Goal: Task Accomplishment & Management: Manage account settings

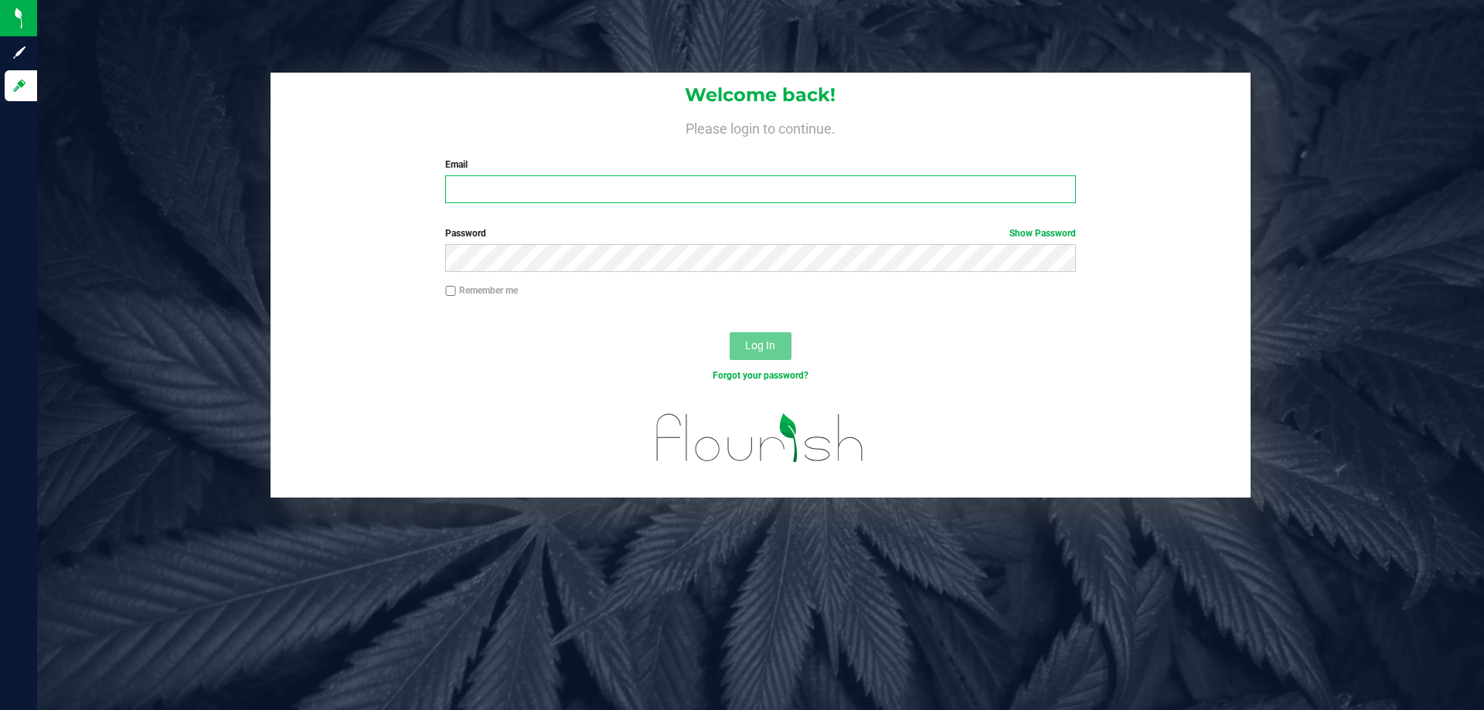
click at [512, 192] on input "Email" at bounding box center [760, 189] width 630 height 28
paste input "[EMAIL_ADDRESS][DOMAIN_NAME]"
type input "[EMAIL_ADDRESS][DOMAIN_NAME]"
click at [730, 332] on button "Log In" at bounding box center [761, 346] width 62 height 28
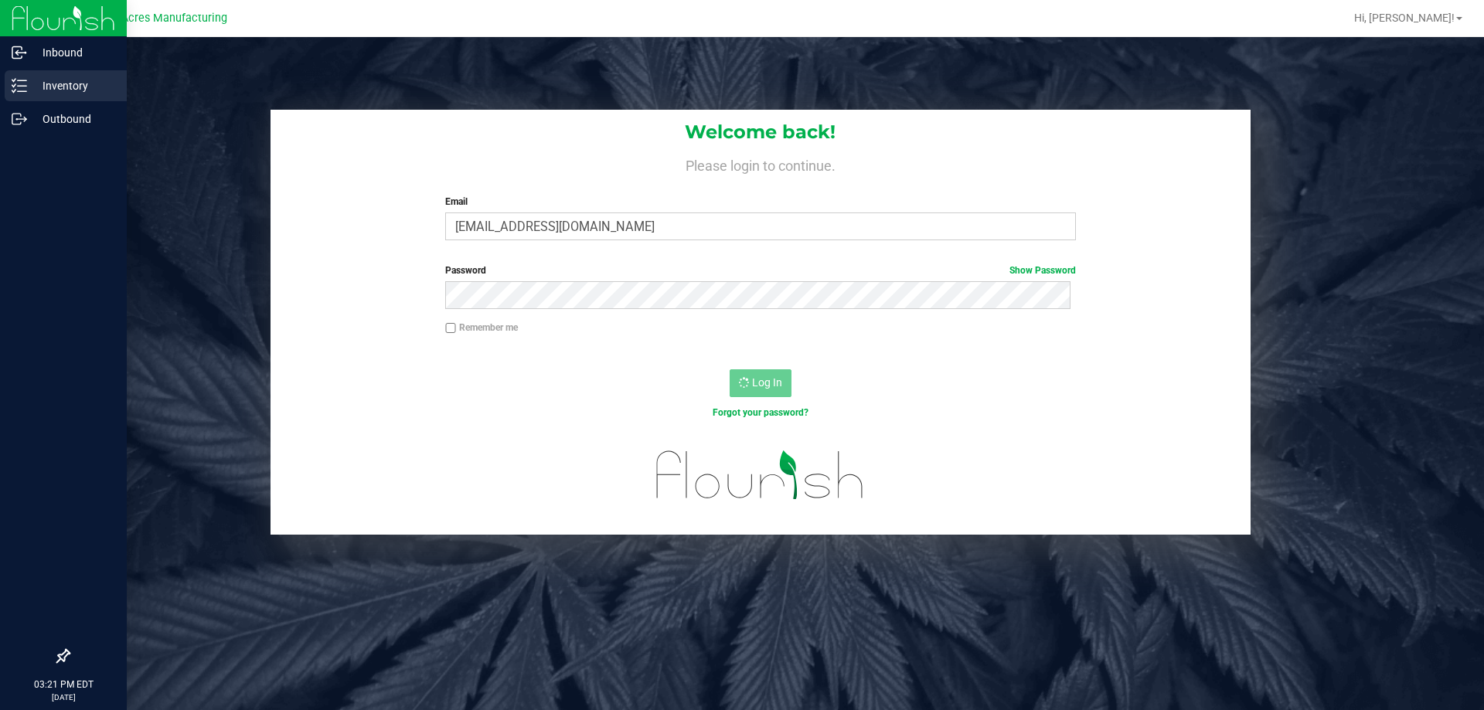
click at [8, 78] on div "Inventory" at bounding box center [66, 85] width 122 height 31
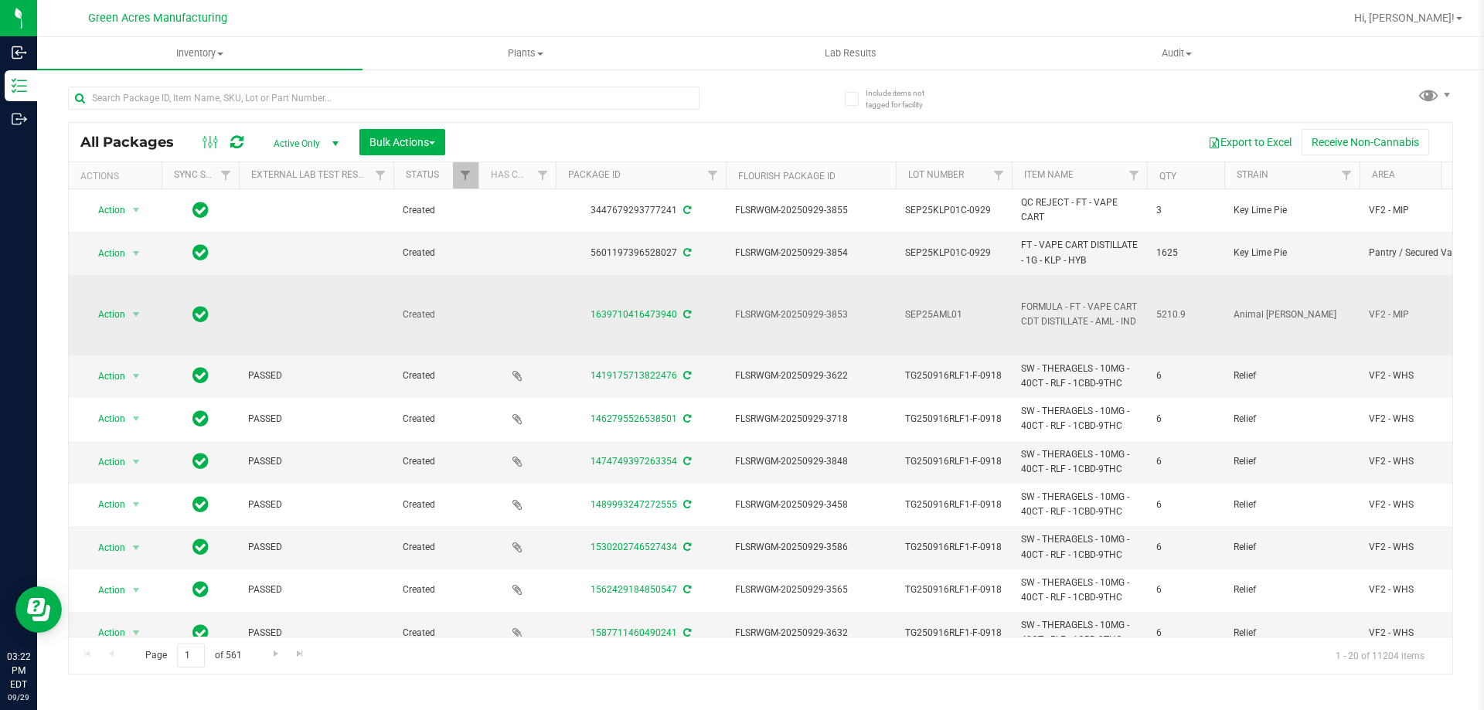
scroll to position [0, 78]
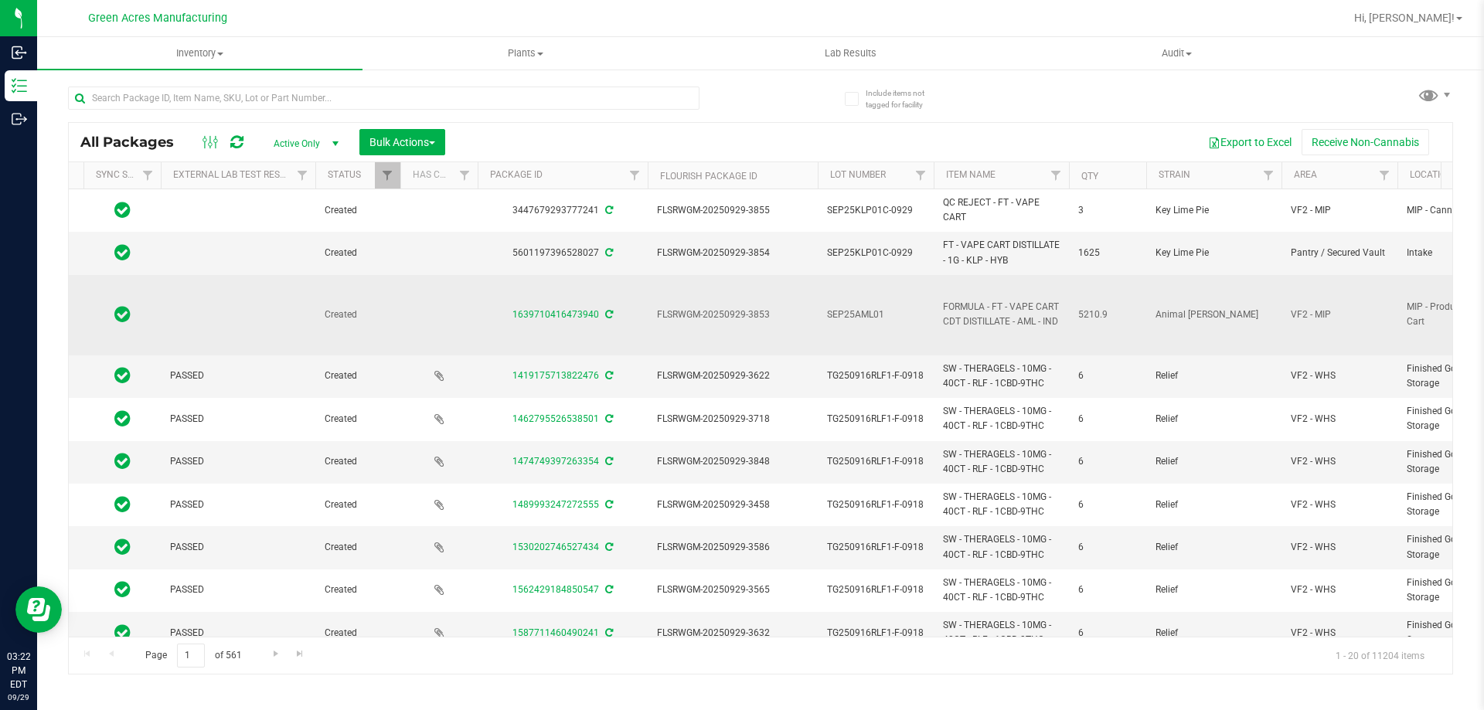
drag, startPoint x: 641, startPoint y: 338, endPoint x: 744, endPoint y: 331, distance: 103.8
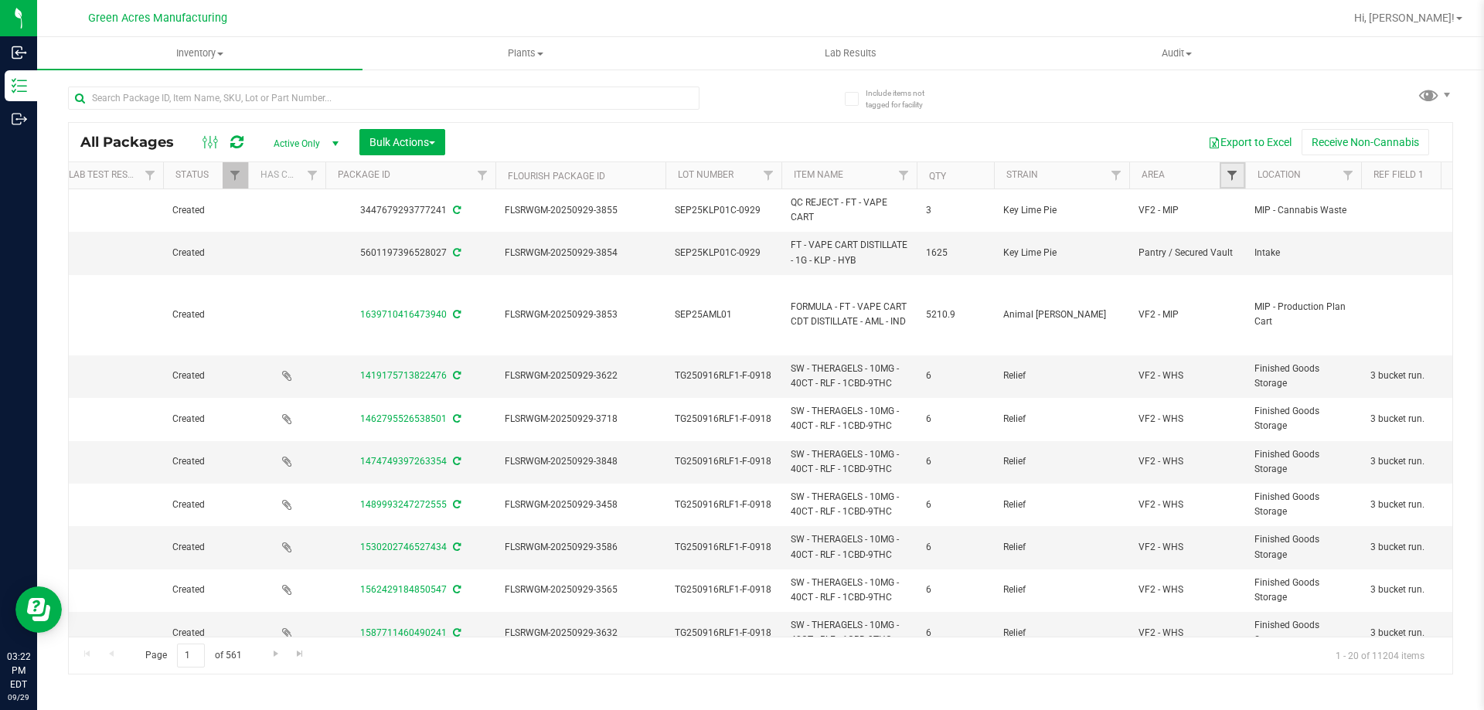
click at [1235, 175] on span "Filter" at bounding box center [1232, 175] width 12 height 12
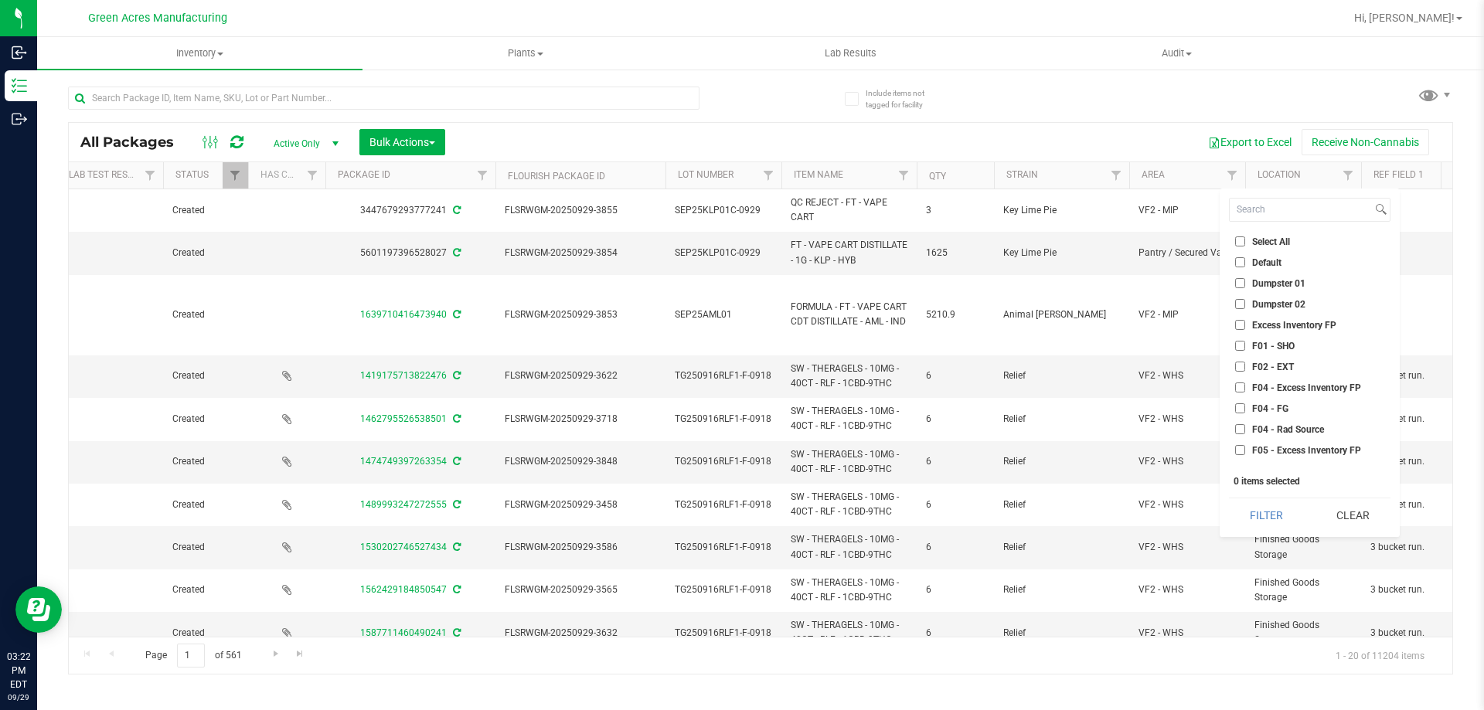
click at [1274, 349] on span "F01 - SHO" at bounding box center [1273, 346] width 43 height 9
click at [1245, 349] on input "F01 - SHO" at bounding box center [1240, 346] width 10 height 10
checkbox input "true"
click at [1274, 362] on span "F02 - EXT" at bounding box center [1273, 366] width 42 height 9
click at [1245, 362] on input "F02 - EXT" at bounding box center [1240, 367] width 10 height 10
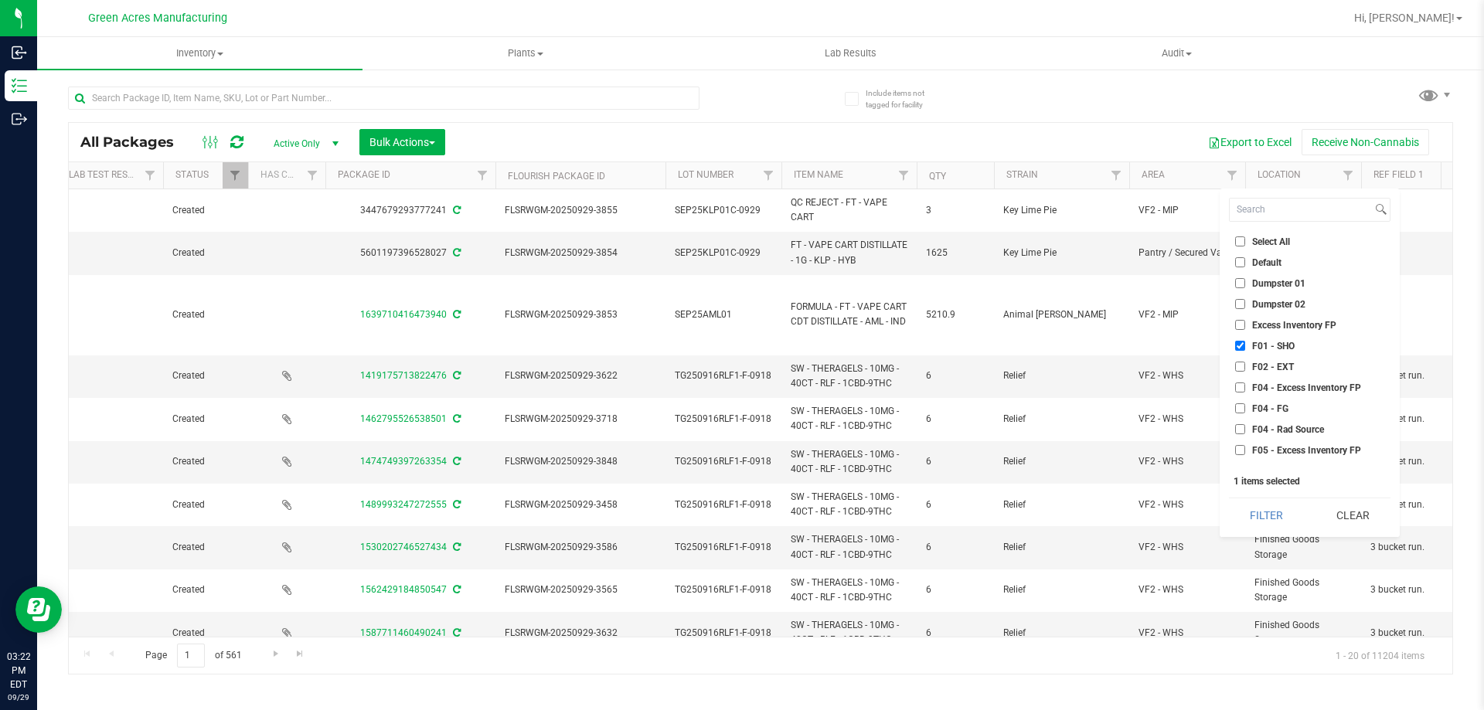
checkbox input "true"
click at [1275, 397] on span "L01 - EXT" at bounding box center [1273, 400] width 42 height 9
click at [1245, 397] on input "L01 - EXT" at bounding box center [1240, 400] width 10 height 10
checkbox input "true"
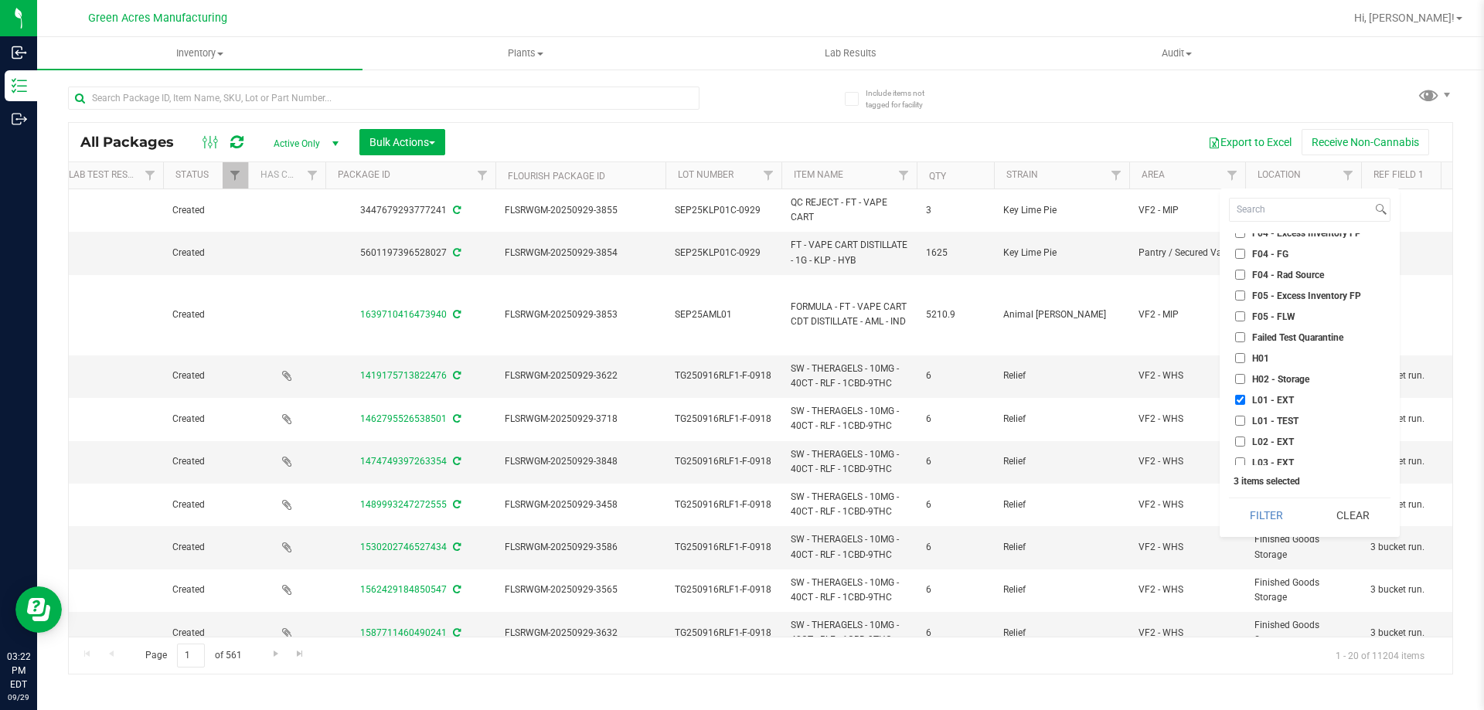
click at [1277, 440] on span "L02 - EXT" at bounding box center [1273, 441] width 42 height 9
click at [1245, 440] on input "L02 - EXT" at bounding box center [1240, 442] width 10 height 10
checkbox input "true"
click at [1276, 455] on li "L03 - EXT" at bounding box center [1310, 462] width 162 height 16
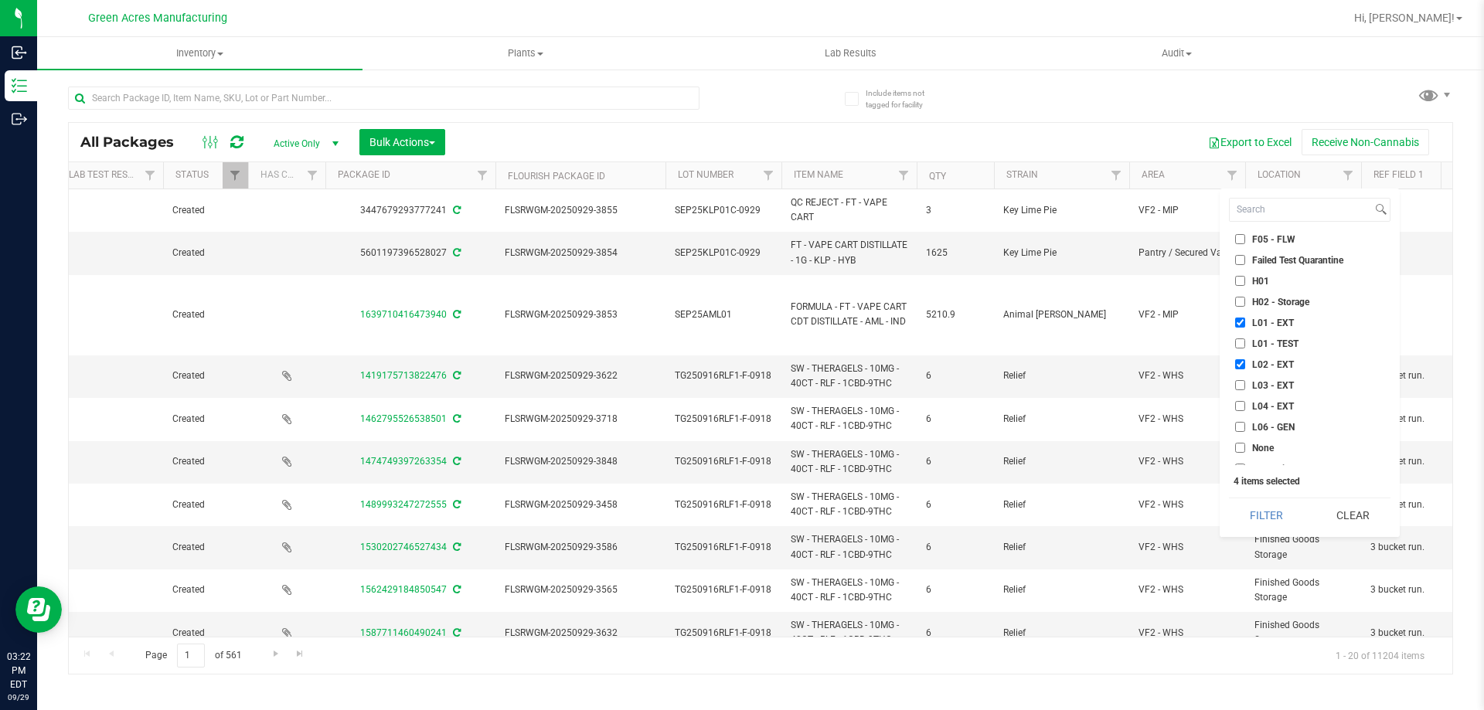
click at [1263, 386] on span "L03 - EXT" at bounding box center [1273, 385] width 42 height 9
click at [1245, 386] on input "L03 - EXT" at bounding box center [1240, 385] width 10 height 10
checkbox input "true"
click at [1262, 403] on span "L04 - EXT" at bounding box center [1273, 406] width 42 height 9
click at [1245, 403] on input "L04 - EXT" at bounding box center [1240, 406] width 10 height 10
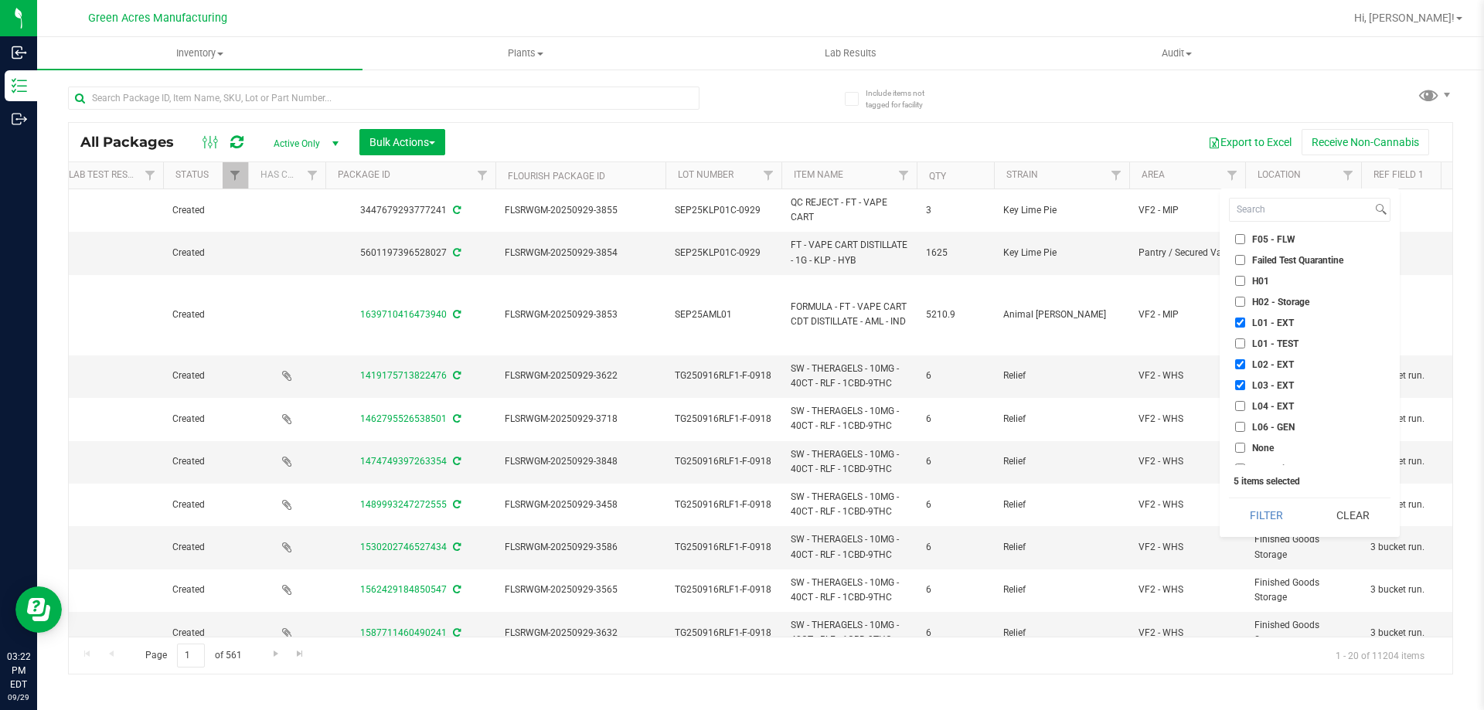
checkbox input "true"
click at [1259, 300] on span "H02 - Storage" at bounding box center [1280, 302] width 57 height 9
click at [1245, 300] on input "H02 - Storage" at bounding box center [1240, 302] width 10 height 10
checkbox input "true"
click at [1275, 523] on button "Filter" at bounding box center [1266, 515] width 75 height 34
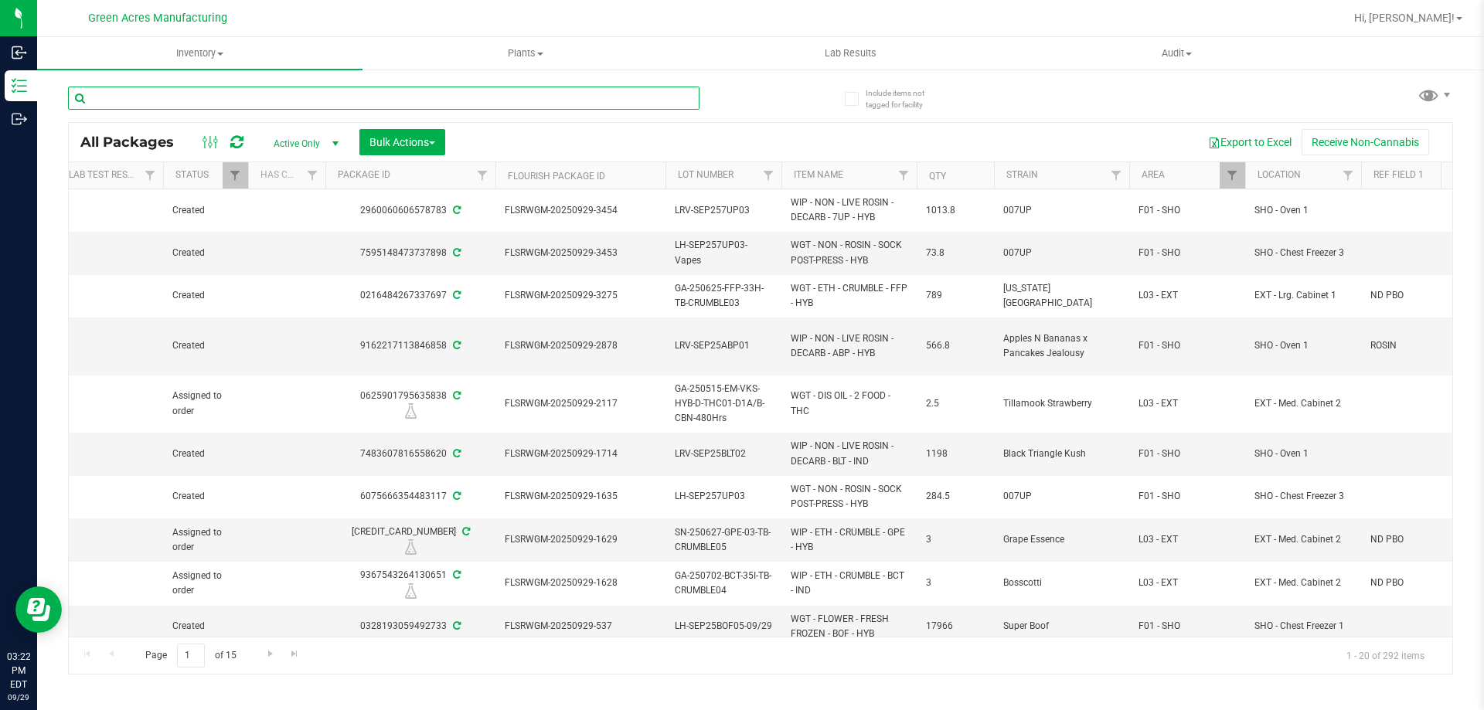
click at [386, 100] on input "text" at bounding box center [383, 98] width 631 height 23
paste input "GA-250926-ETH-HYB-D-THCA14"
type input "GA-250926-ETH-HYB-D-THCA14"
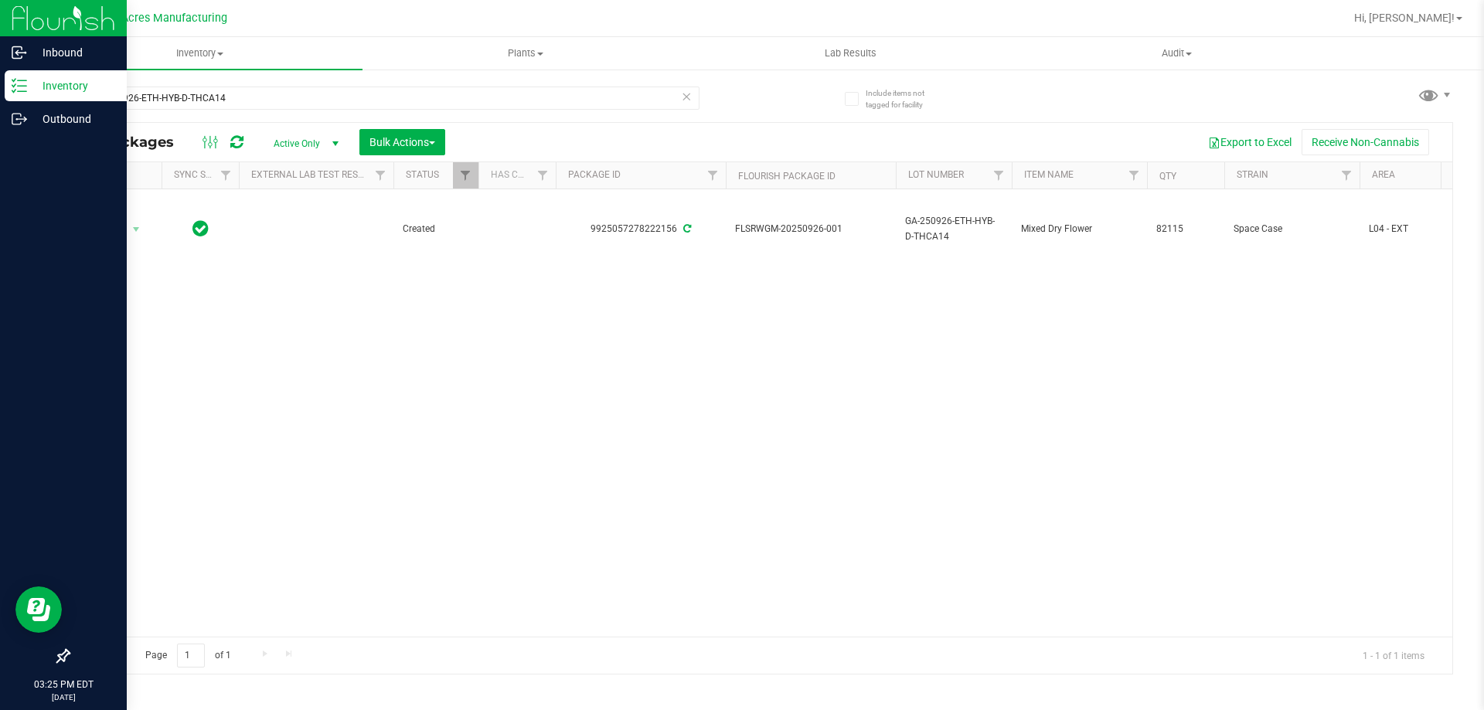
drag, startPoint x: 267, startPoint y: 308, endPoint x: 0, endPoint y: 328, distance: 267.4
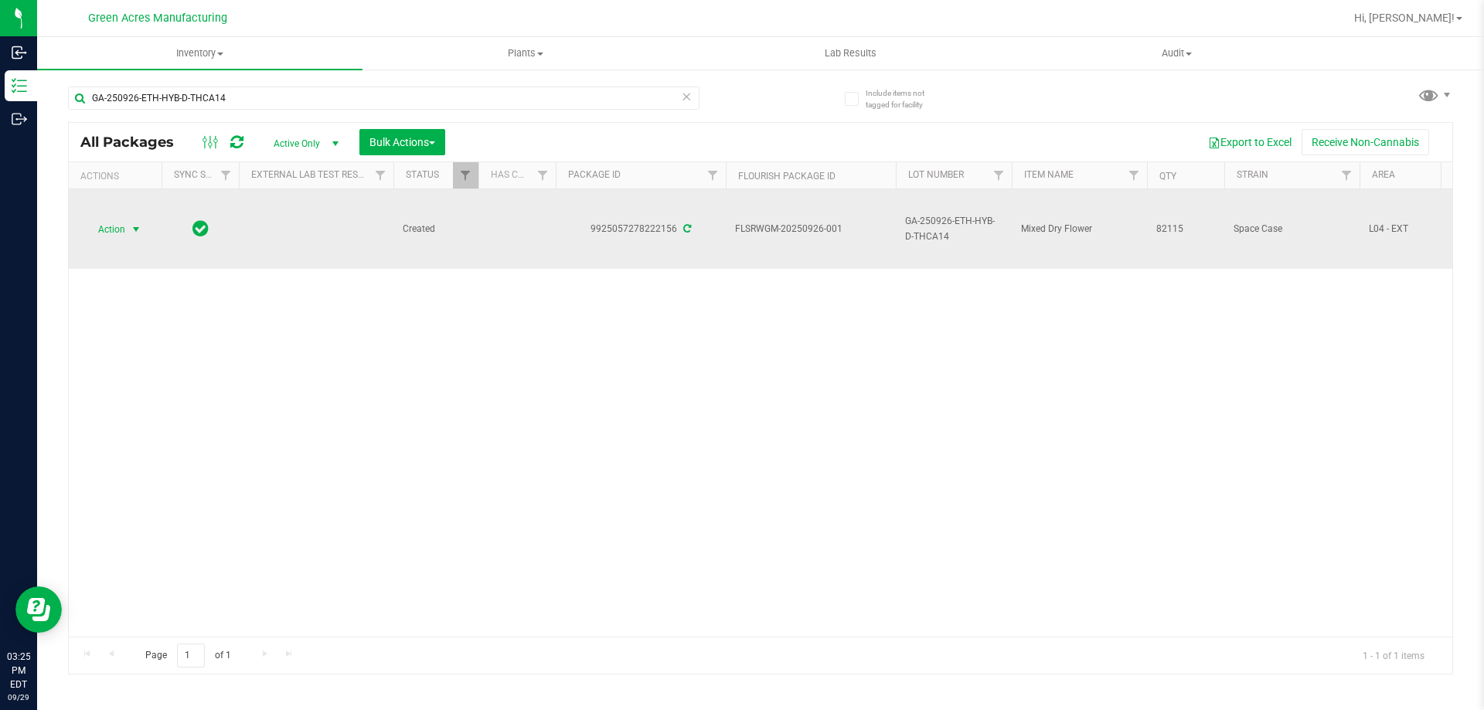
click at [96, 233] on span "Action" at bounding box center [105, 230] width 42 height 22
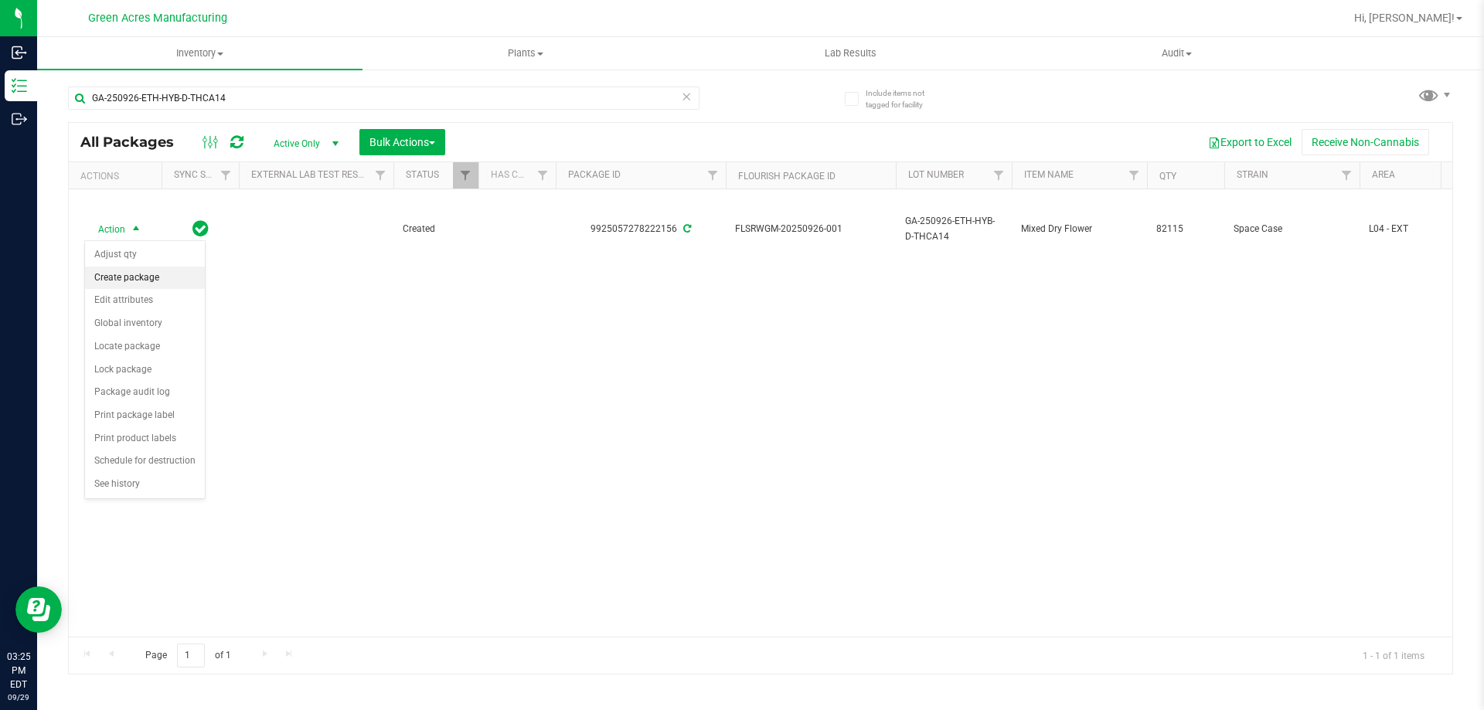
click at [143, 271] on li "Create package" at bounding box center [145, 278] width 120 height 23
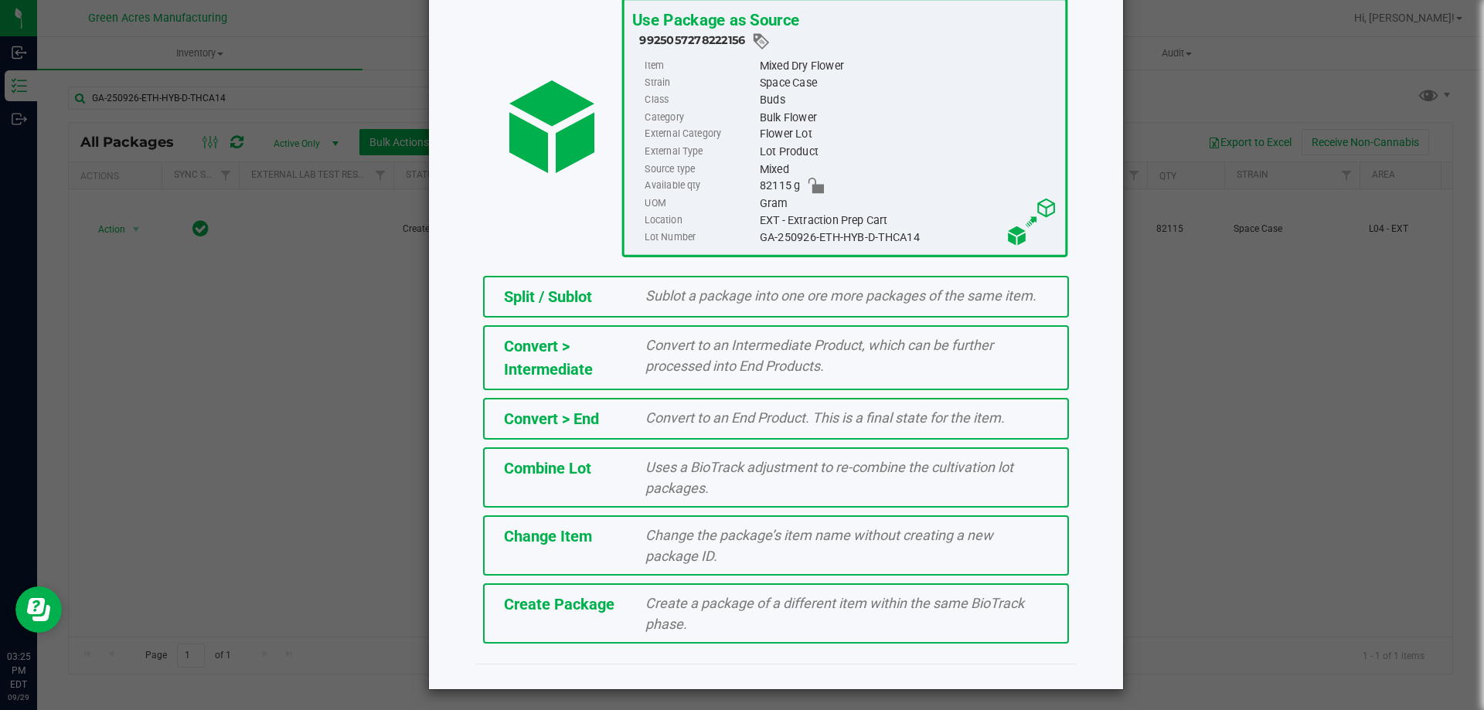
scroll to position [111, 0]
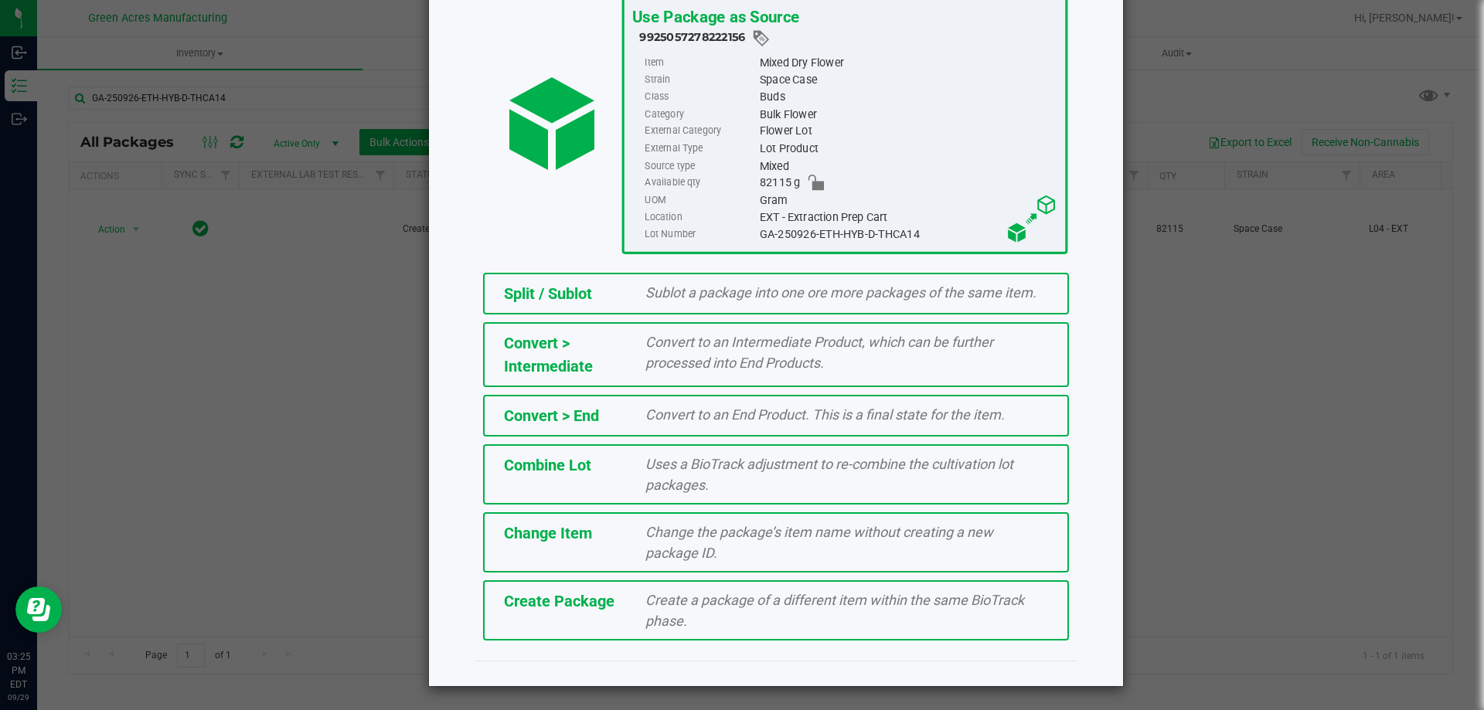
click at [764, 611] on div "Create a package of a different item within the same BioTrack phase." at bounding box center [847, 611] width 426 height 42
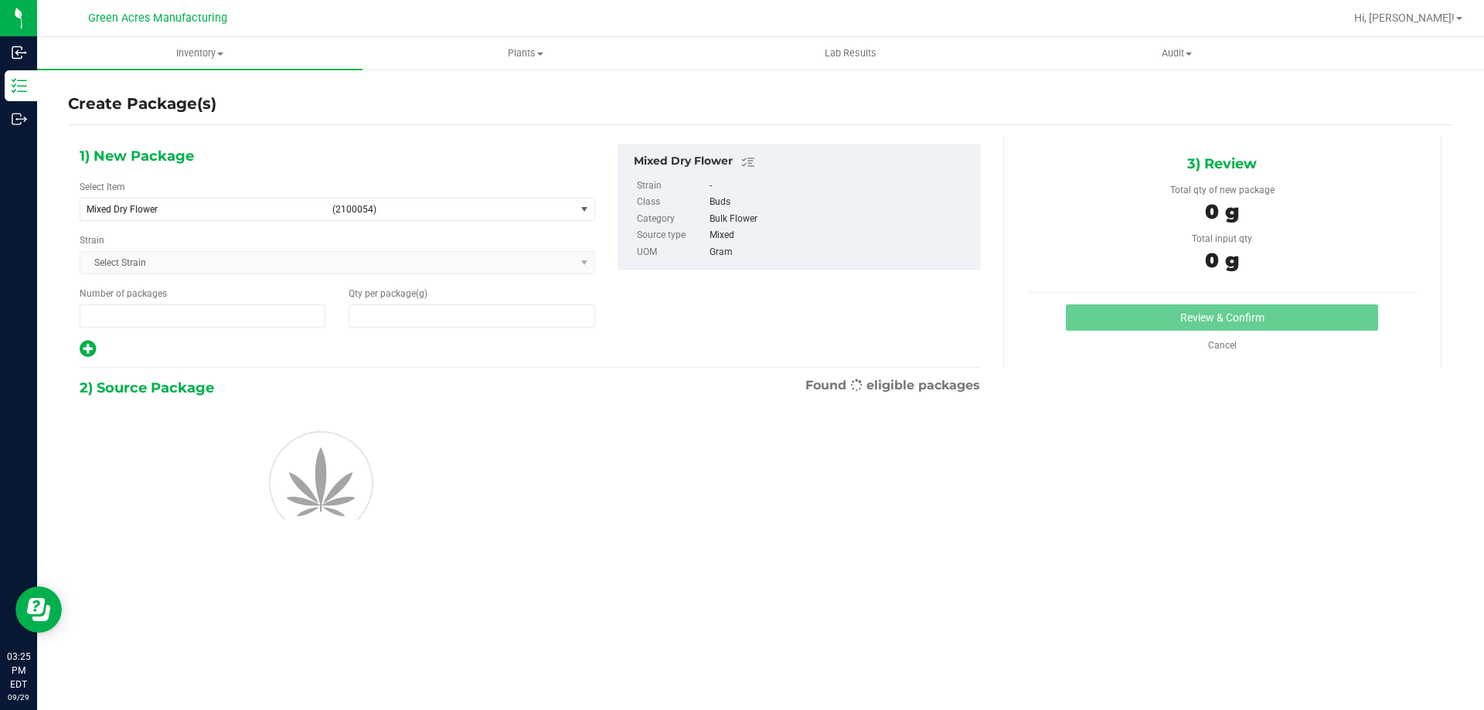
type input "1"
type input "0.0000"
click at [242, 215] on span "Mixed Dry Flower (2100054)" at bounding box center [327, 210] width 495 height 22
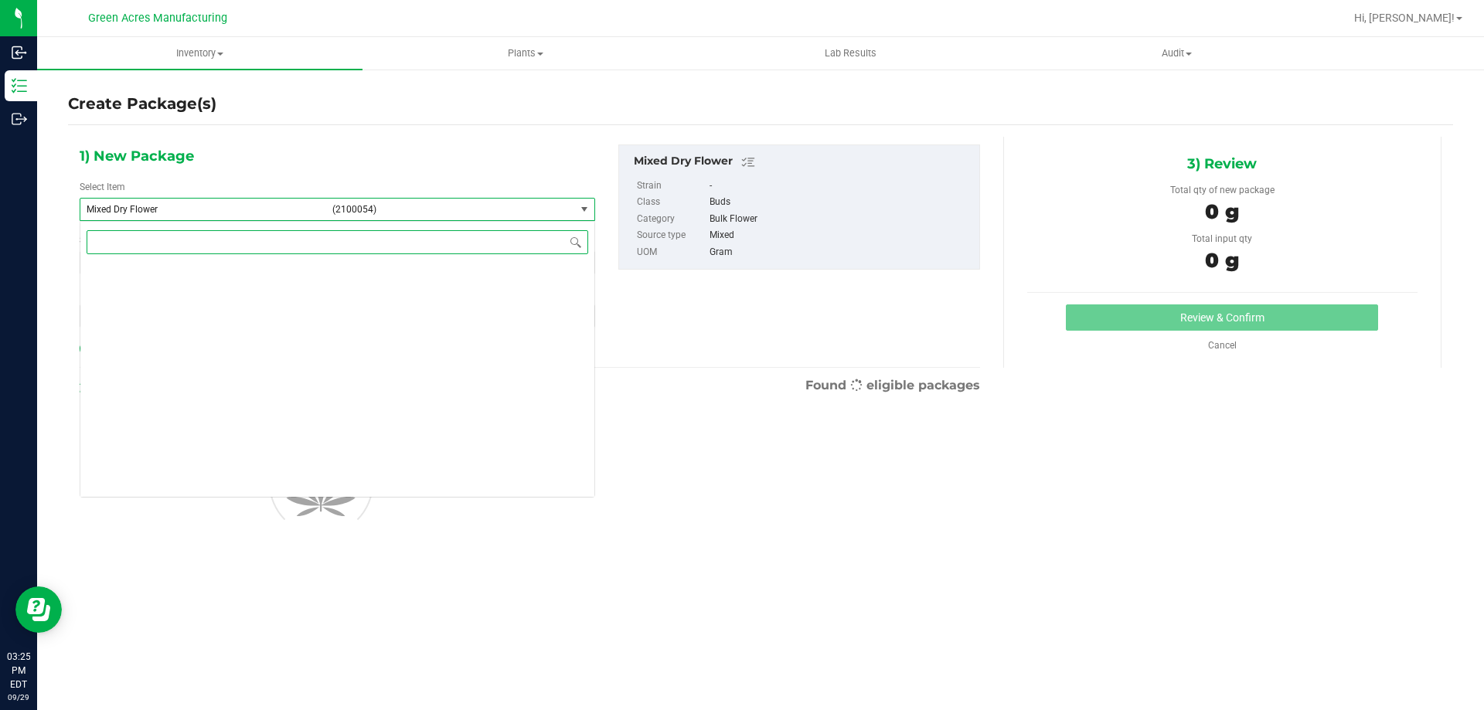
scroll to position [166167, 0]
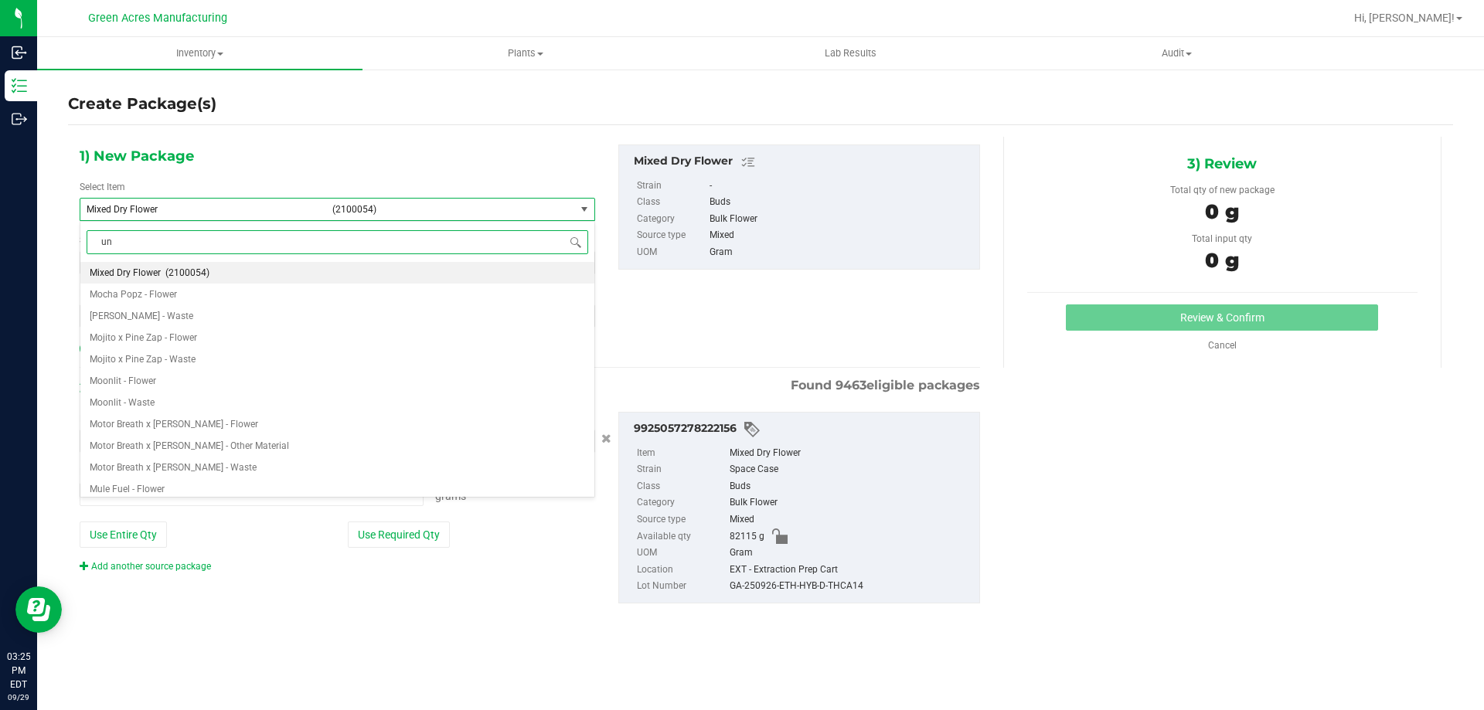
type input "unp"
type input "0.0000 g"
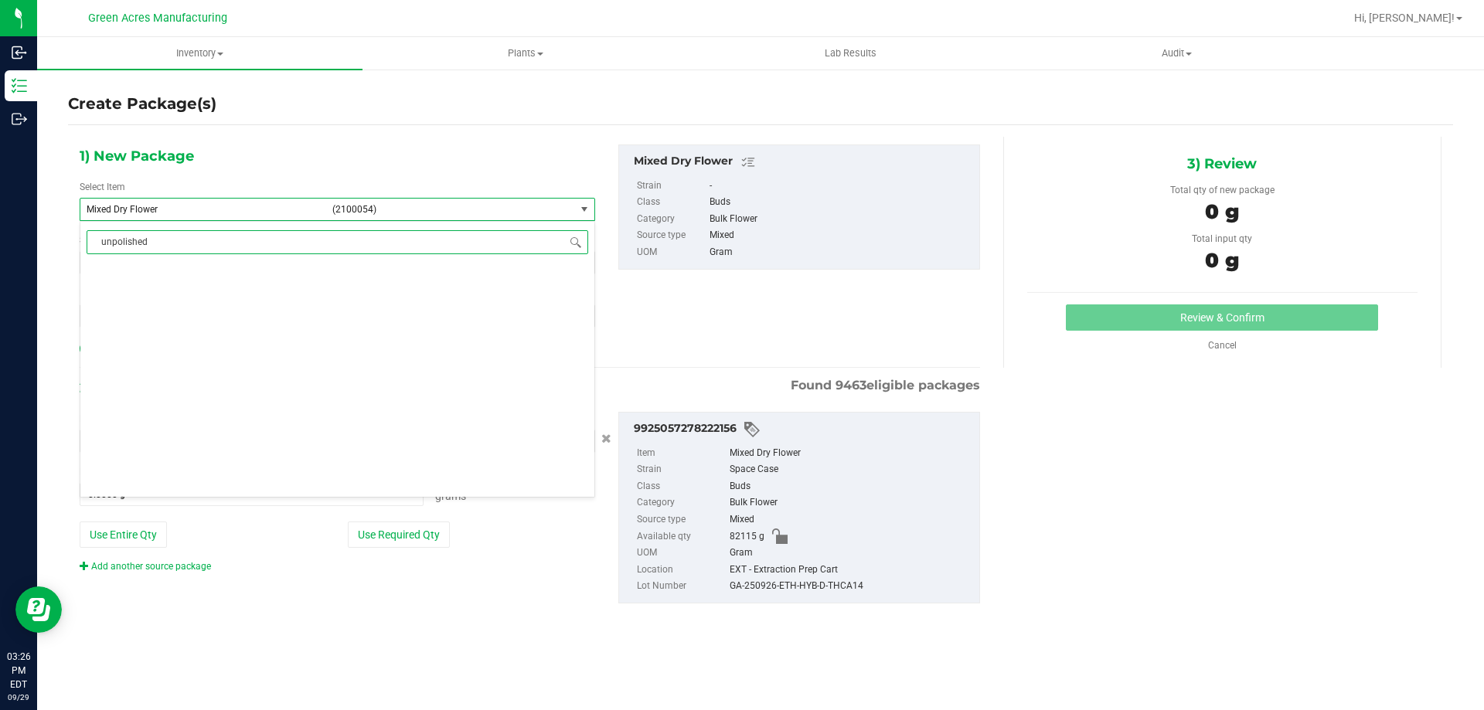
scroll to position [0, 0]
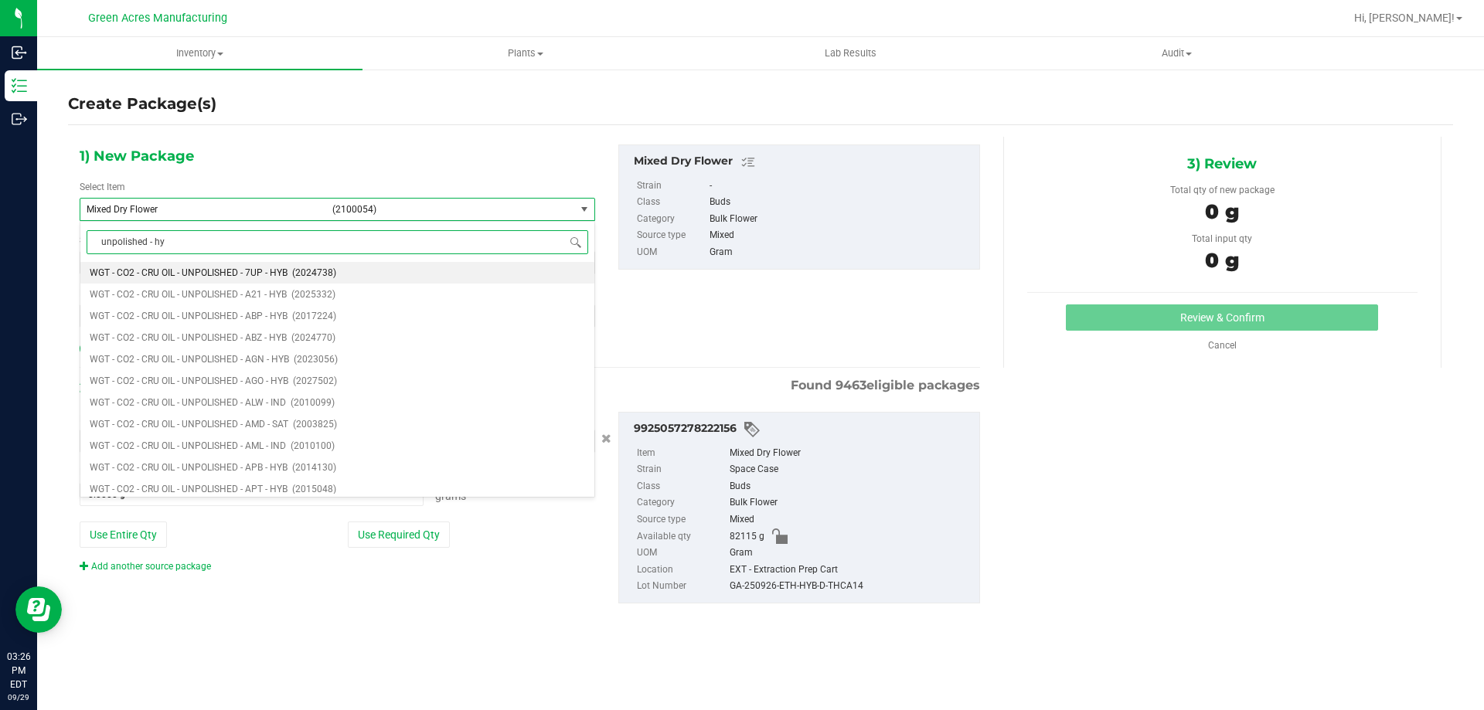
type input "unpolished - hyb"
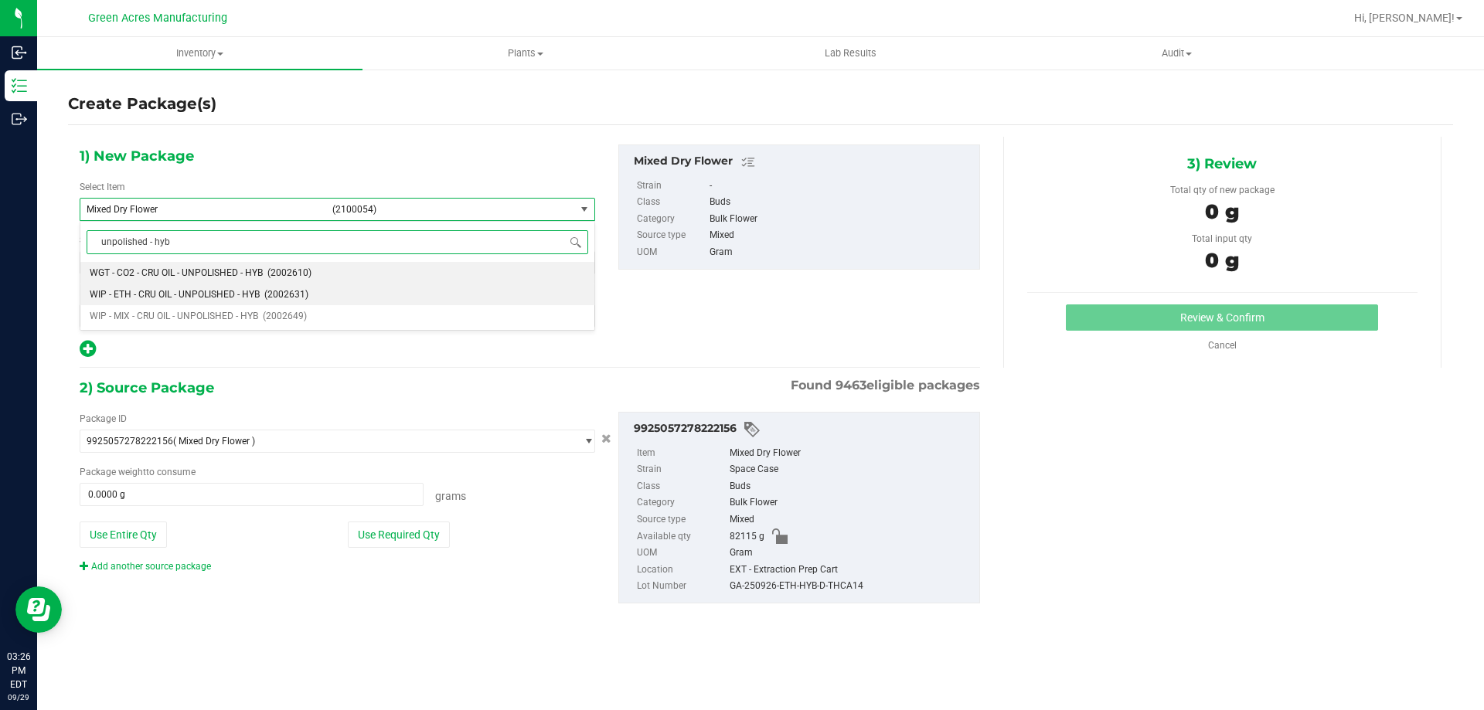
click at [271, 291] on span "(2002631)" at bounding box center [286, 294] width 44 height 11
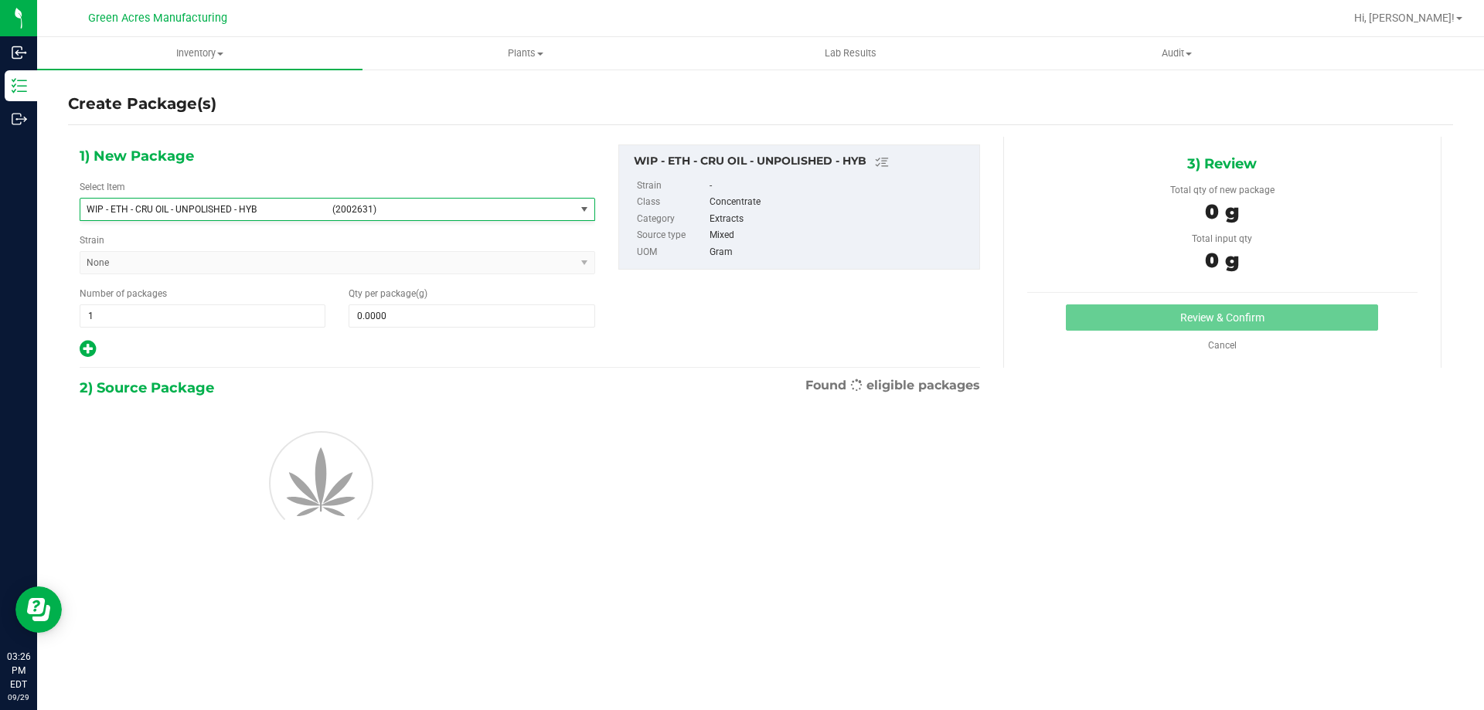
type input "0.0000"
click at [452, 321] on span at bounding box center [472, 315] width 246 height 23
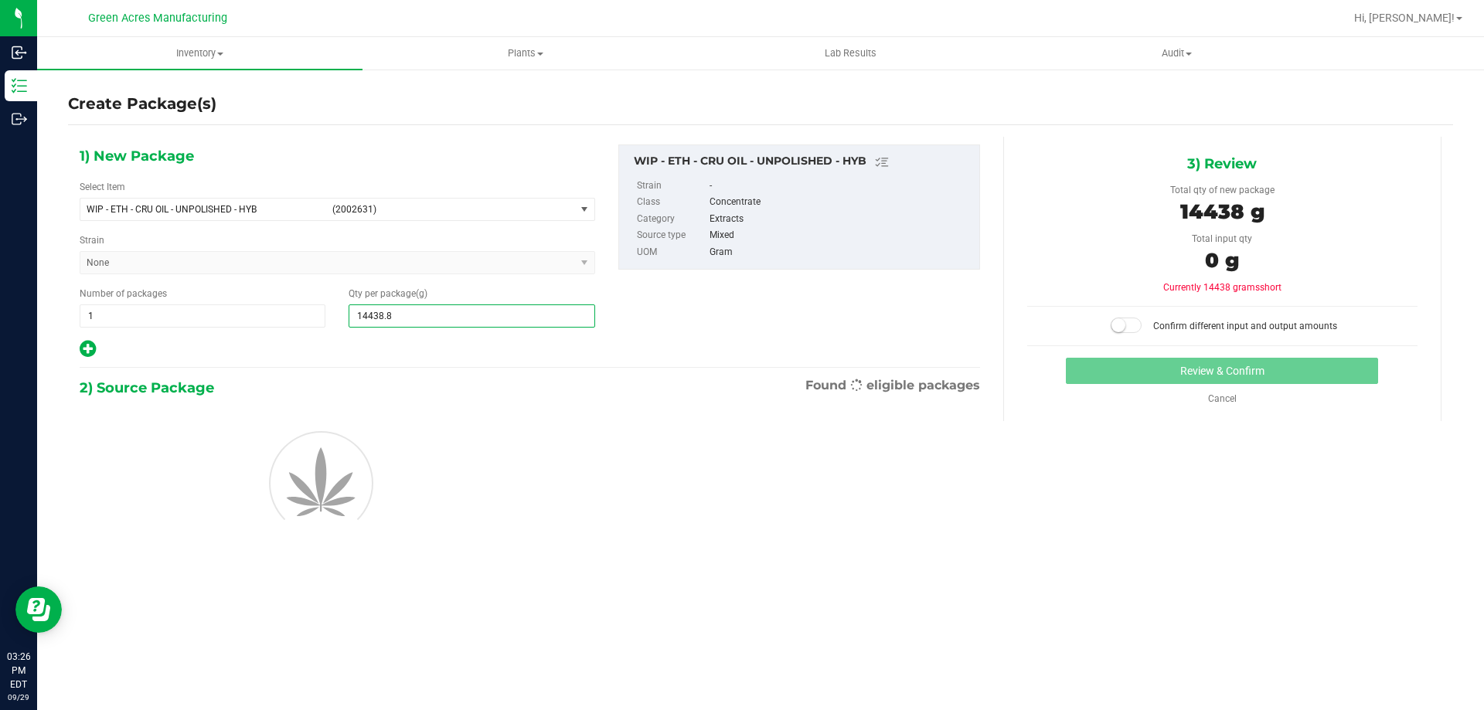
type input "14438.86"
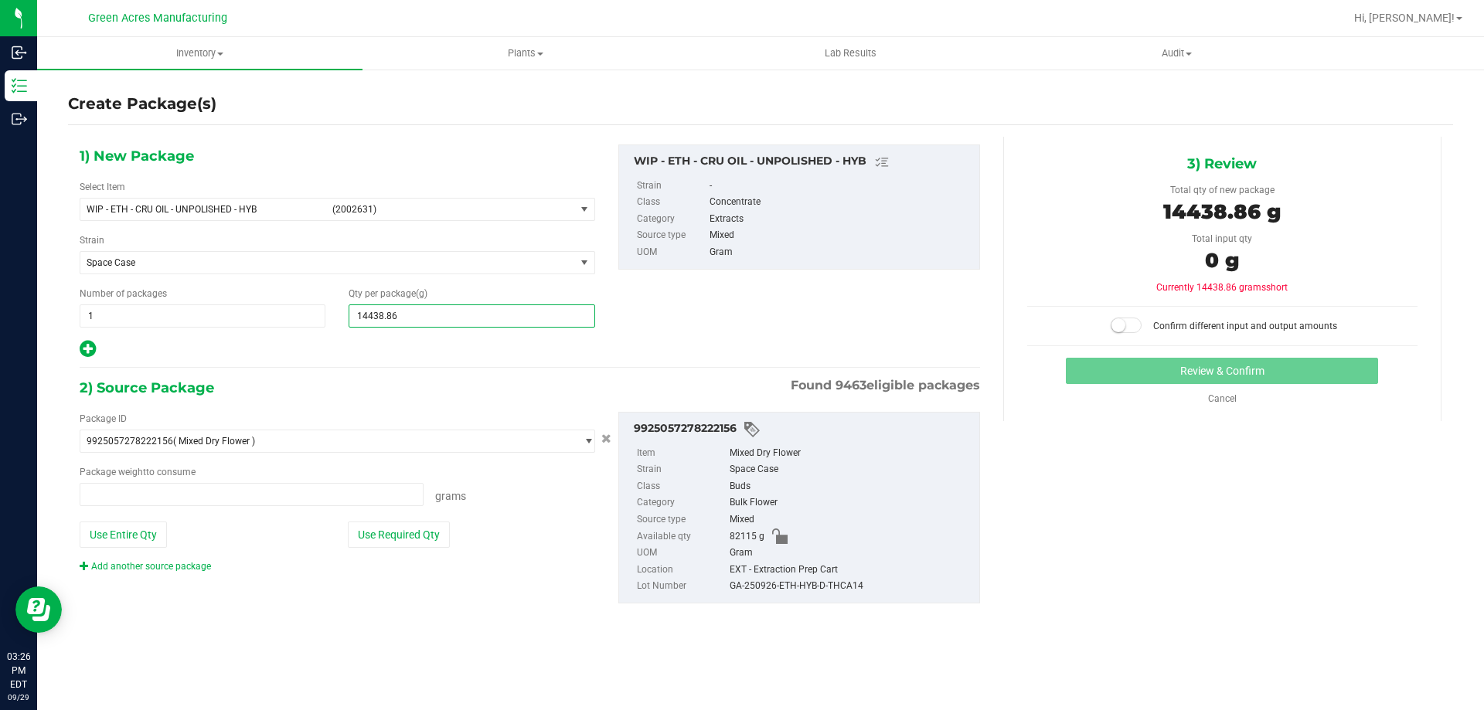
type input "0.0000 g"
type input "14,438.8600"
click at [134, 543] on button "Use Entire Qty" at bounding box center [123, 535] width 87 height 26
type input "82115.0000 g"
click at [424, 373] on div "1) New Package Select Item WIP - ETH - CRU OIL - UNPOLISHED - HYB (2002631) WIP…" at bounding box center [530, 386] width 924 height 499
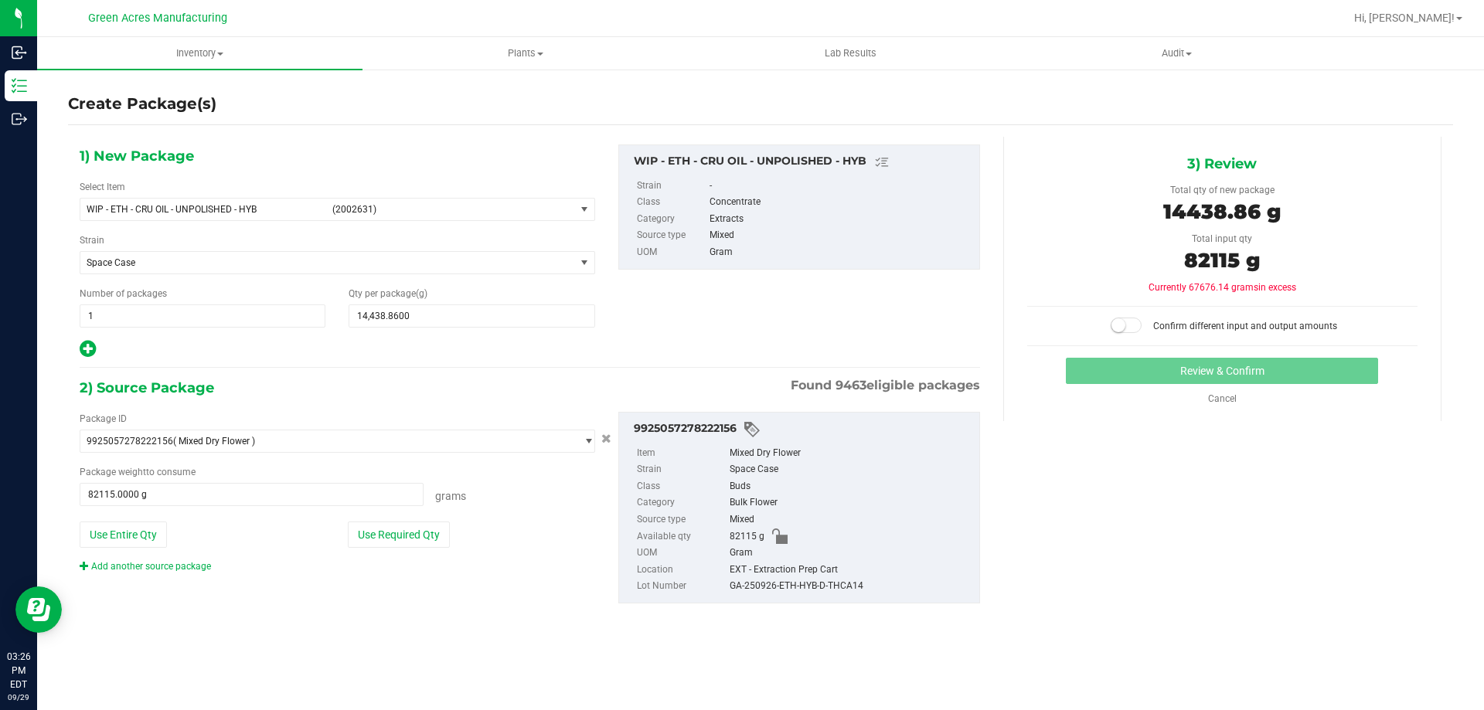
click at [1133, 322] on span at bounding box center [1126, 325] width 31 height 15
click at [1121, 377] on button "Review & Confirm" at bounding box center [1222, 371] width 312 height 26
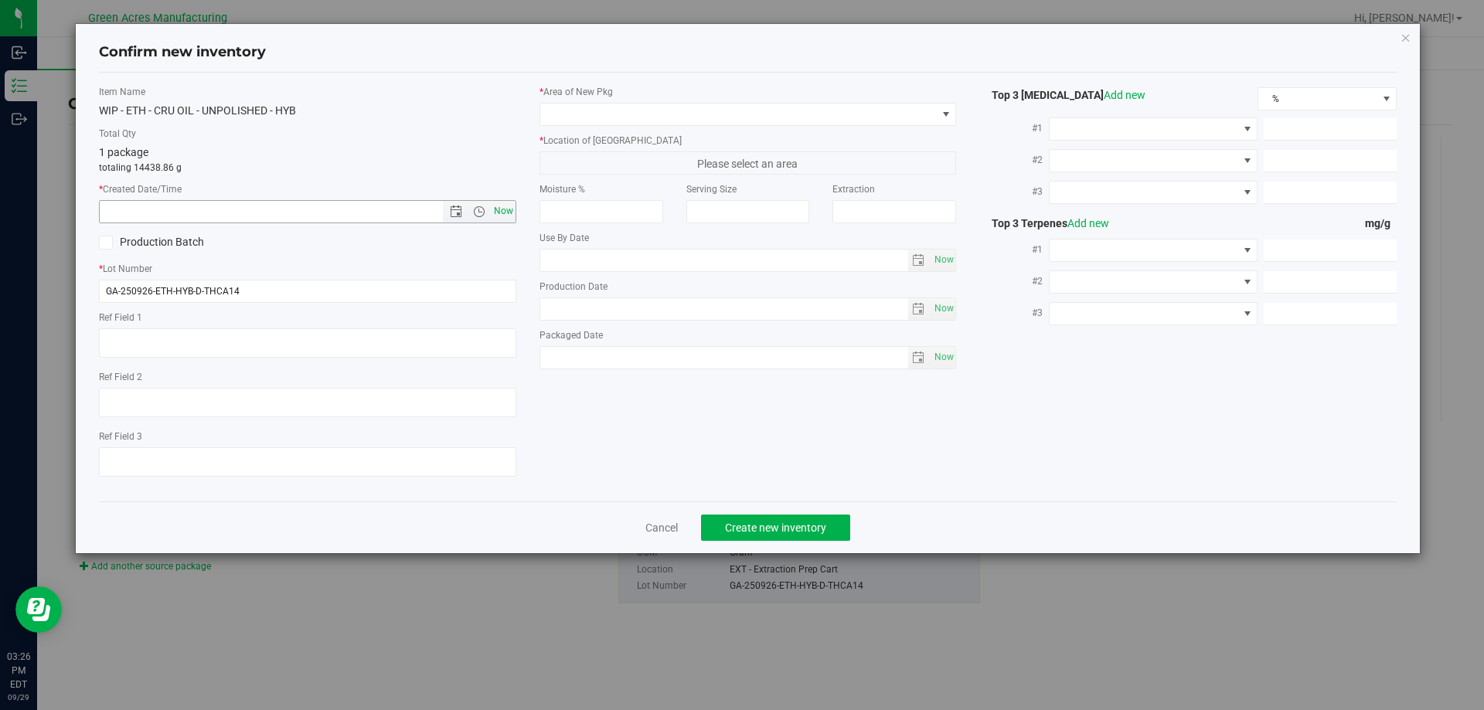
click at [509, 212] on span "Now" at bounding box center [503, 211] width 26 height 22
type input "[DATE] 3:26 PM"
drag, startPoint x: 616, startPoint y: 100, endPoint x: 618, endPoint y: 116, distance: 15.6
click at [617, 101] on div "* Area of [GEOGRAPHIC_DATA]" at bounding box center [747, 105] width 417 height 41
click at [611, 124] on span at bounding box center [738, 115] width 396 height 22
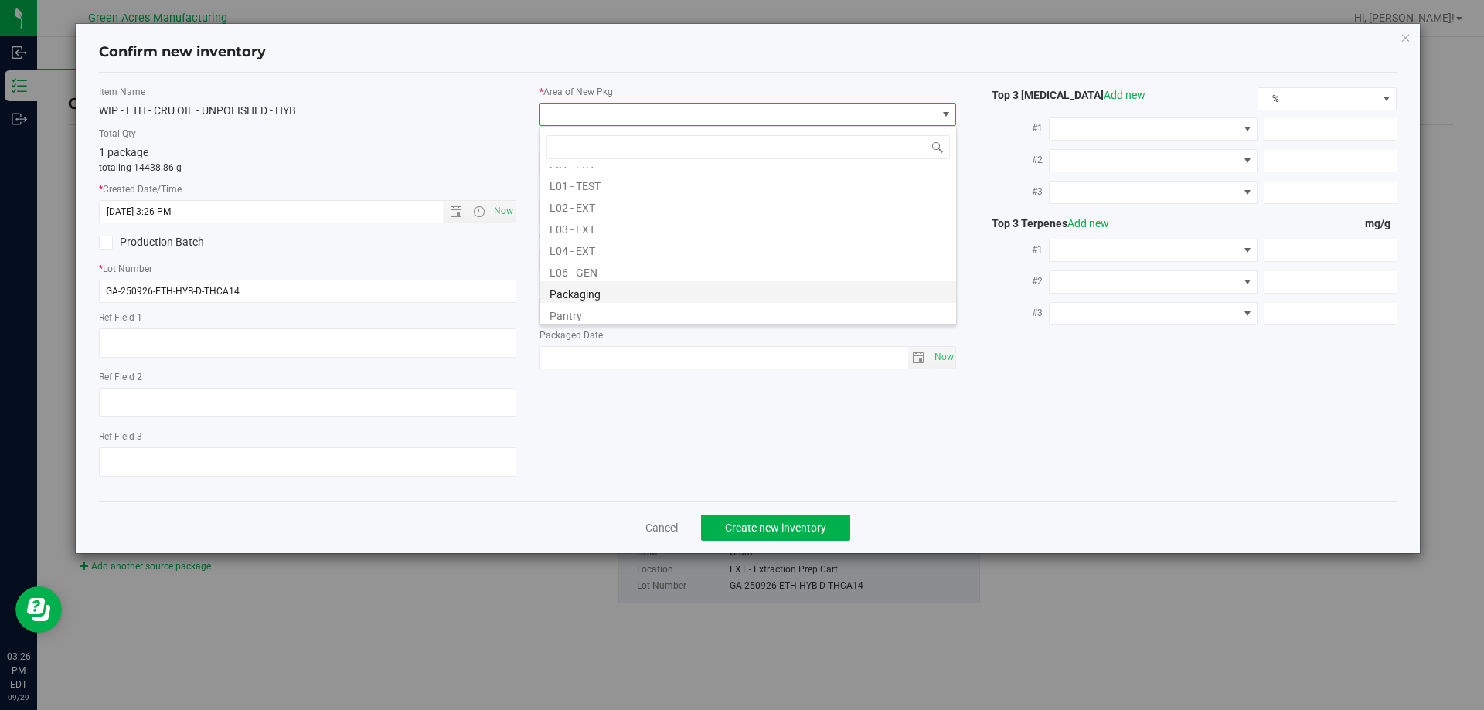
scroll to position [309, 0]
click at [583, 240] on li "L04 - EXT" at bounding box center [748, 237] width 416 height 22
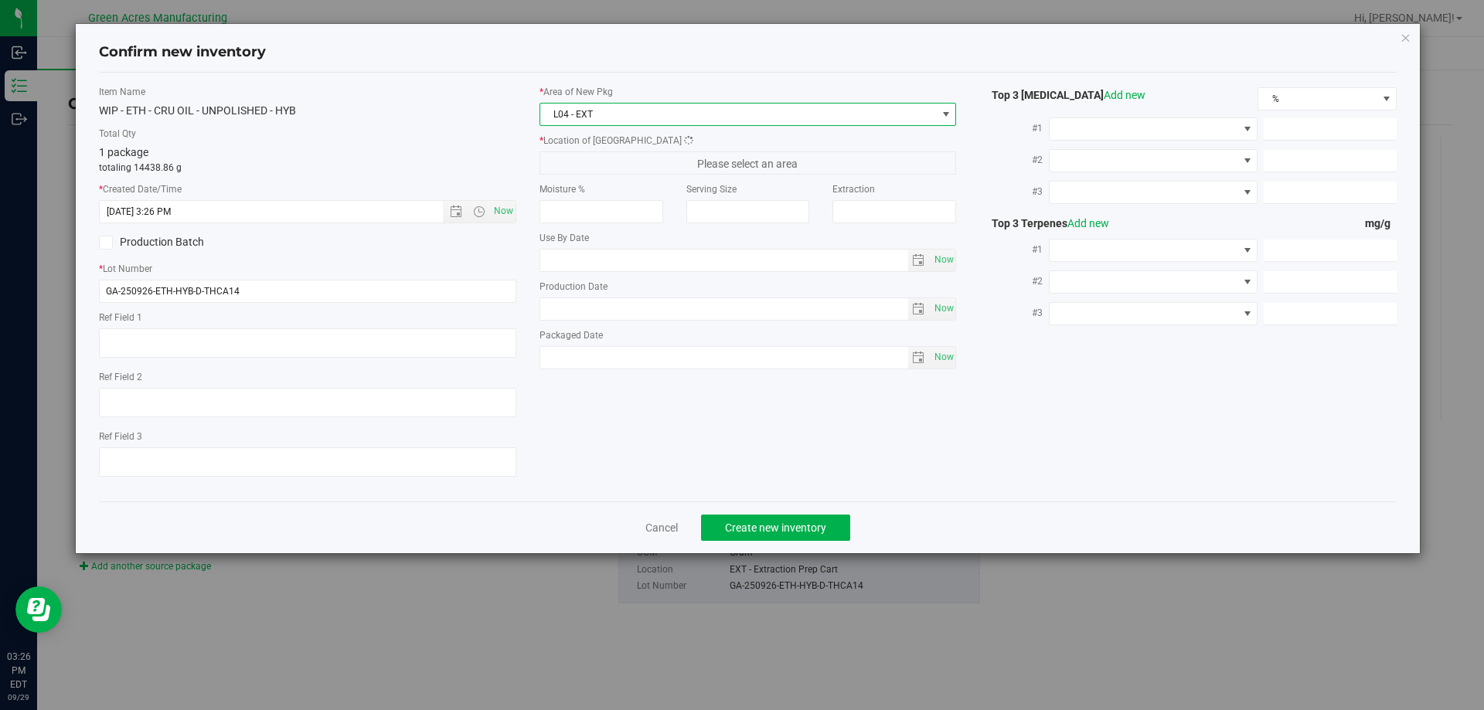
click at [607, 165] on span "Please select an area" at bounding box center [747, 162] width 417 height 23
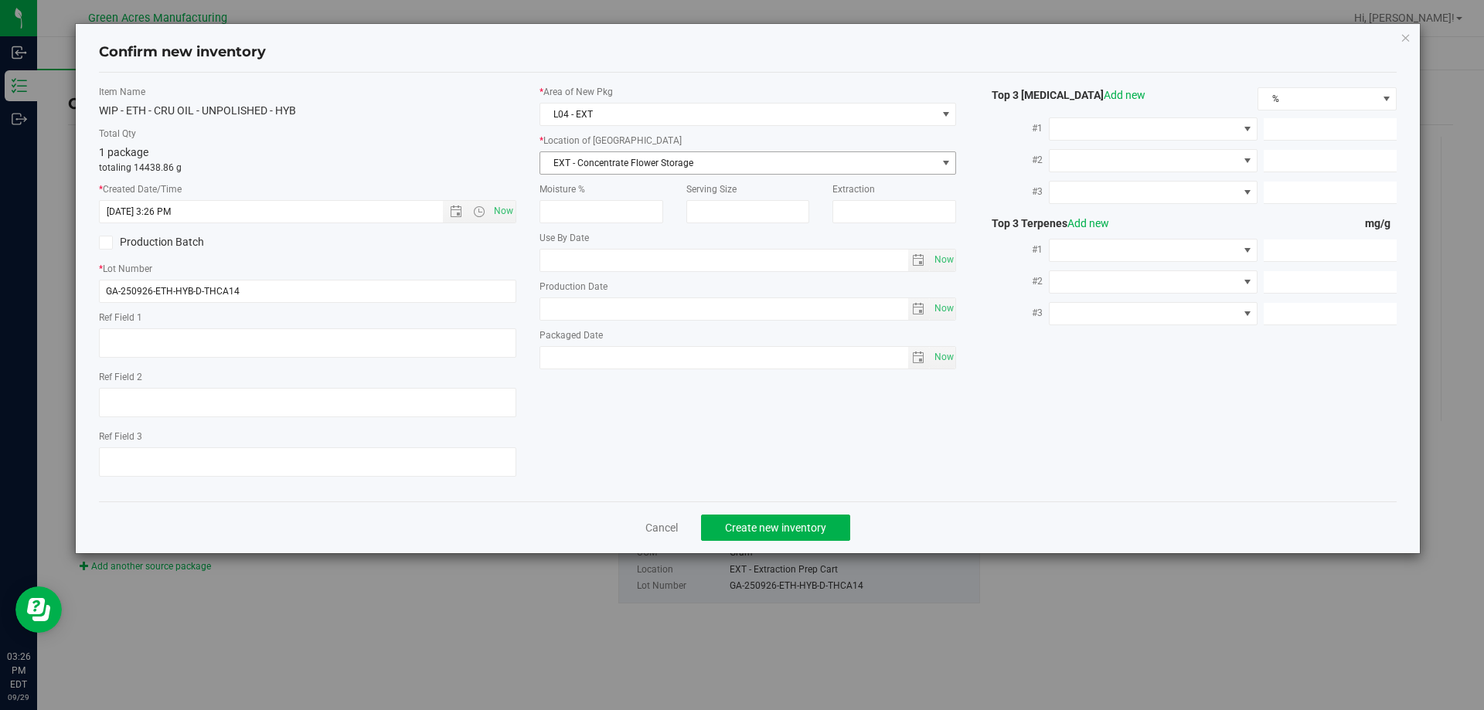
click at [615, 166] on span "EXT - Concentrate Flower Storage" at bounding box center [738, 163] width 396 height 22
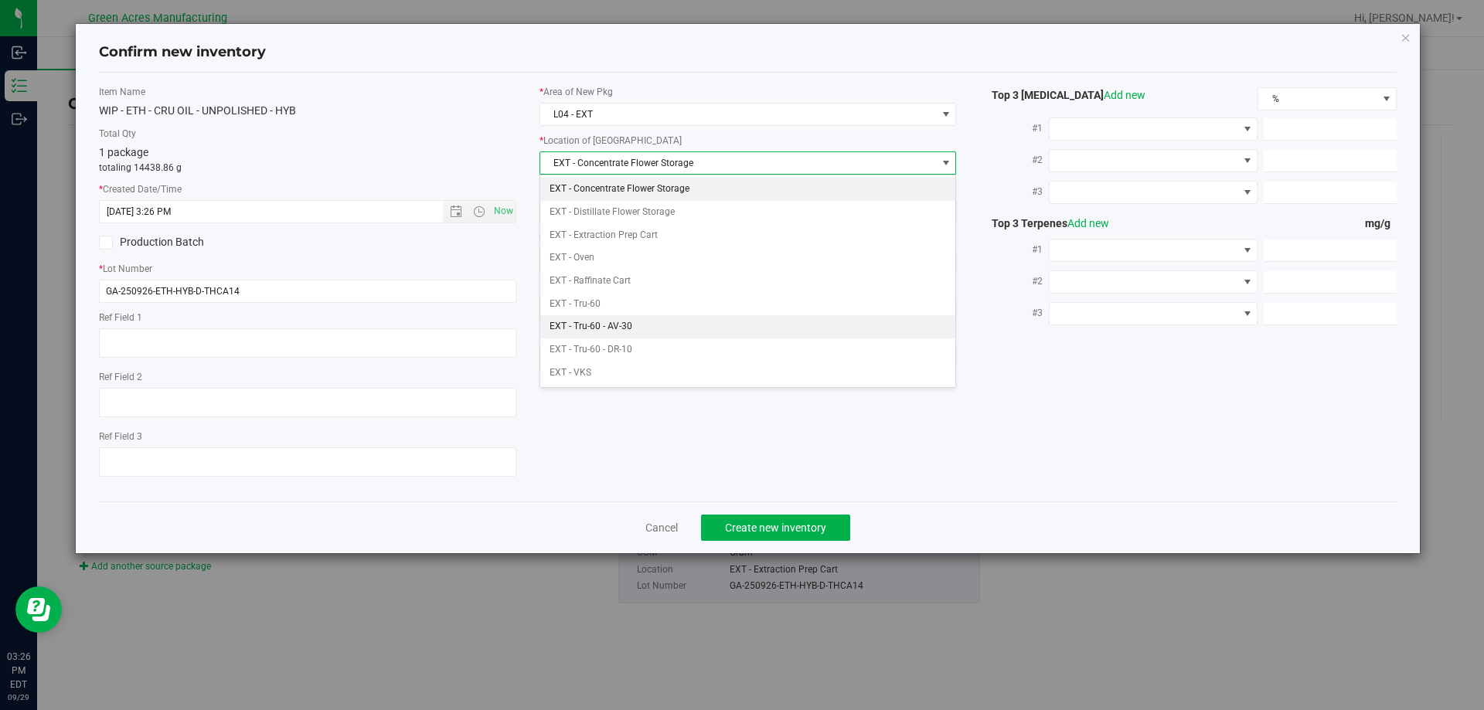
click at [652, 330] on li "EXT - Tru-60 - AV-30" at bounding box center [748, 326] width 416 height 23
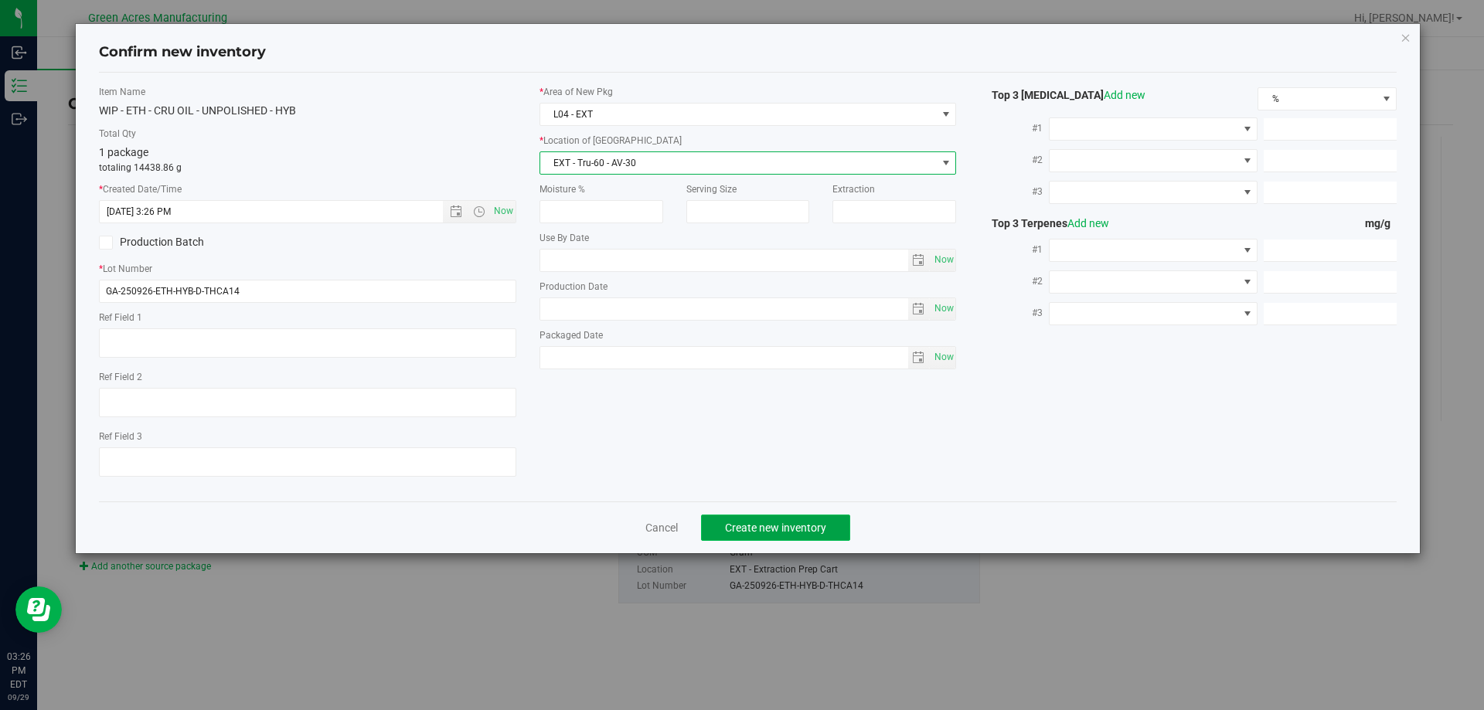
click at [730, 522] on span "Create new inventory" at bounding box center [775, 528] width 101 height 12
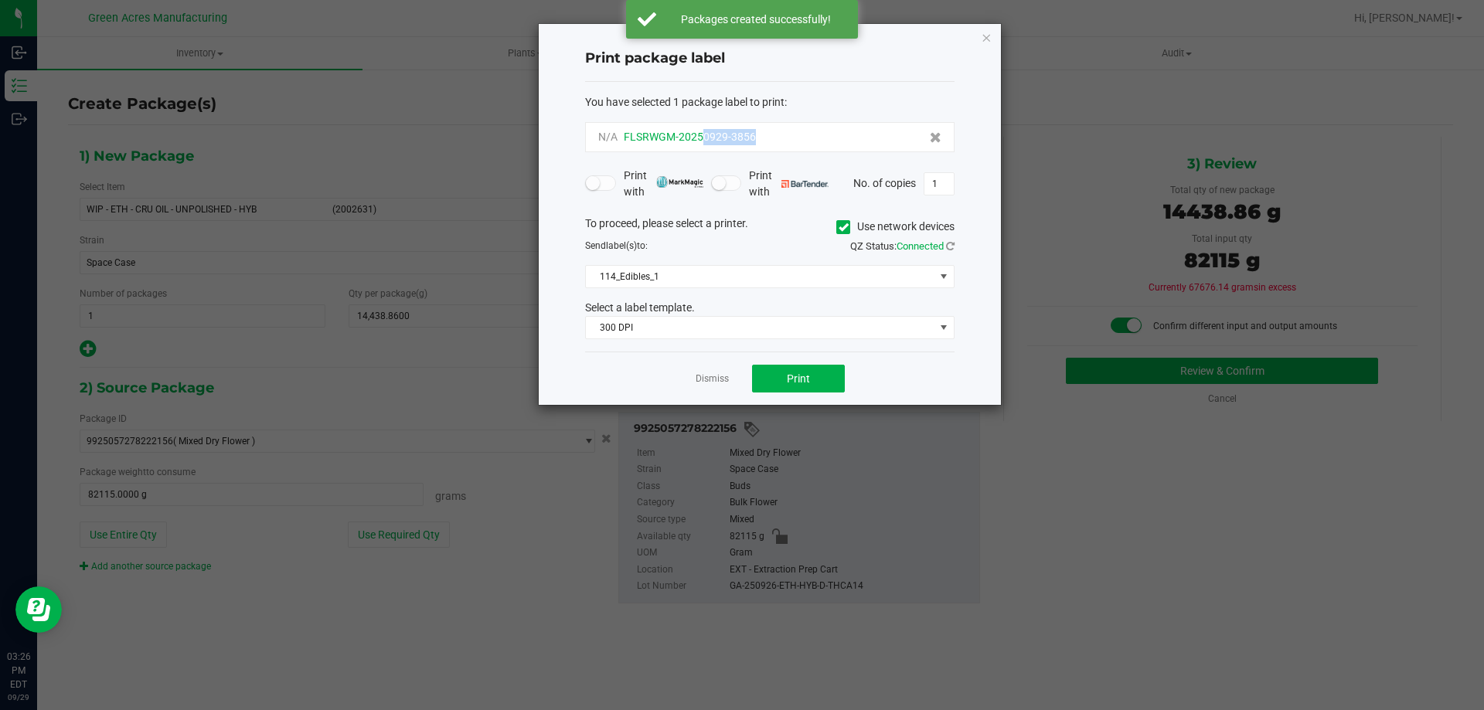
drag, startPoint x: 774, startPoint y: 140, endPoint x: 704, endPoint y: 143, distance: 70.4
click at [704, 143] on div "N/A FLSRWGM-20250929-3856" at bounding box center [769, 137] width 343 height 16
copy span "0929-3856"
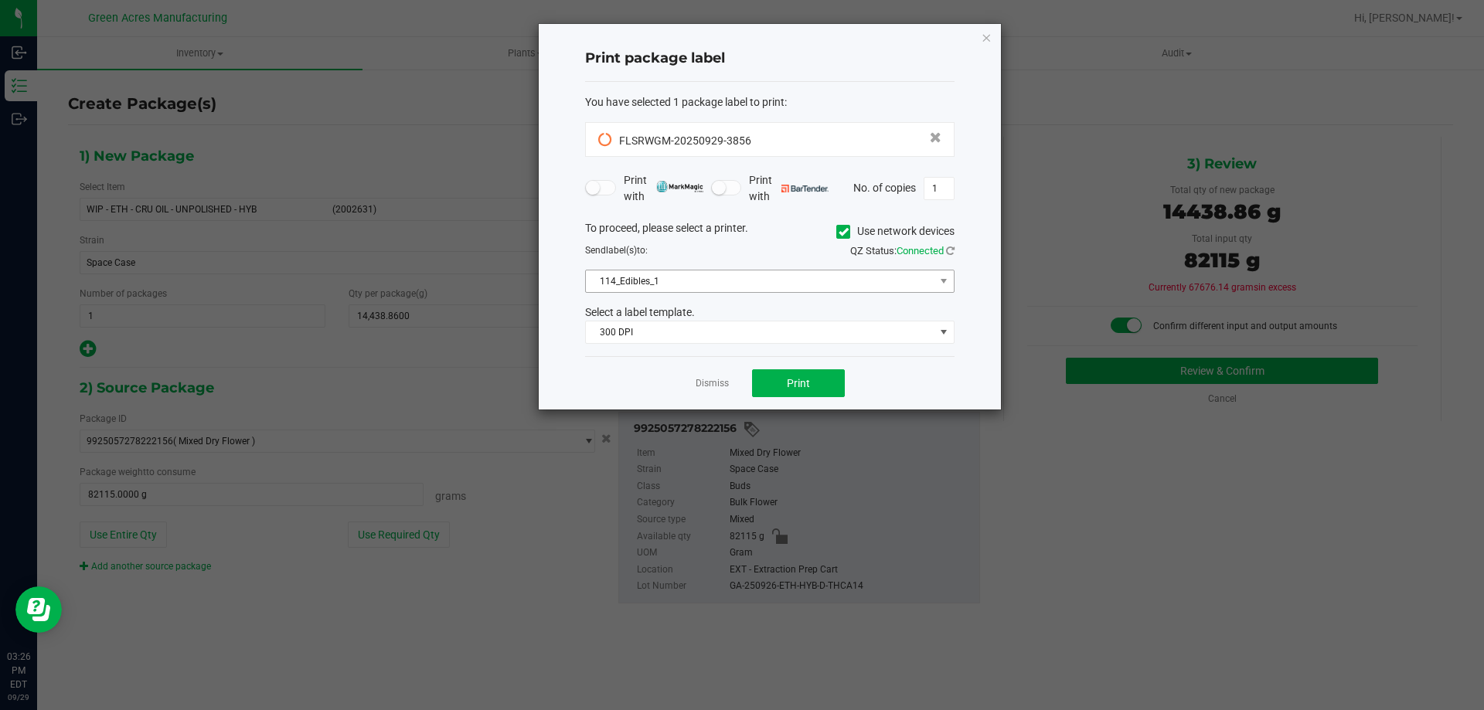
click at [658, 296] on div "To proceed, please select a printer. Use network devices Send label(s) to: QZ S…" at bounding box center [769, 282] width 369 height 124
click at [655, 291] on span "114_Edibles_1" at bounding box center [760, 281] width 349 height 22
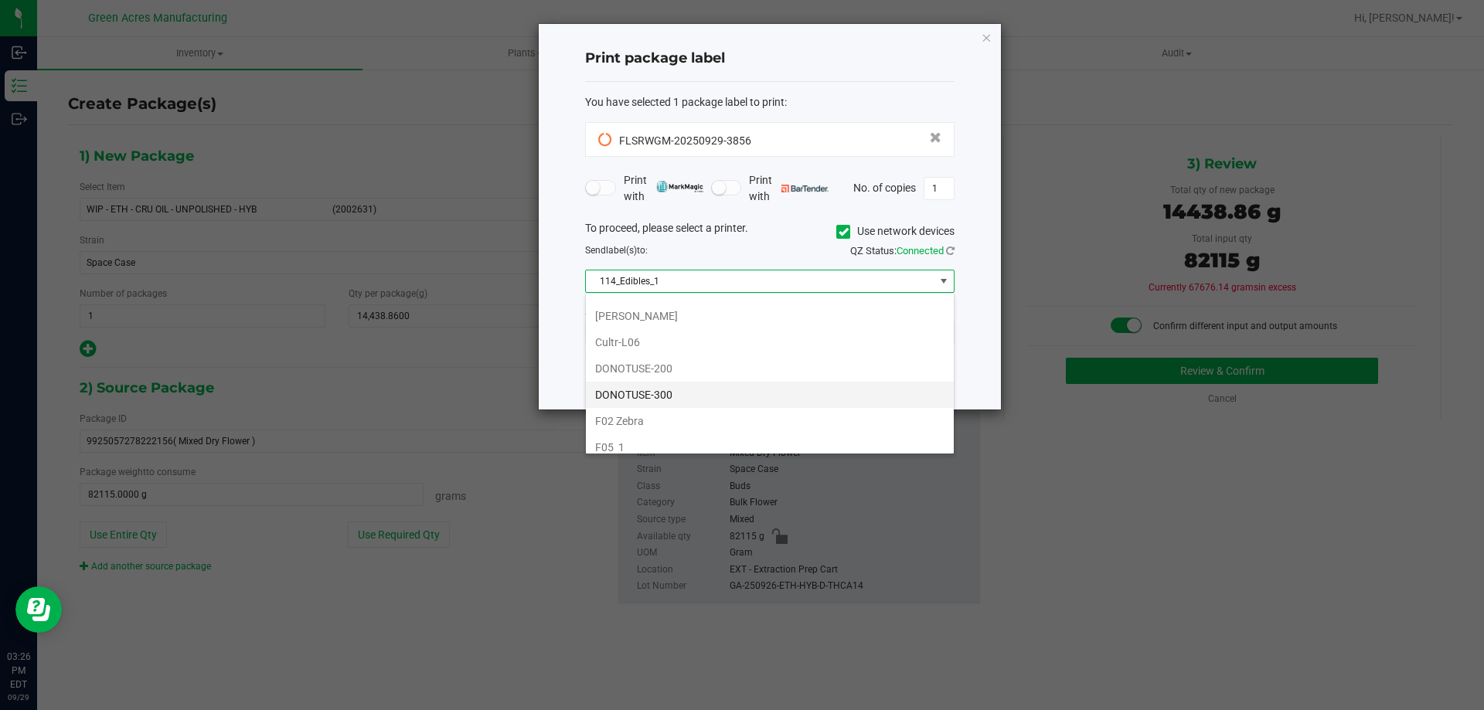
scroll to position [464, 0]
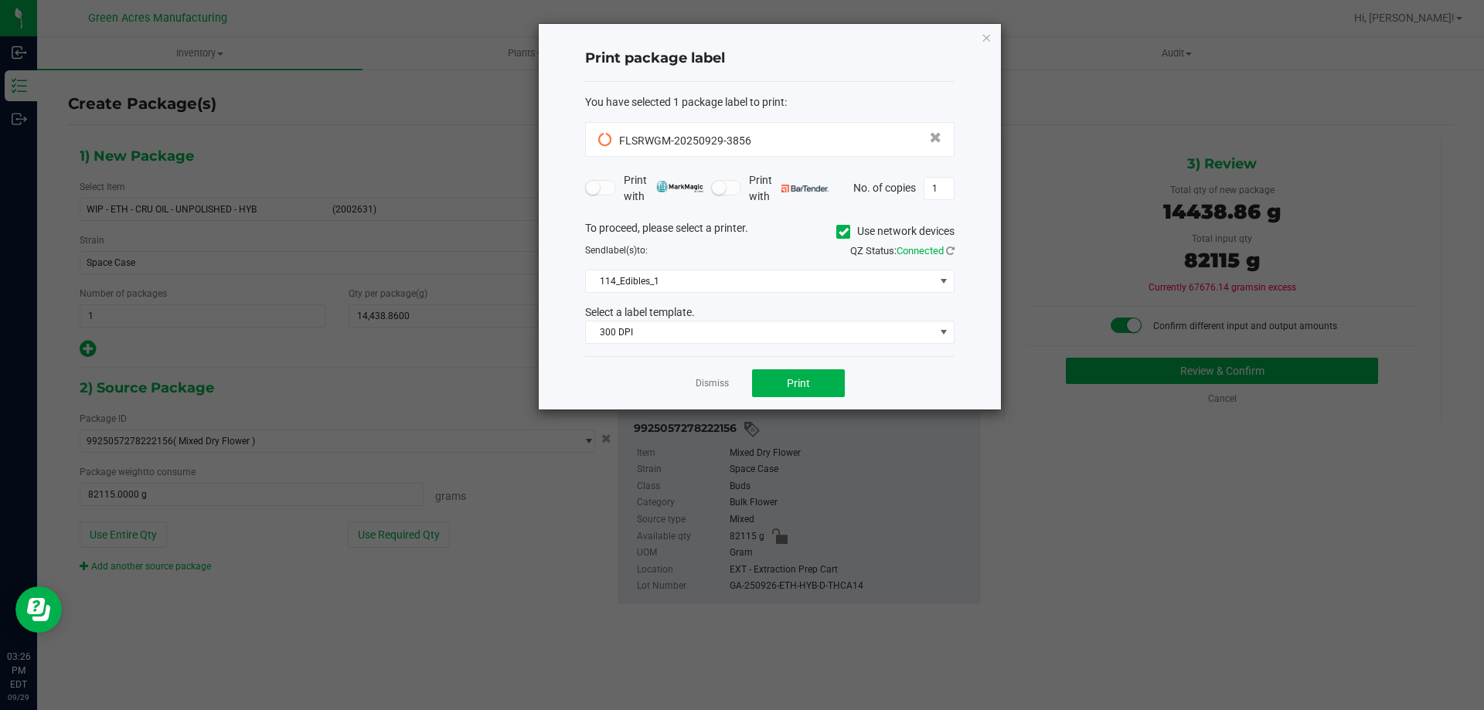
click at [564, 392] on div "Print package label You have selected 1 package label to print : FLSRWGM-202509…" at bounding box center [770, 217] width 462 height 386
click at [707, 386] on link "Dismiss" at bounding box center [712, 383] width 33 height 13
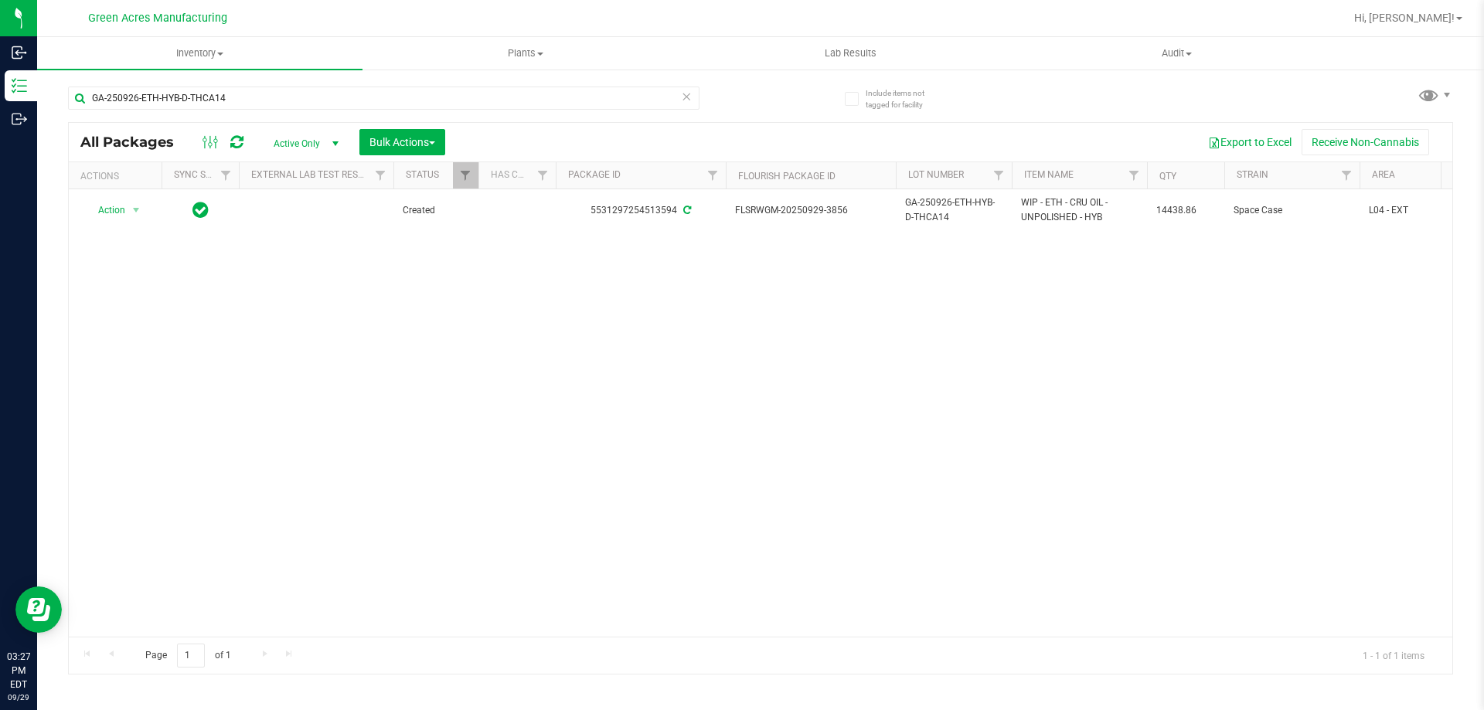
drag, startPoint x: 495, startPoint y: 356, endPoint x: 301, endPoint y: 291, distance: 205.3
click at [411, 368] on div "Action Action Adjust qty Create package Edit attributes Global inventory Locate…" at bounding box center [760, 412] width 1383 height 447
click at [717, 150] on div "Export to Excel Receive Non-Cannabis" at bounding box center [949, 142] width 984 height 26
click at [721, 102] on div "GA-250926-ETH-HYB-D-THCA14" at bounding box center [414, 97] width 692 height 49
click at [723, 131] on div "Export to Excel Receive Non-Cannabis" at bounding box center [949, 142] width 984 height 26
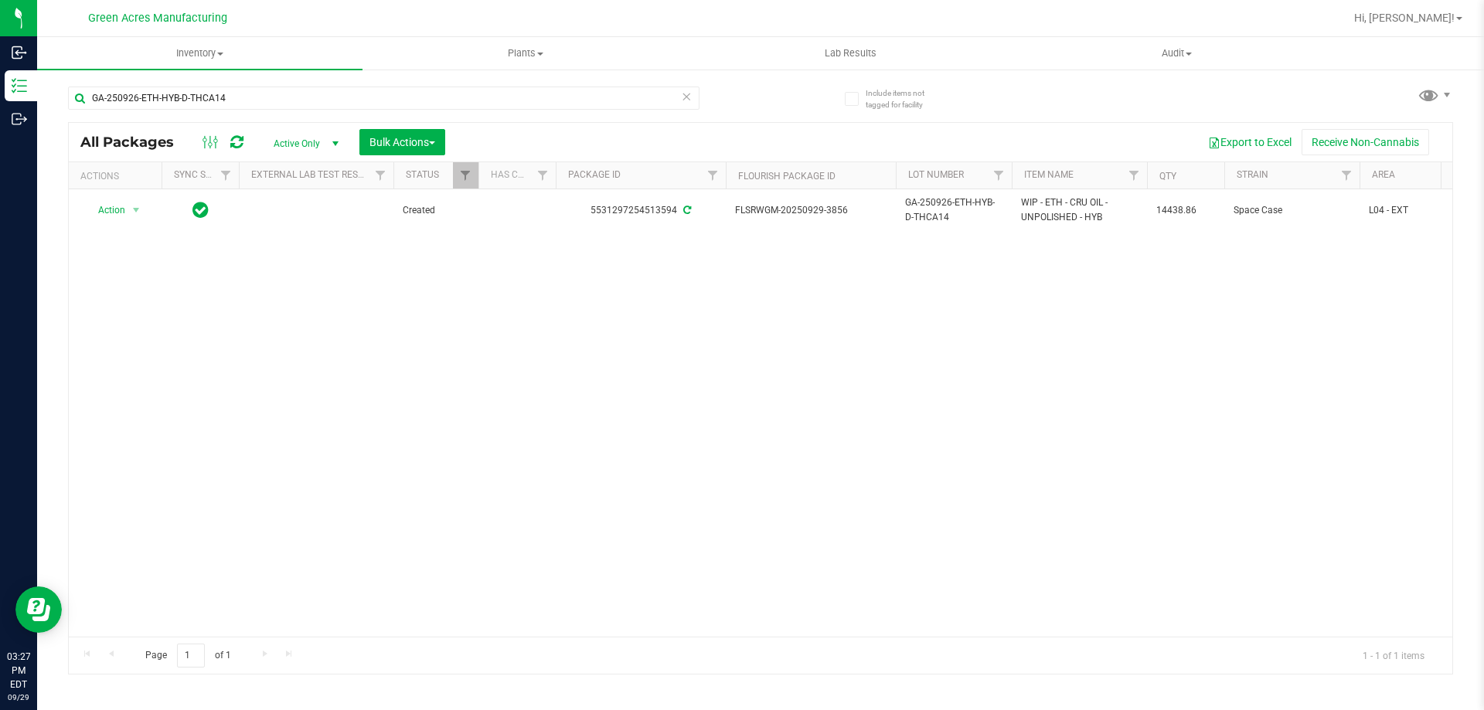
click at [721, 100] on div "GA-250926-ETH-HYB-D-THCA14" at bounding box center [414, 97] width 692 height 49
click at [703, 135] on div "Export to Excel Receive Non-Cannabis" at bounding box center [949, 142] width 984 height 26
click at [701, 91] on div "GA-250926-ETH-HYB-D-THCA14" at bounding box center [414, 97] width 692 height 49
click at [701, 90] on div "GA-250926-ETH-HYB-D-THCA14" at bounding box center [414, 97] width 692 height 49
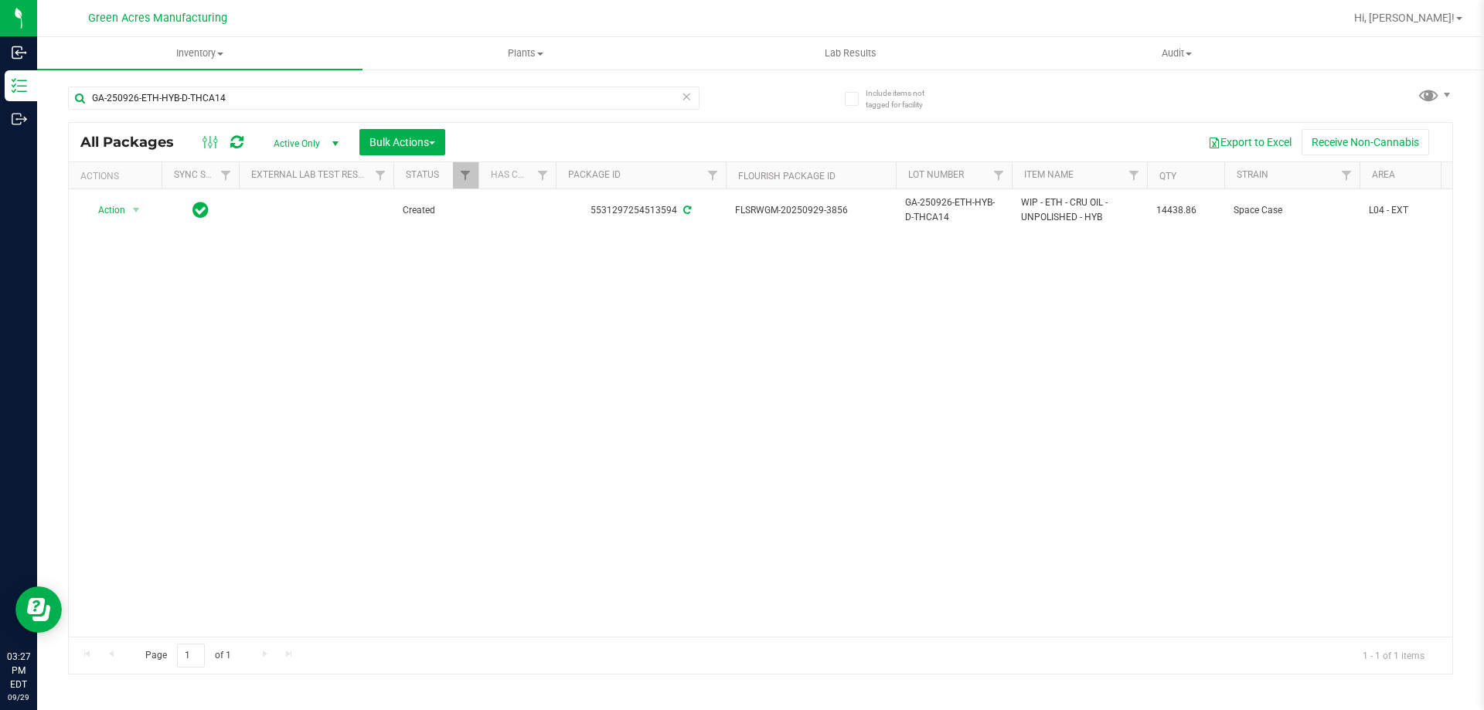
click at [701, 90] on div "GA-250926-ETH-HYB-D-THCA14" at bounding box center [414, 97] width 692 height 49
click at [699, 134] on div "Export to Excel Receive Non-Cannabis" at bounding box center [949, 142] width 984 height 26
click at [702, 90] on div "GA-250926-ETH-HYB-D-THCA14" at bounding box center [414, 97] width 692 height 49
drag, startPoint x: 685, startPoint y: 335, endPoint x: 352, endPoint y: 338, distance: 332.3
click at [350, 333] on div "Action Action Adjust qty Create package Edit attributes Global inventory Locate…" at bounding box center [760, 412] width 1383 height 447
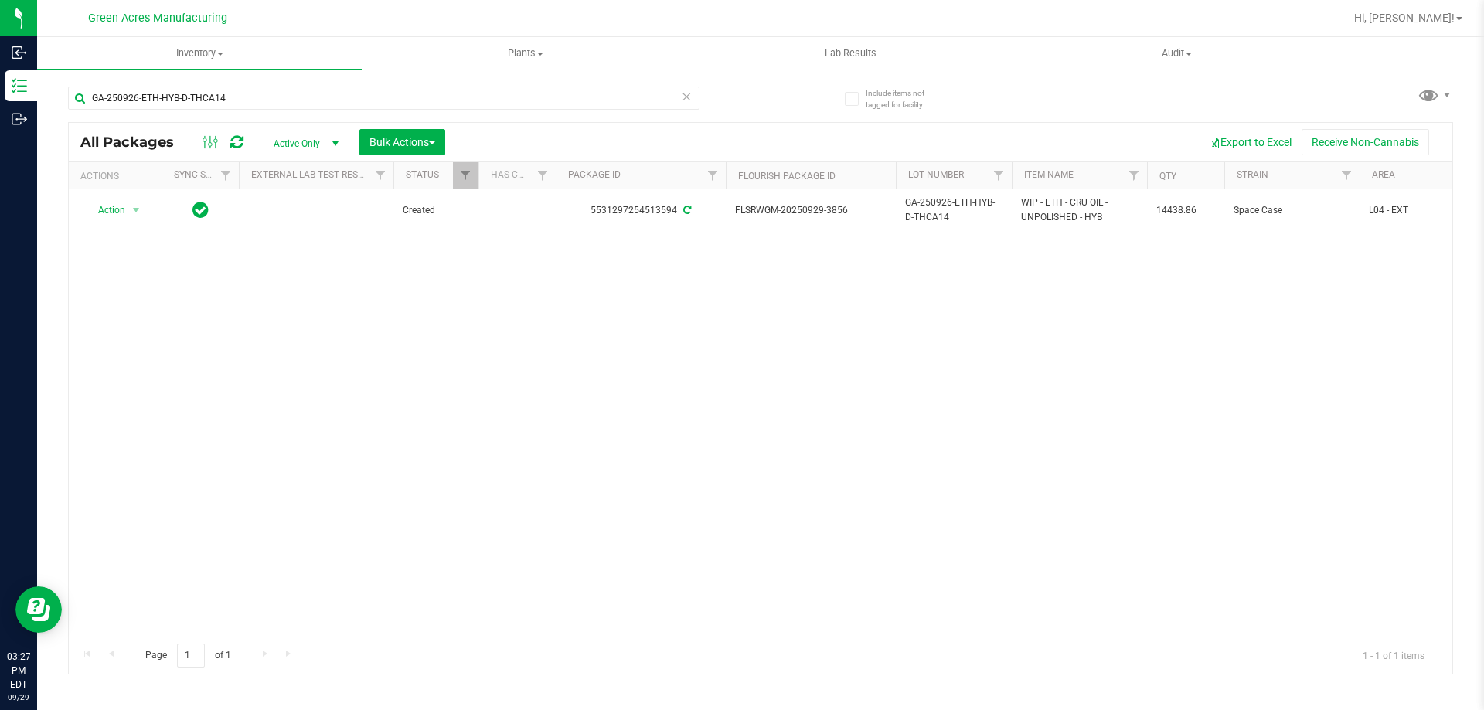
drag, startPoint x: 362, startPoint y: 396, endPoint x: 231, endPoint y: 335, distance: 143.8
drag, startPoint x: 396, startPoint y: 413, endPoint x: 340, endPoint y: 436, distance: 60.3
drag, startPoint x: 339, startPoint y: 434, endPoint x: 97, endPoint y: 299, distance: 276.8
drag, startPoint x: 376, startPoint y: 438, endPoint x: 260, endPoint y: 380, distance: 129.6
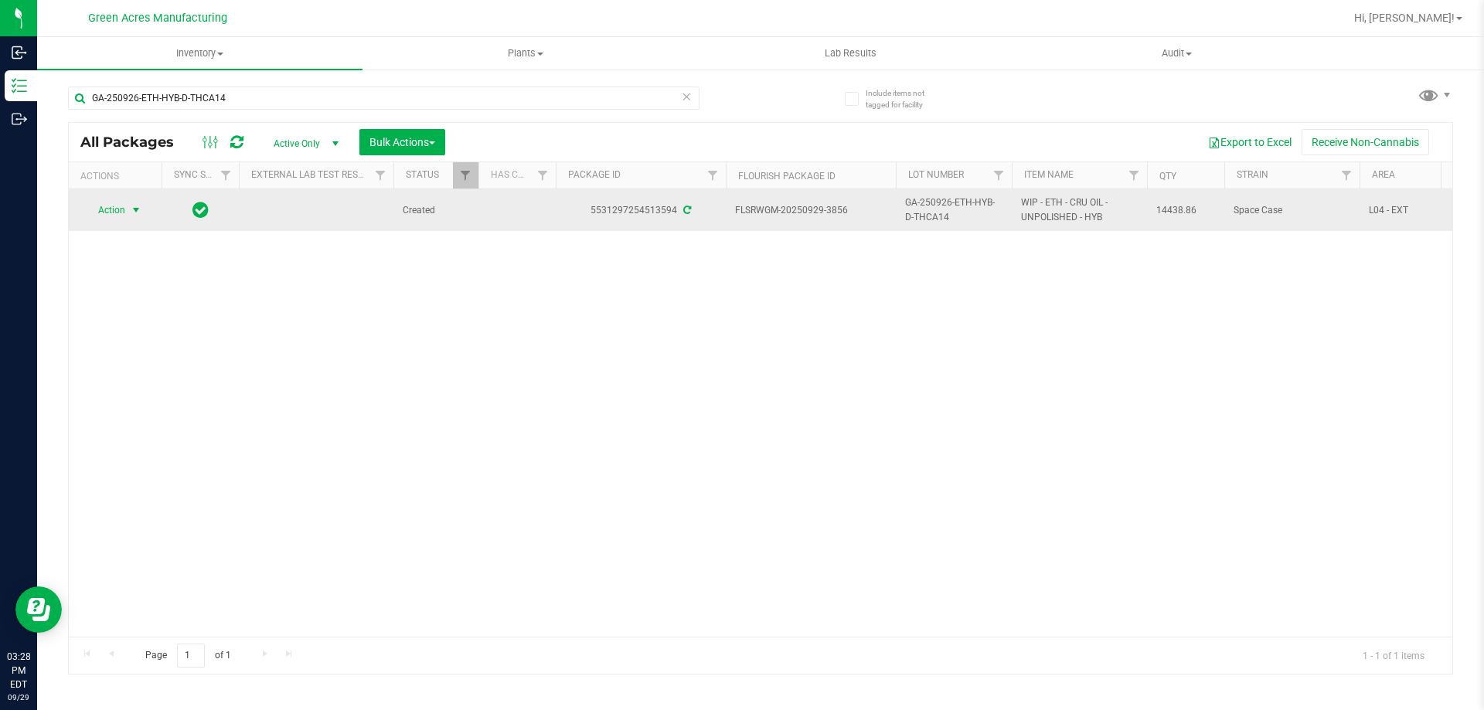
click at [135, 212] on span "select" at bounding box center [136, 210] width 12 height 12
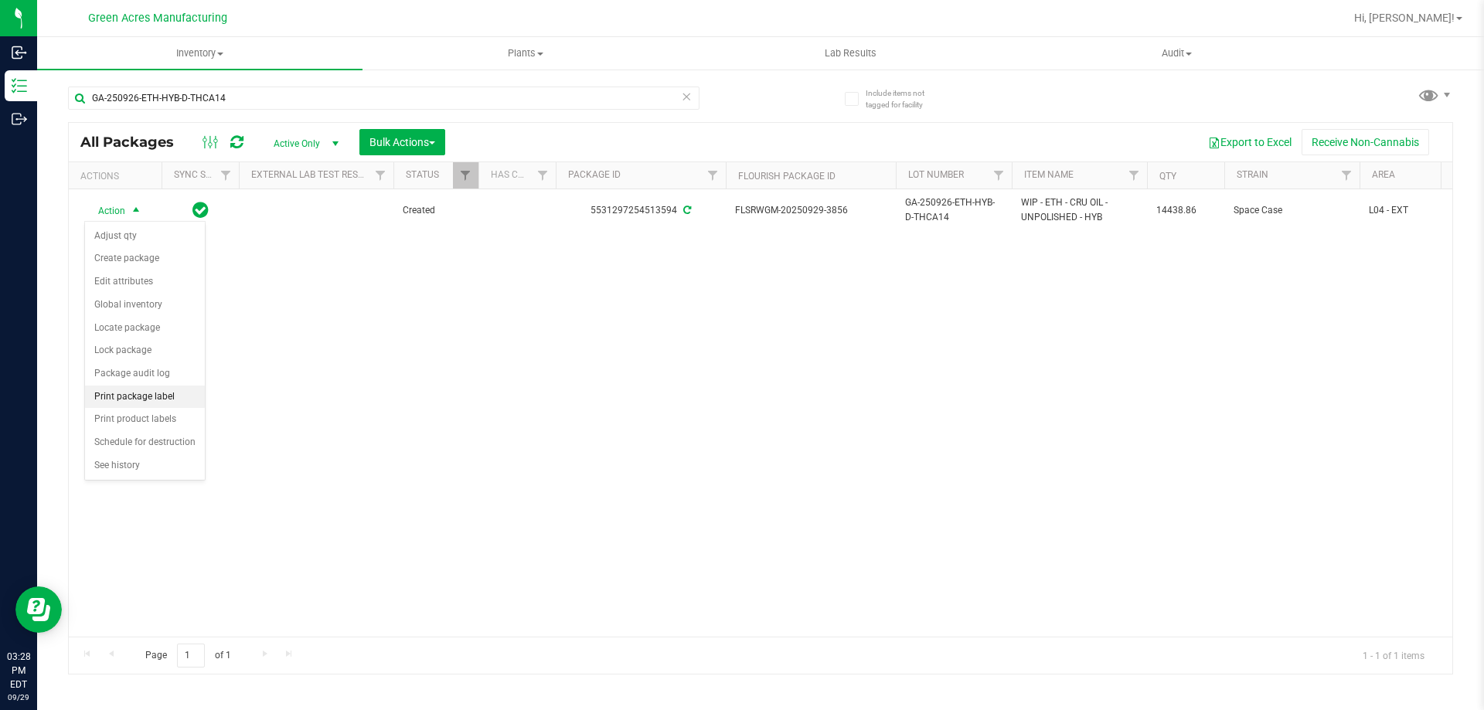
click at [134, 386] on li "Print package label" at bounding box center [145, 397] width 120 height 23
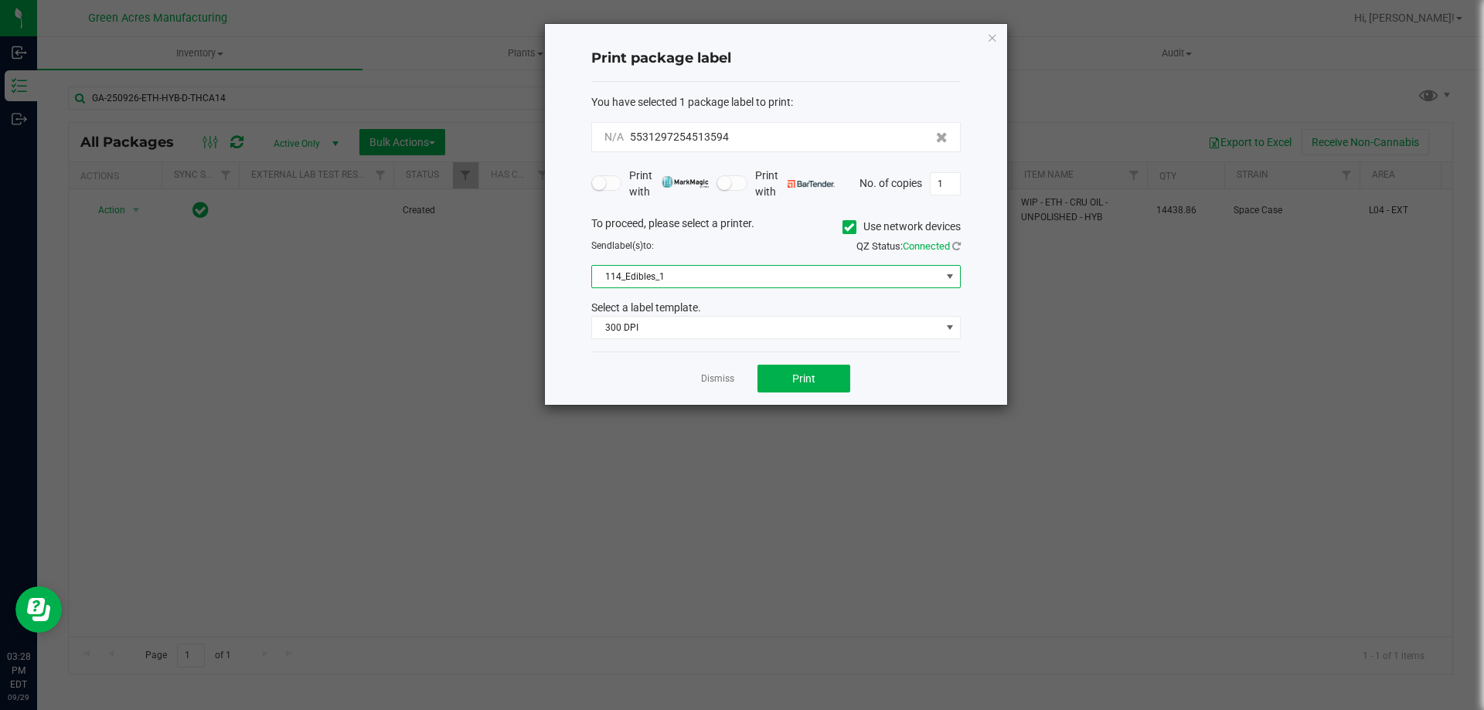
click at [774, 270] on span "114_Edibles_1" at bounding box center [766, 277] width 349 height 22
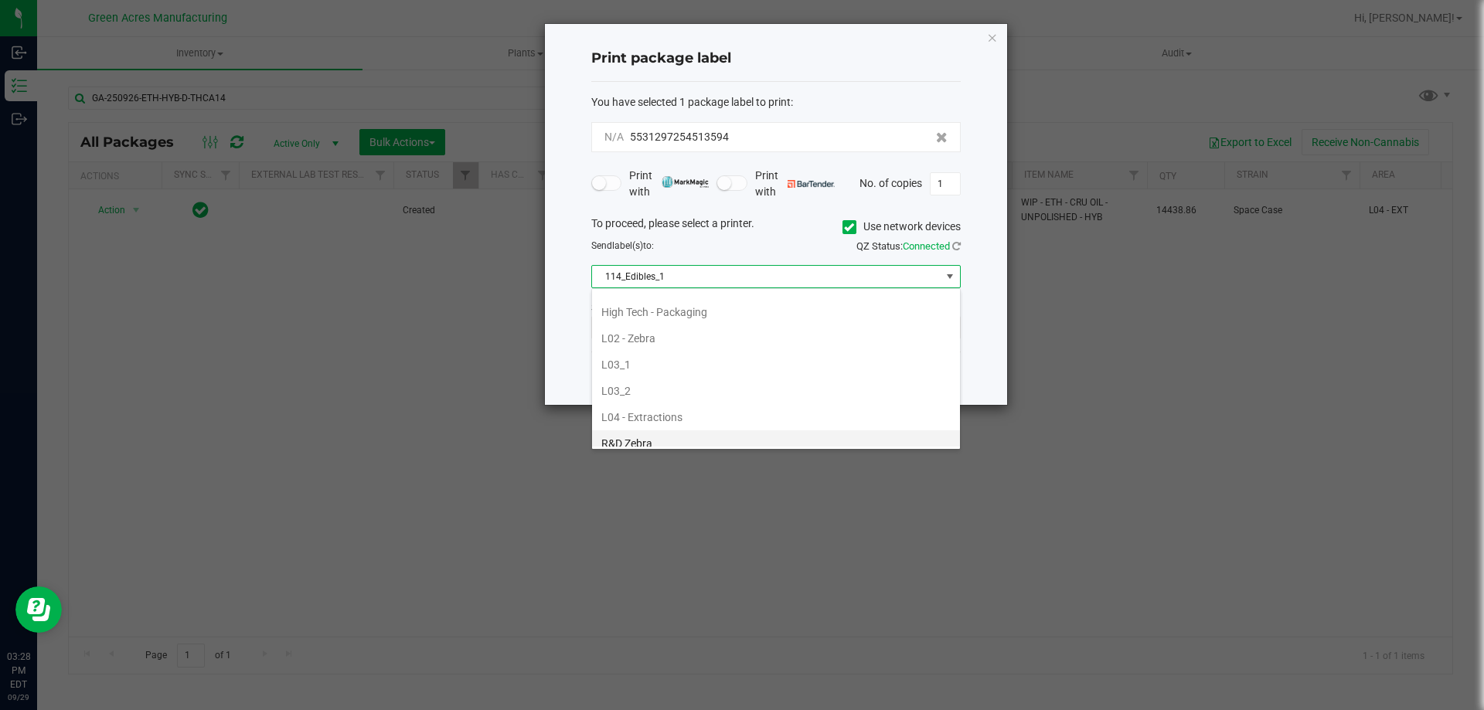
scroll to position [541, 0]
click at [688, 369] on li "L04 - Extractions" at bounding box center [776, 369] width 368 height 26
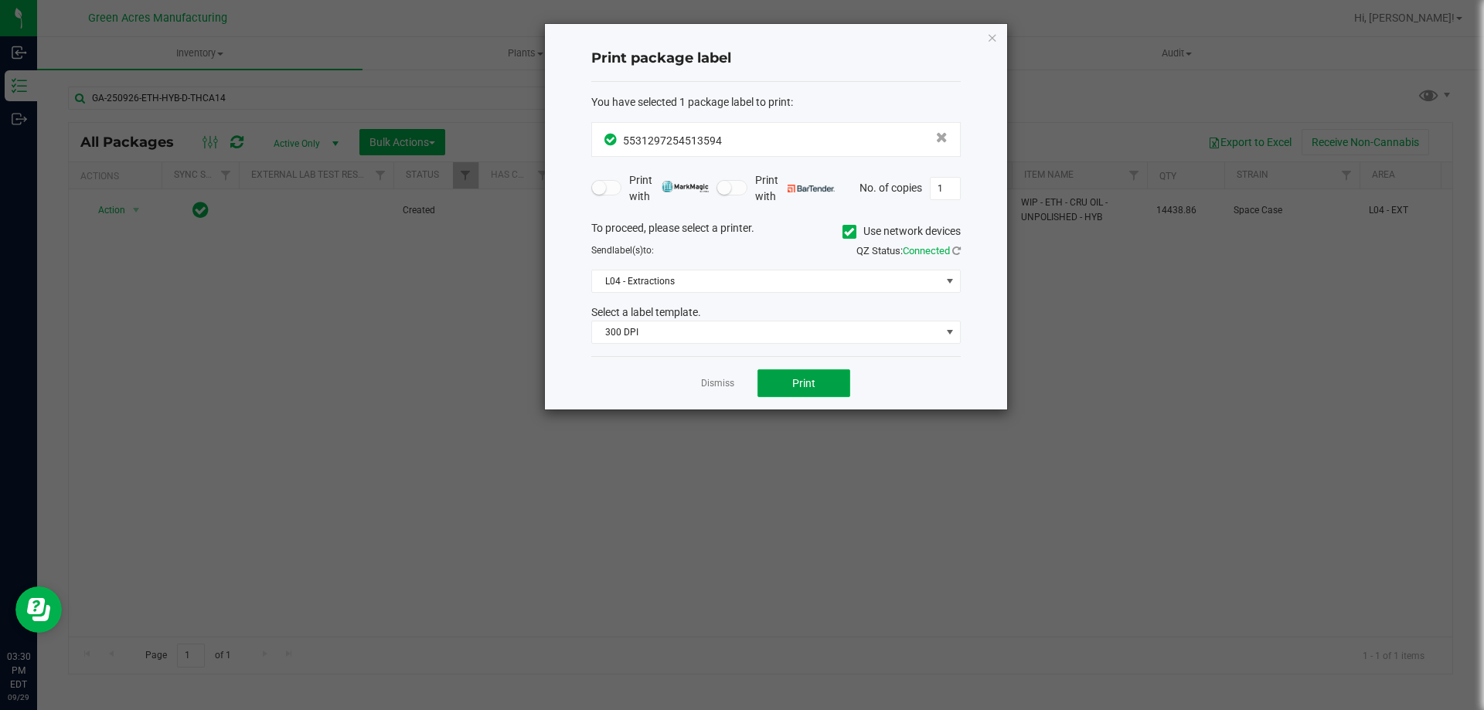
click at [822, 390] on button "Print" at bounding box center [803, 383] width 93 height 28
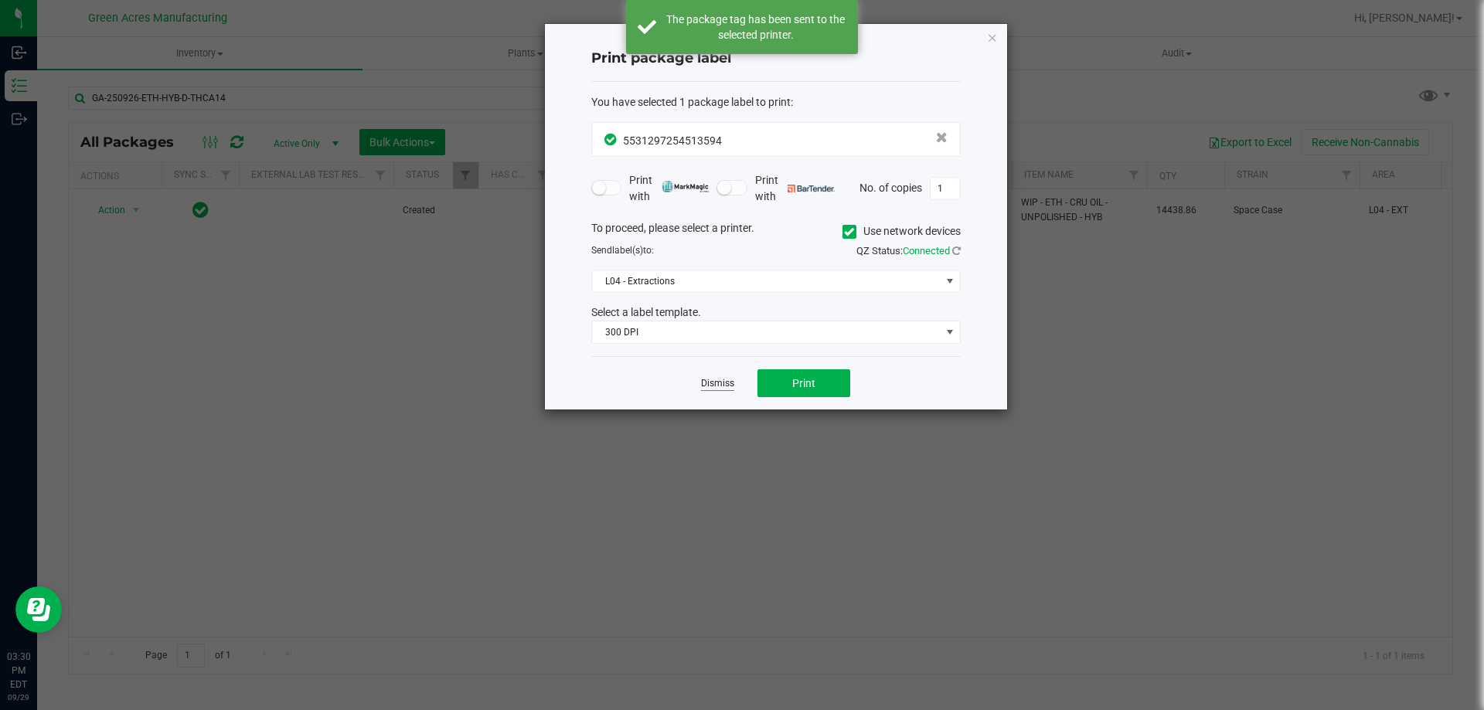
click at [711, 384] on link "Dismiss" at bounding box center [717, 383] width 33 height 13
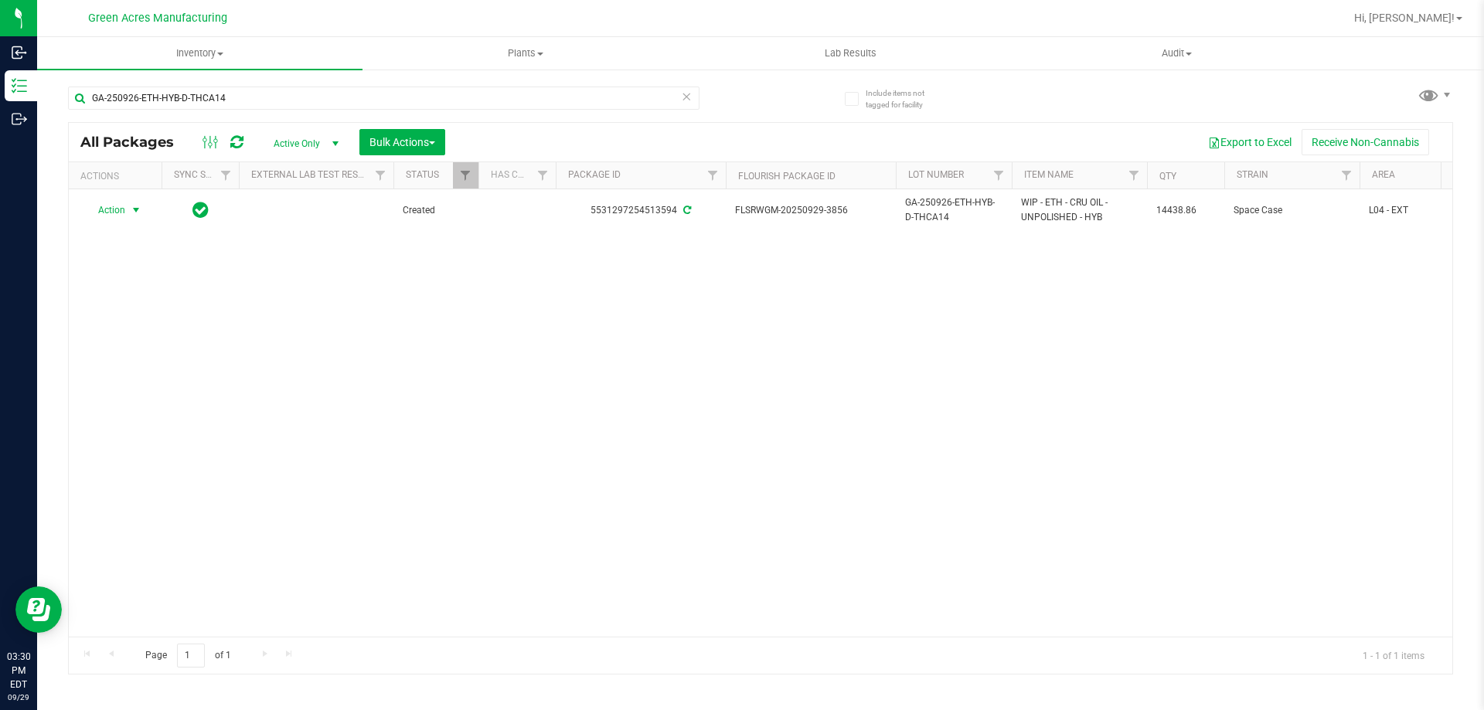
click at [216, 397] on div "Action Action Adjust qty Create package Edit attributes Global inventory Locate…" at bounding box center [760, 412] width 1383 height 447
click at [596, 338] on div "Action Action Adjust qty Create package Edit attributes Global inventory Locate…" at bounding box center [760, 412] width 1383 height 447
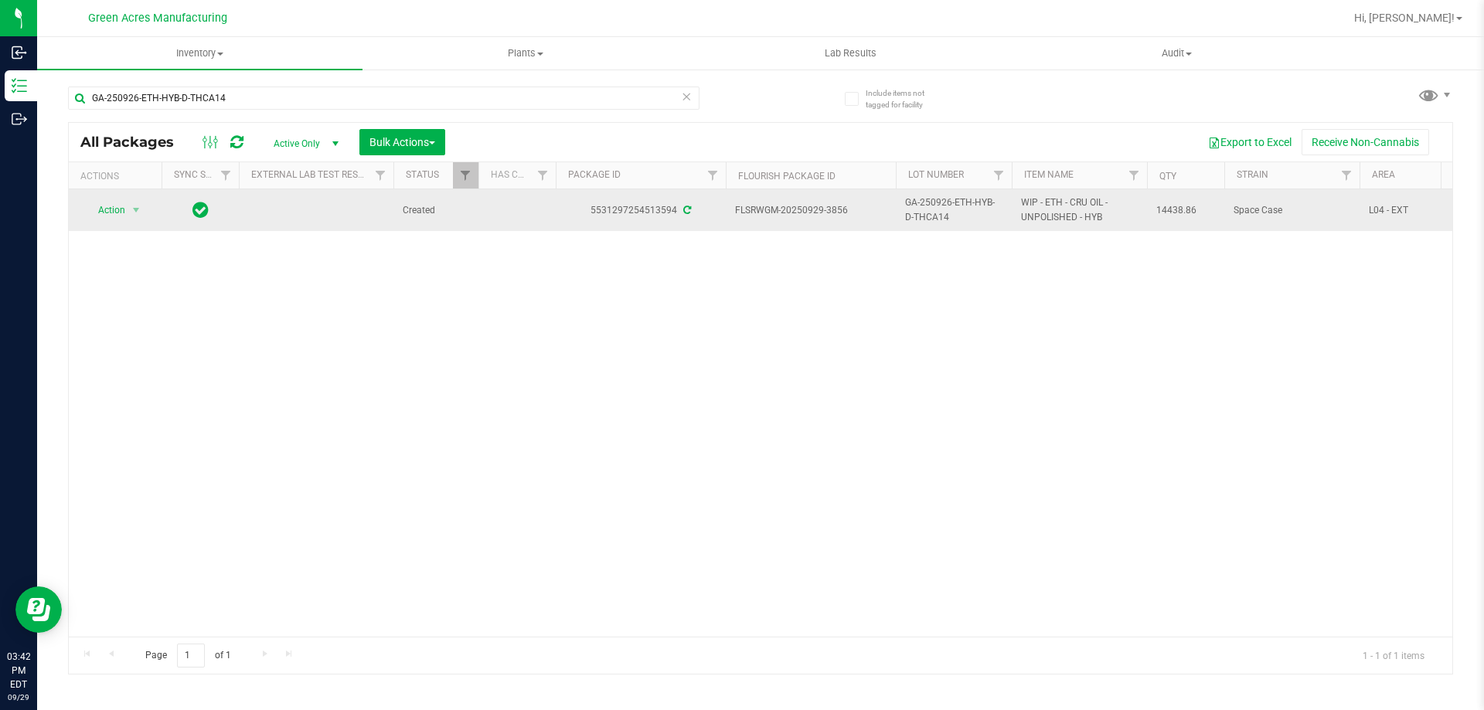
click at [1038, 211] on span "WIP - ETH - CRU OIL - UNPOLISHED - HYB" at bounding box center [1079, 210] width 117 height 29
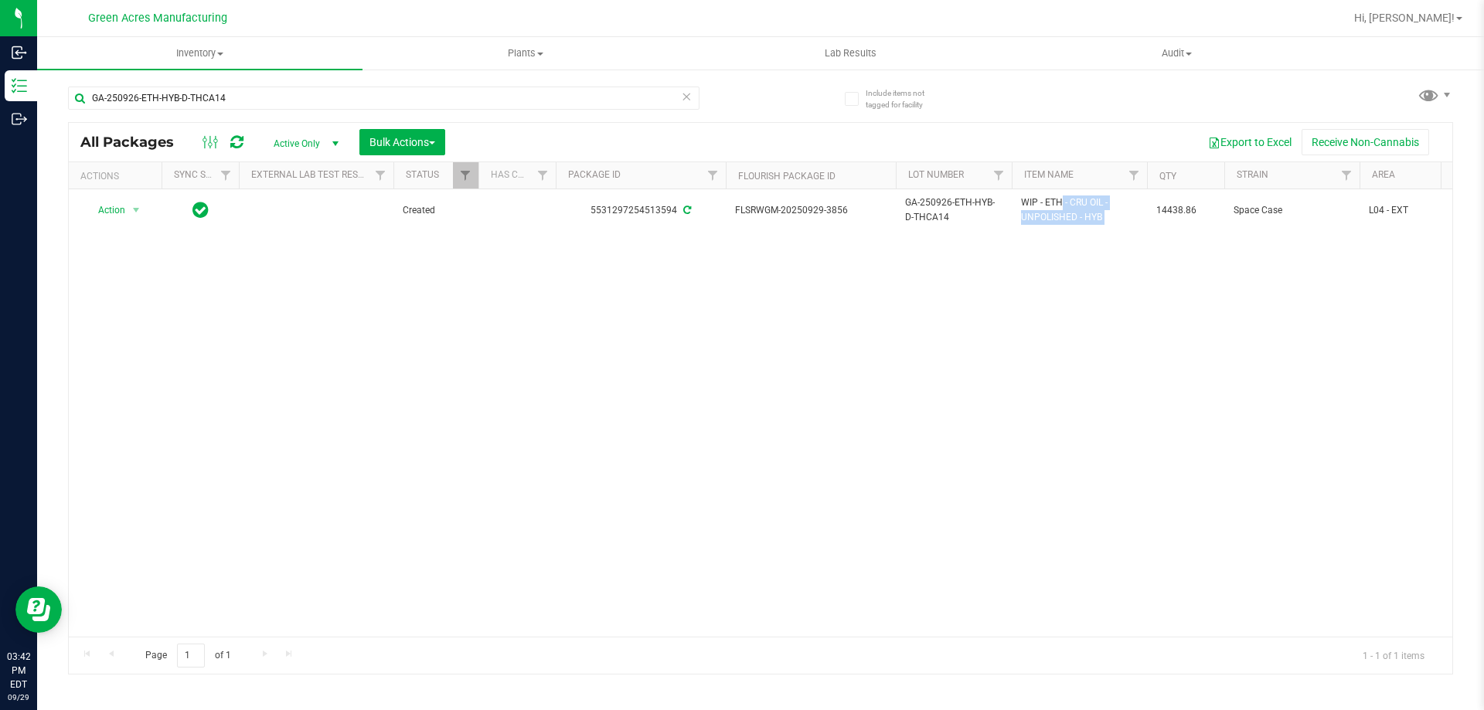
copy tr "WIP - ETH - CRU OIL - UNPOLISHED - HYB"
click at [645, 285] on div "Action Action Adjust qty Create package Edit attributes Global inventory Locate…" at bounding box center [760, 412] width 1383 height 447
click at [468, 104] on input "GA-250926-ETH-HYB-D-THCA14" at bounding box center [383, 98] width 631 height 23
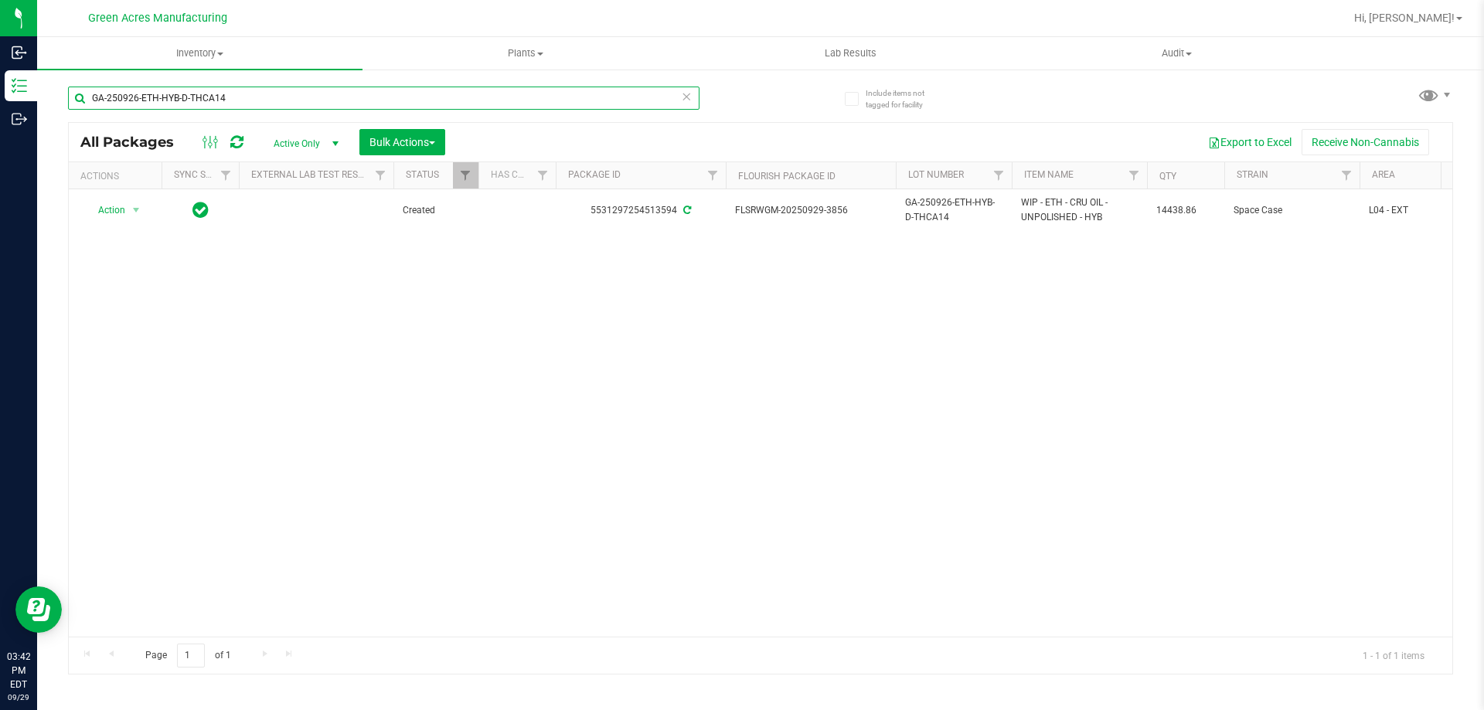
paste input "WIP - ETH - CRU OIL - UNPOLISHED - HYB"
type input "WIP - ETH - CRU OIL - UNPOLISHED - HYB"
click at [739, 98] on div "WIP - ETH - CRU OIL - UNPOLISHED - HYB" at bounding box center [414, 97] width 692 height 49
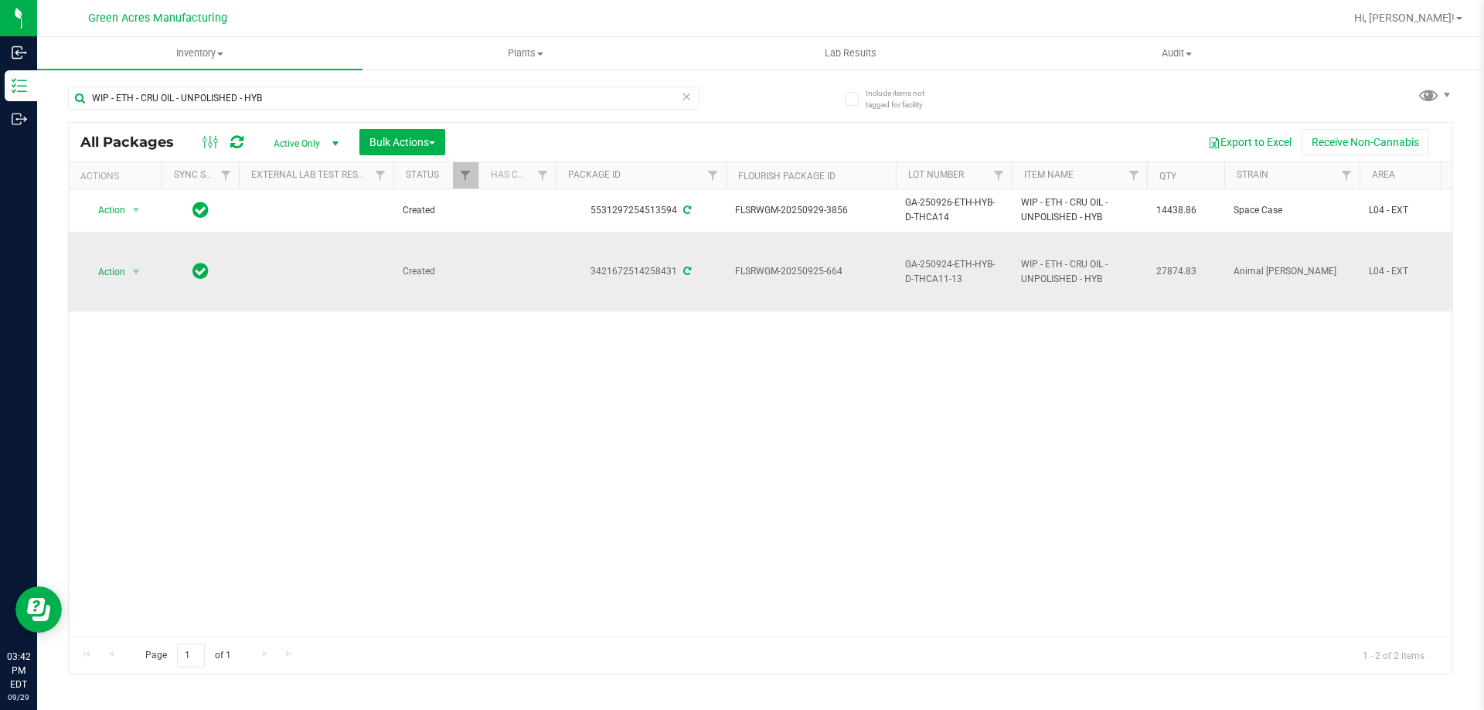
click at [943, 269] on span "GA-250924-ETH-HYB-D-THCA11-13" at bounding box center [953, 271] width 97 height 29
copy tr "GA-250924-ETH-HYB-D-THCA11-13"
click at [940, 349] on div "Action Action Adjust qty Create package Edit attributes Global inventory Locate…" at bounding box center [760, 412] width 1383 height 447
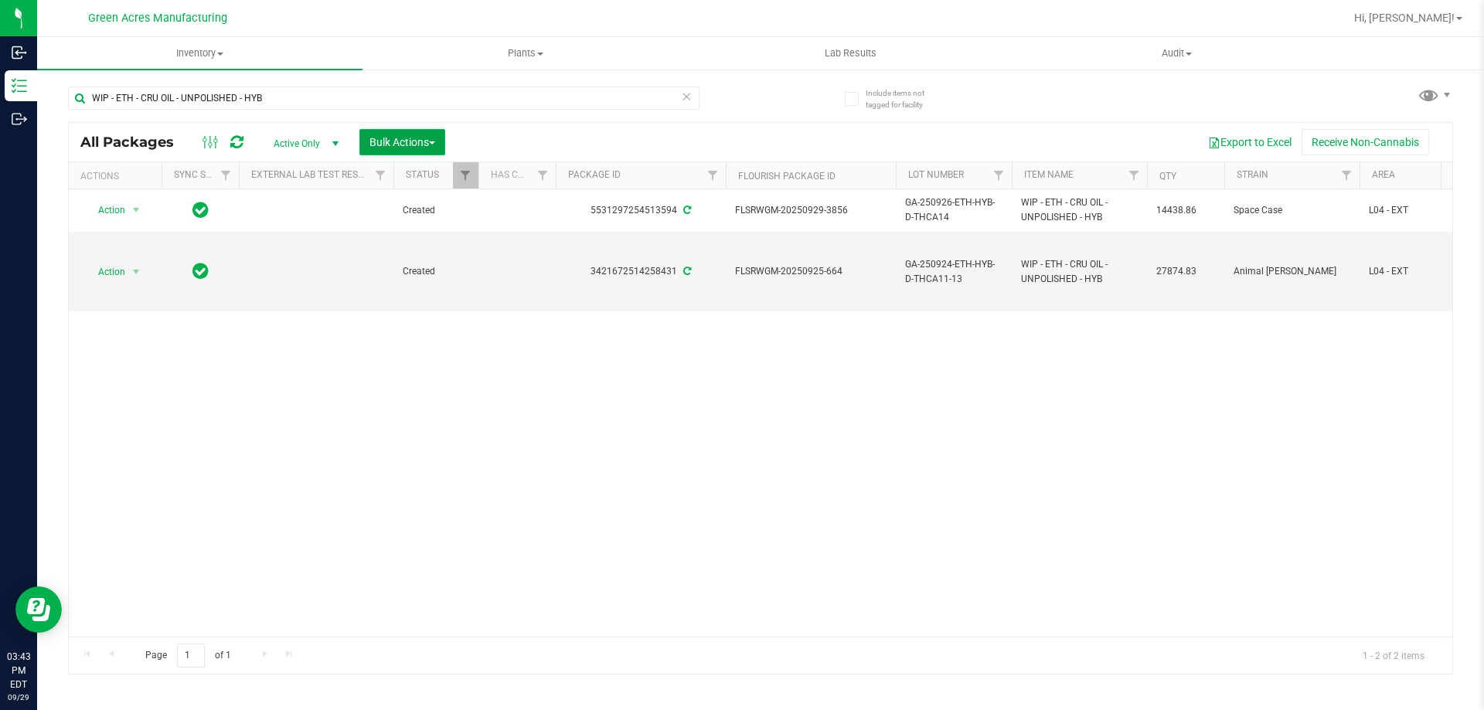
click at [393, 136] on span "Bulk Actions" at bounding box center [402, 142] width 66 height 12
click at [441, 319] on span "Print package labels" at bounding box center [415, 319] width 93 height 12
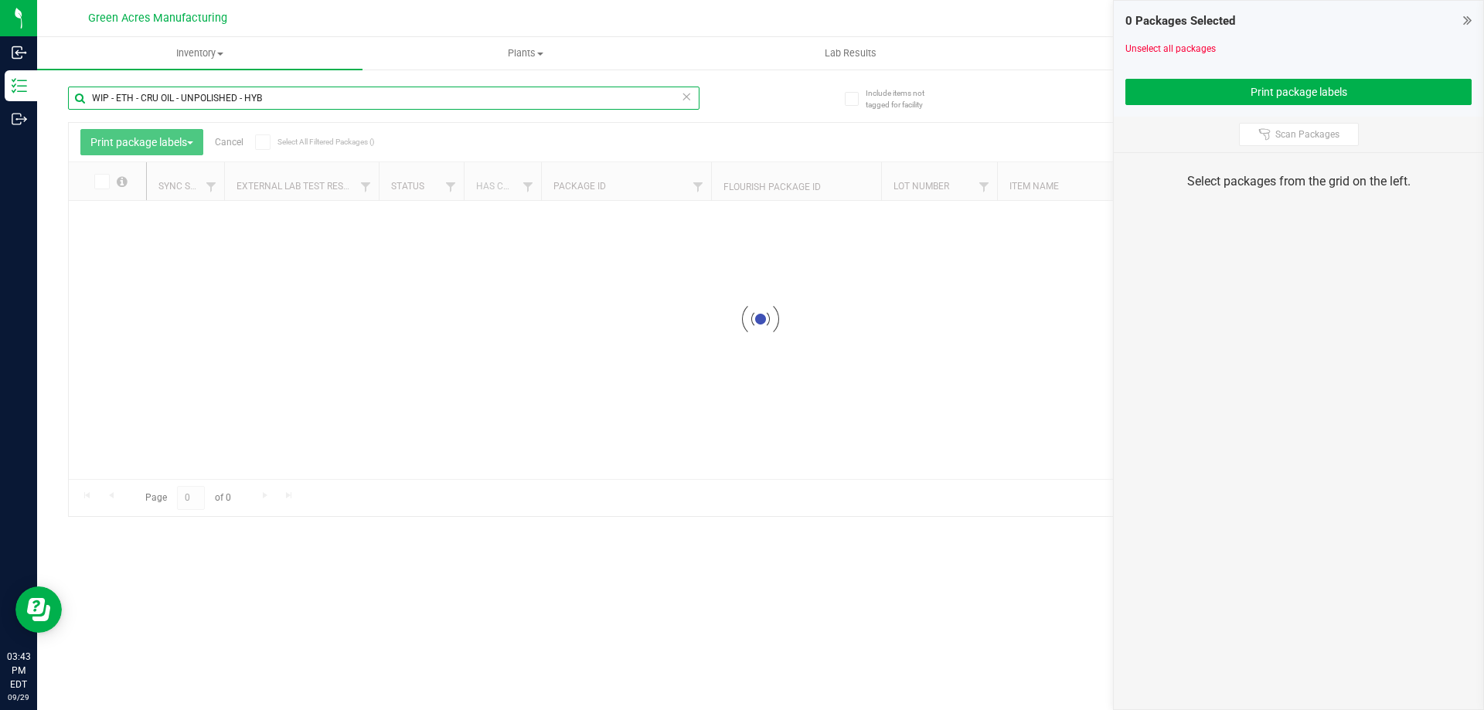
click at [355, 94] on input "WIP - ETH - CRU OIL - UNPOLISHED - HYB" at bounding box center [383, 98] width 631 height 23
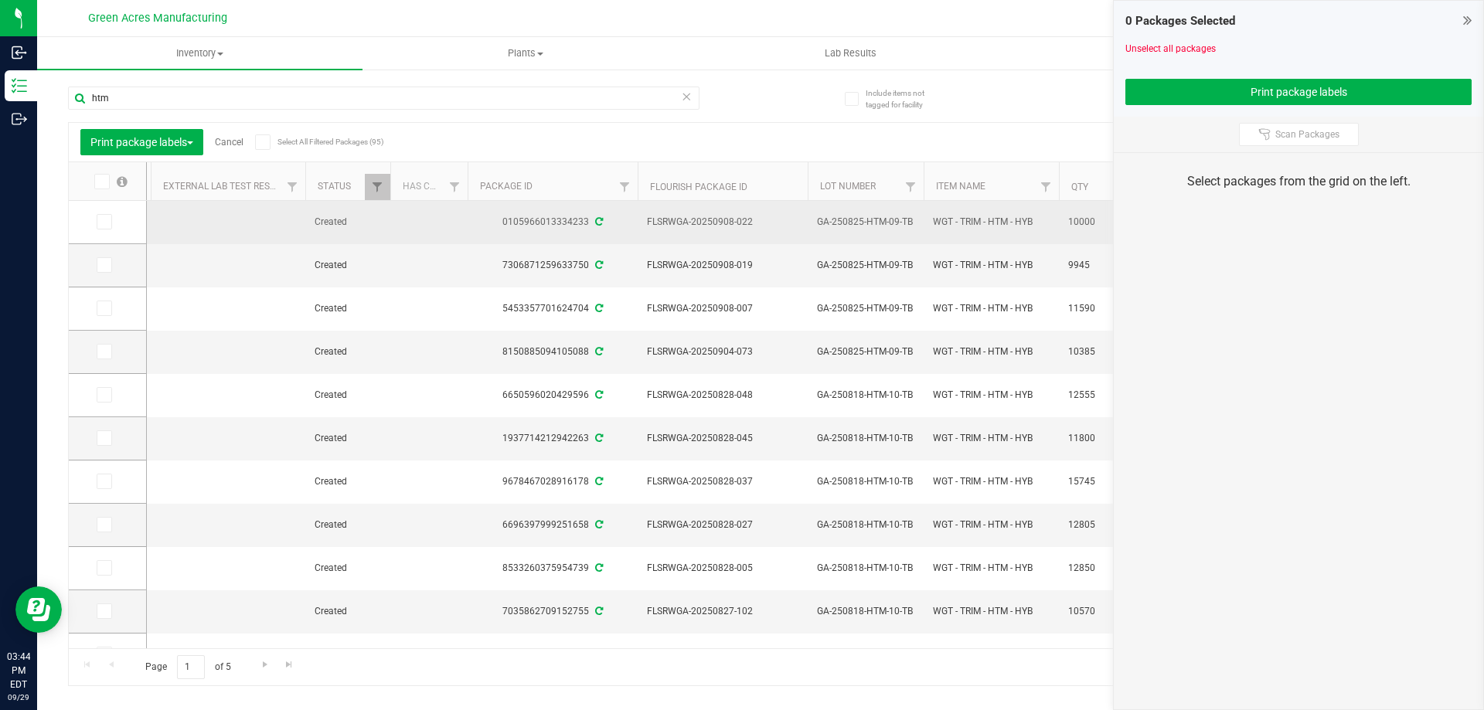
scroll to position [0, 217]
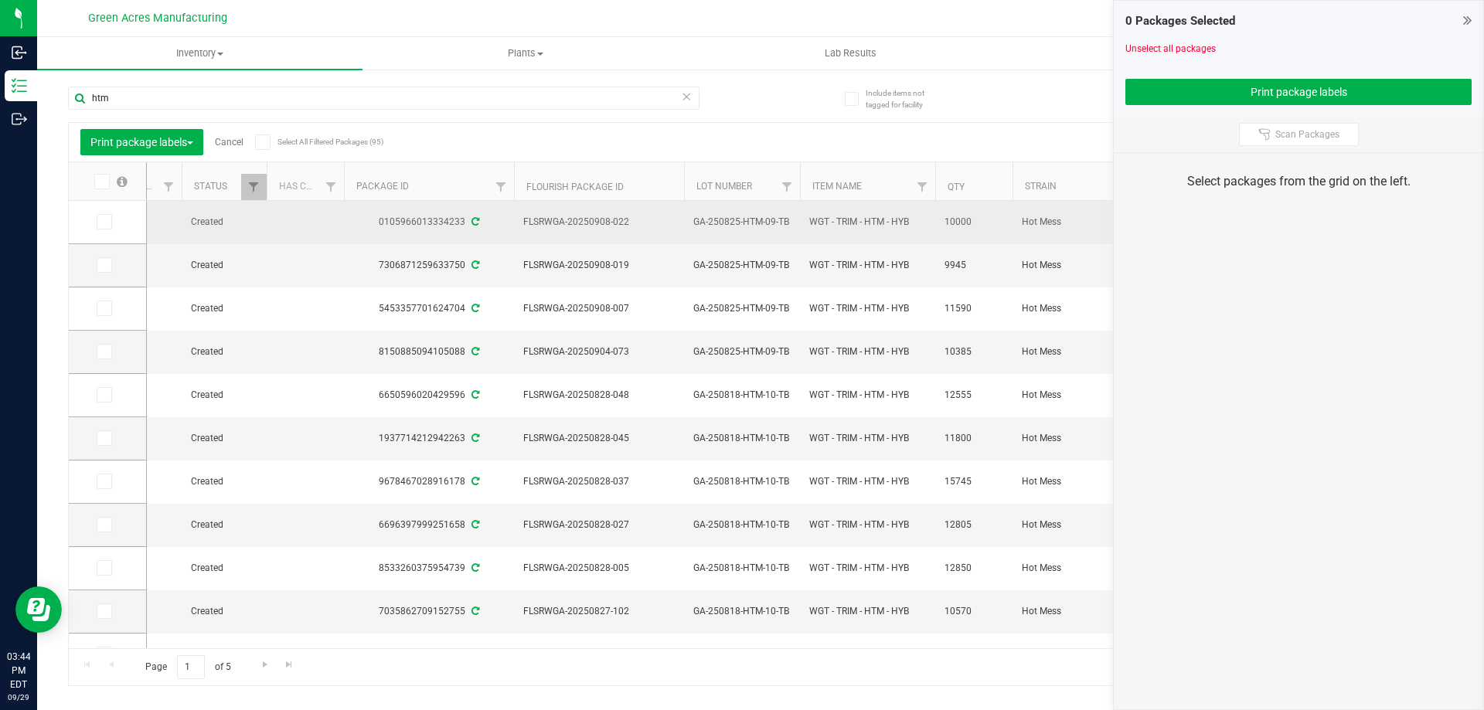
drag, startPoint x: 743, startPoint y: 230, endPoint x: 822, endPoint y: 229, distance: 79.6
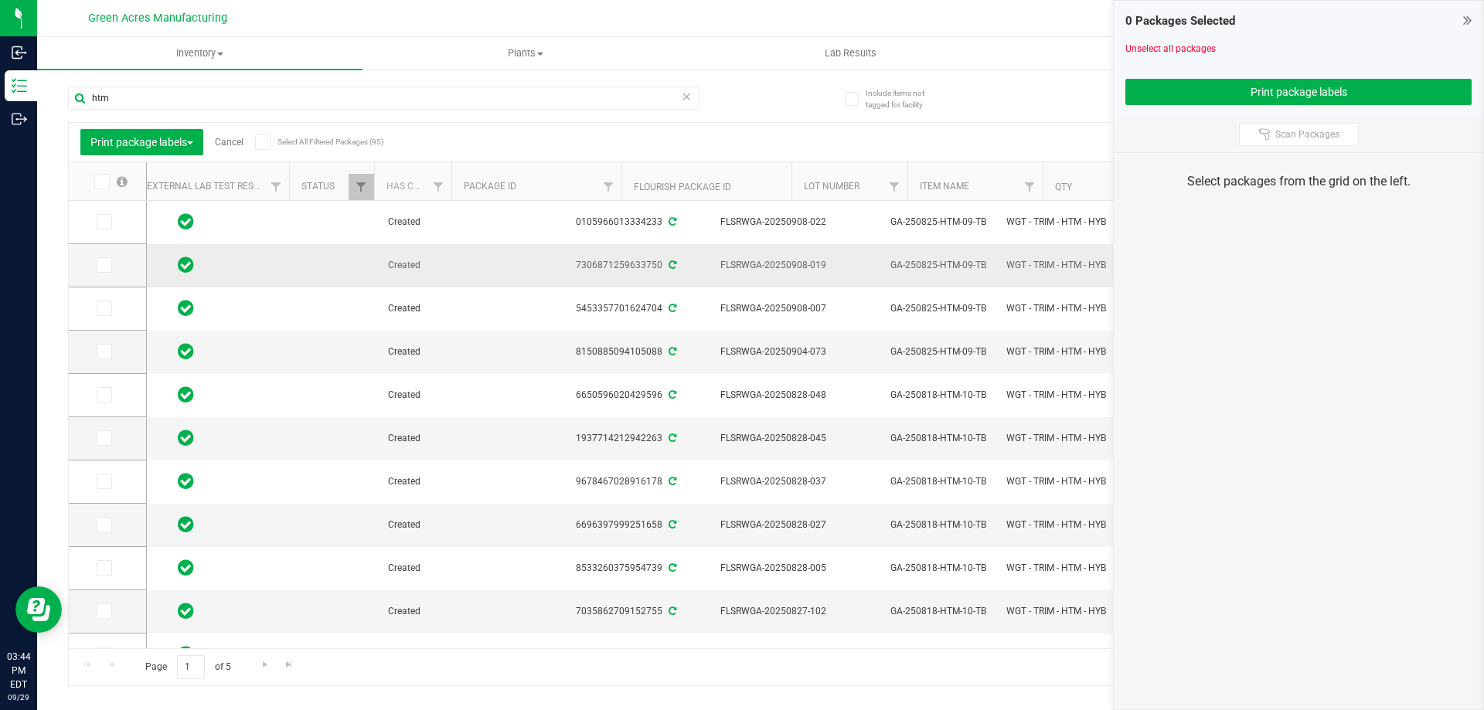
scroll to position [0, 0]
drag, startPoint x: 793, startPoint y: 260, endPoint x: 326, endPoint y: 260, distance: 466.8
click at [111, 227] on span at bounding box center [104, 221] width 15 height 15
click at [0, 0] on input "checkbox" at bounding box center [0, 0] width 0 height 0
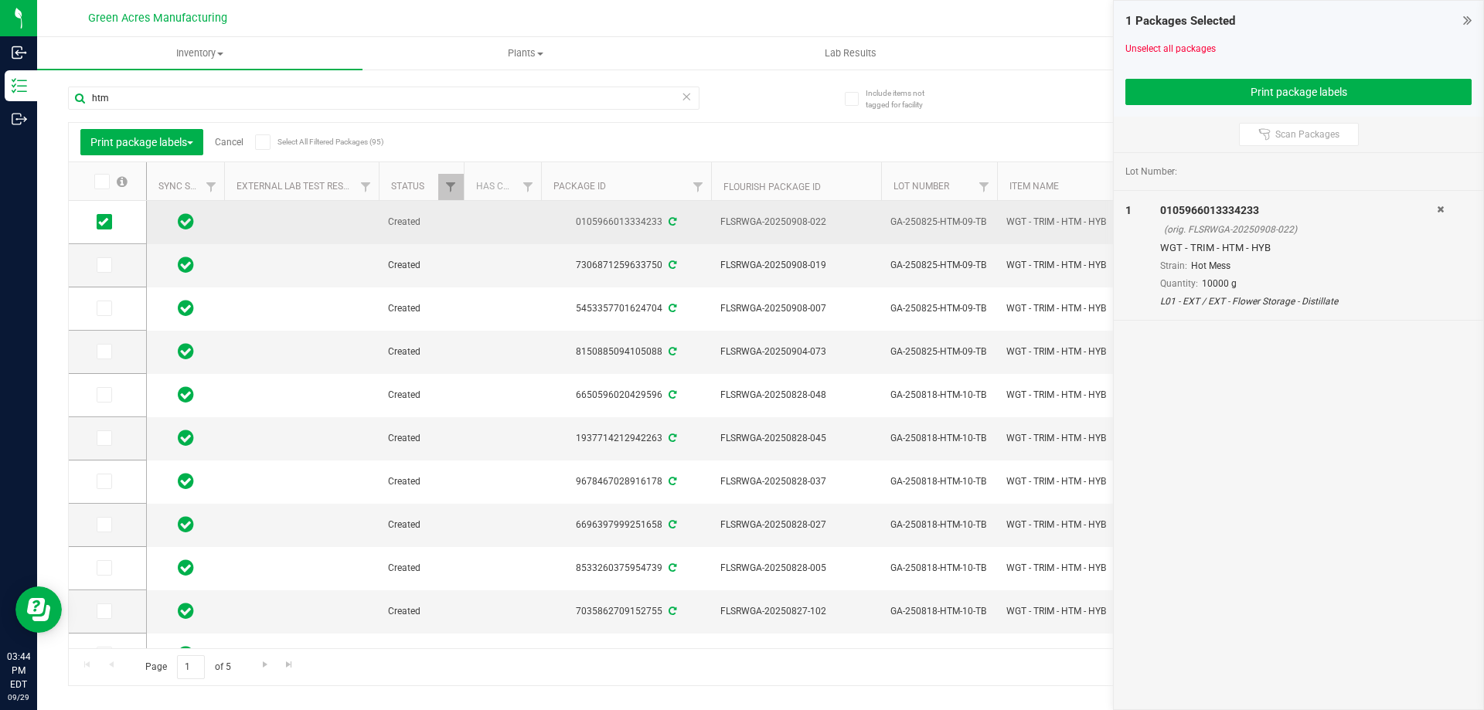
click at [804, 219] on span "FLSRWGA-20250908-022" at bounding box center [795, 222] width 151 height 15
drag, startPoint x: 832, startPoint y: 223, endPoint x: 788, endPoint y: 223, distance: 44.1
click at [788, 223] on span "FLSRWGA-20250908-022" at bounding box center [795, 222] width 151 height 15
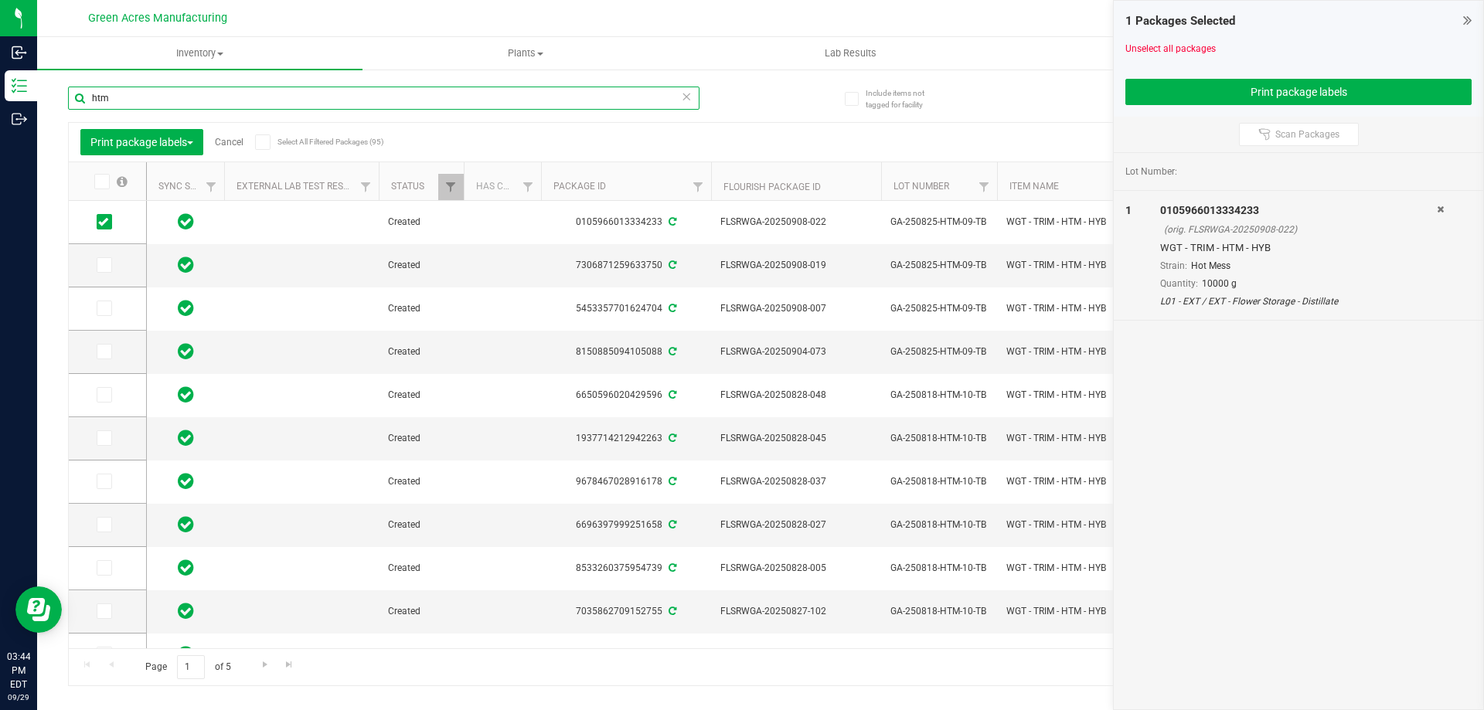
click at [392, 97] on input "htm" at bounding box center [383, 98] width 631 height 23
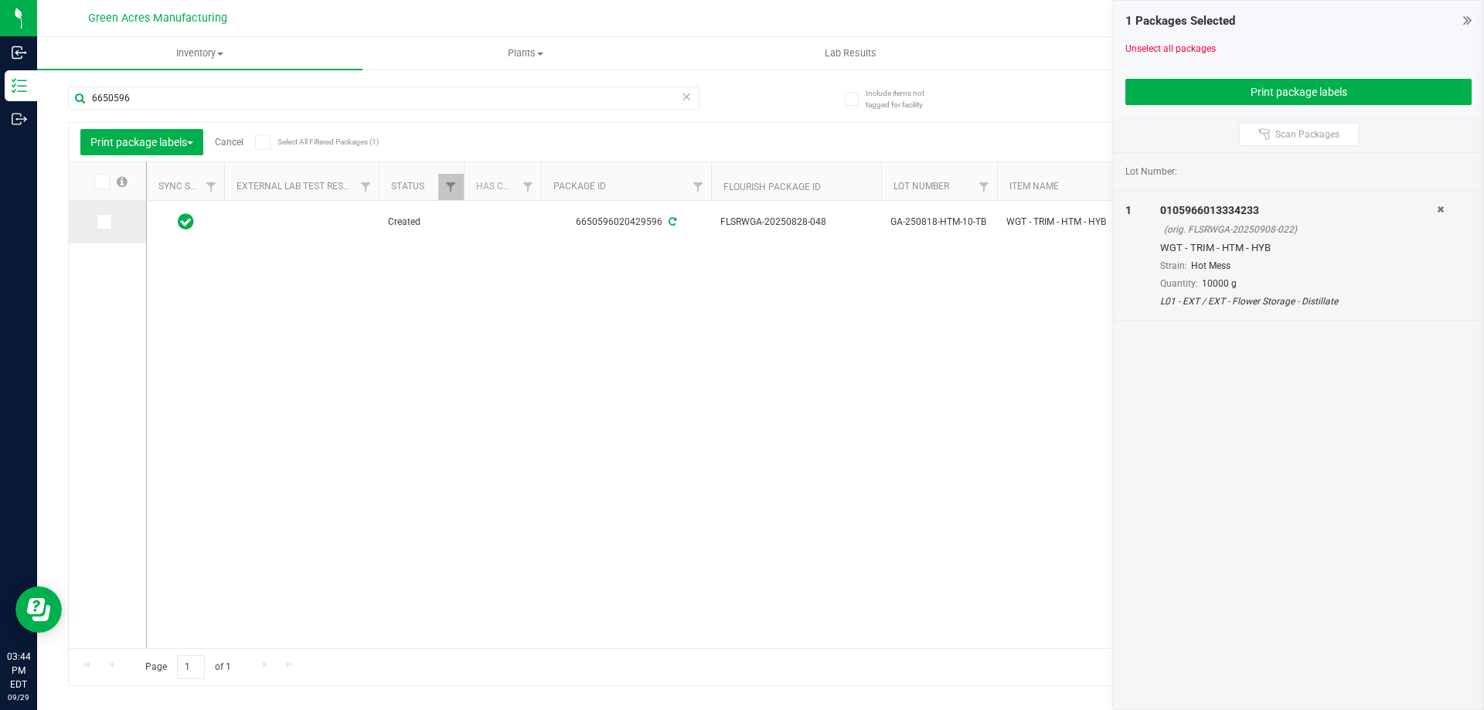
click at [110, 220] on span at bounding box center [104, 221] width 15 height 15
click at [0, 0] on input "checkbox" at bounding box center [0, 0] width 0 height 0
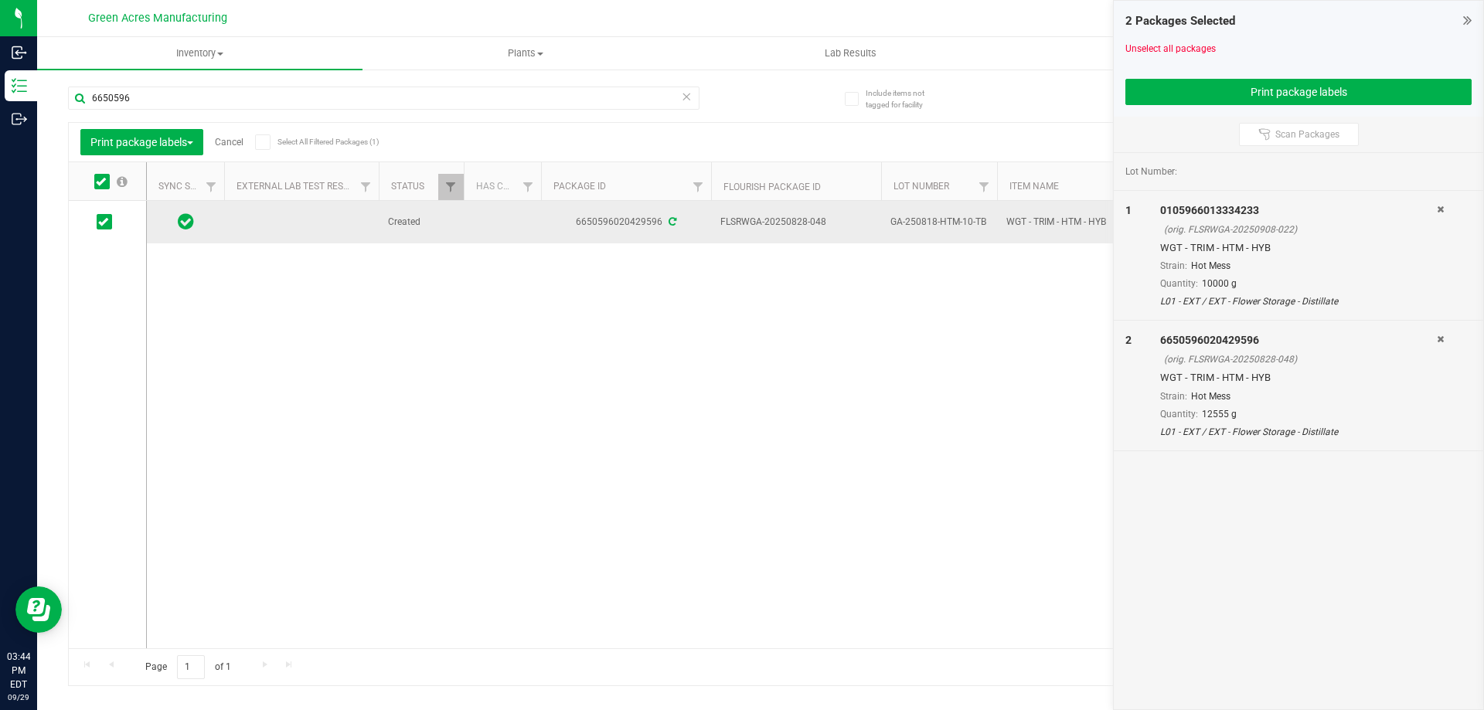
drag, startPoint x: 828, startPoint y: 226, endPoint x: 786, endPoint y: 225, distance: 42.5
click at [786, 225] on span "FLSRWGA-20250828-048" at bounding box center [795, 222] width 151 height 15
copy span "0828-048"
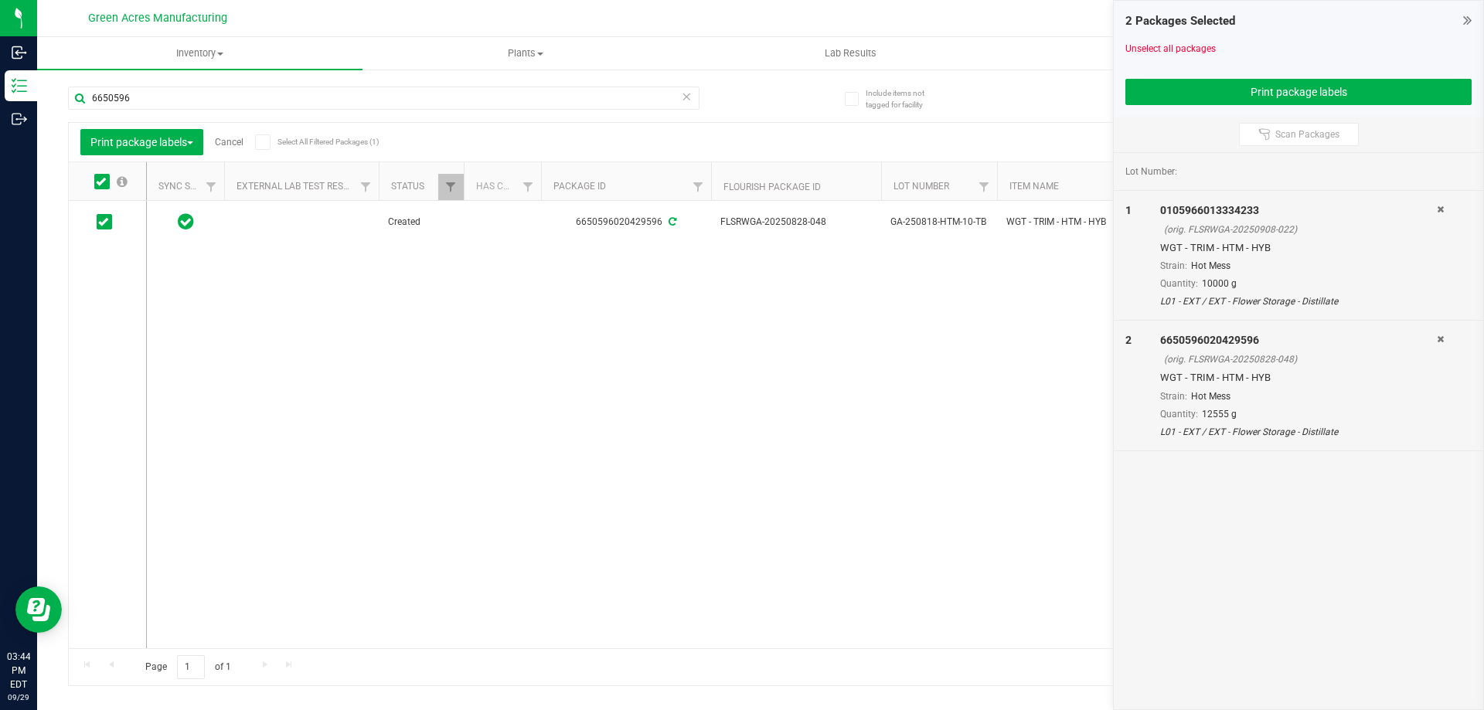
copy span "0828-048"
click at [706, 254] on div "Created 6650596020429596 FLSRWGA-20250828-048 GA-250818-HTM-10-TB WGT - TRIM - …" at bounding box center [799, 424] width 1305 height 447
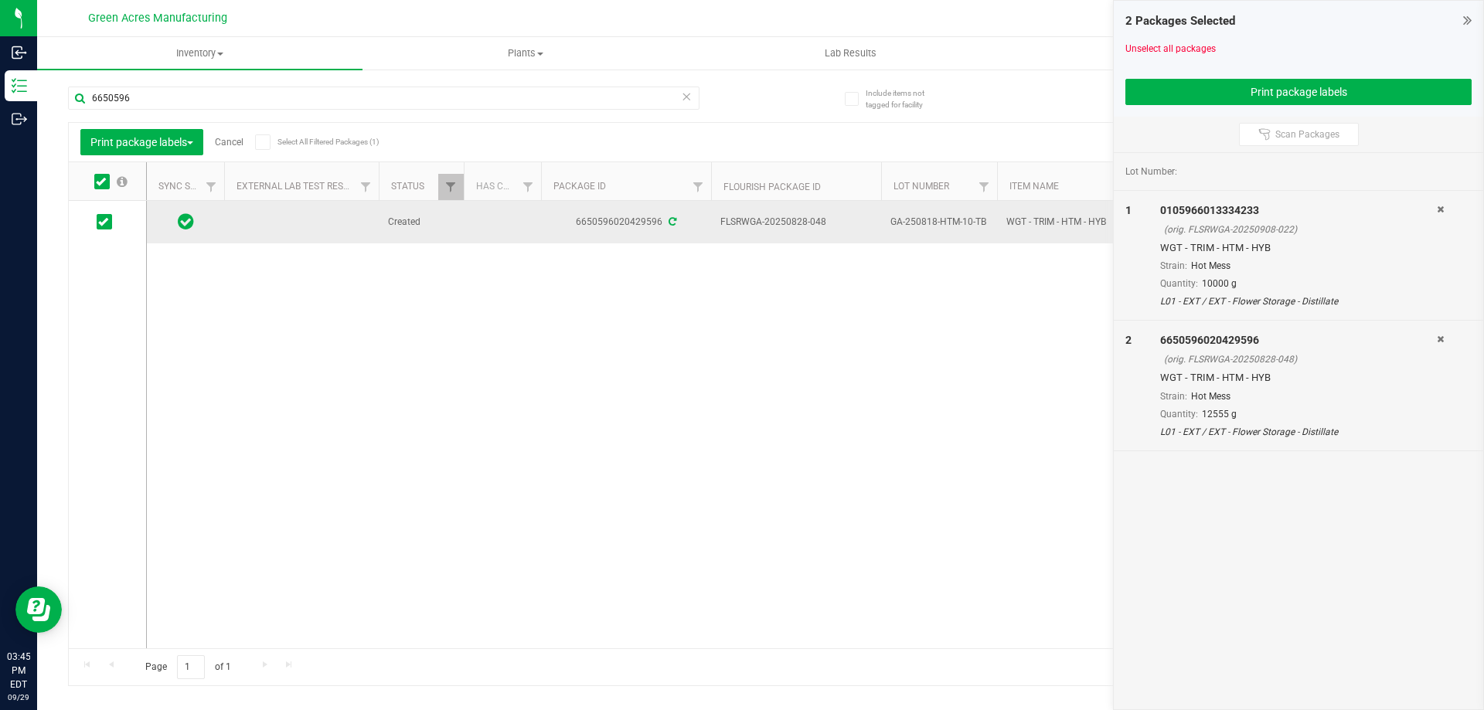
click at [958, 227] on span "GA-250818-HTM-10-TB" at bounding box center [938, 222] width 97 height 15
copy tr "GA-250818-HTM-10-TB"
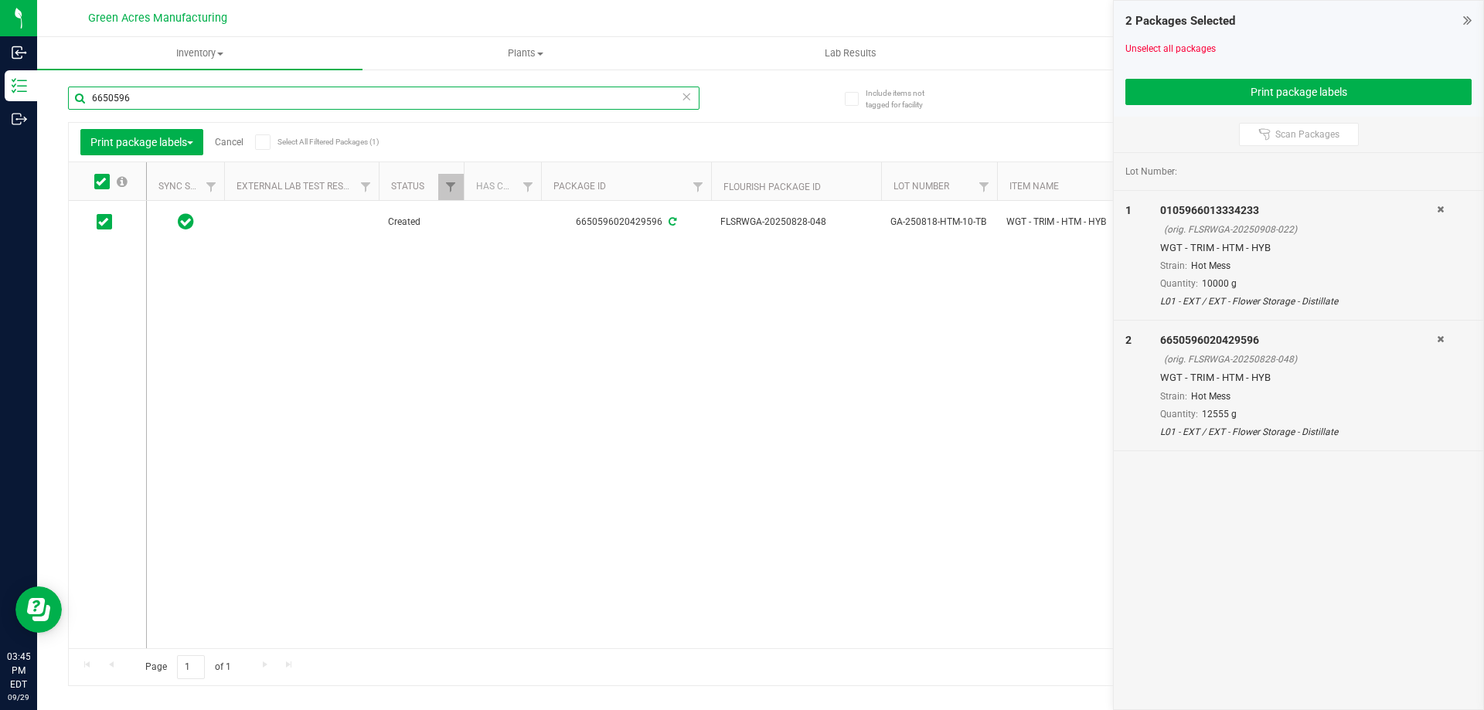
click at [158, 90] on input "6650596" at bounding box center [383, 98] width 631 height 23
drag, startPoint x: 1291, startPoint y: 230, endPoint x: 1254, endPoint y: 230, distance: 37.1
click at [1254, 230] on div "(orig. FLSRWGA-20250908-022)" at bounding box center [1300, 230] width 273 height 14
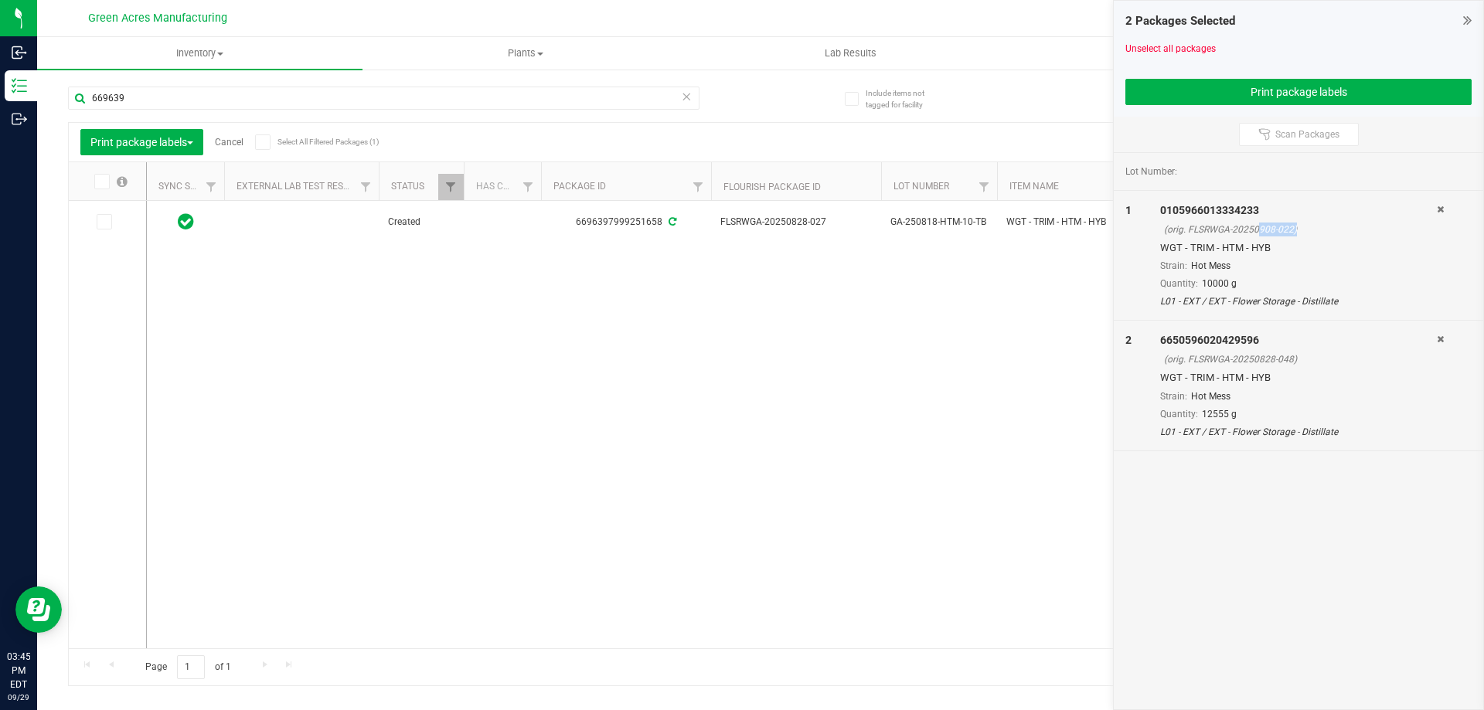
copy div "0908-022"
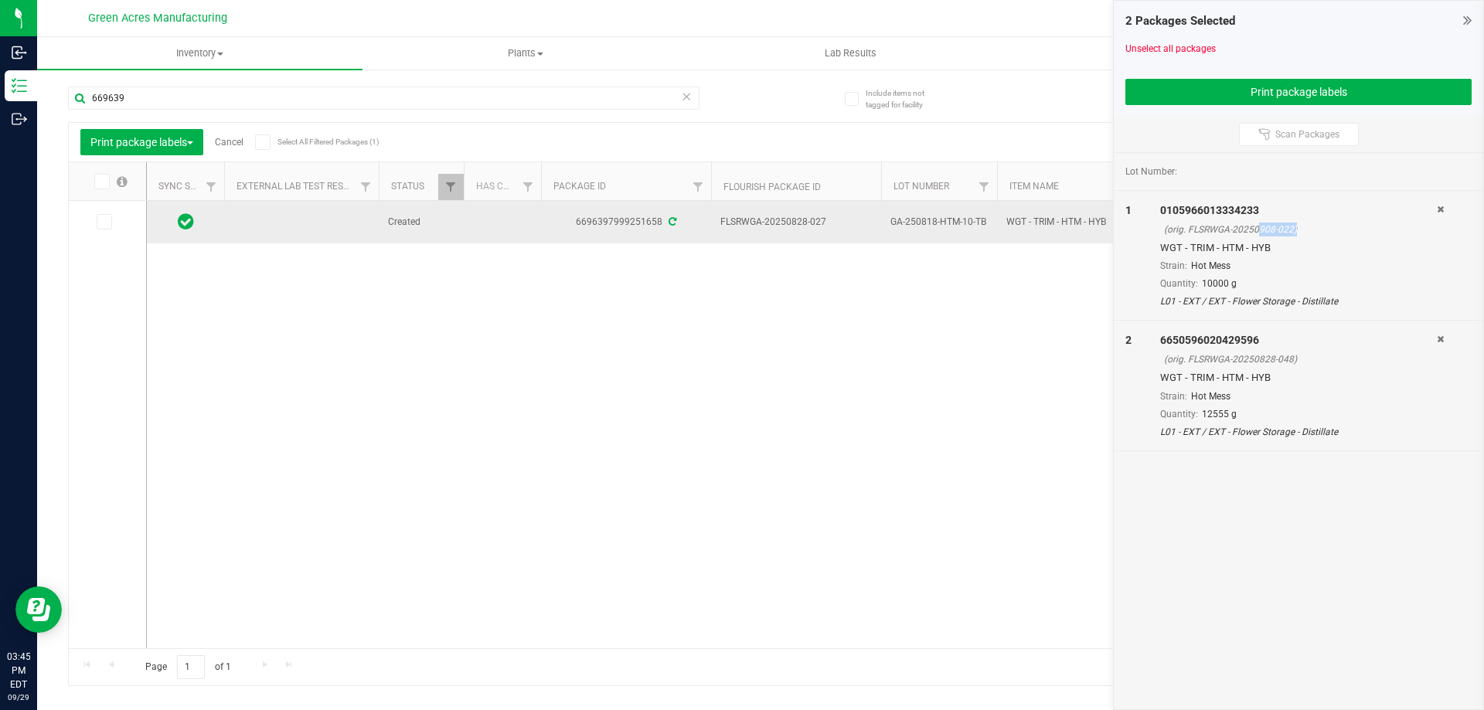
drag, startPoint x: 827, startPoint y: 220, endPoint x: 788, endPoint y: 225, distance: 39.7
click at [788, 225] on span "FLSRWGA-20250828-027" at bounding box center [795, 222] width 151 height 15
copy span "0828-027"
click at [939, 223] on span "GA-250818-HTM-10-TB" at bounding box center [938, 222] width 97 height 15
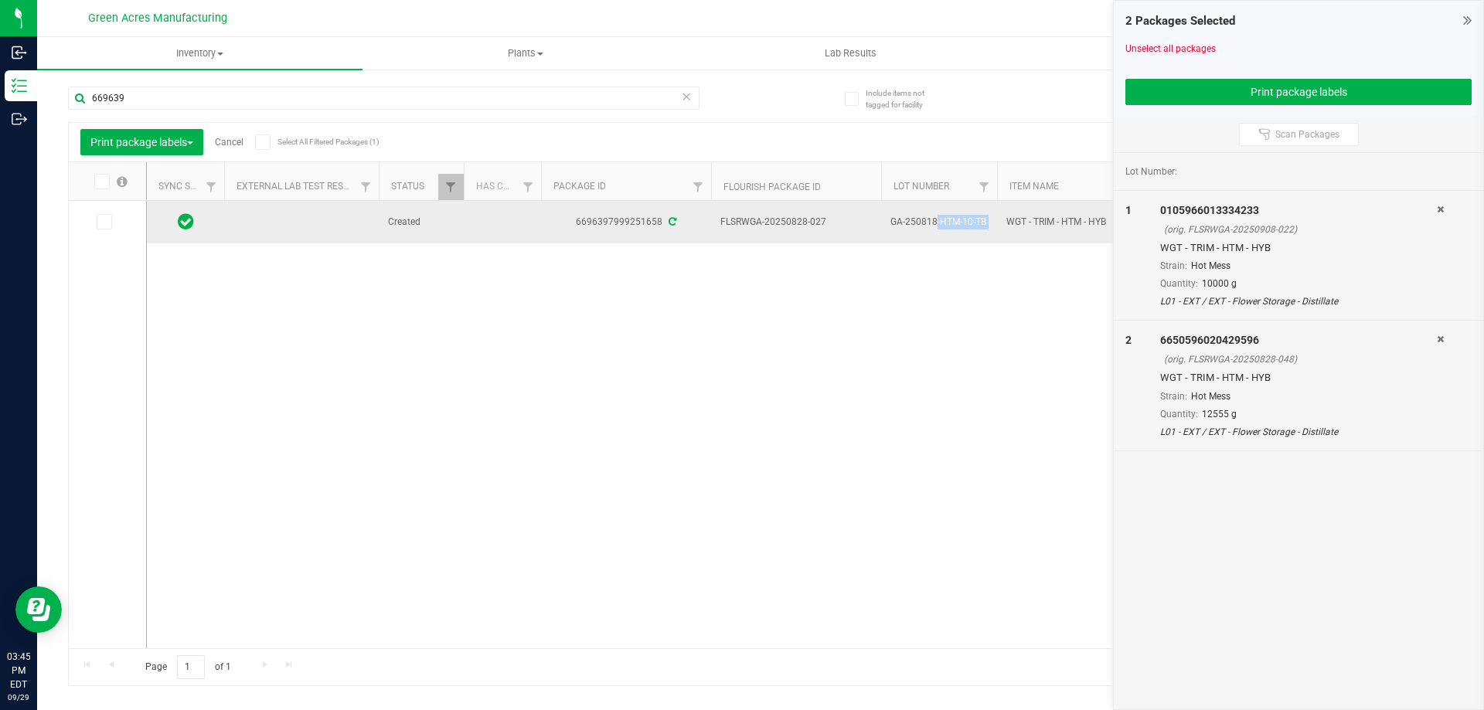
click at [939, 223] on span "GA-250818-HTM-10-TB" at bounding box center [938, 222] width 97 height 15
copy tr "GA-250818-HTM-10-TB"
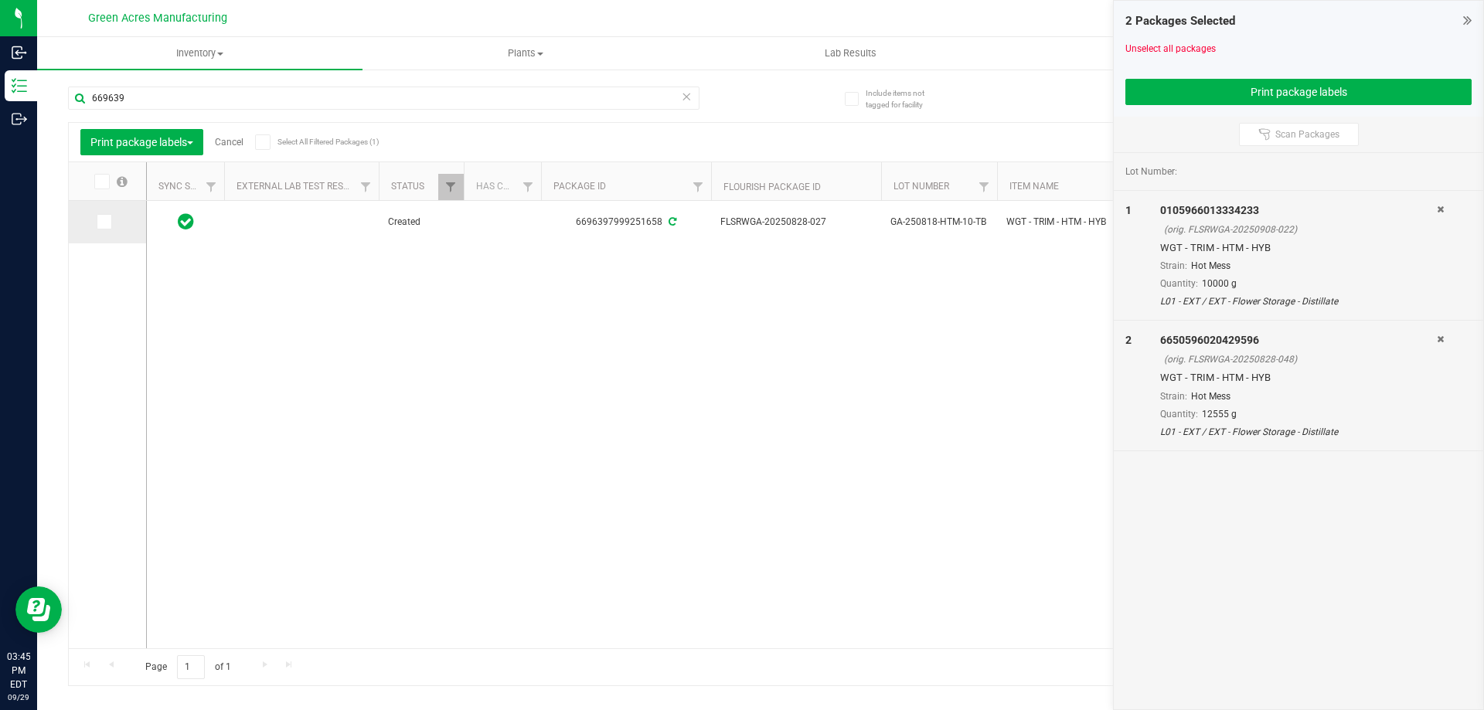
click at [100, 229] on span at bounding box center [104, 221] width 15 height 15
click at [0, 0] on input "checkbox" at bounding box center [0, 0] width 0 height 0
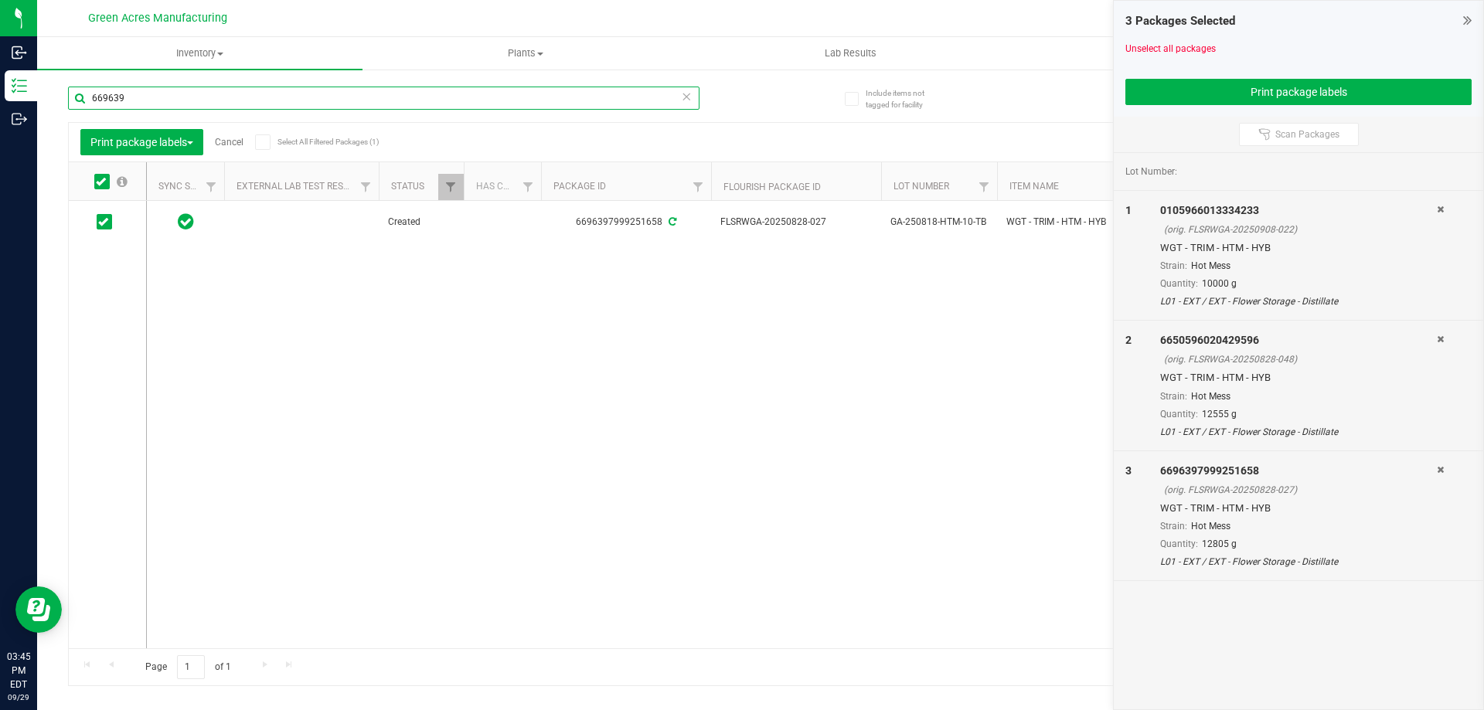
click at [166, 101] on input "669639" at bounding box center [383, 98] width 631 height 23
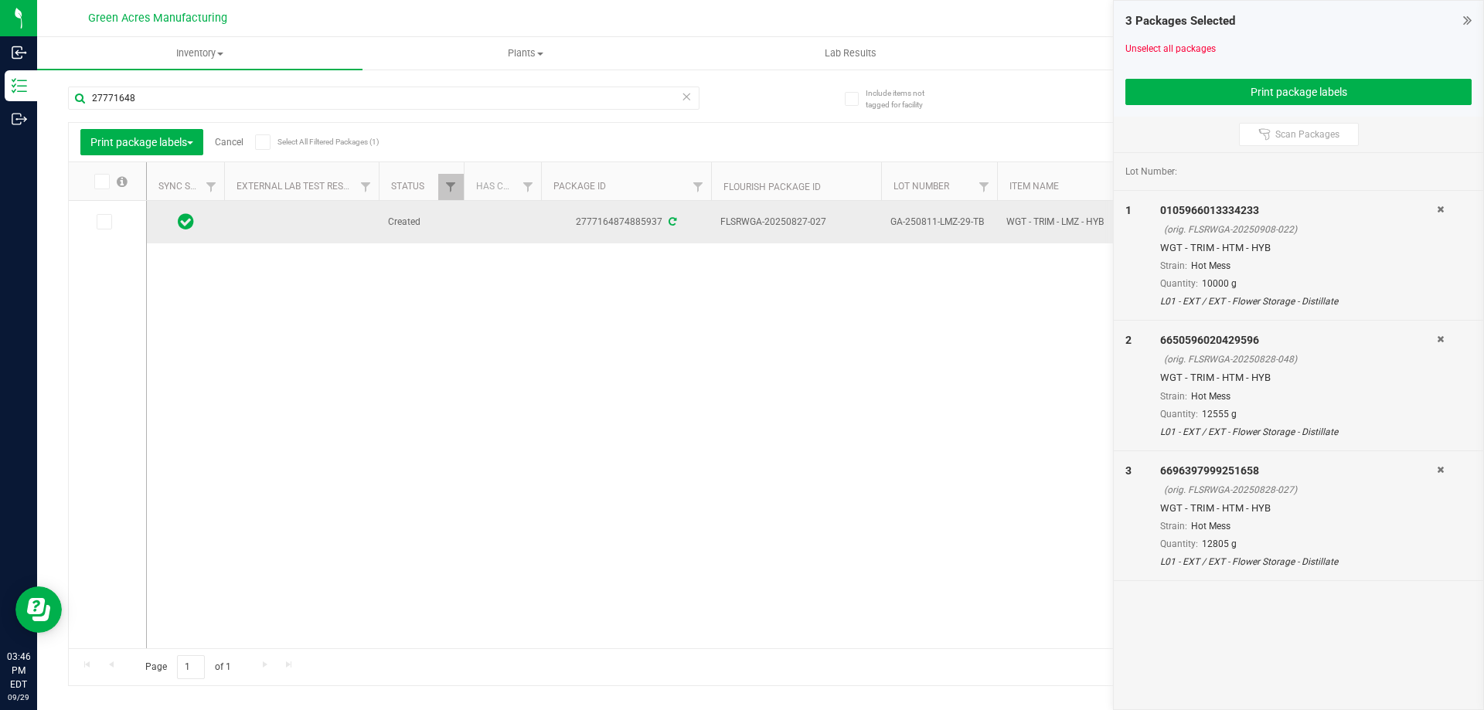
drag, startPoint x: 830, startPoint y: 221, endPoint x: 784, endPoint y: 223, distance: 45.6
click at [784, 223] on span "FLSRWGA-20250827-027" at bounding box center [795, 222] width 151 height 15
copy span "0827-027"
click at [955, 220] on span "GA-250811-LMZ-29-TB" at bounding box center [938, 222] width 97 height 15
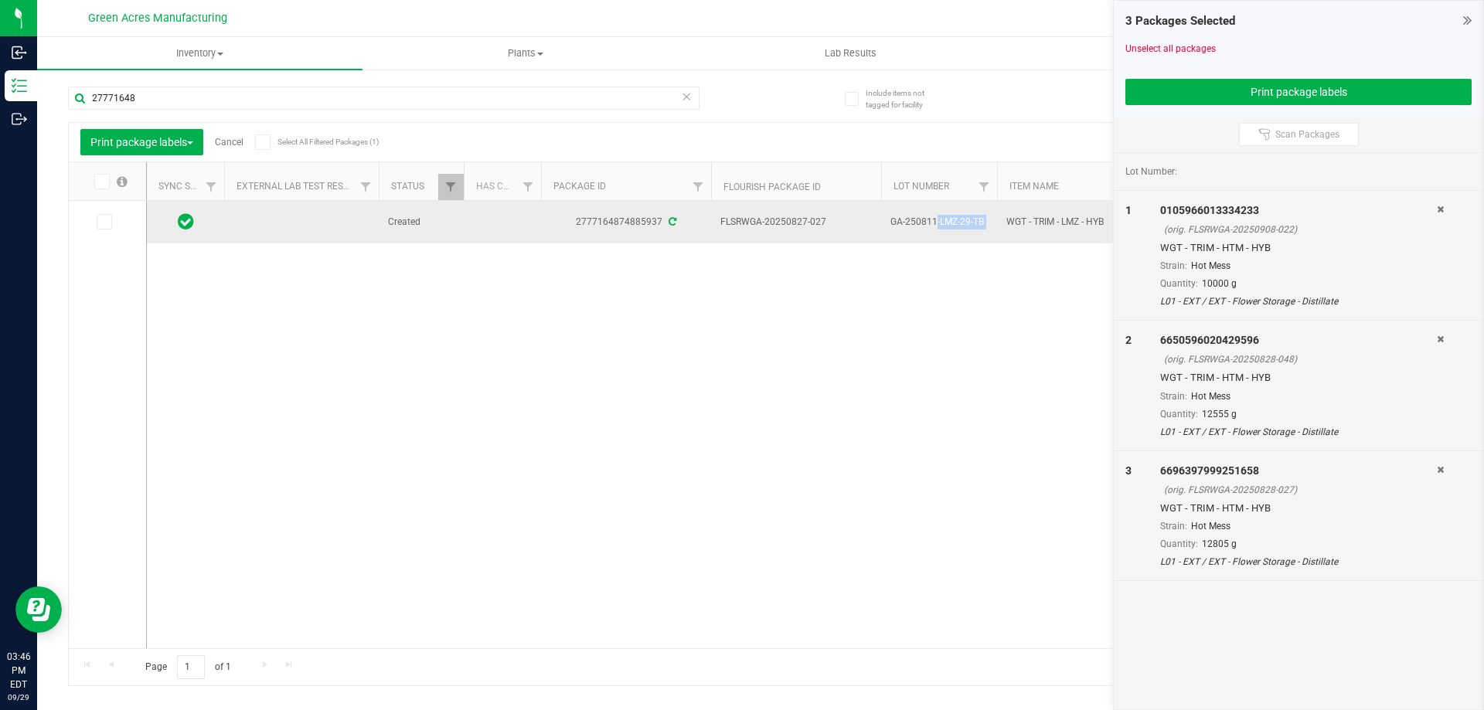
click at [955, 220] on span "GA-250811-LMZ-29-TB" at bounding box center [938, 222] width 97 height 15
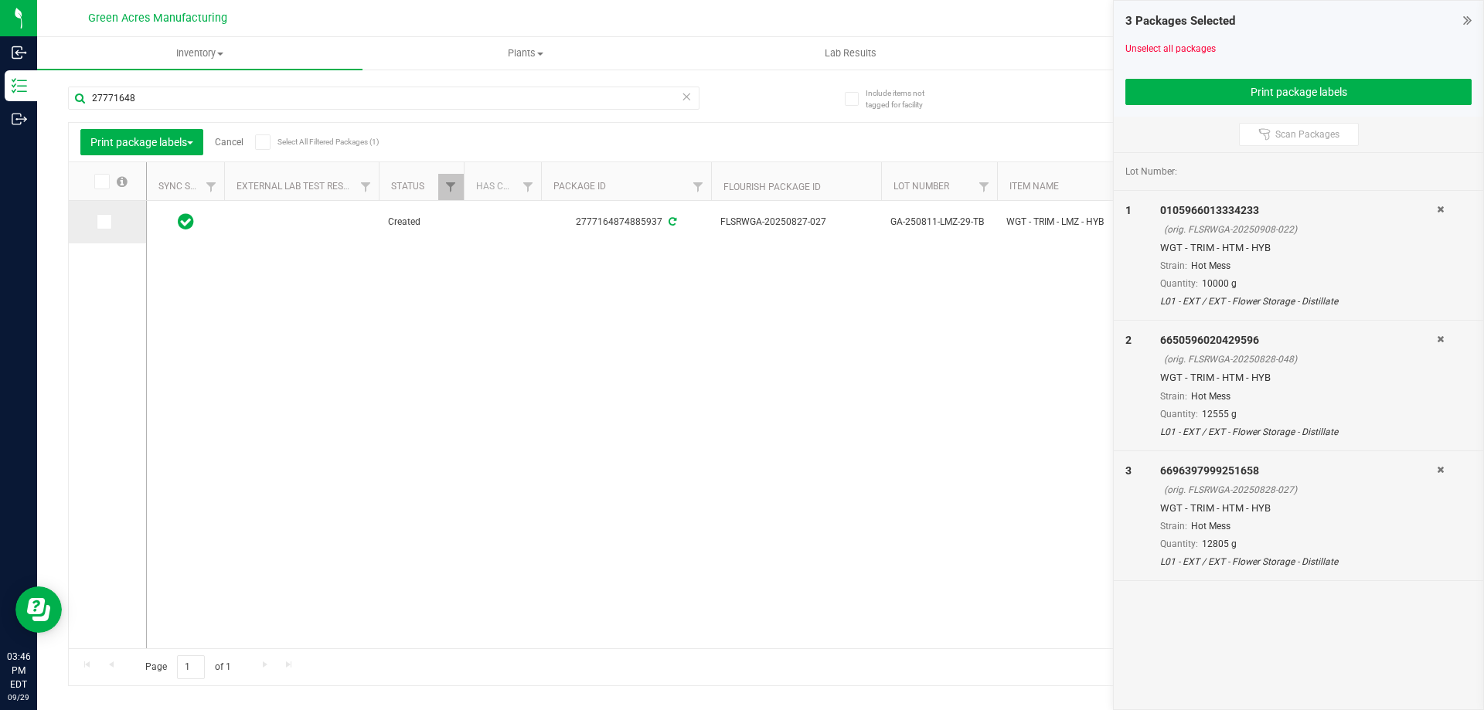
click at [95, 218] on td at bounding box center [107, 222] width 77 height 43
click at [102, 222] on icon at bounding box center [103, 222] width 10 height 0
click at [0, 0] on input "checkbox" at bounding box center [0, 0] width 0 height 0
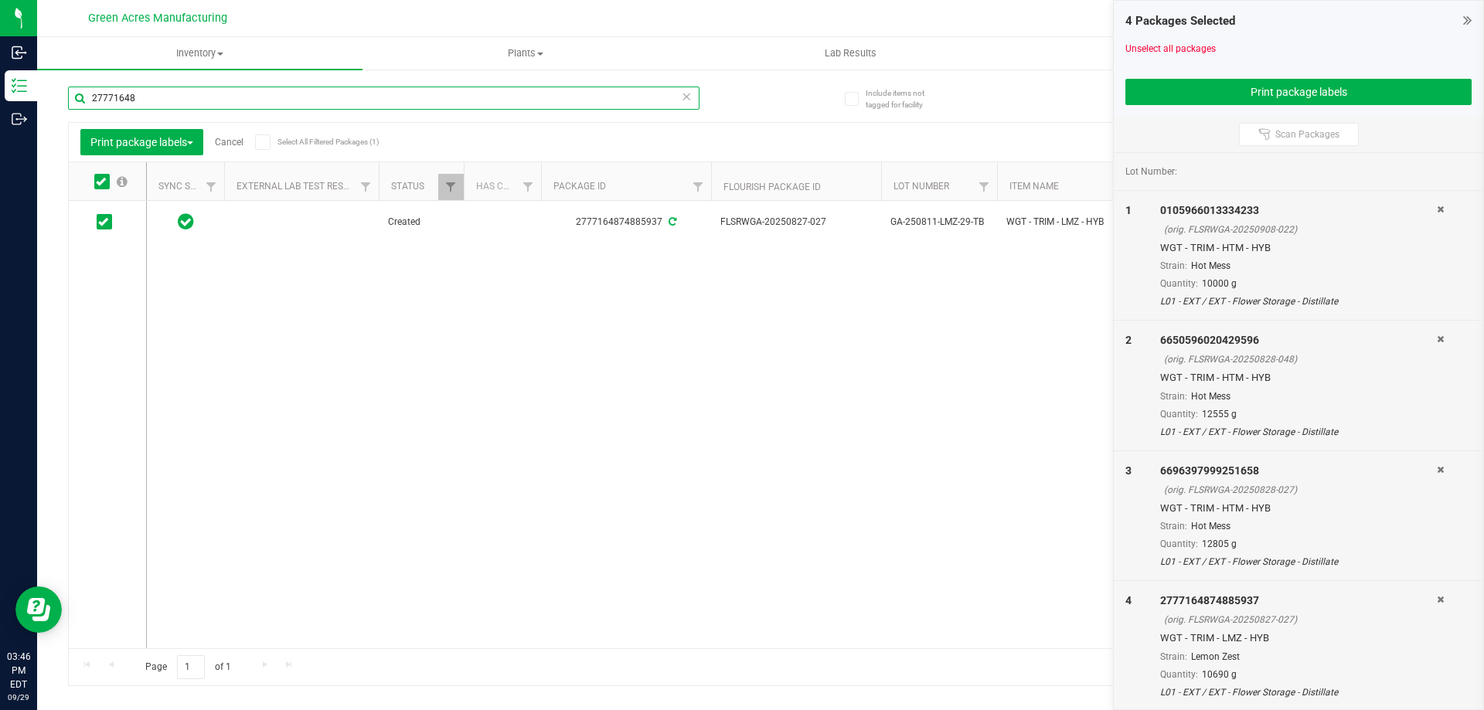
click at [176, 92] on input "27771648" at bounding box center [383, 98] width 631 height 23
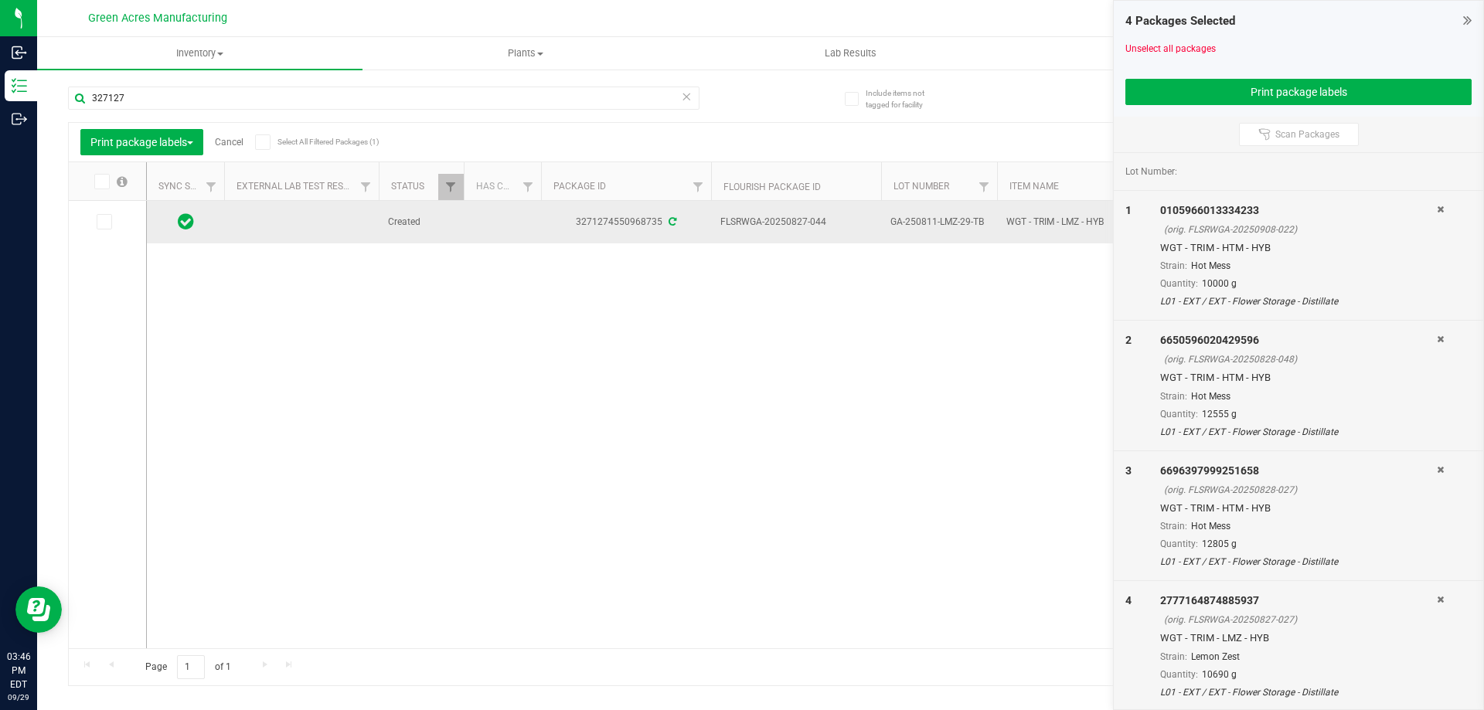
drag, startPoint x: 830, startPoint y: 223, endPoint x: 788, endPoint y: 225, distance: 42.6
click at [788, 225] on span "FLSRWGA-20250827-044" at bounding box center [795, 222] width 151 height 15
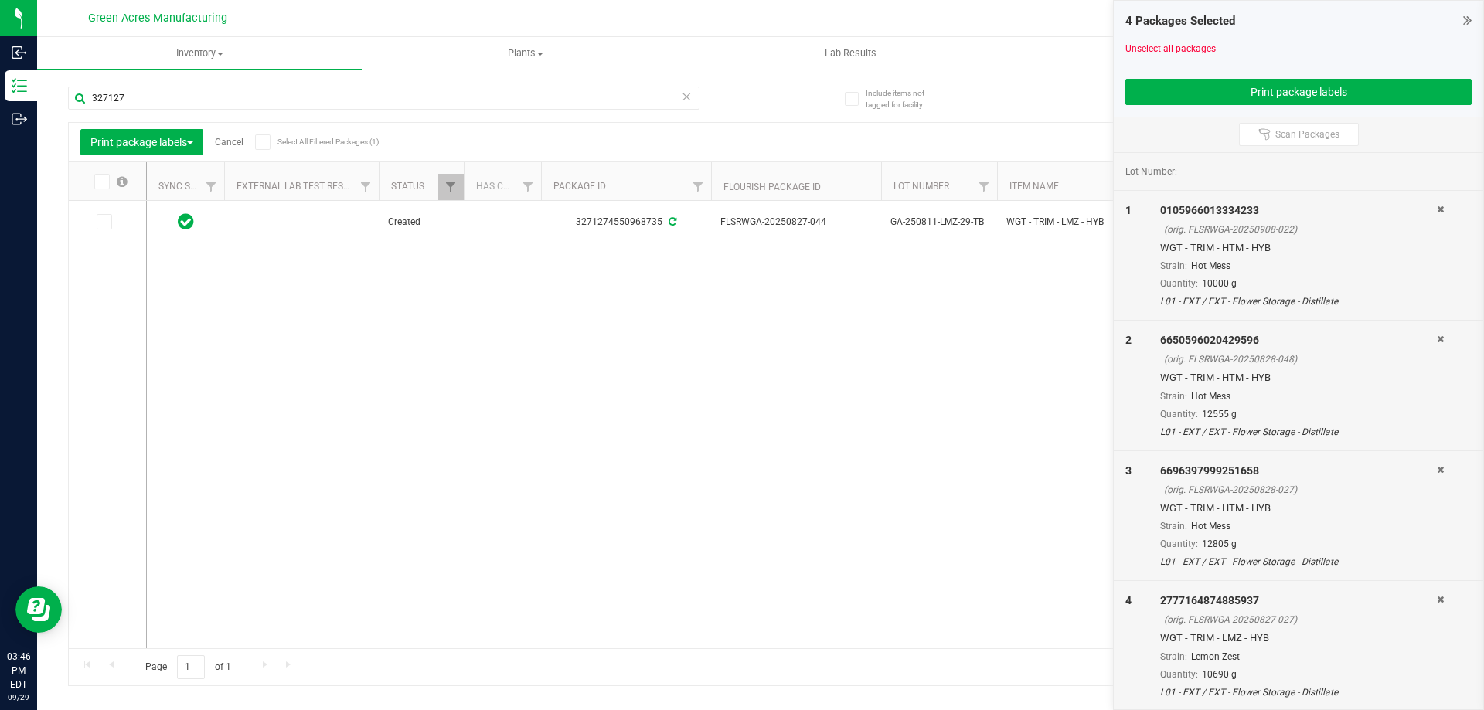
click at [703, 318] on div "Created 3271274550968735 FLSRWGA-20250827-044 GA-250811-LMZ-29-TB WGT - TRIM - …" at bounding box center [799, 424] width 1305 height 447
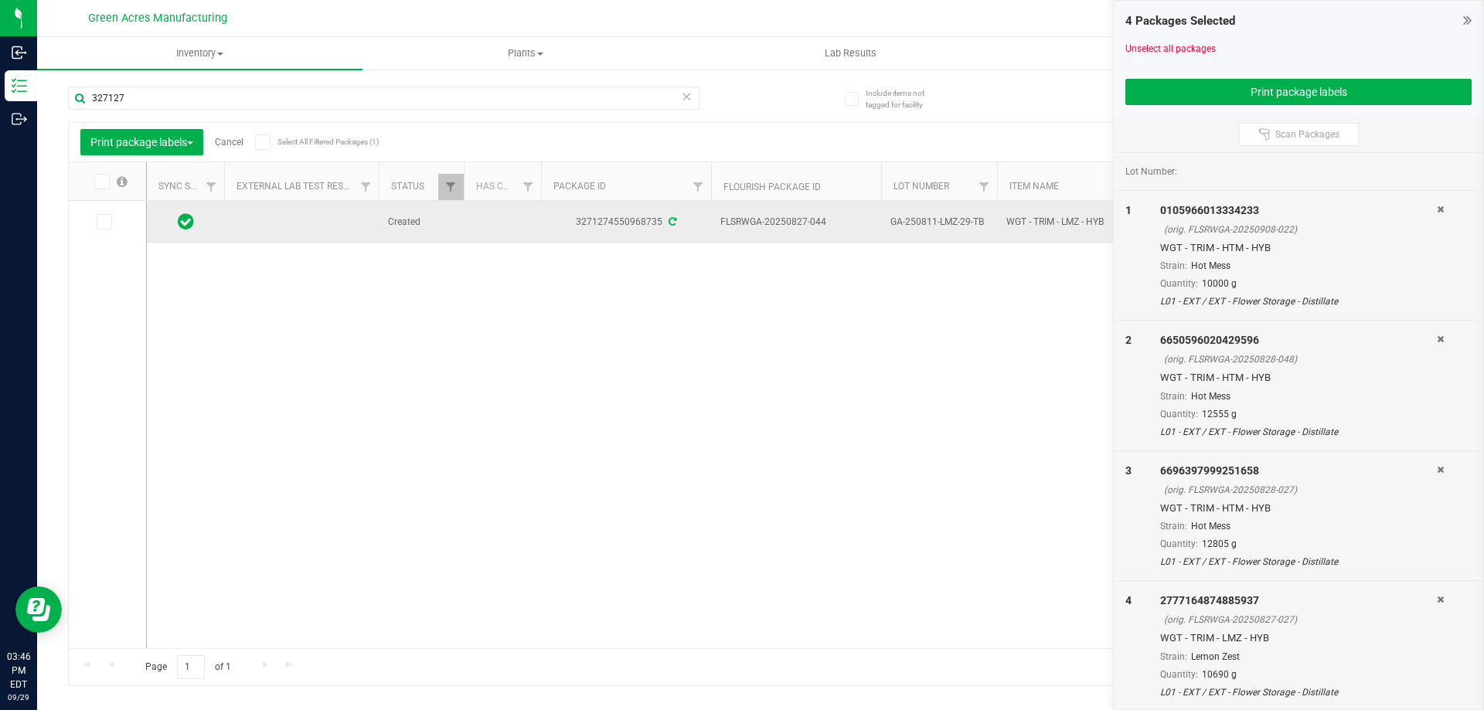
click at [910, 217] on span "GA-250811-LMZ-29-TB" at bounding box center [938, 222] width 97 height 15
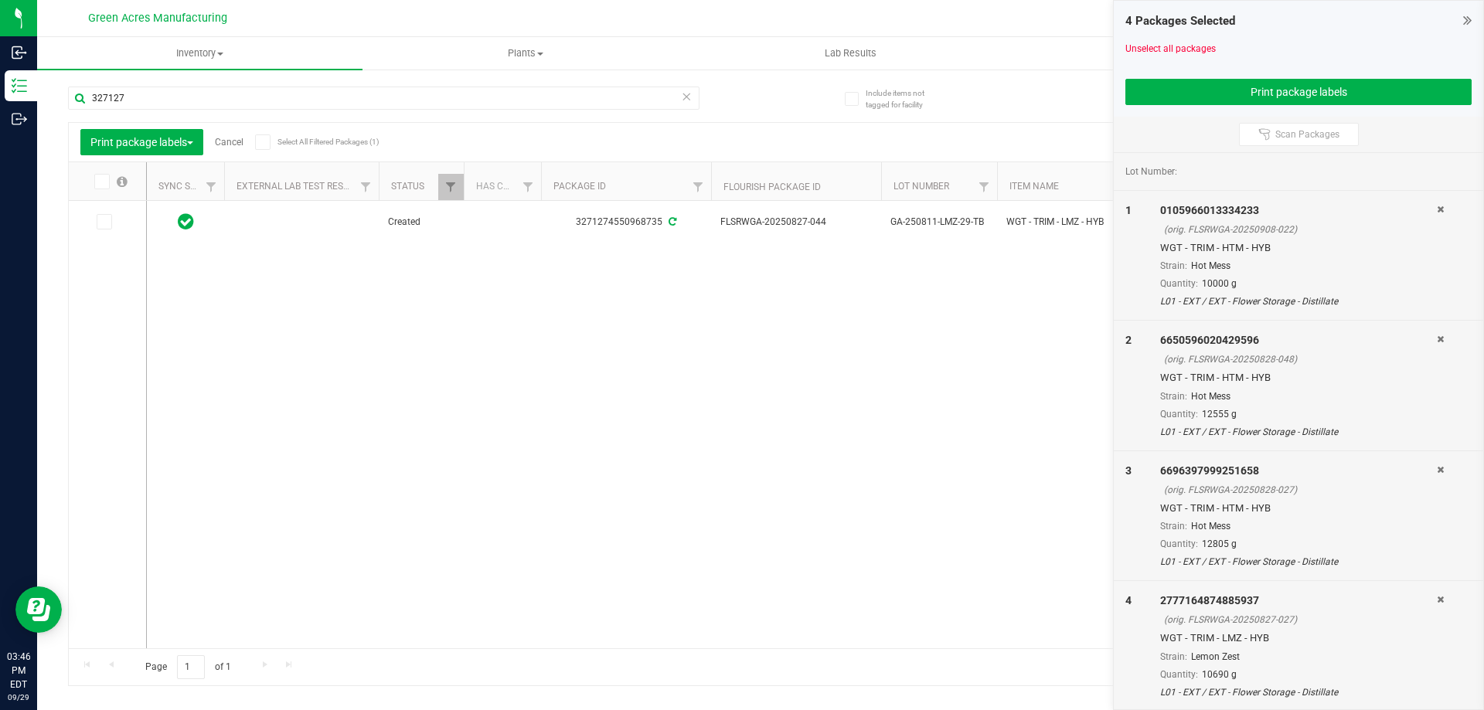
drag, startPoint x: 785, startPoint y: 388, endPoint x: 522, endPoint y: 347, distance: 266.7
click at [783, 388] on div "Created 3271274550968735 FLSRWGA-20250827-044 GA-250811-LMZ-29-TB WGT - TRIM - …" at bounding box center [799, 424] width 1305 height 447
click at [107, 222] on icon at bounding box center [103, 222] width 10 height 0
click at [0, 0] on input "checkbox" at bounding box center [0, 0] width 0 height 0
click at [163, 101] on input "327127" at bounding box center [383, 98] width 631 height 23
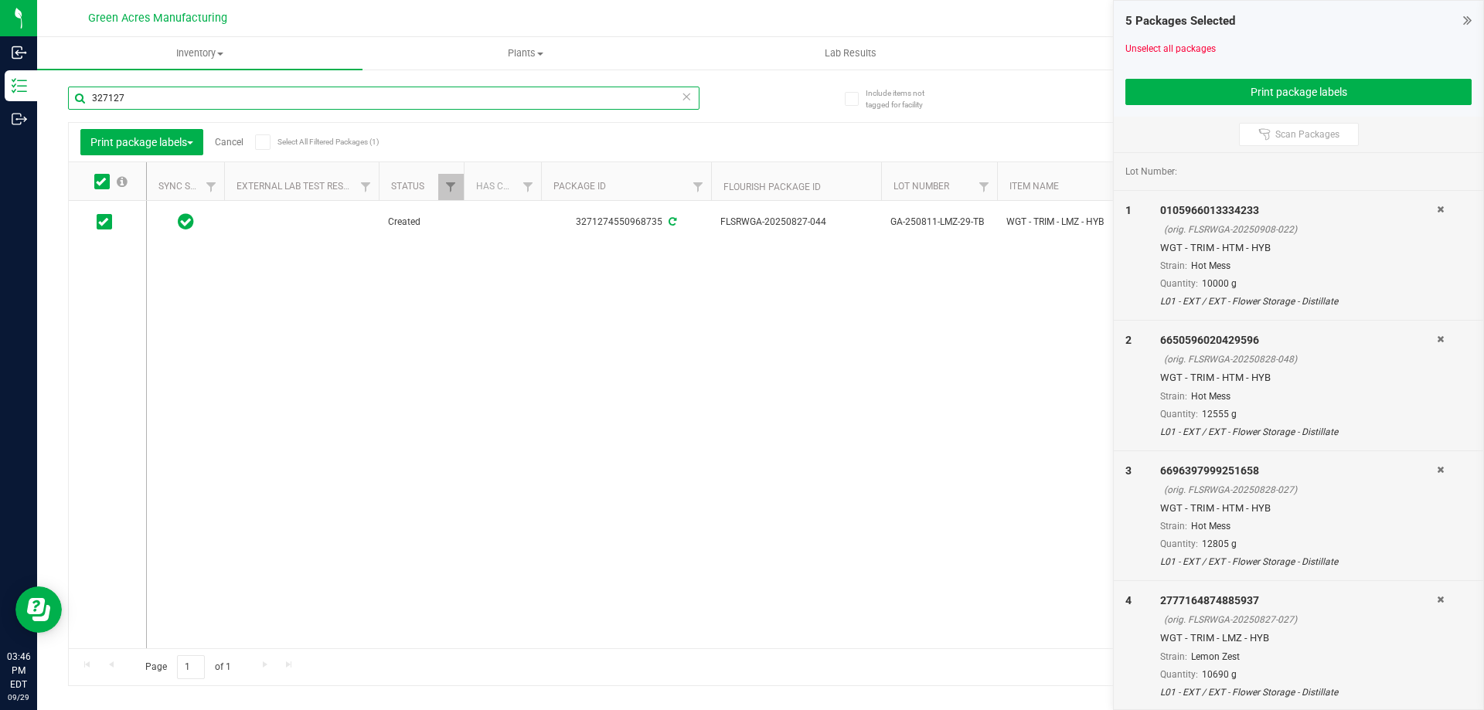
click at [163, 101] on input "327127" at bounding box center [383, 98] width 631 height 23
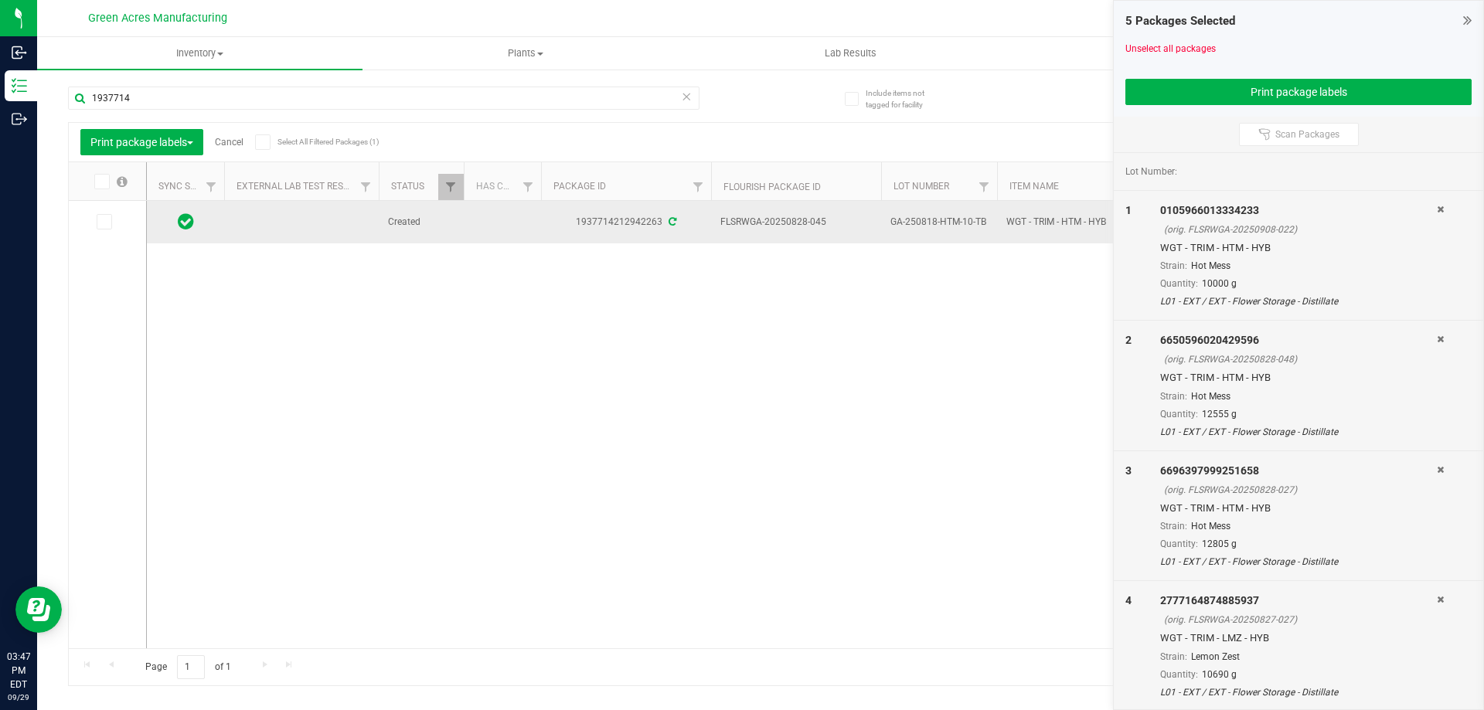
drag, startPoint x: 849, startPoint y: 225, endPoint x: 787, endPoint y: 228, distance: 62.7
click at [787, 228] on span "FLSRWGA-20250828-045" at bounding box center [795, 222] width 151 height 15
click at [948, 223] on span "GA-250818-HTM-10-TB" at bounding box center [938, 222] width 97 height 15
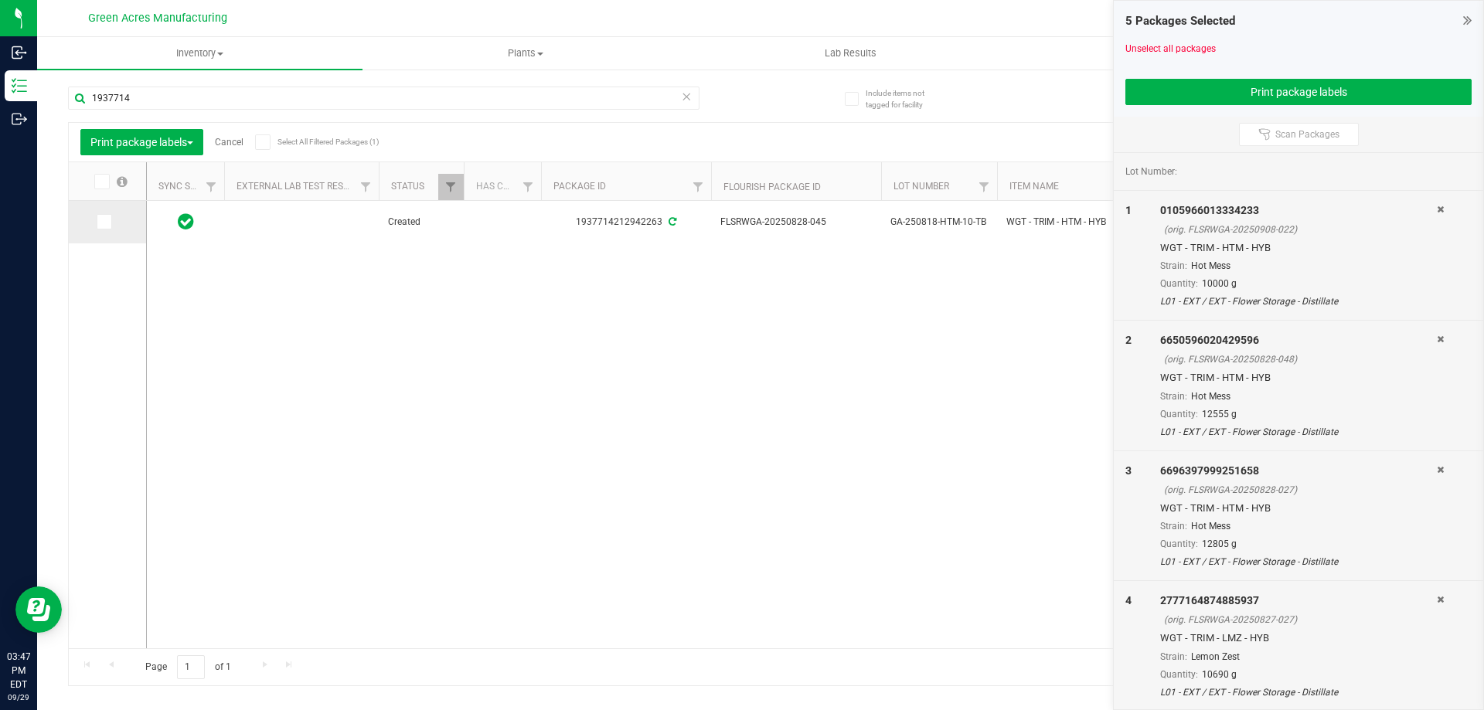
drag, startPoint x: 112, startPoint y: 220, endPoint x: 120, endPoint y: 202, distance: 19.4
click at [111, 220] on label at bounding box center [108, 221] width 22 height 15
click at [0, 0] on input "checkbox" at bounding box center [0, 0] width 0 height 0
click at [159, 97] on input "1937714" at bounding box center [383, 98] width 631 height 23
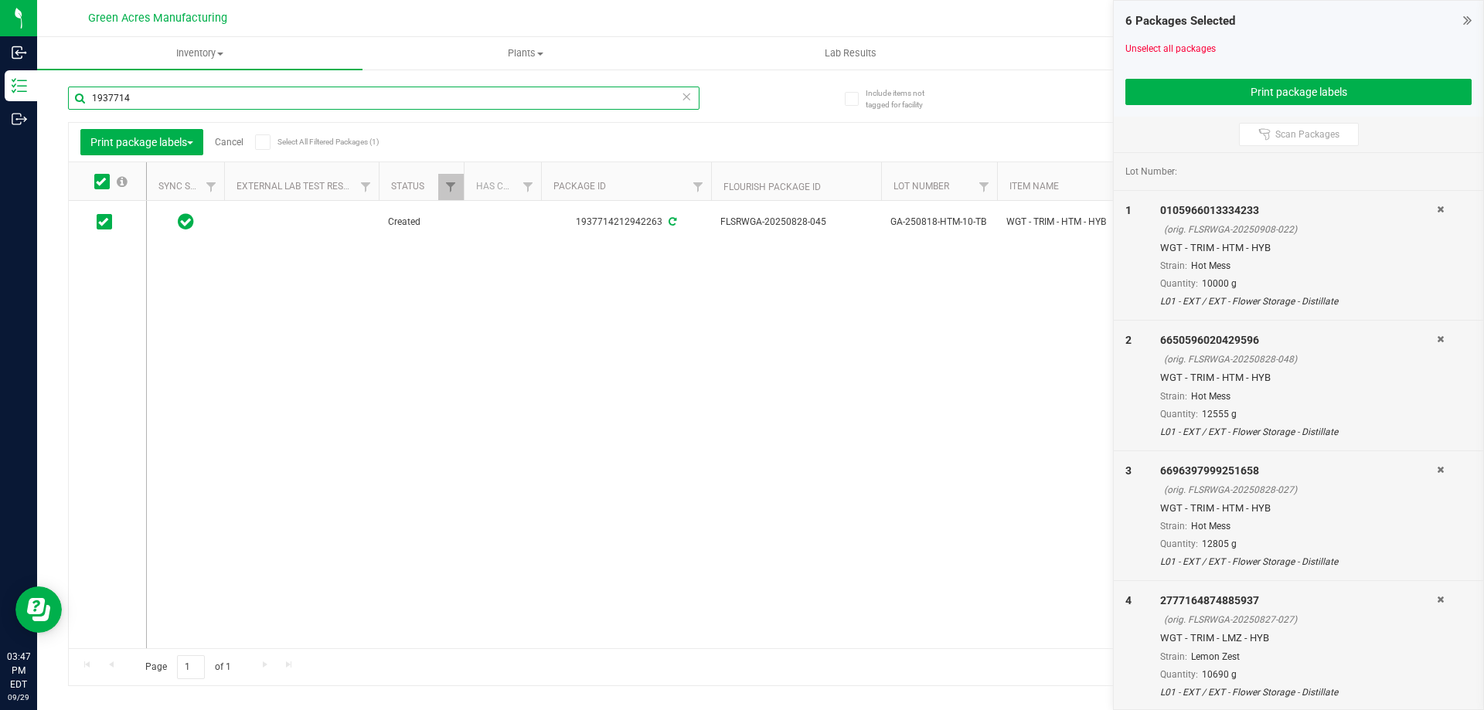
click at [159, 97] on input "1937714" at bounding box center [383, 98] width 631 height 23
click at [954, 222] on span "GA-250825-HTM-09-TB" at bounding box center [938, 222] width 97 height 15
click at [201, 106] on input "0105966" at bounding box center [383, 98] width 631 height 23
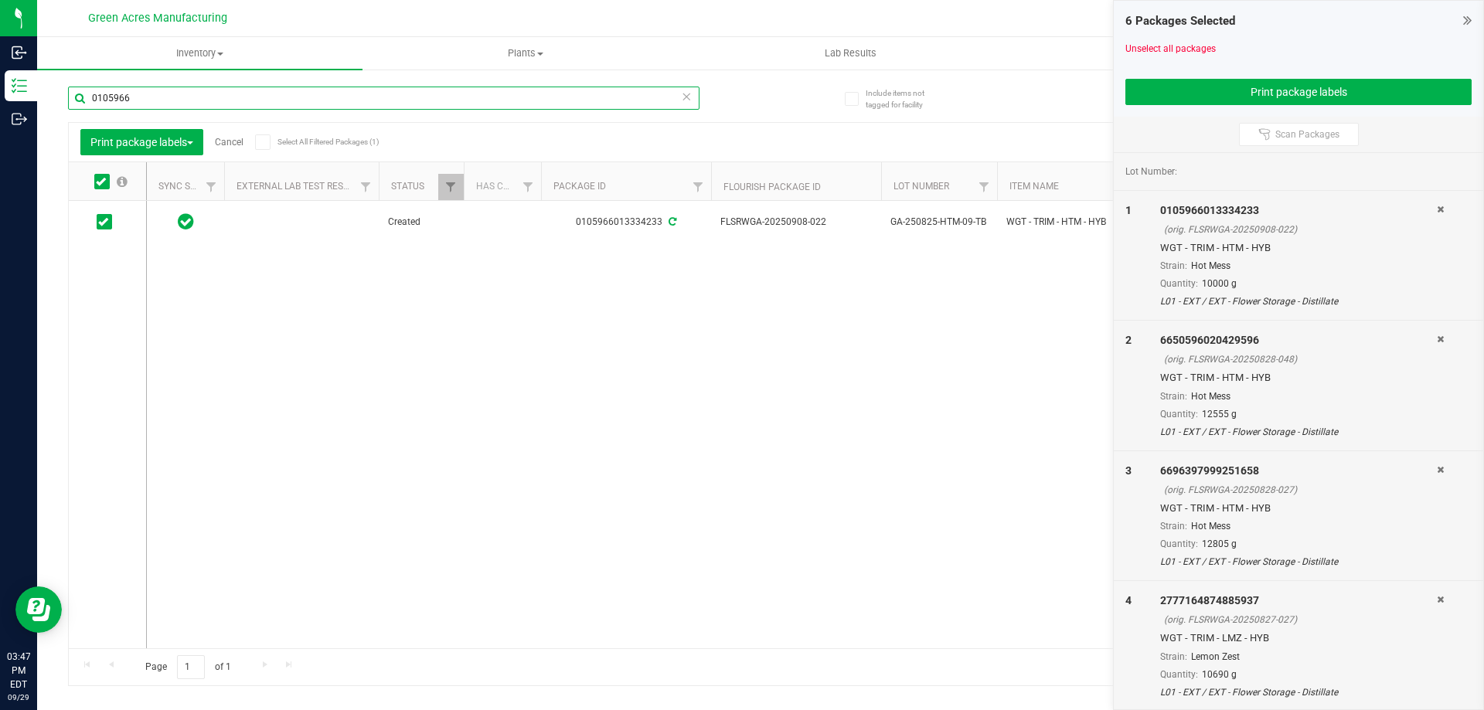
click at [201, 105] on input "0105966" at bounding box center [383, 98] width 631 height 23
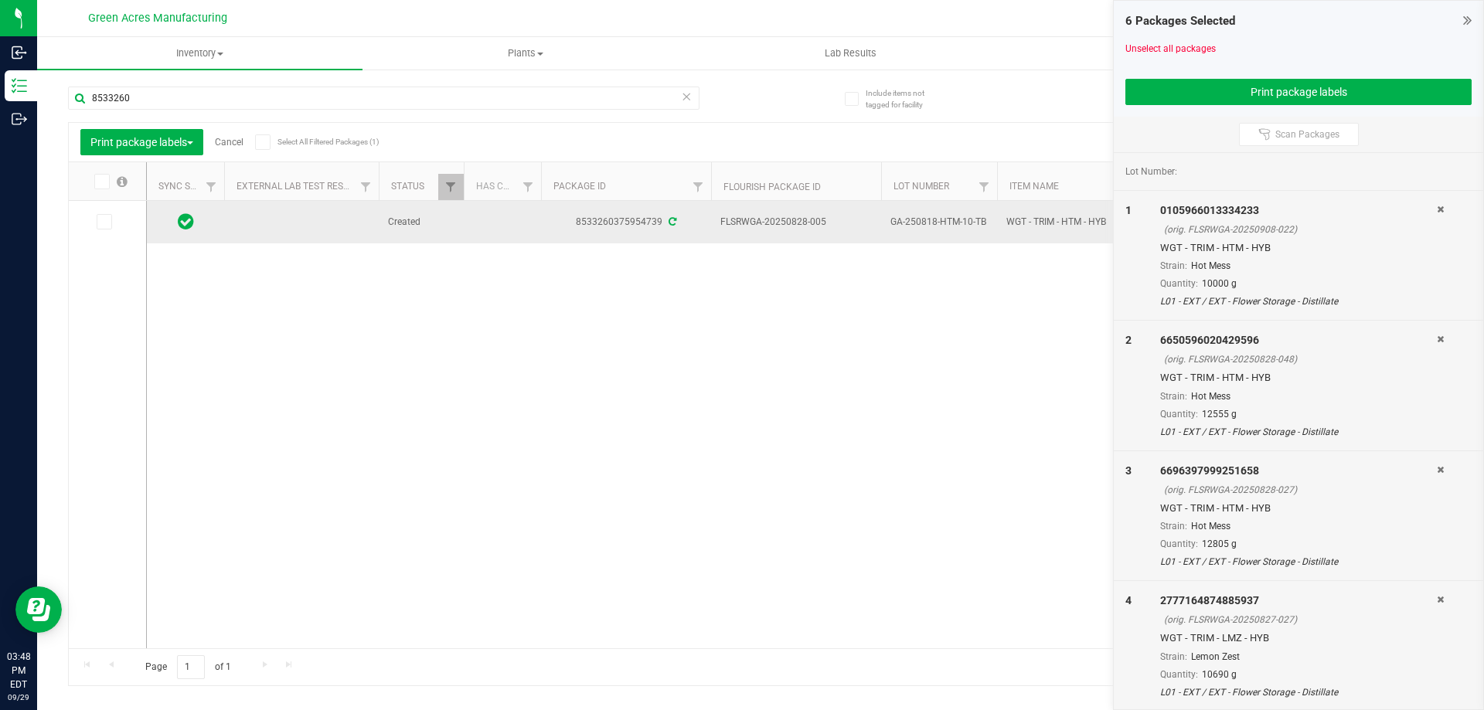
drag, startPoint x: 834, startPoint y: 221, endPoint x: 785, endPoint y: 223, distance: 48.7
click at [785, 223] on span "FLSRWGA-20250828-005" at bounding box center [795, 222] width 151 height 15
click at [964, 223] on span "GA-250818-HTM-10-TB" at bounding box center [938, 222] width 97 height 15
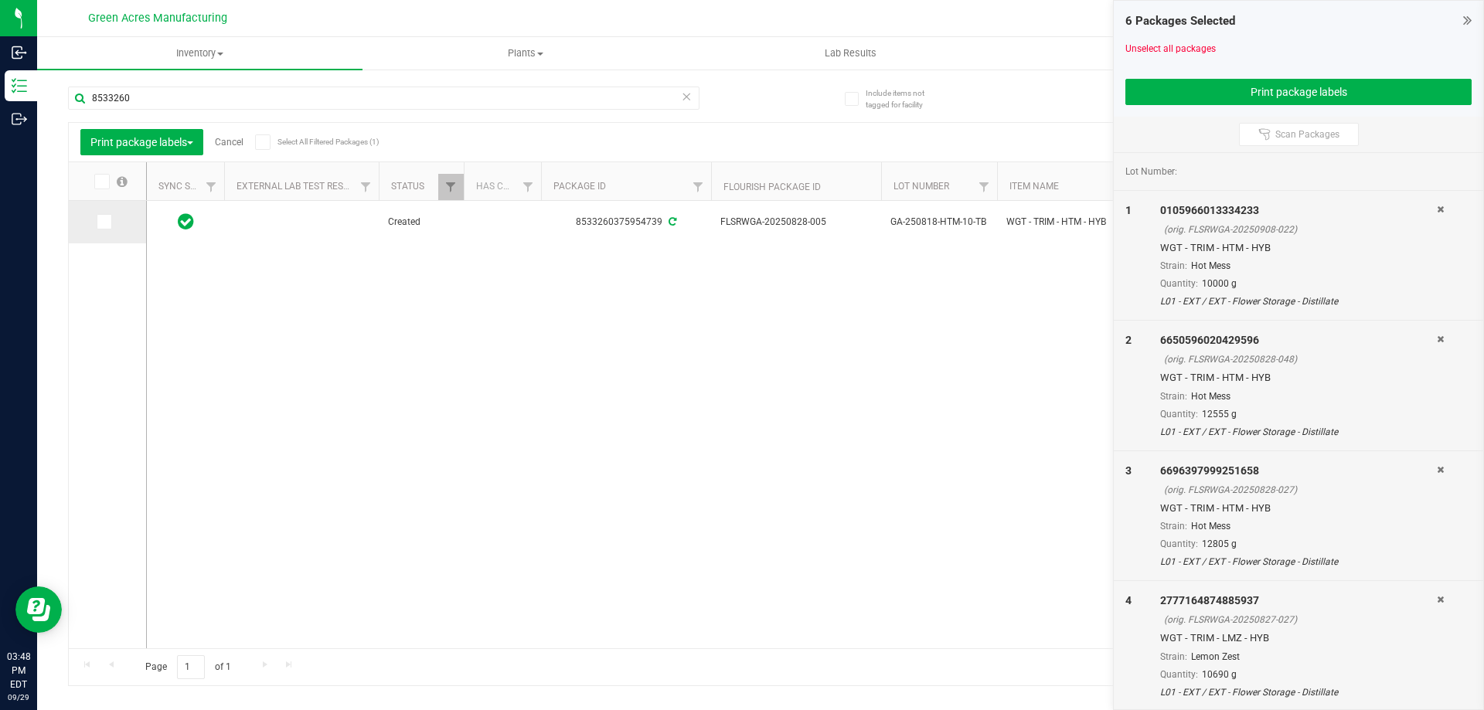
drag, startPoint x: 109, startPoint y: 226, endPoint x: 109, endPoint y: 213, distance: 12.4
click at [107, 226] on span at bounding box center [104, 221] width 15 height 15
click at [104, 222] on icon at bounding box center [103, 222] width 10 height 0
click at [0, 0] on input "checkbox" at bounding box center [0, 0] width 0 height 0
click at [168, 96] on input "8533260" at bounding box center [383, 98] width 631 height 23
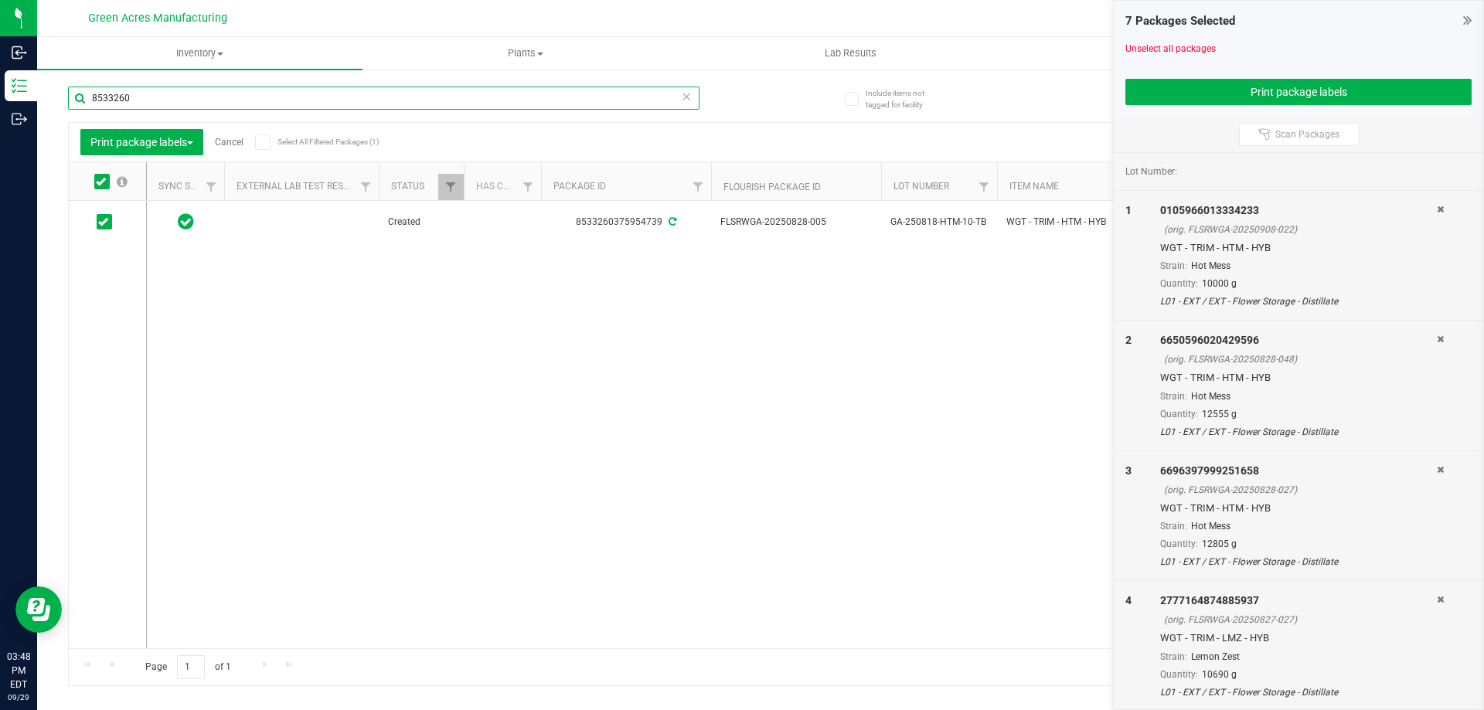
click at [168, 96] on input "8533260" at bounding box center [383, 98] width 631 height 23
type input "7035862"
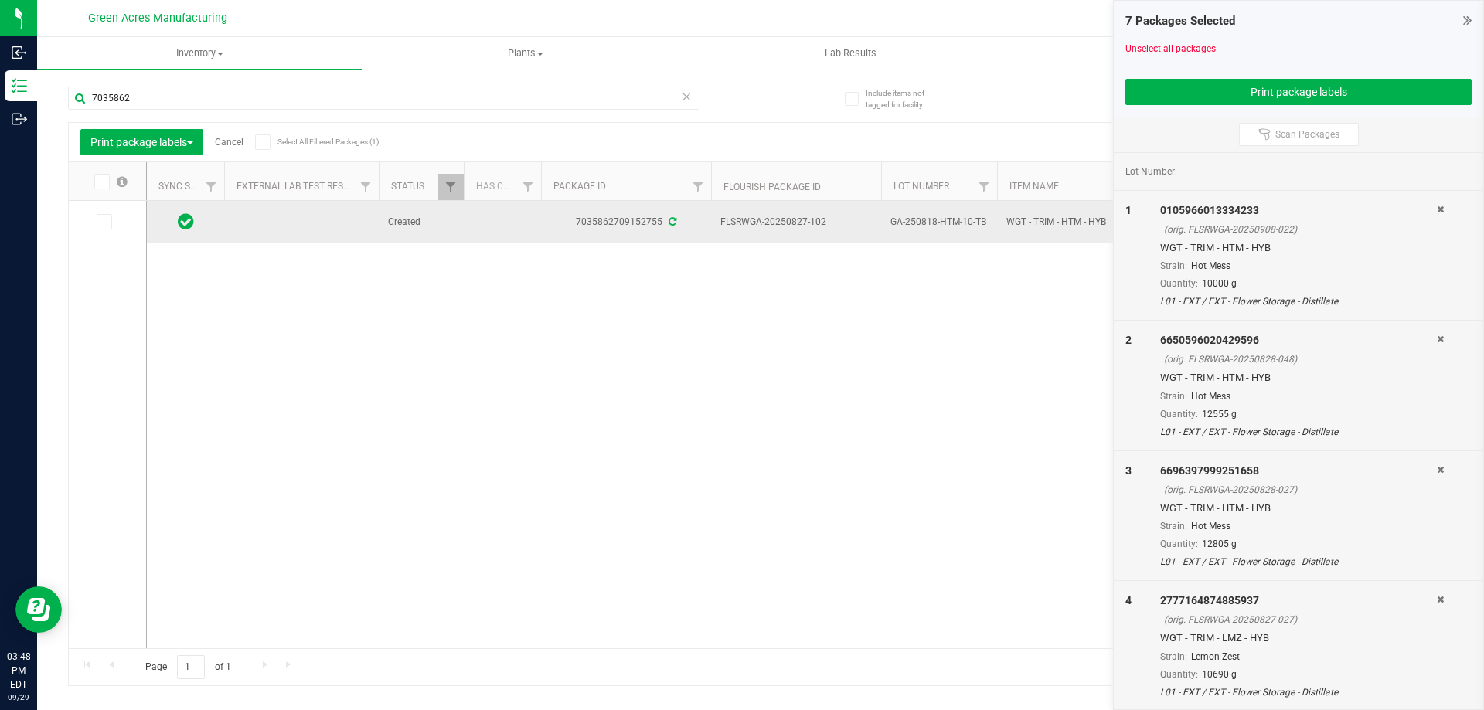
drag, startPoint x: 834, startPoint y: 221, endPoint x: 785, endPoint y: 225, distance: 48.8
click at [785, 225] on span "FLSRWGA-20250827-102" at bounding box center [795, 222] width 151 height 15
click at [934, 219] on span "GA-250818-HTM-10-TB" at bounding box center [938, 222] width 97 height 15
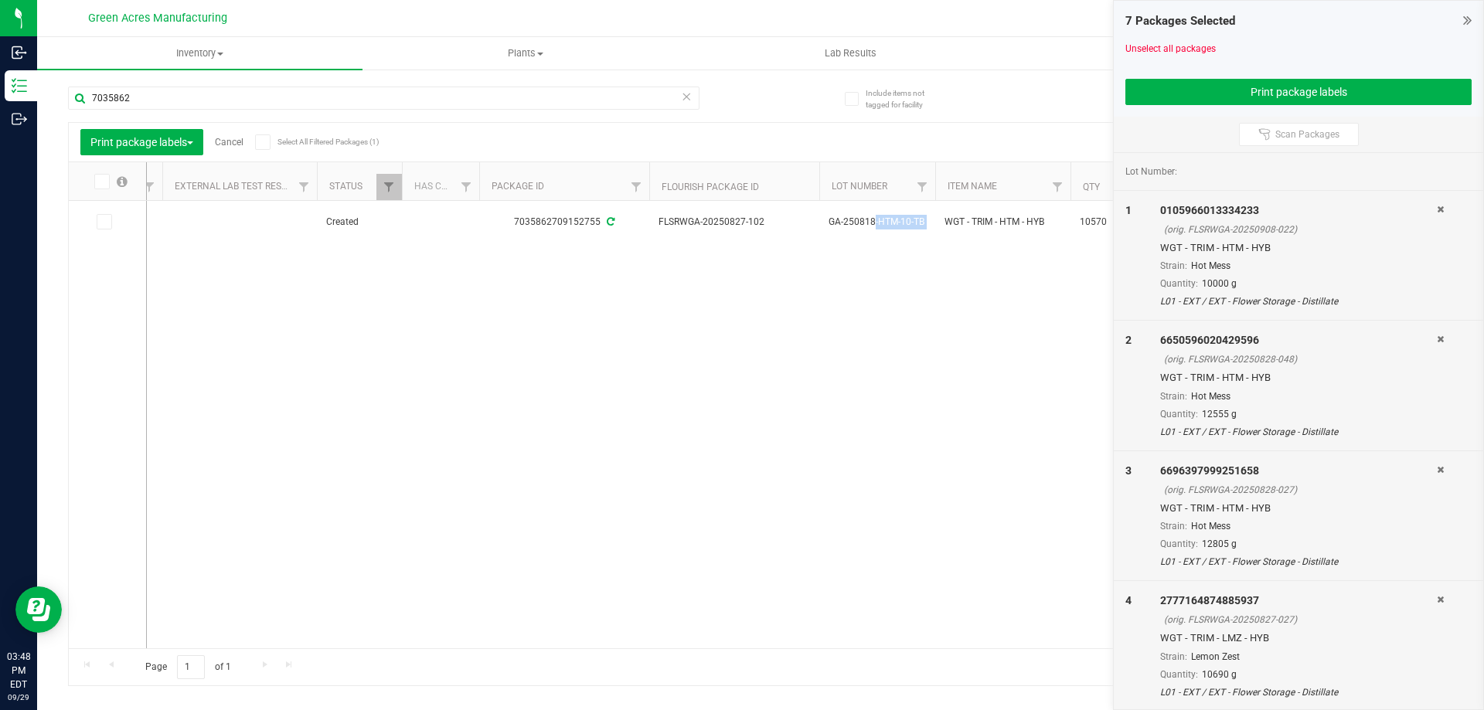
scroll to position [0, 93]
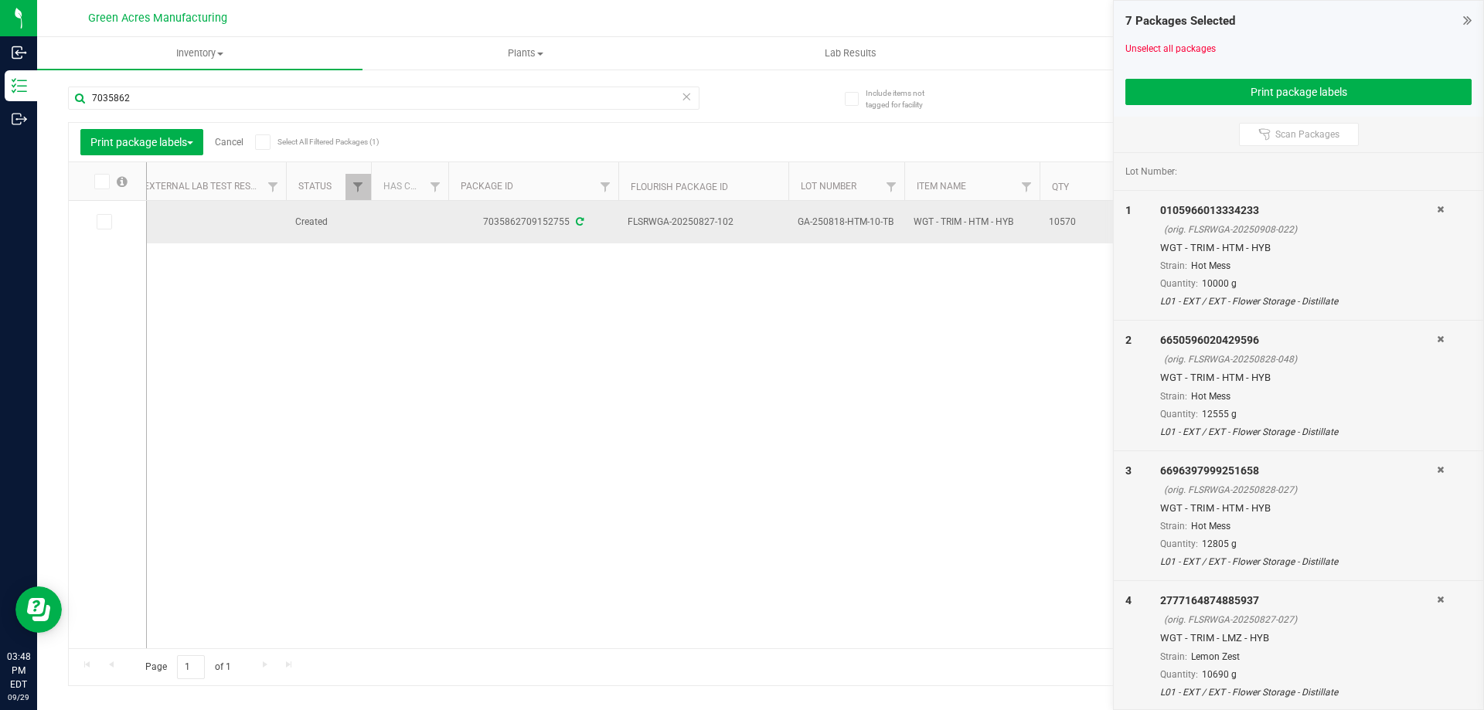
drag, startPoint x: 1051, startPoint y: 214, endPoint x: 1064, endPoint y: 223, distance: 16.1
click at [1055, 216] on span "10570" at bounding box center [1078, 222] width 59 height 15
click at [1064, 223] on span "10570" at bounding box center [1078, 222] width 59 height 15
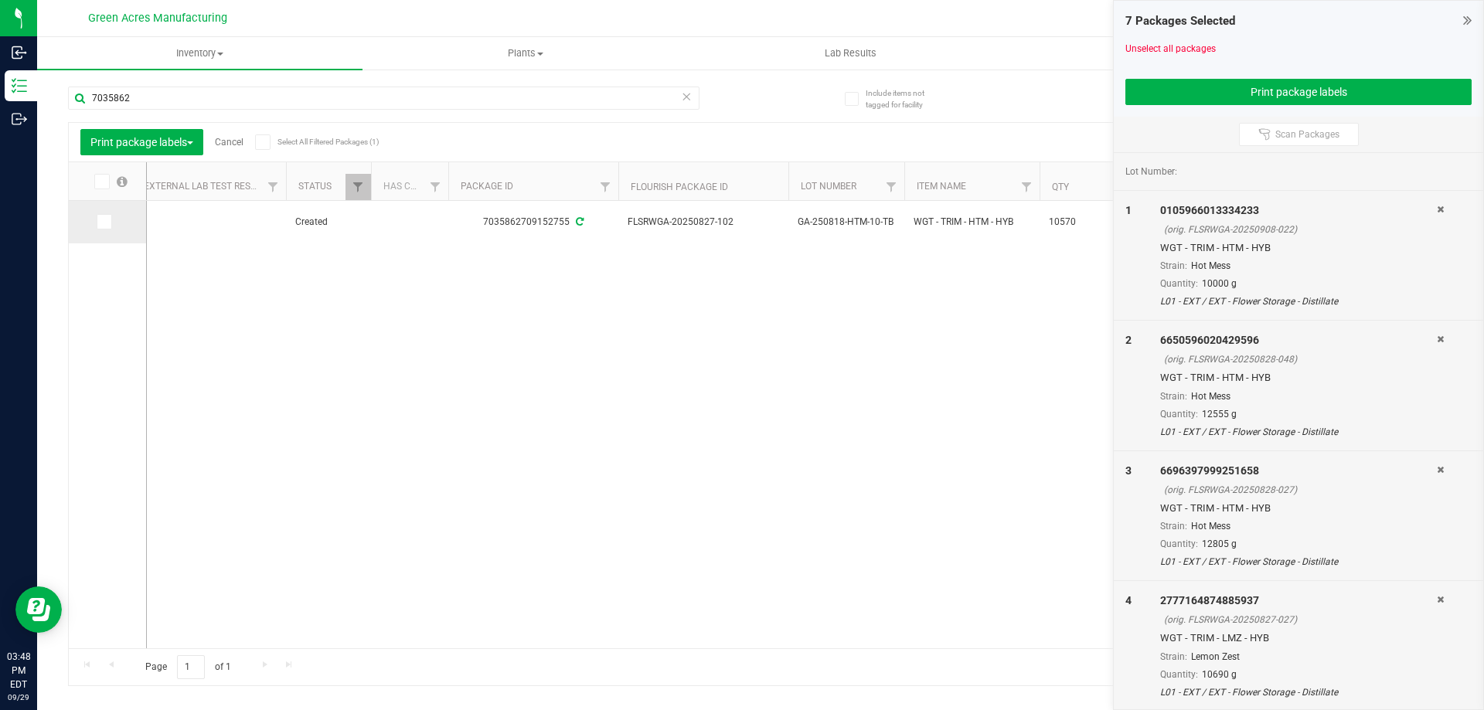
click at [98, 227] on span at bounding box center [104, 221] width 15 height 15
click at [0, 0] on input "checkbox" at bounding box center [0, 0] width 0 height 0
click at [1223, 93] on button "Print package labels" at bounding box center [1298, 92] width 346 height 26
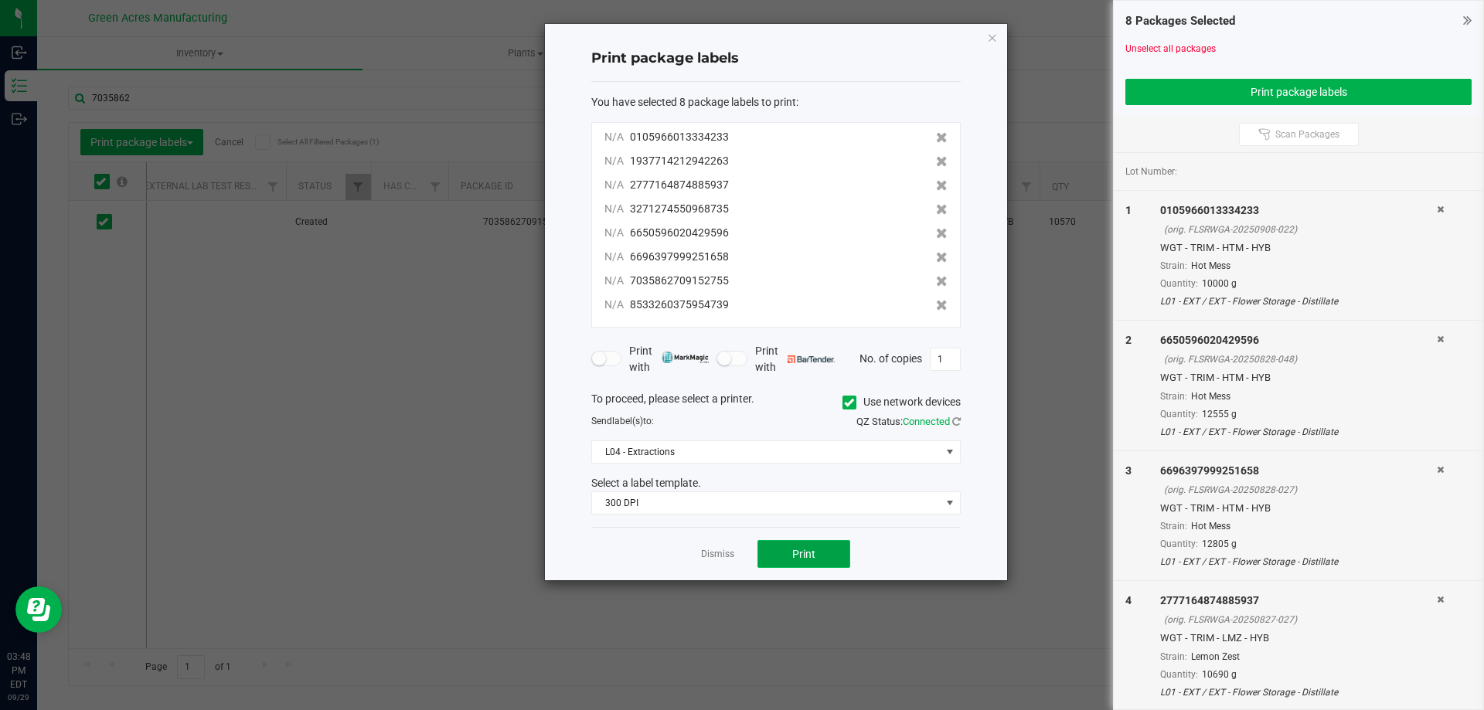
click at [815, 548] on button "Print" at bounding box center [803, 554] width 93 height 28
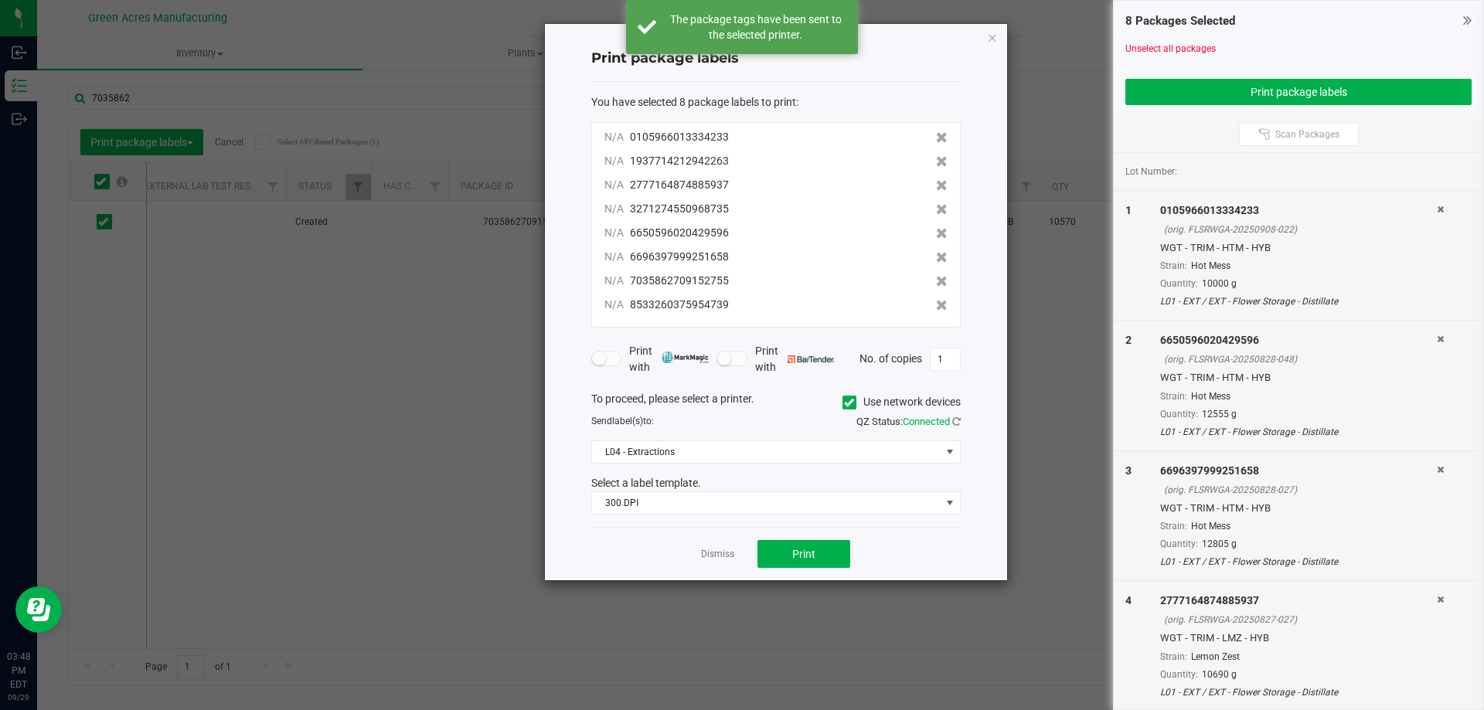
click at [733, 548] on link "Dismiss" at bounding box center [717, 554] width 33 height 13
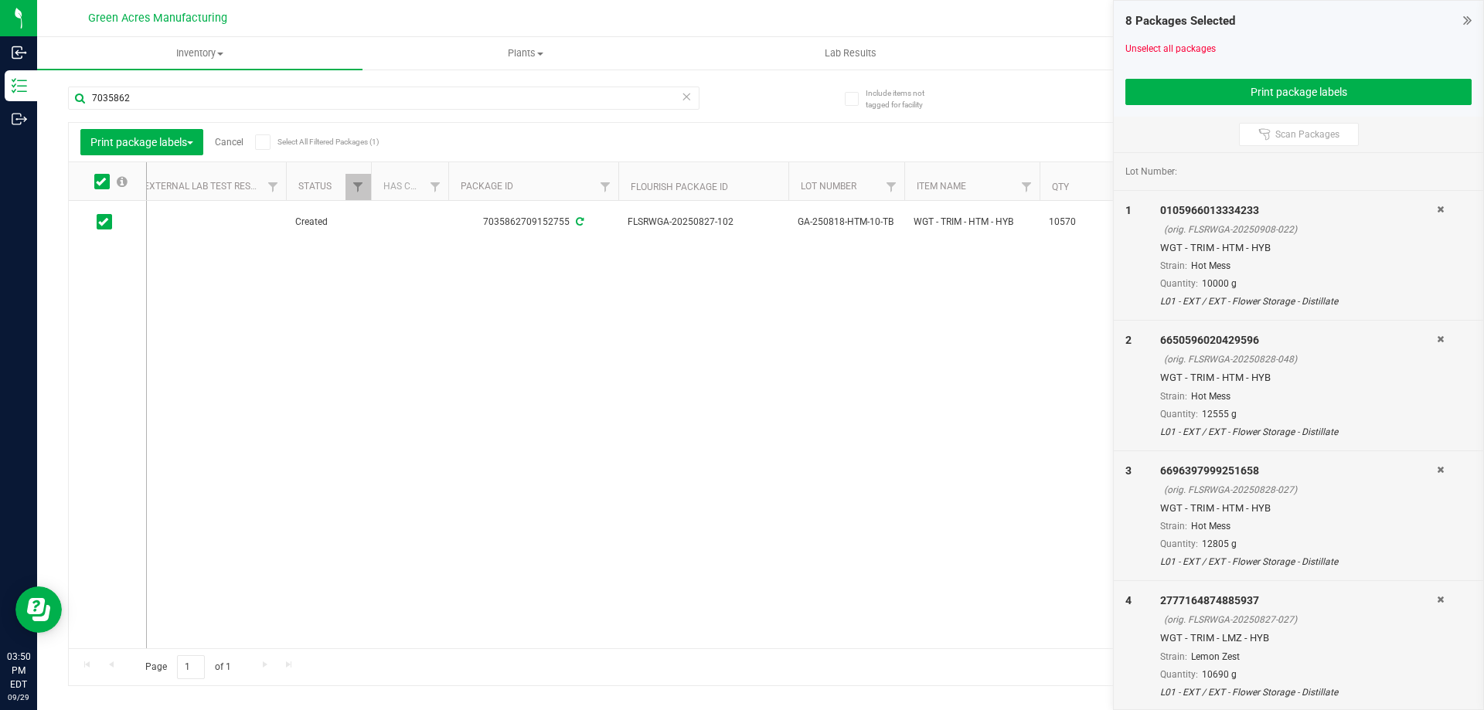
click at [226, 146] on link "Cancel" at bounding box center [229, 142] width 29 height 11
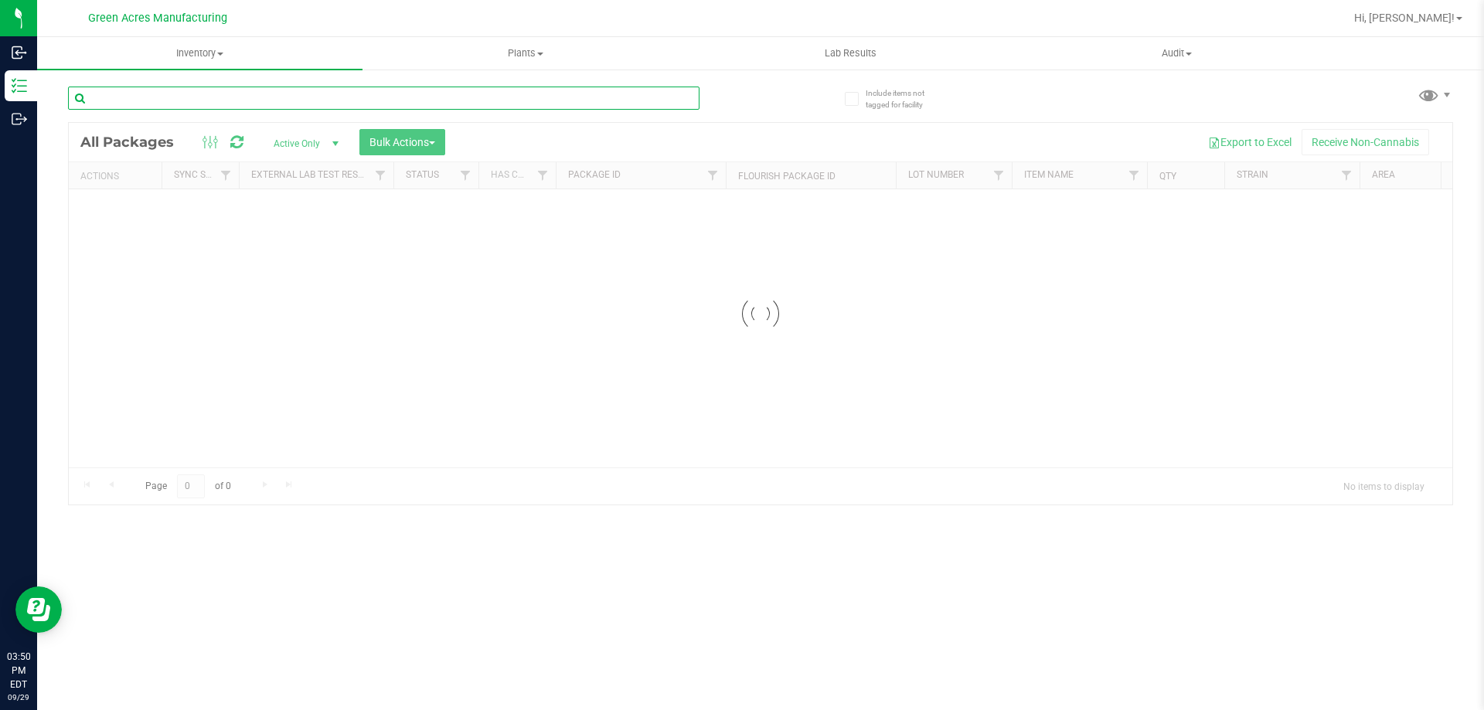
click at [307, 97] on input "text" at bounding box center [383, 98] width 631 height 23
type input "01059660"
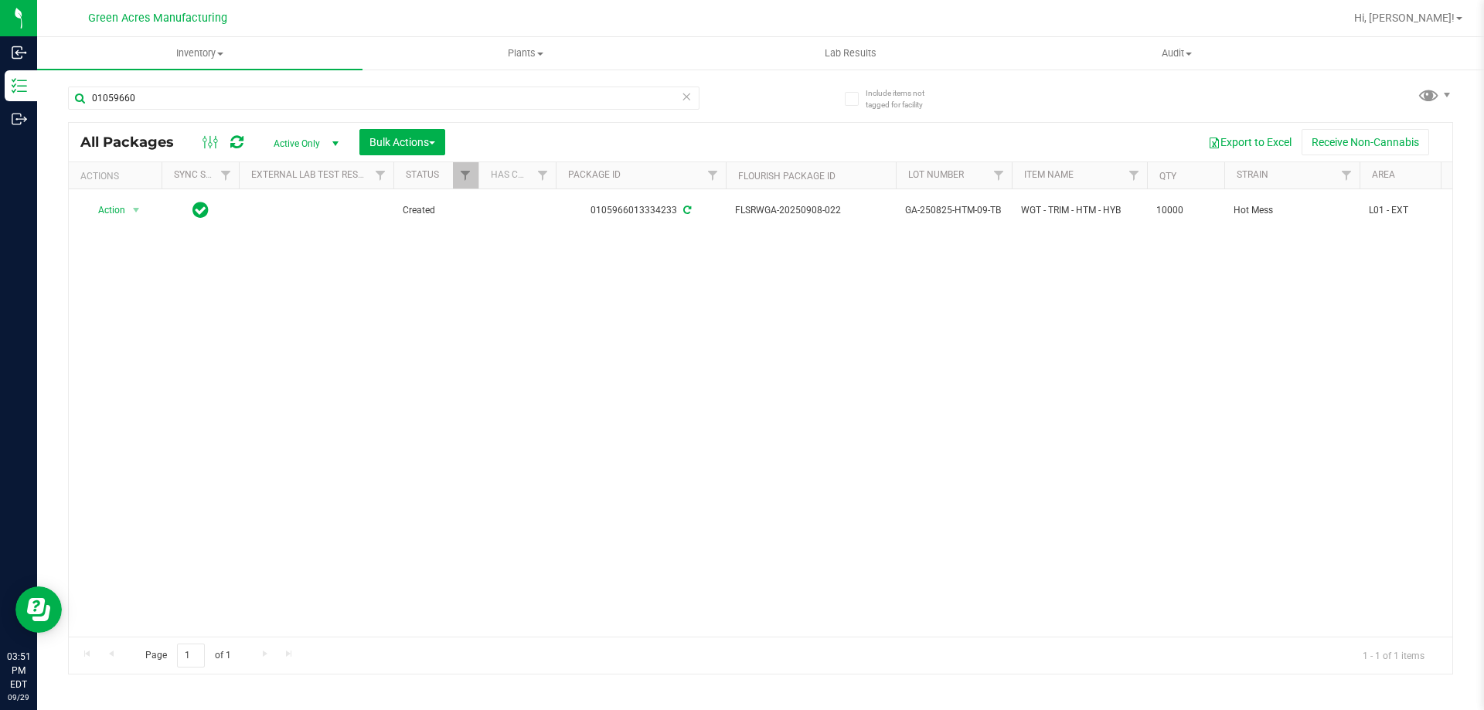
scroll to position [0, 396]
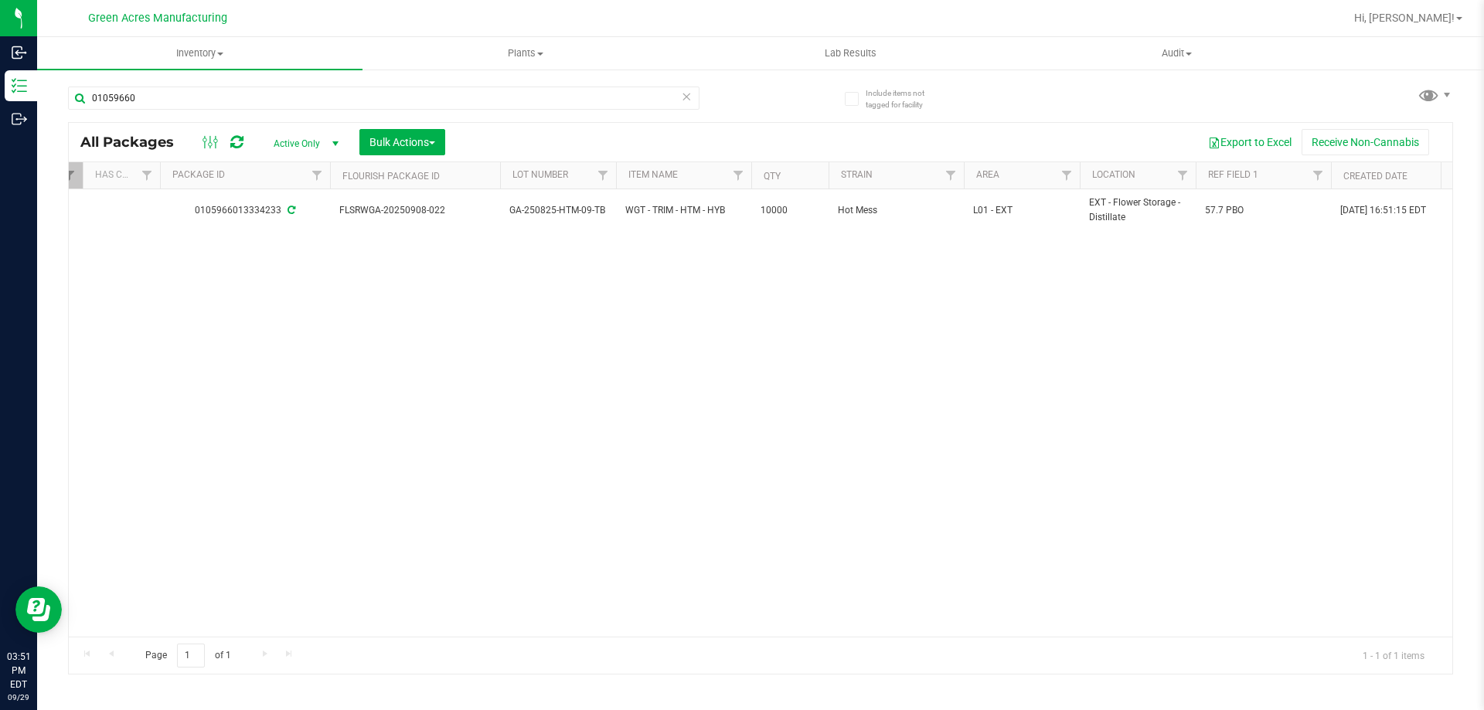
drag, startPoint x: 1023, startPoint y: 302, endPoint x: 1053, endPoint y: 301, distance: 29.4
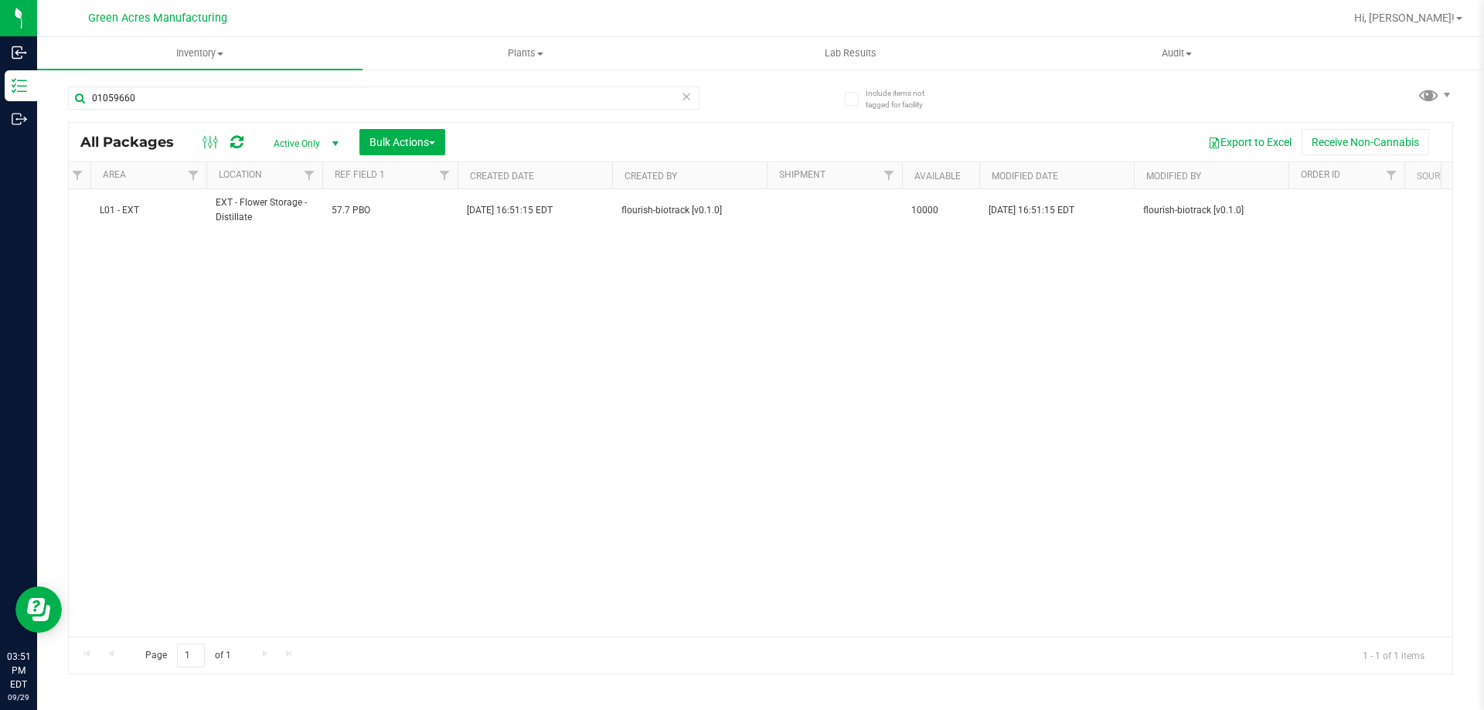
drag, startPoint x: 543, startPoint y: 321, endPoint x: 350, endPoint y: 326, distance: 192.5
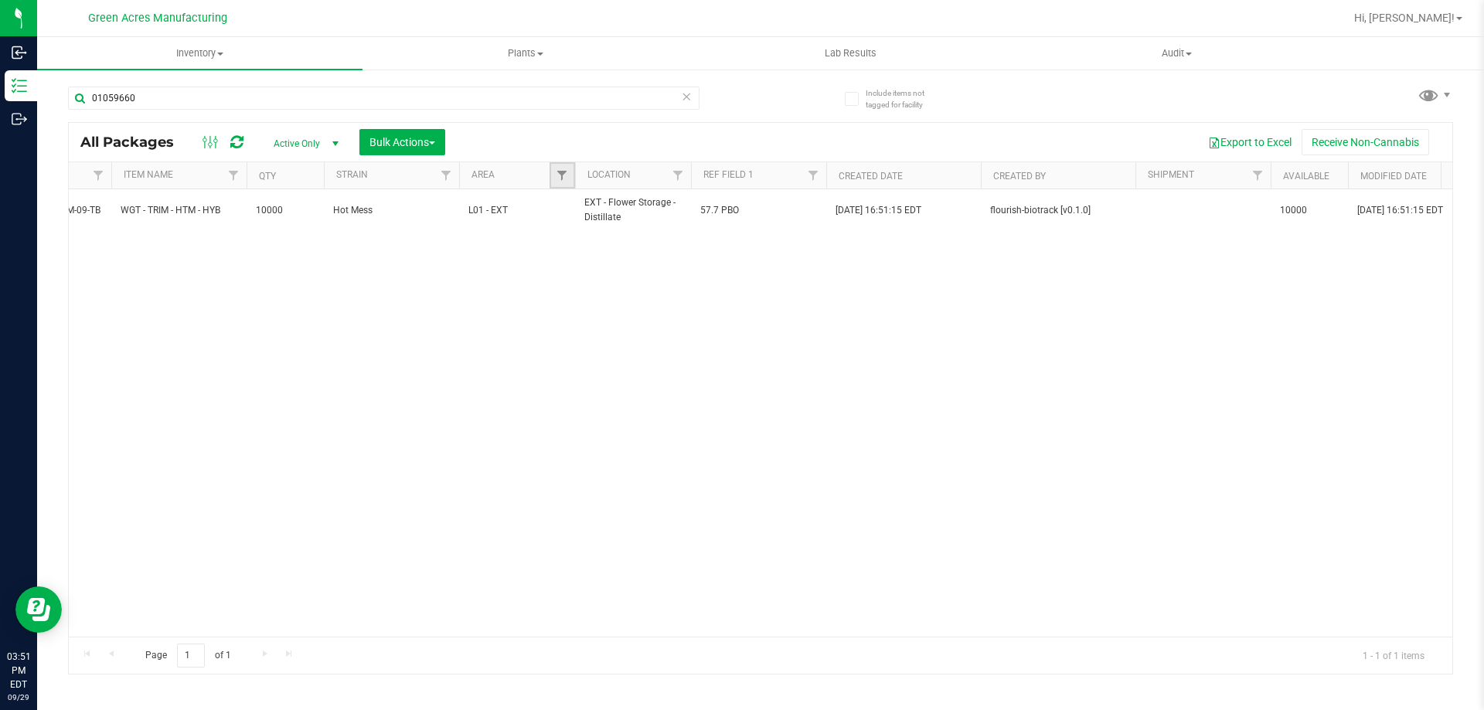
drag, startPoint x: 559, startPoint y: 173, endPoint x: 567, endPoint y: 185, distance: 15.0
click at [560, 173] on span "Filter" at bounding box center [562, 175] width 12 height 12
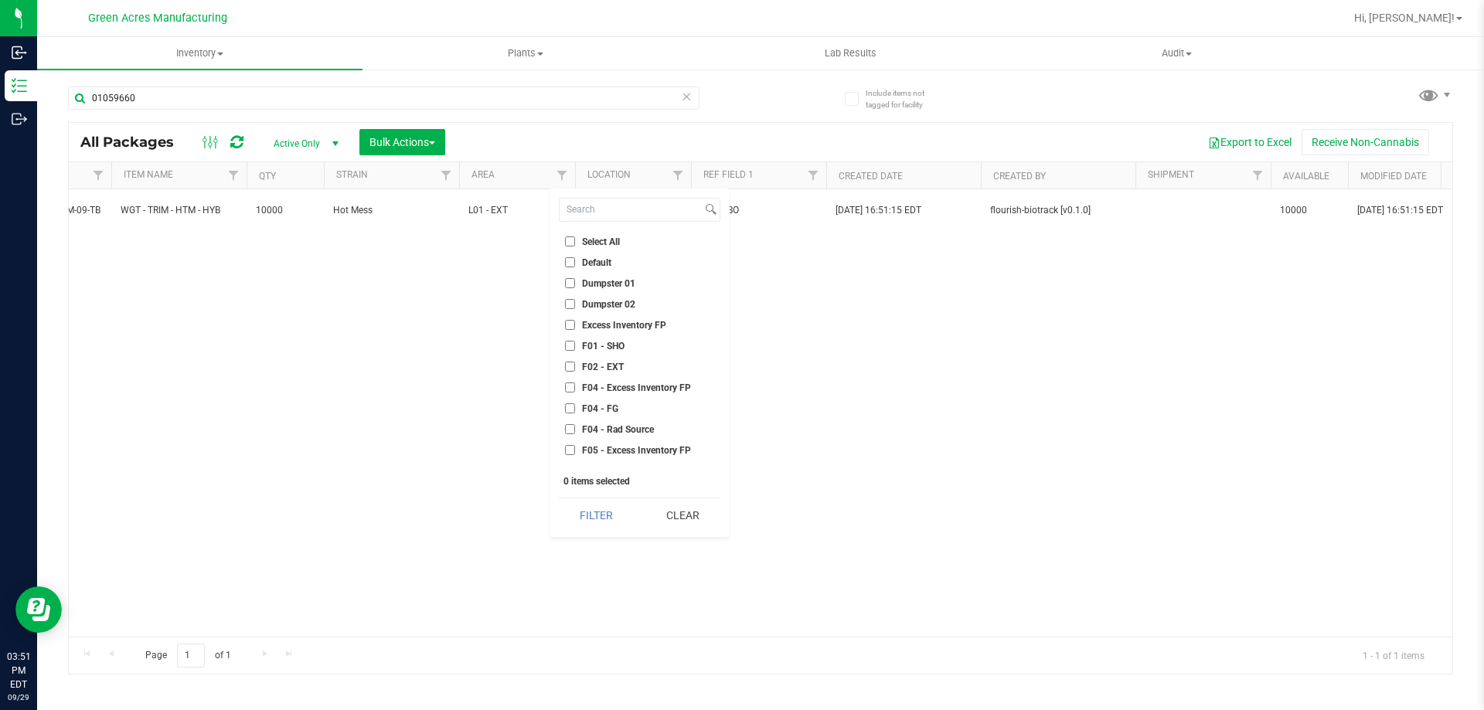
click at [592, 345] on span "F01 - SHO" at bounding box center [603, 346] width 43 height 9
click at [575, 345] on input "F01 - SHO" at bounding box center [570, 346] width 10 height 10
checkbox input "true"
click at [597, 366] on span "F02 - EXT" at bounding box center [603, 366] width 42 height 9
click at [575, 366] on input "F02 - EXT" at bounding box center [570, 367] width 10 height 10
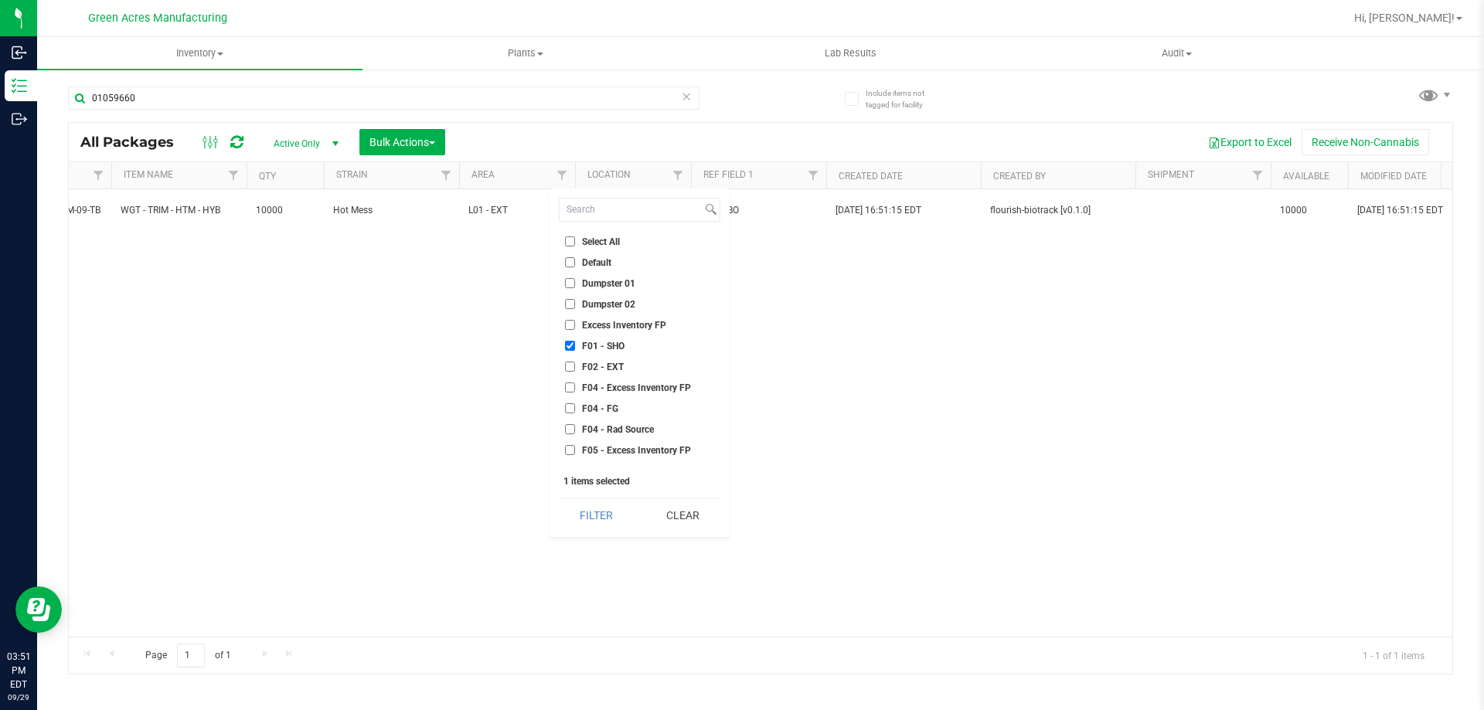
checkbox input "true"
click at [601, 379] on span "H02 - Storage" at bounding box center [610, 379] width 57 height 9
click at [575, 379] on input "H02 - Storage" at bounding box center [570, 379] width 10 height 10
checkbox input "true"
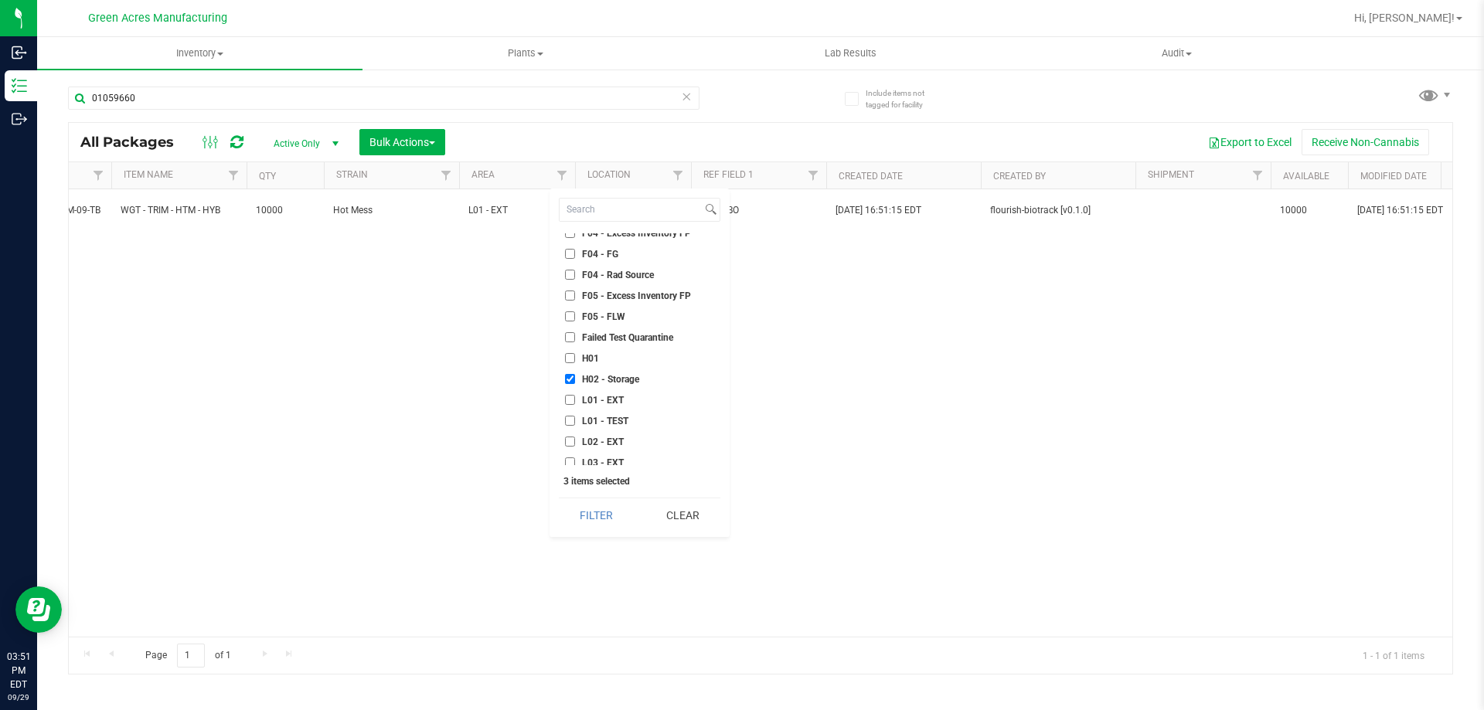
click at [604, 399] on span "L01 - EXT" at bounding box center [603, 400] width 42 height 9
click at [575, 399] on input "L01 - EXT" at bounding box center [570, 400] width 10 height 10
checkbox input "true"
click at [601, 434] on li "L02 - EXT" at bounding box center [640, 442] width 162 height 16
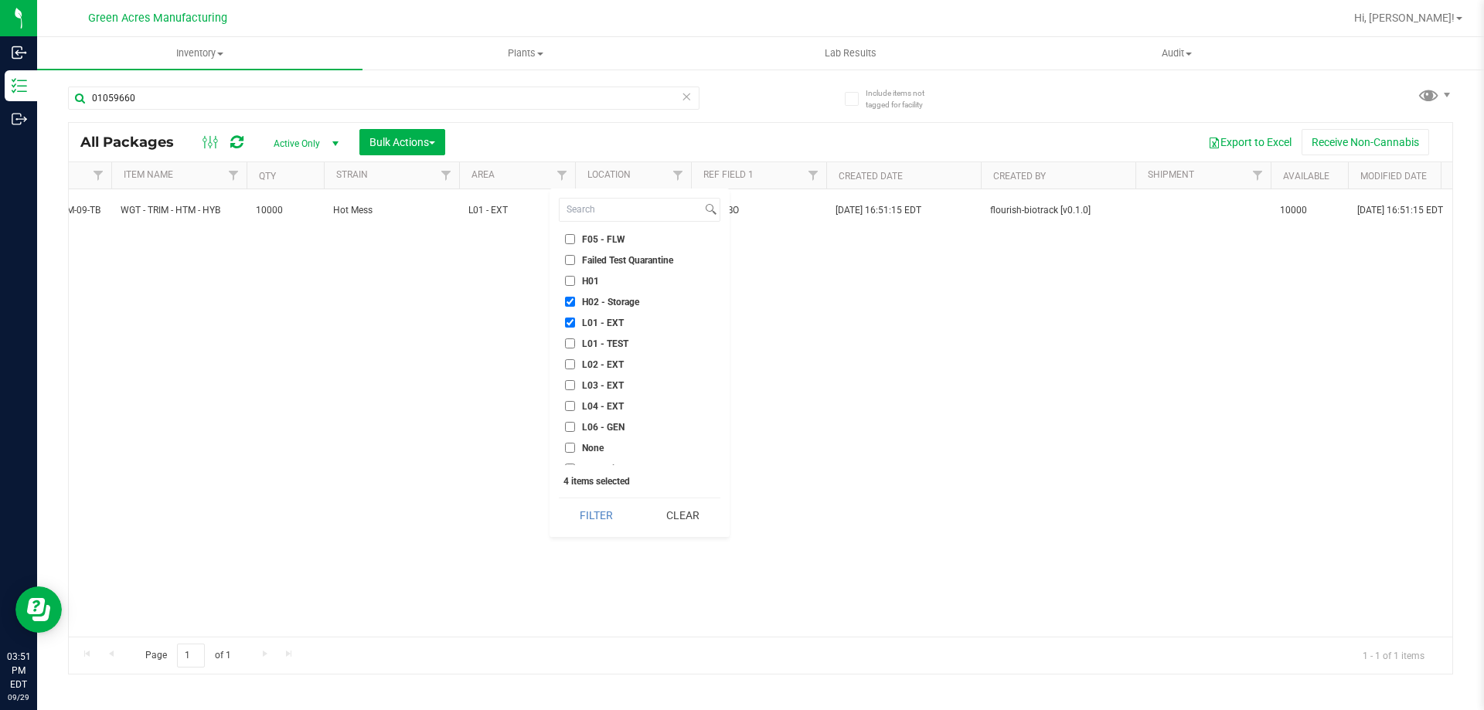
click at [587, 360] on span "L02 - EXT" at bounding box center [603, 364] width 42 height 9
click at [575, 359] on input "L02 - EXT" at bounding box center [570, 364] width 10 height 10
checkbox input "true"
click at [589, 383] on span "L03 - EXT" at bounding box center [603, 385] width 42 height 9
click at [575, 383] on input "L03 - EXT" at bounding box center [570, 385] width 10 height 10
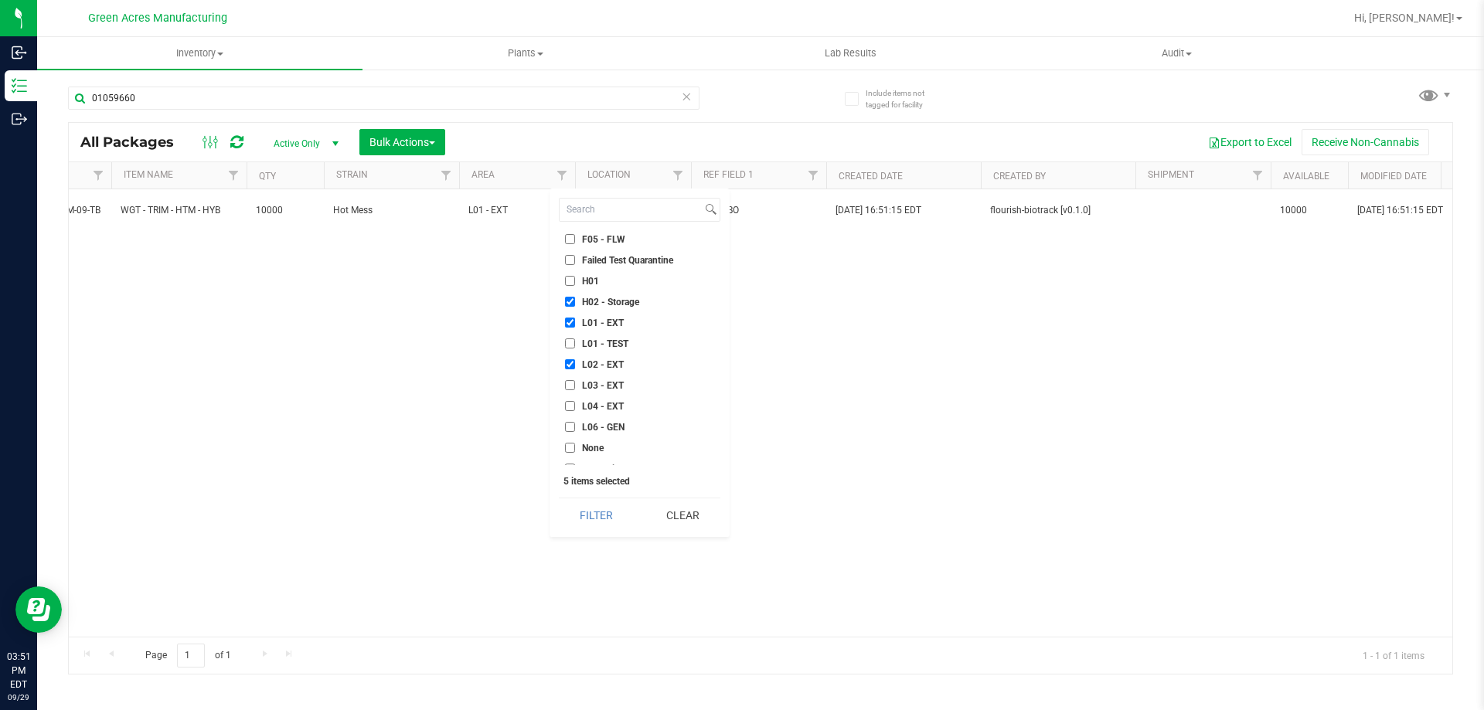
checkbox input "true"
click at [598, 407] on span "L04 - EXT" at bounding box center [603, 406] width 42 height 9
click at [575, 407] on input "L04 - EXT" at bounding box center [570, 406] width 10 height 10
checkbox input "true"
click at [603, 519] on button "Filter" at bounding box center [596, 515] width 75 height 34
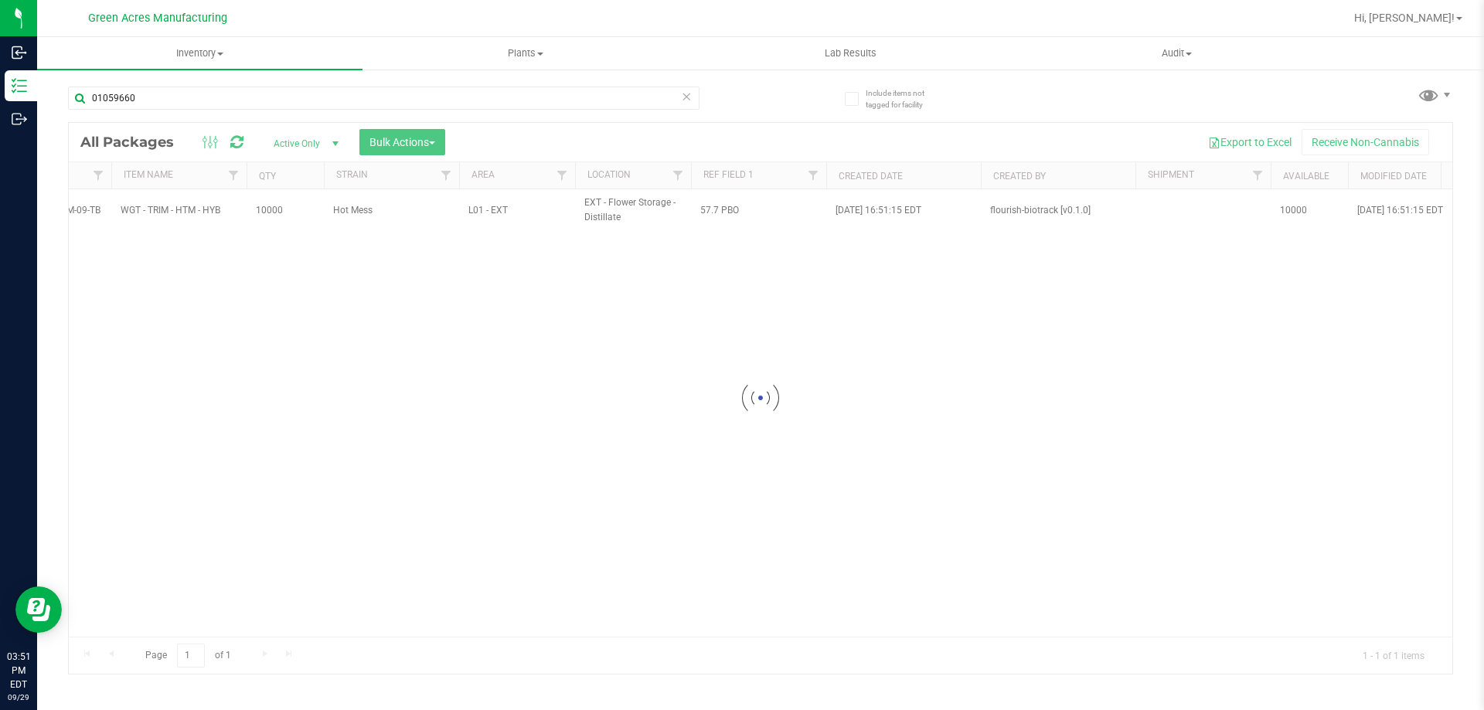
drag, startPoint x: 478, startPoint y: 291, endPoint x: 111, endPoint y: 295, distance: 367.9
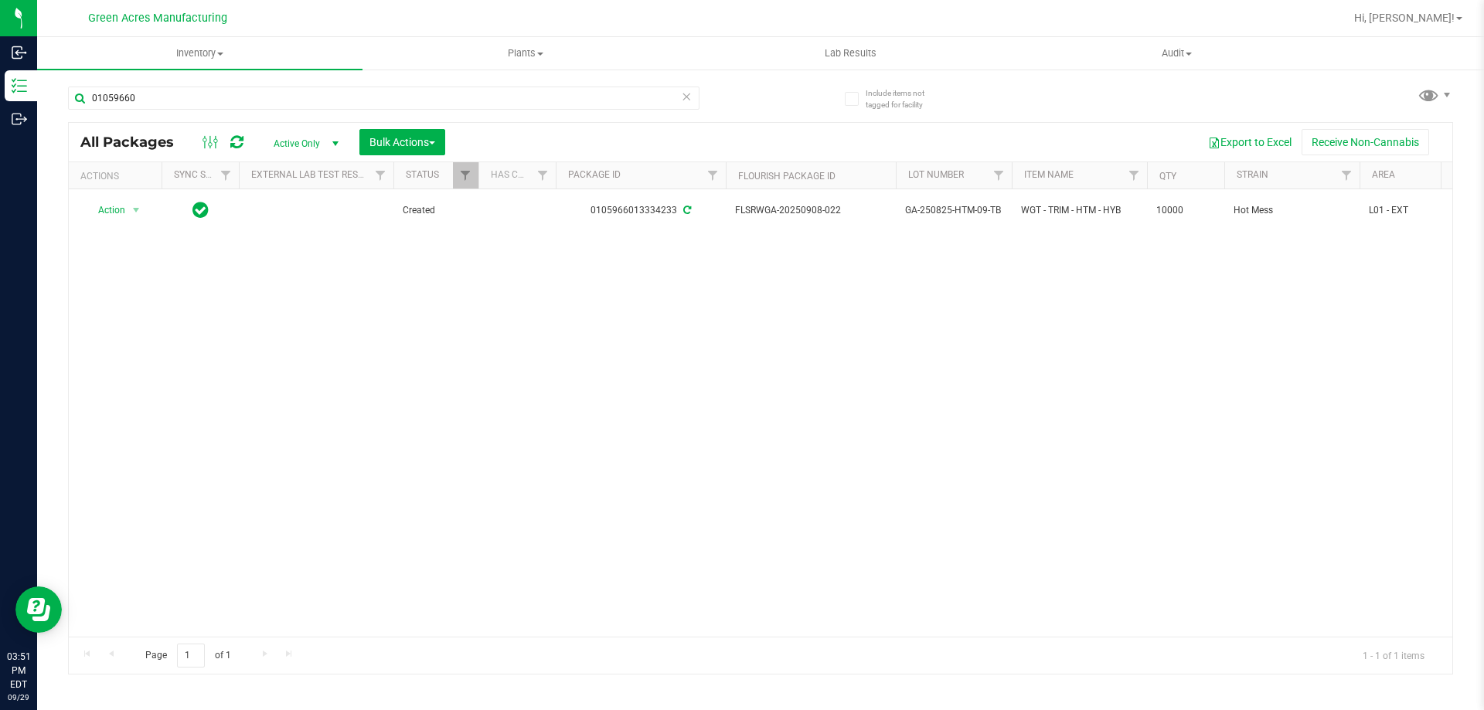
drag, startPoint x: 502, startPoint y: 255, endPoint x: 301, endPoint y: 253, distance: 200.9
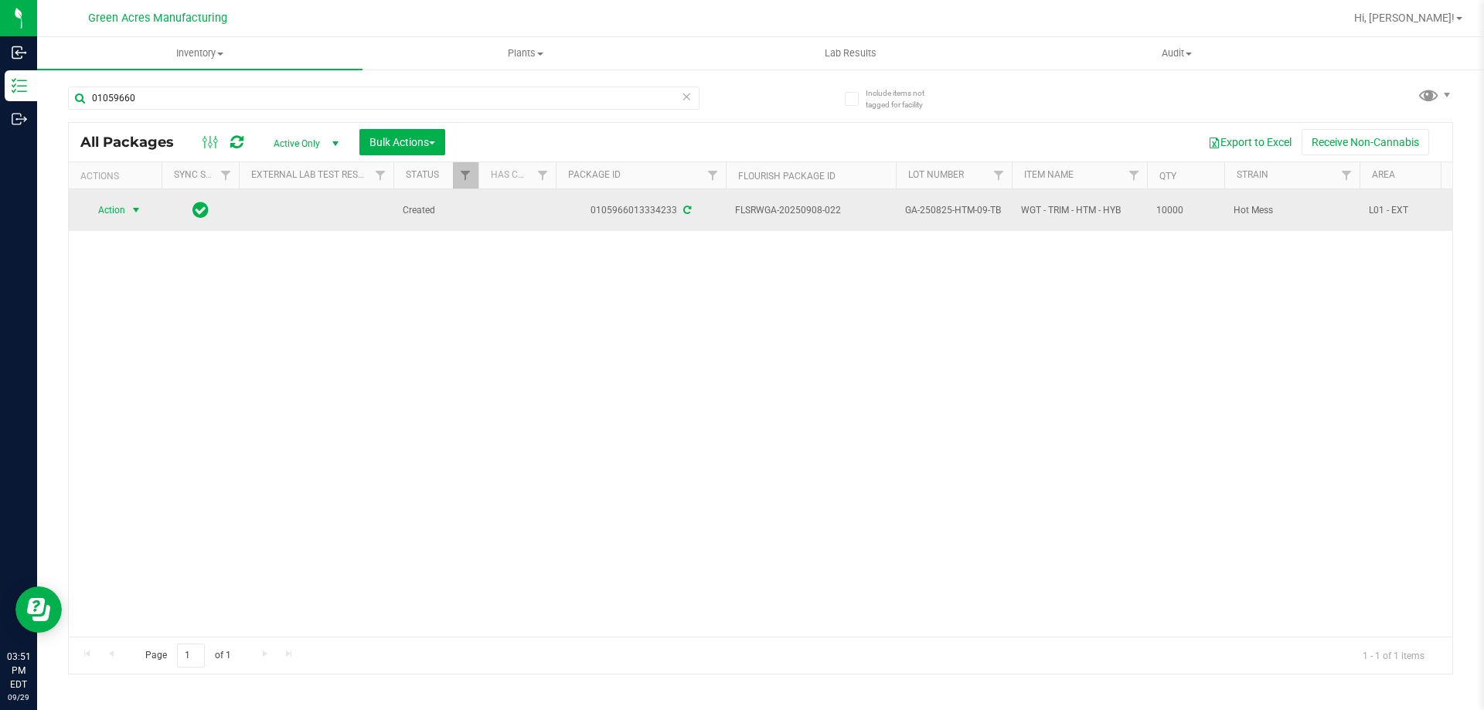
click at [131, 209] on span "select" at bounding box center [136, 210] width 12 height 12
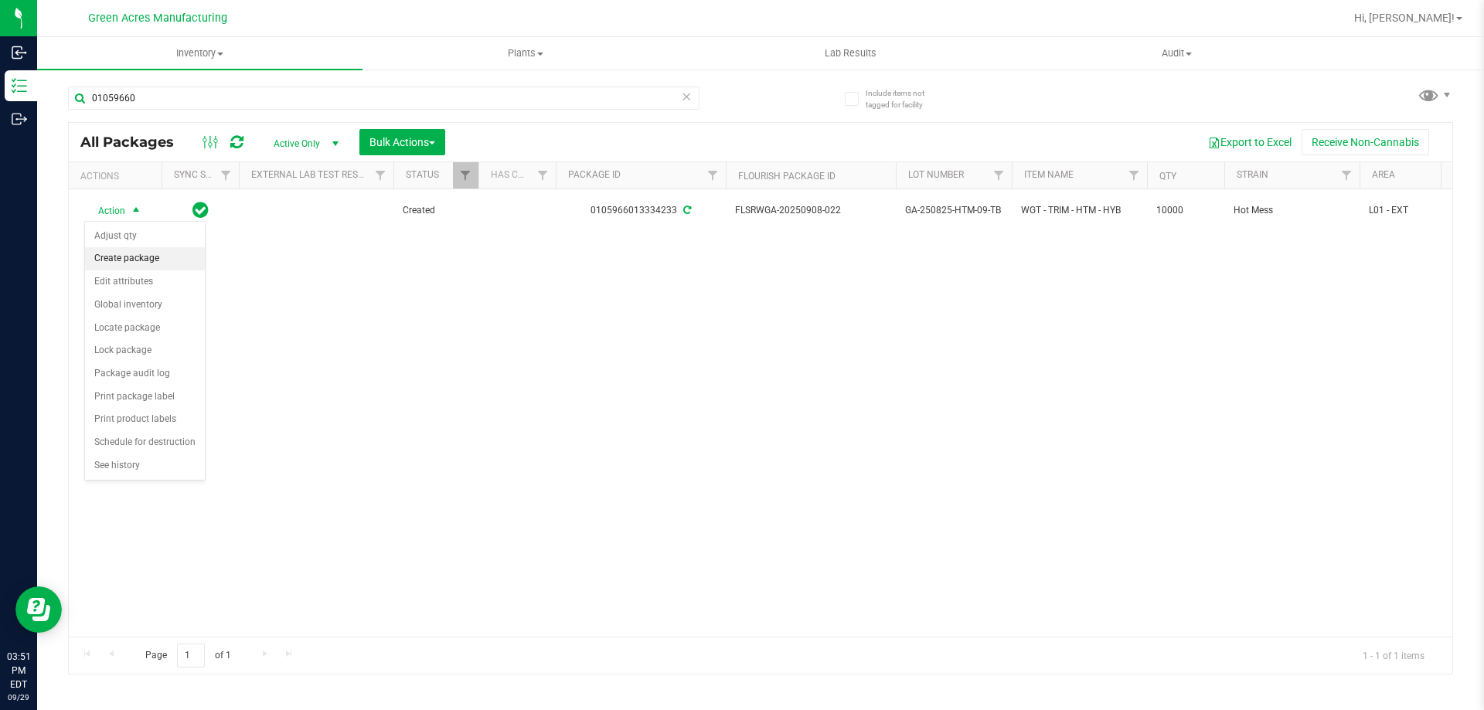
click at [140, 265] on li "Create package" at bounding box center [145, 258] width 120 height 23
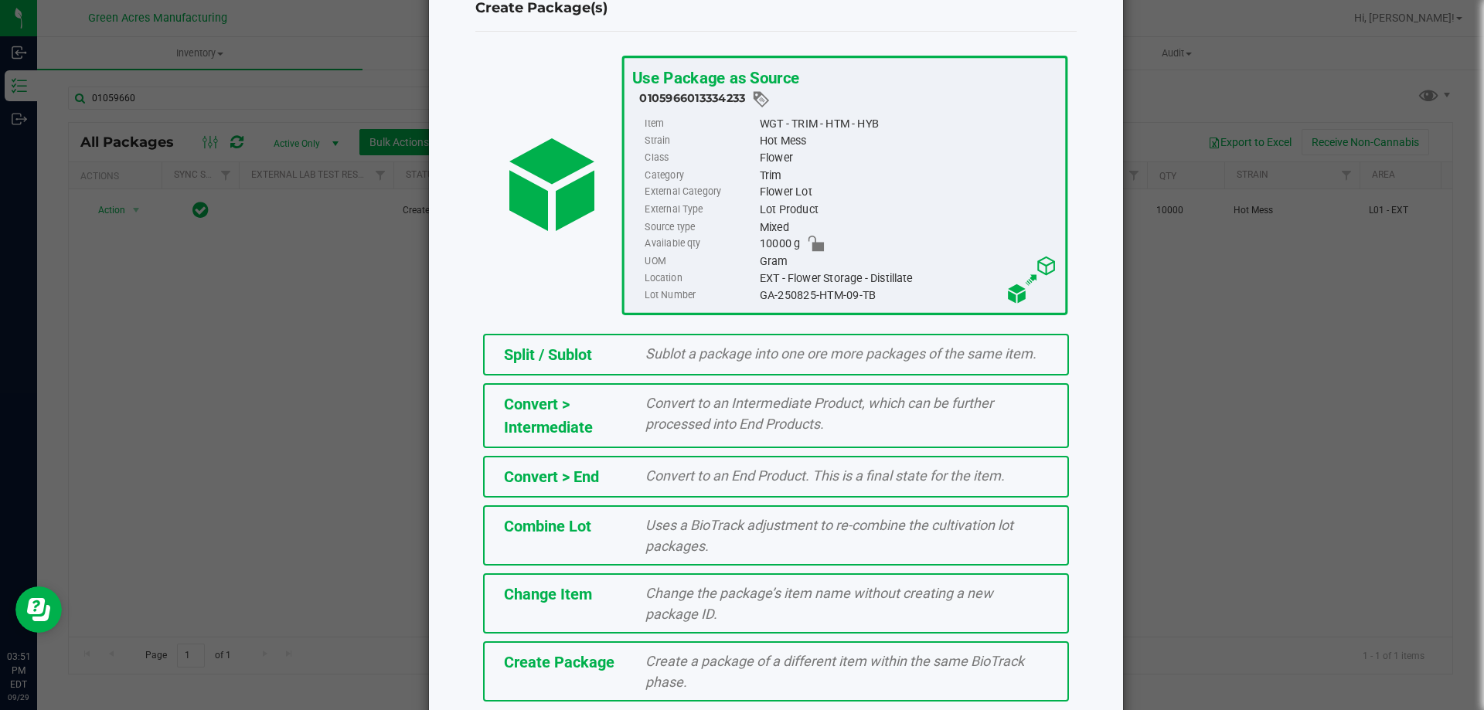
scroll to position [111, 0]
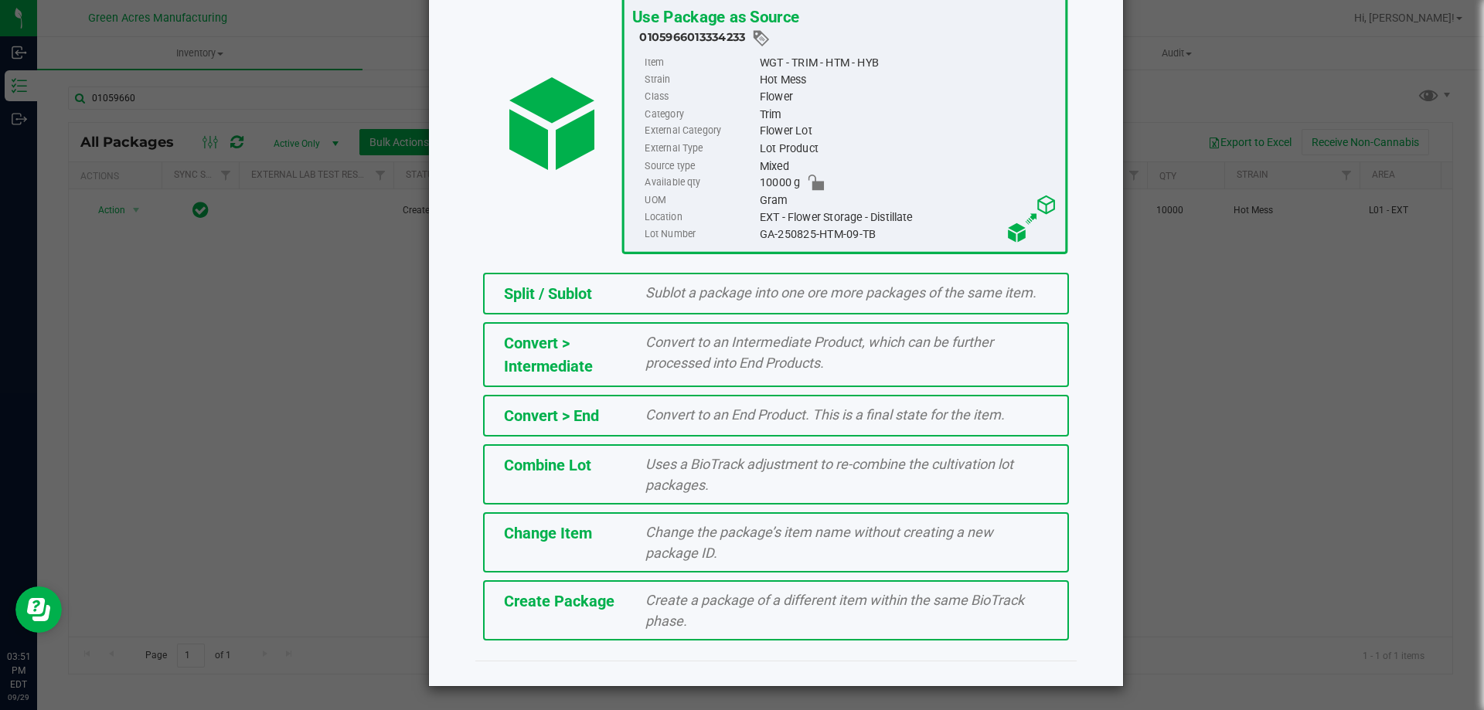
click at [674, 603] on span "Create a package of a different item within the same BioTrack phase." at bounding box center [834, 610] width 379 height 37
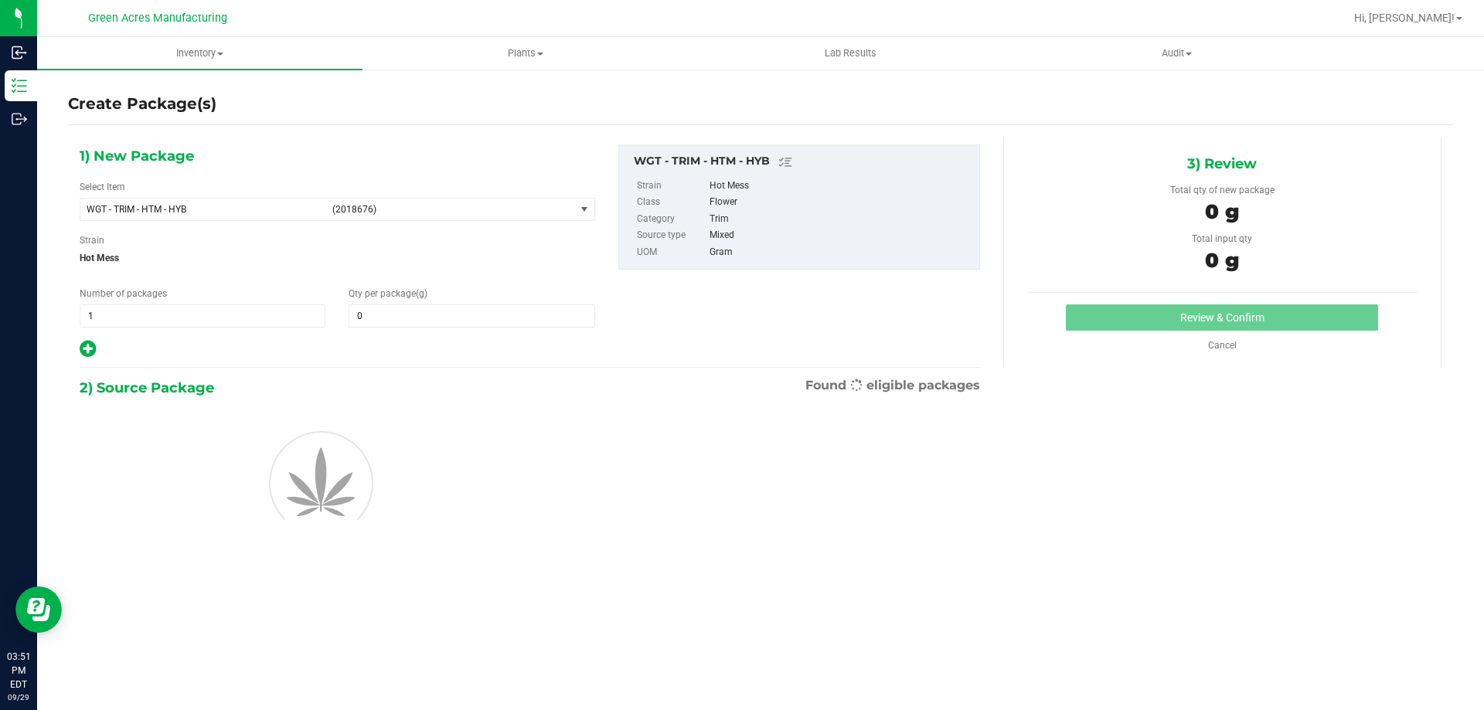
type input "0.0000"
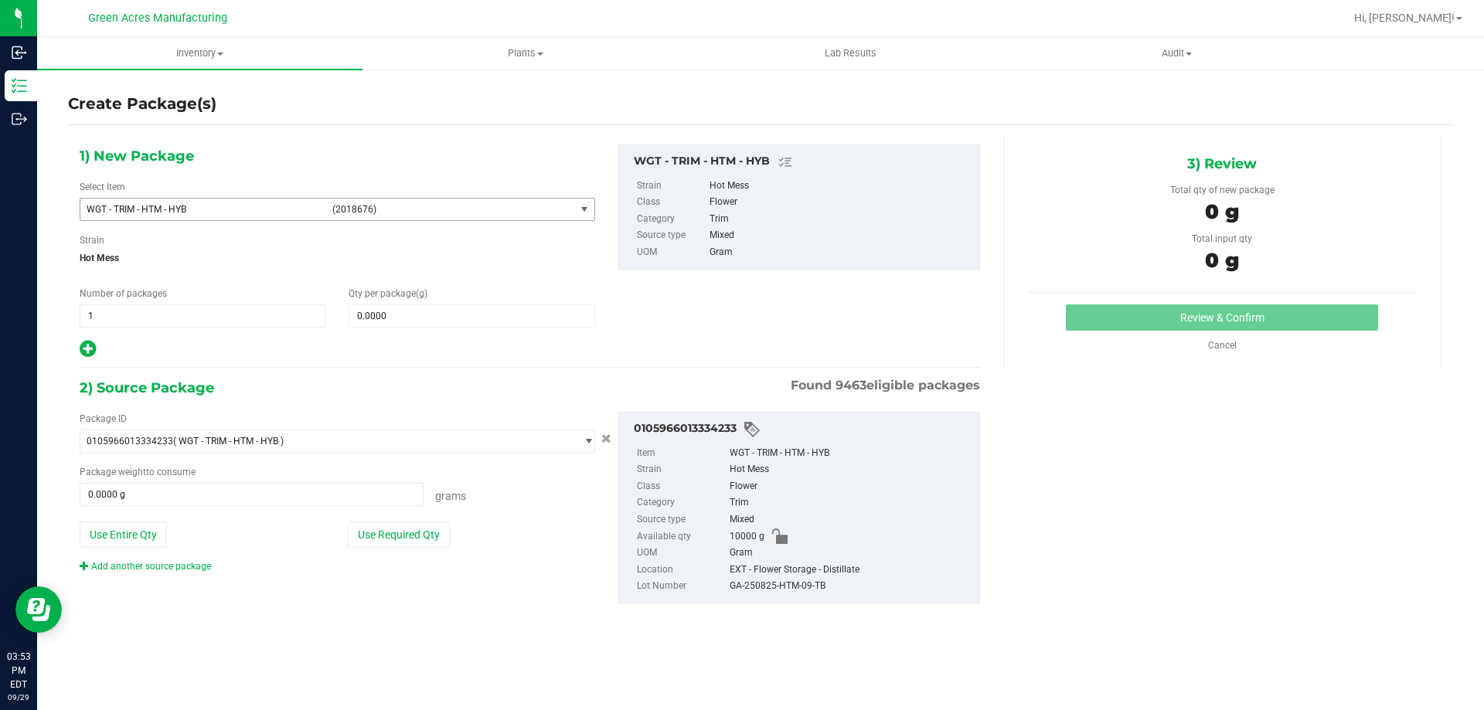
click at [191, 207] on span "WGT - TRIM - HTM - HYB" at bounding box center [205, 209] width 236 height 11
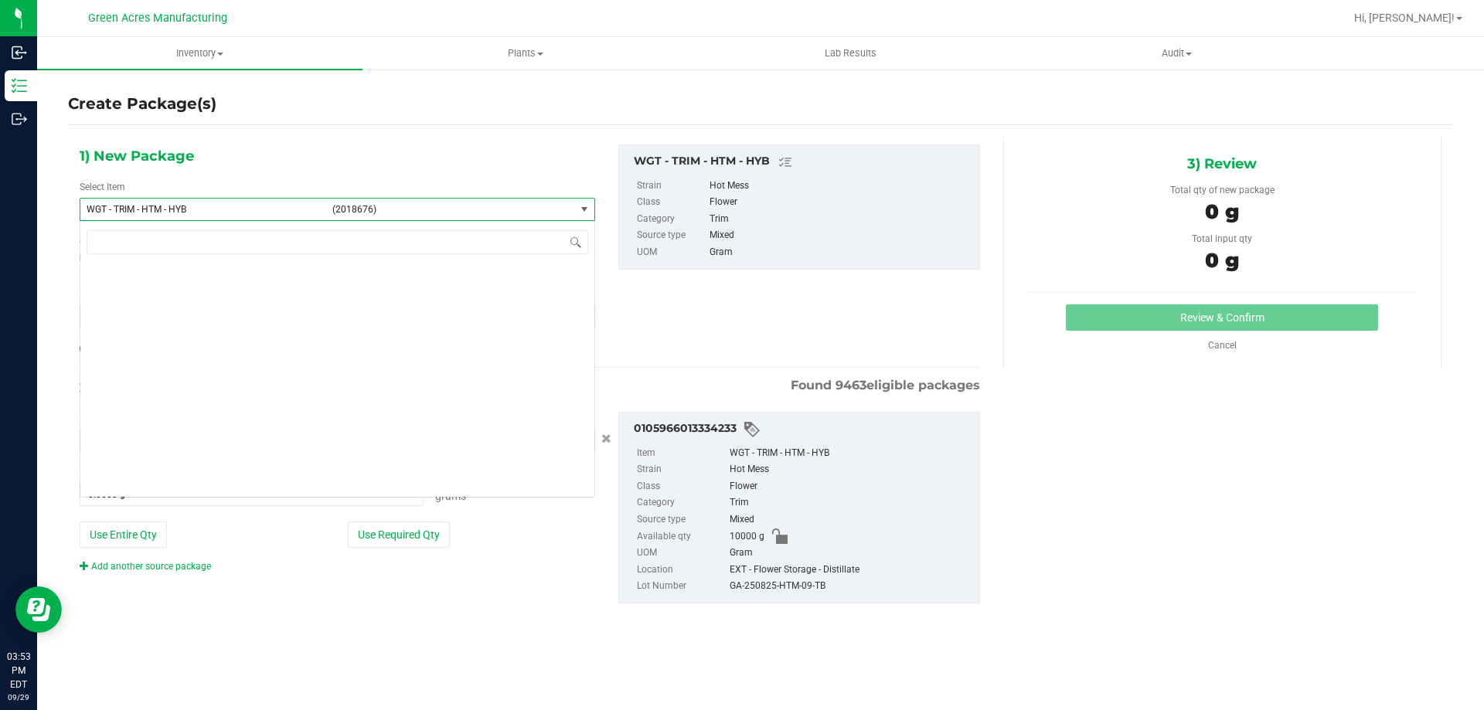
scroll to position [376890, 0]
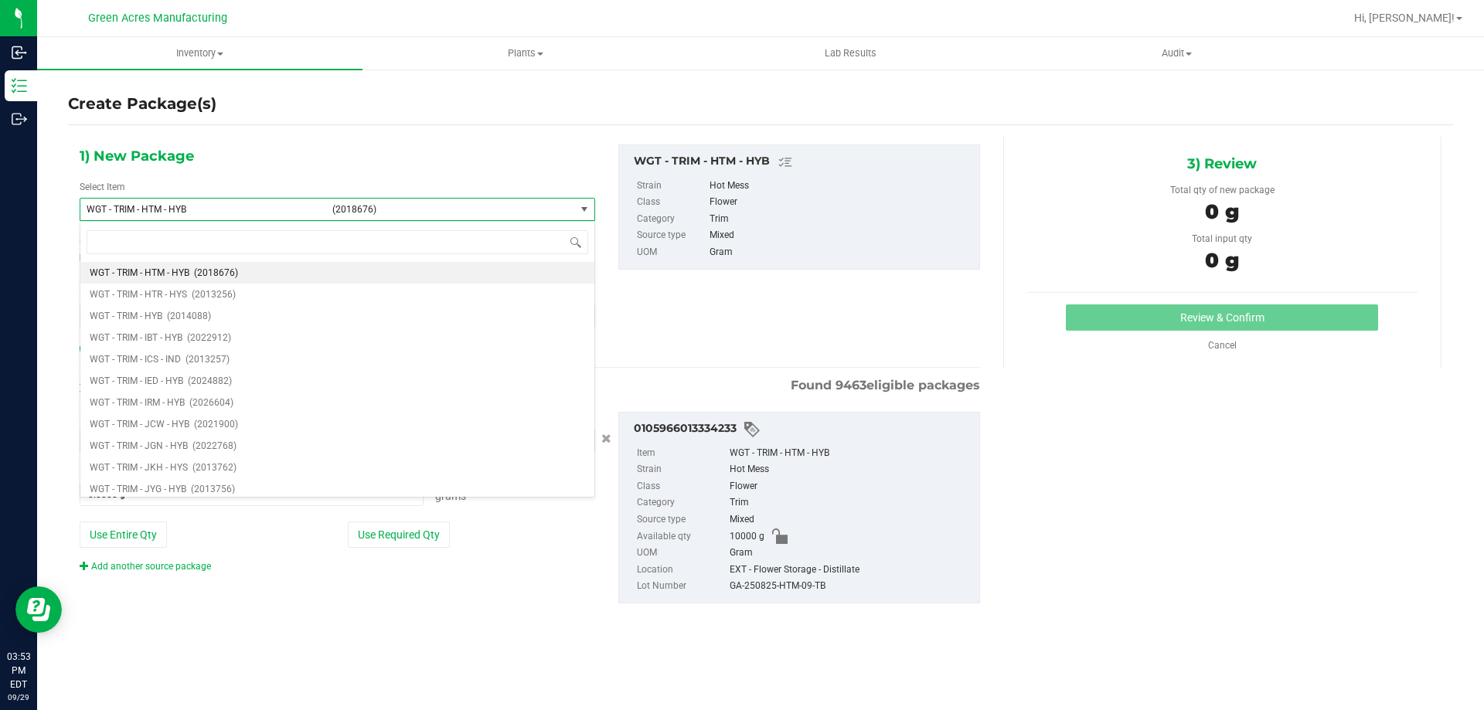
click at [281, 155] on div "1) New Package Select Item WGT - TRIM - HTM - HYB (2018676) WGT - TRIM - GT7 - …" at bounding box center [337, 252] width 539 height 215
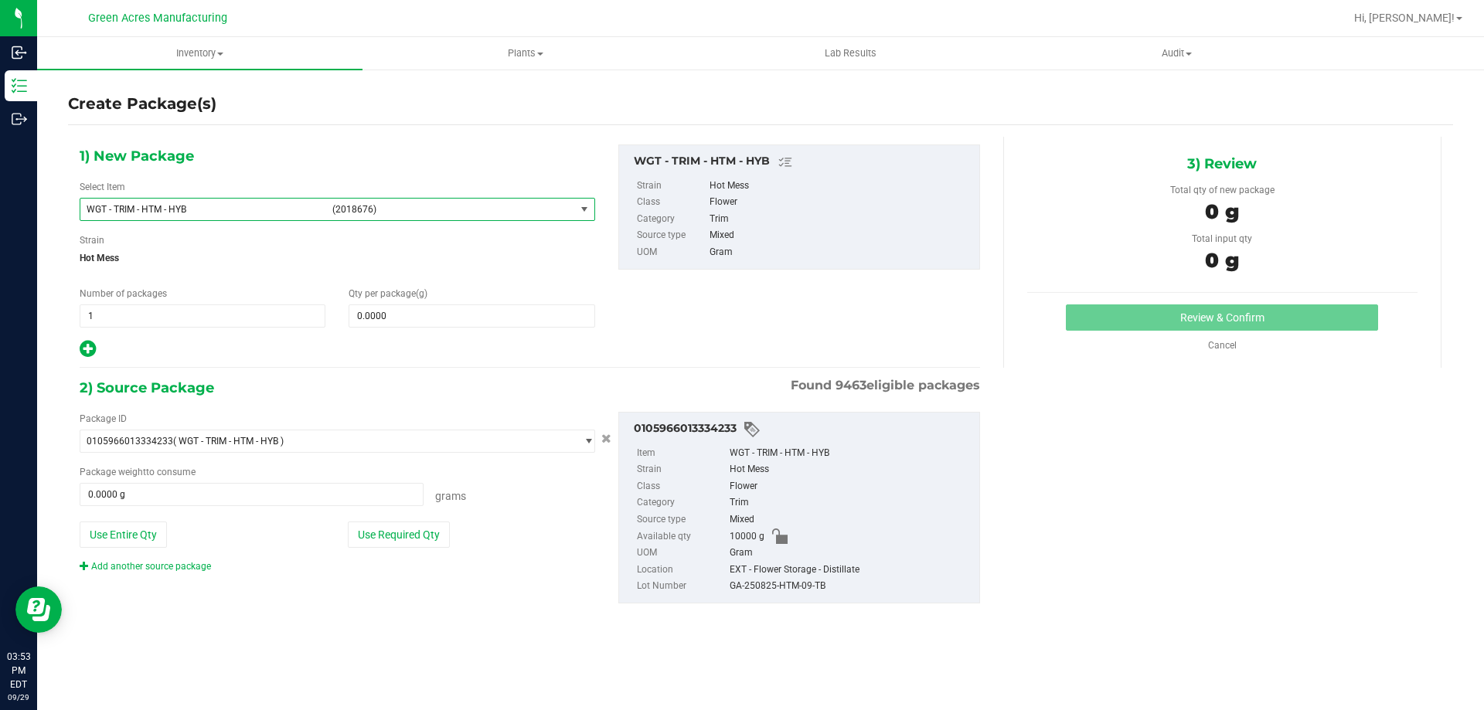
click at [223, 204] on span "WGT - TRIM - HTM - HYB" at bounding box center [205, 209] width 236 height 11
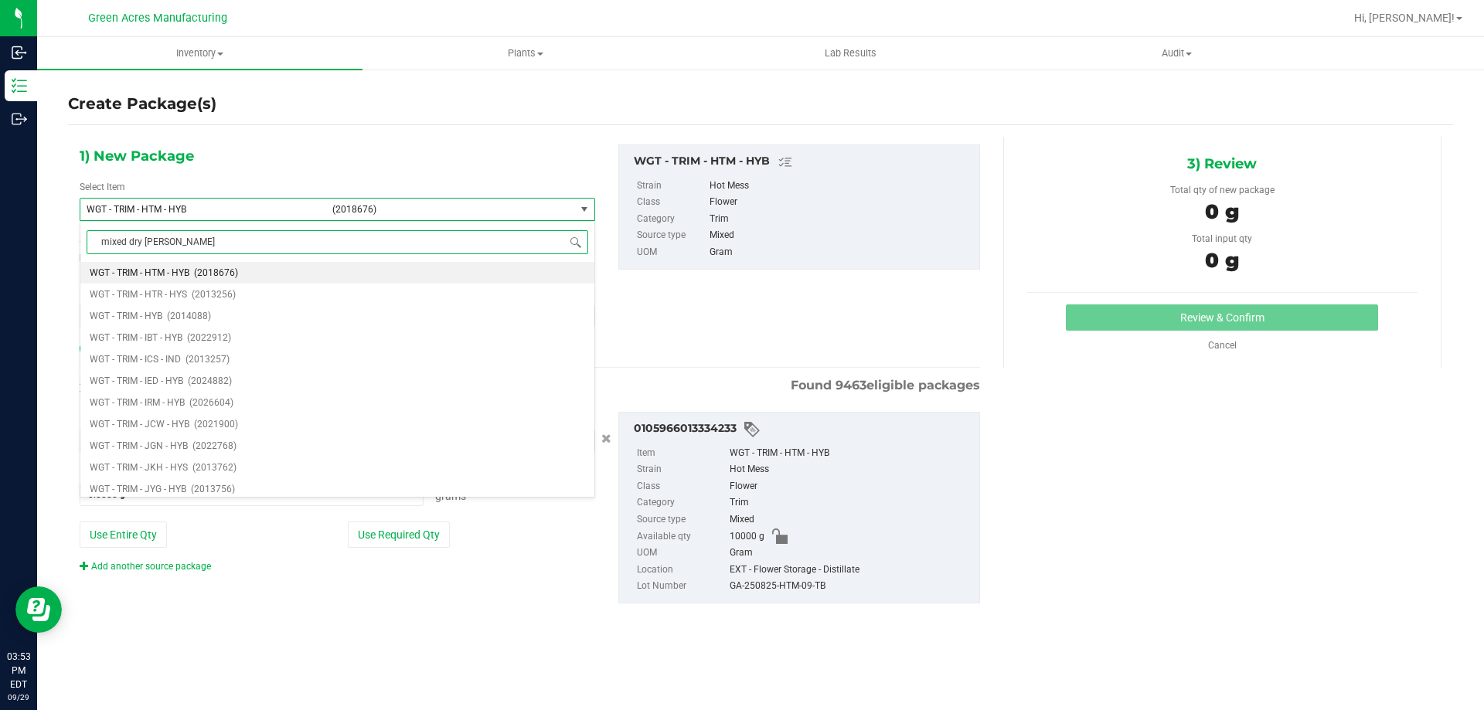
type input "mixed dry flower"
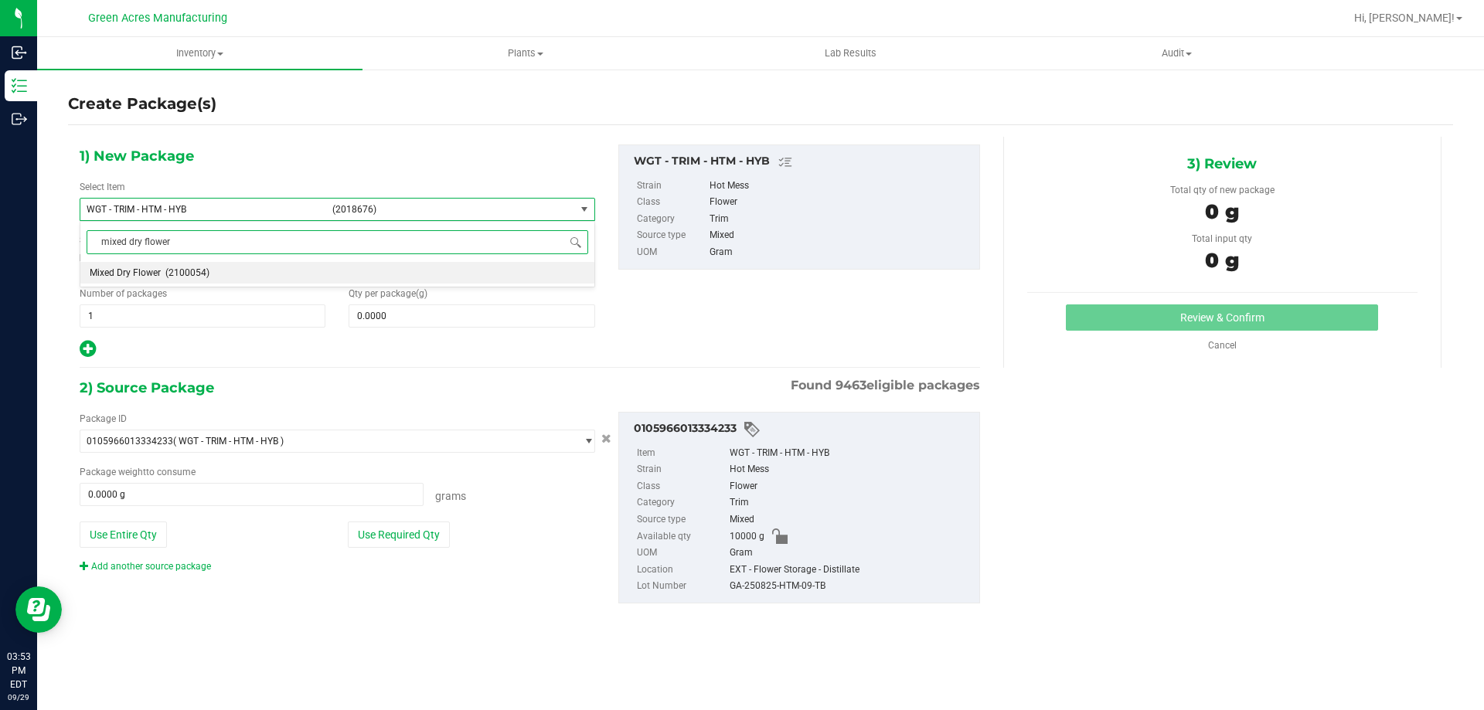
scroll to position [0, 0]
click at [264, 271] on li "Mixed Dry Flower (2100054)" at bounding box center [337, 273] width 514 height 22
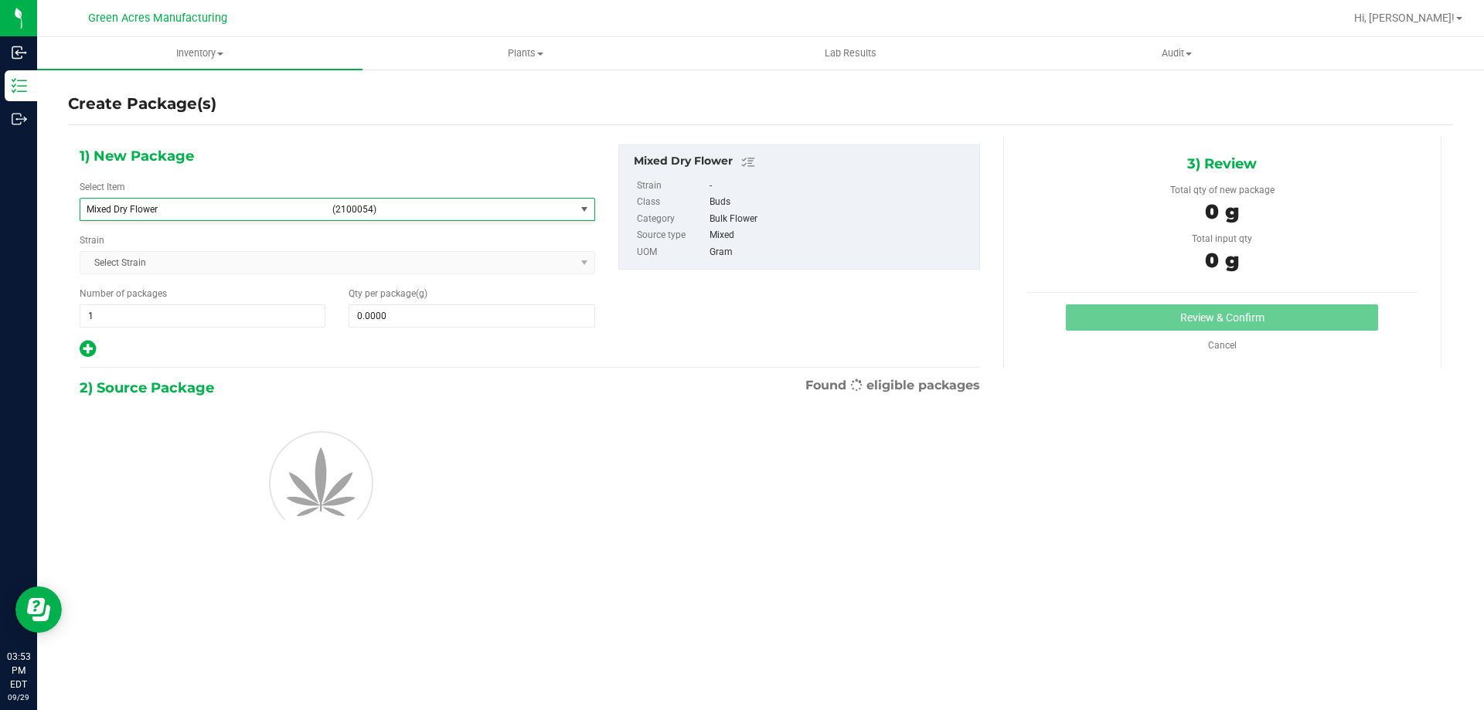
type input "0.0000"
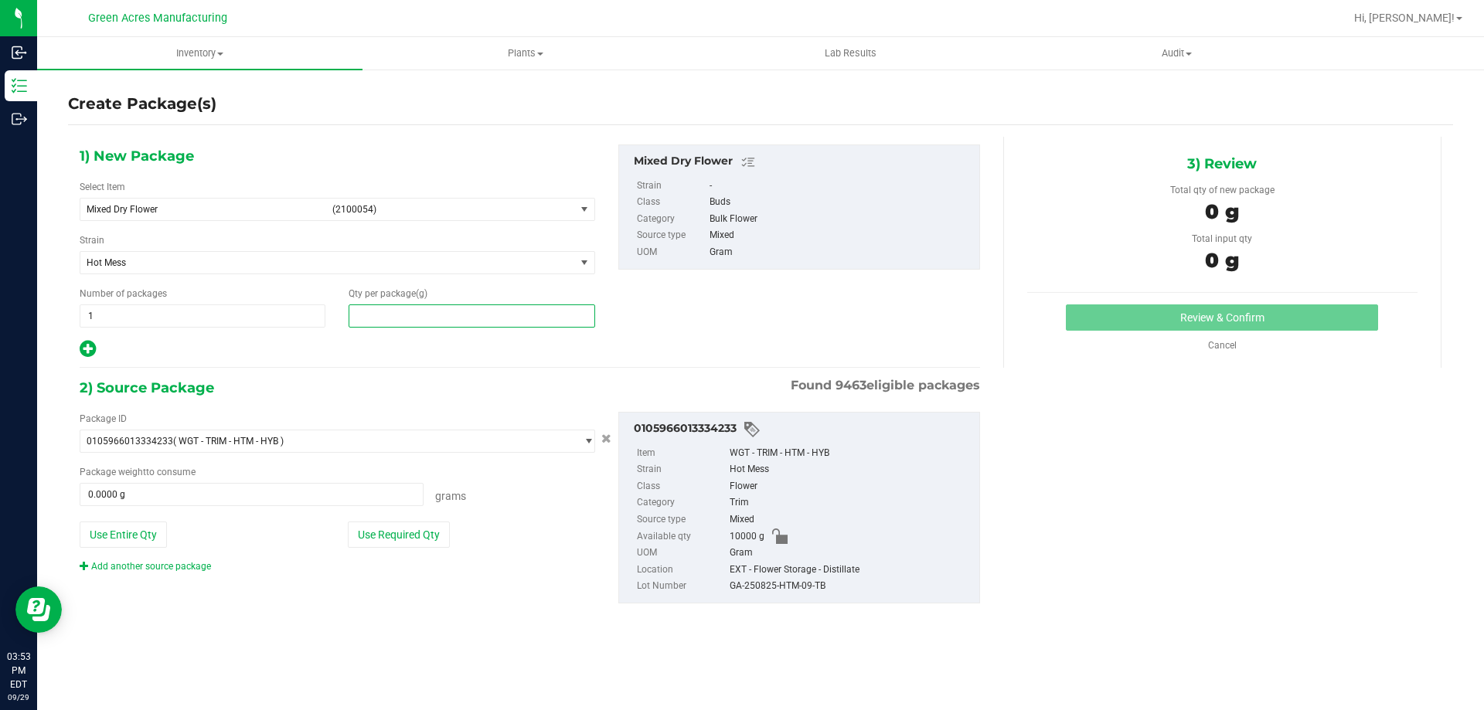
click at [459, 320] on span at bounding box center [472, 315] width 246 height 23
paste input "93980"
type input "93980"
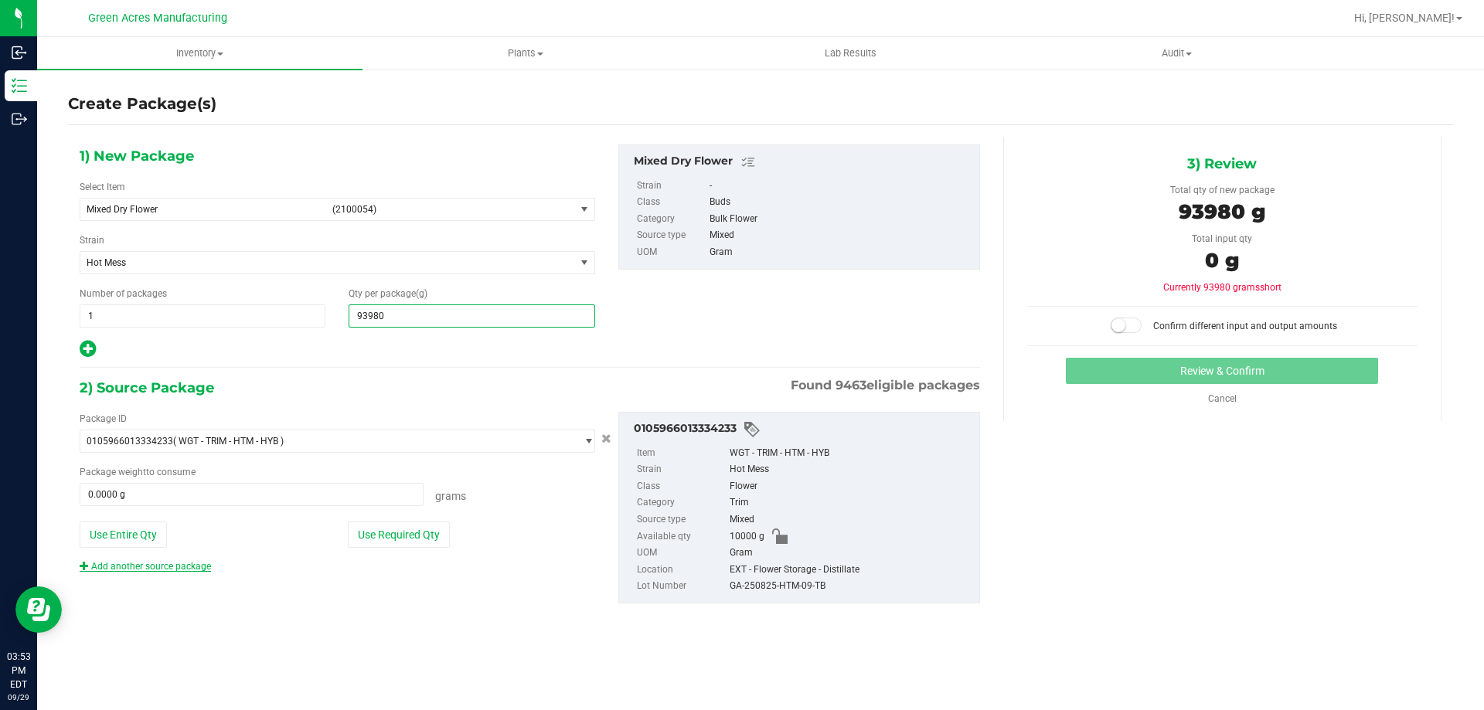
type input "93,980.0000"
click at [148, 565] on link "Add another source package" at bounding box center [145, 566] width 131 height 11
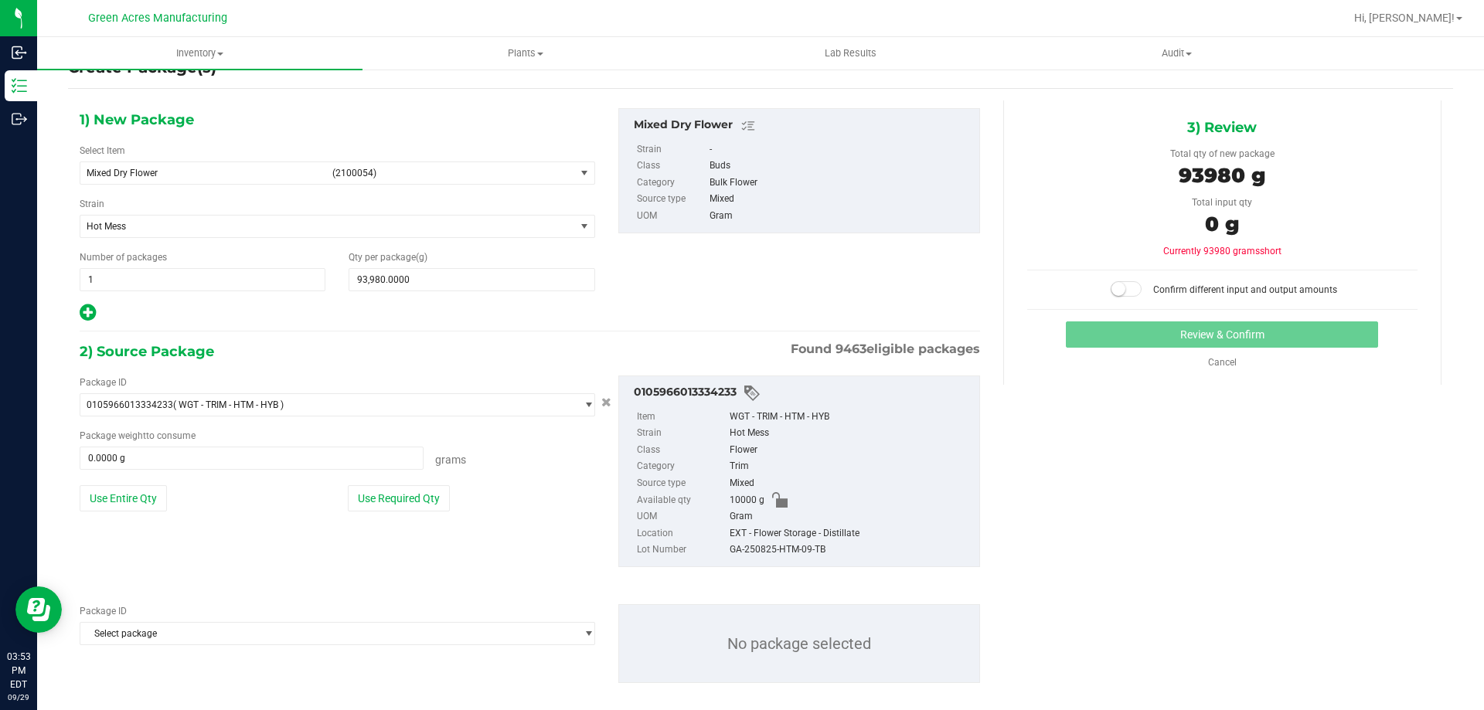
scroll to position [53, 0]
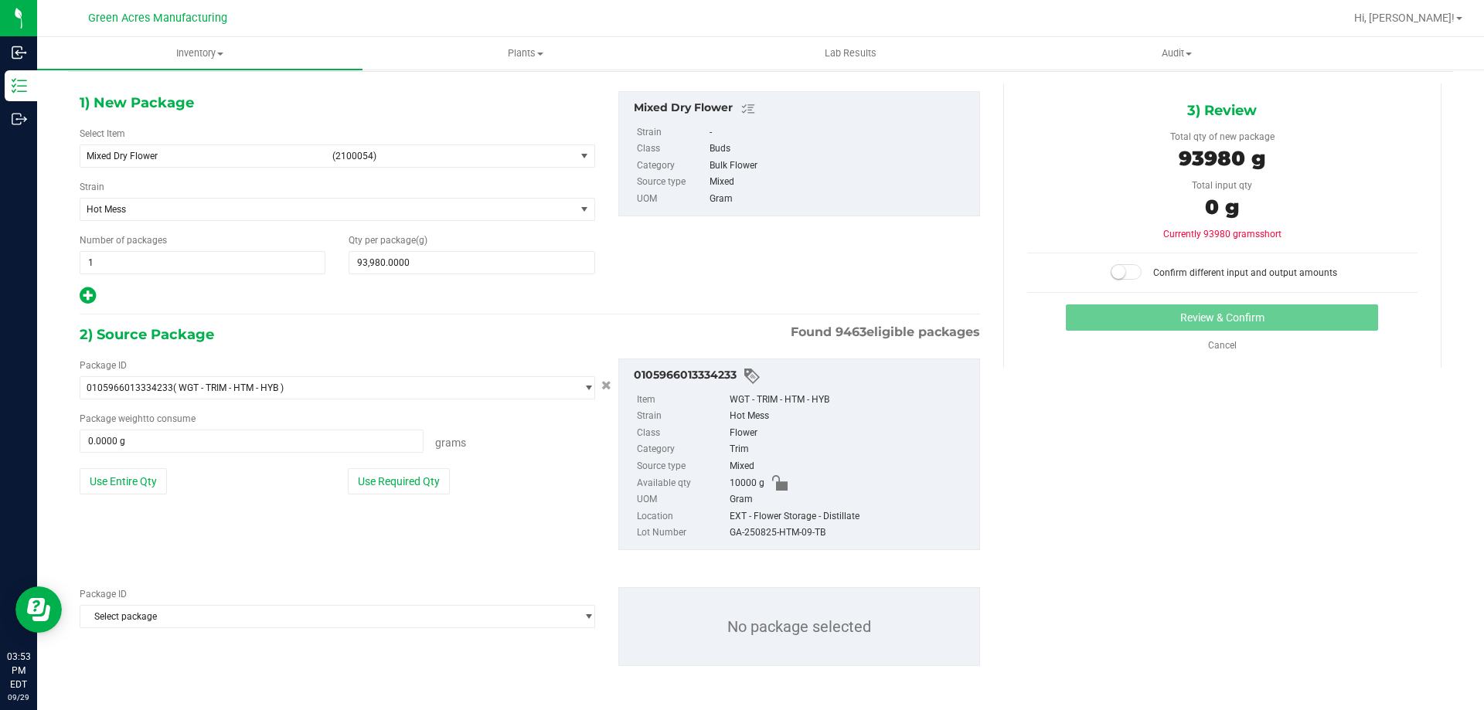
click at [171, 635] on div "Package ID Select package 0000518841815896 0001543826359247 0001986067780047 00…" at bounding box center [530, 627] width 924 height 104
click at [169, 609] on span "Select package" at bounding box center [327, 617] width 495 height 22
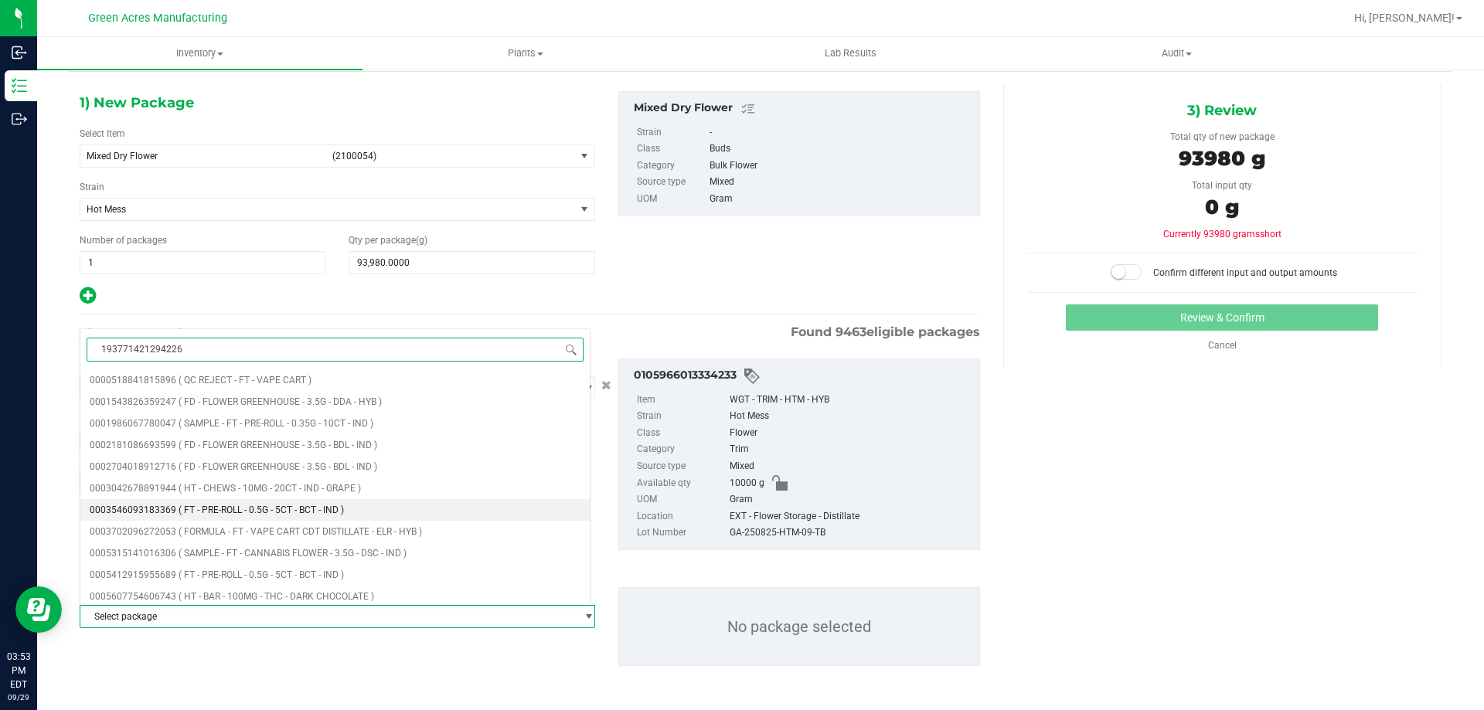
type input "1937714212942263"
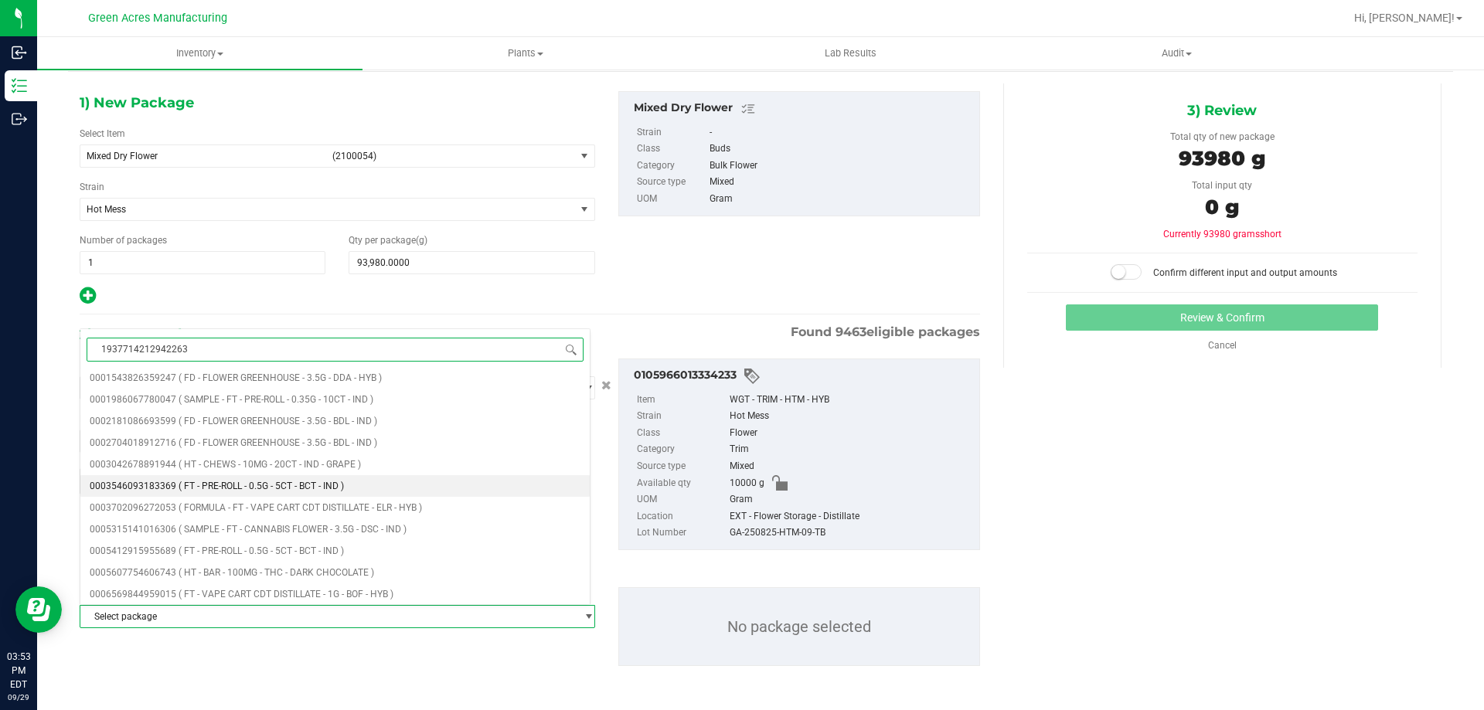
scroll to position [0, 0]
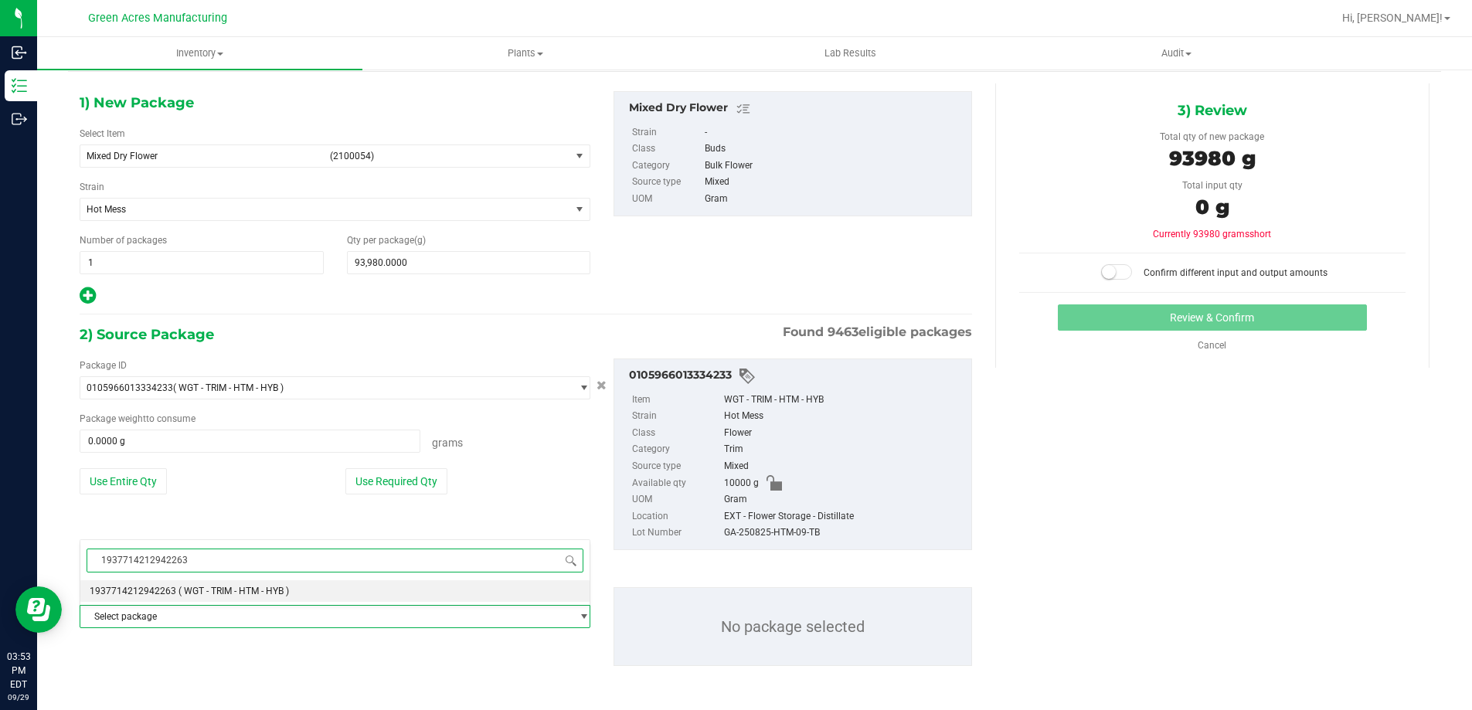
click at [270, 594] on span "( WGT - TRIM - HTM - HYB )" at bounding box center [234, 591] width 111 height 11
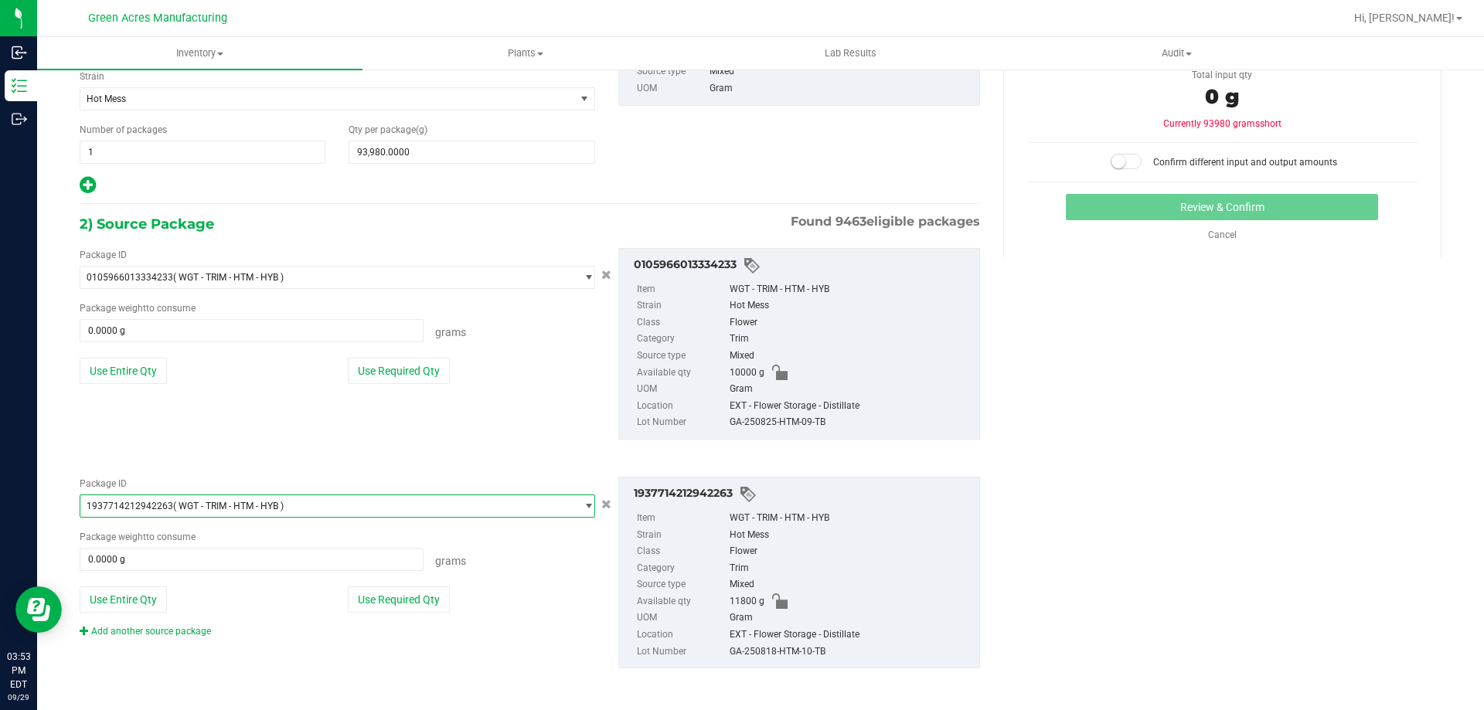
scroll to position [166, 0]
click at [155, 624] on link "Add another source package" at bounding box center [145, 629] width 131 height 11
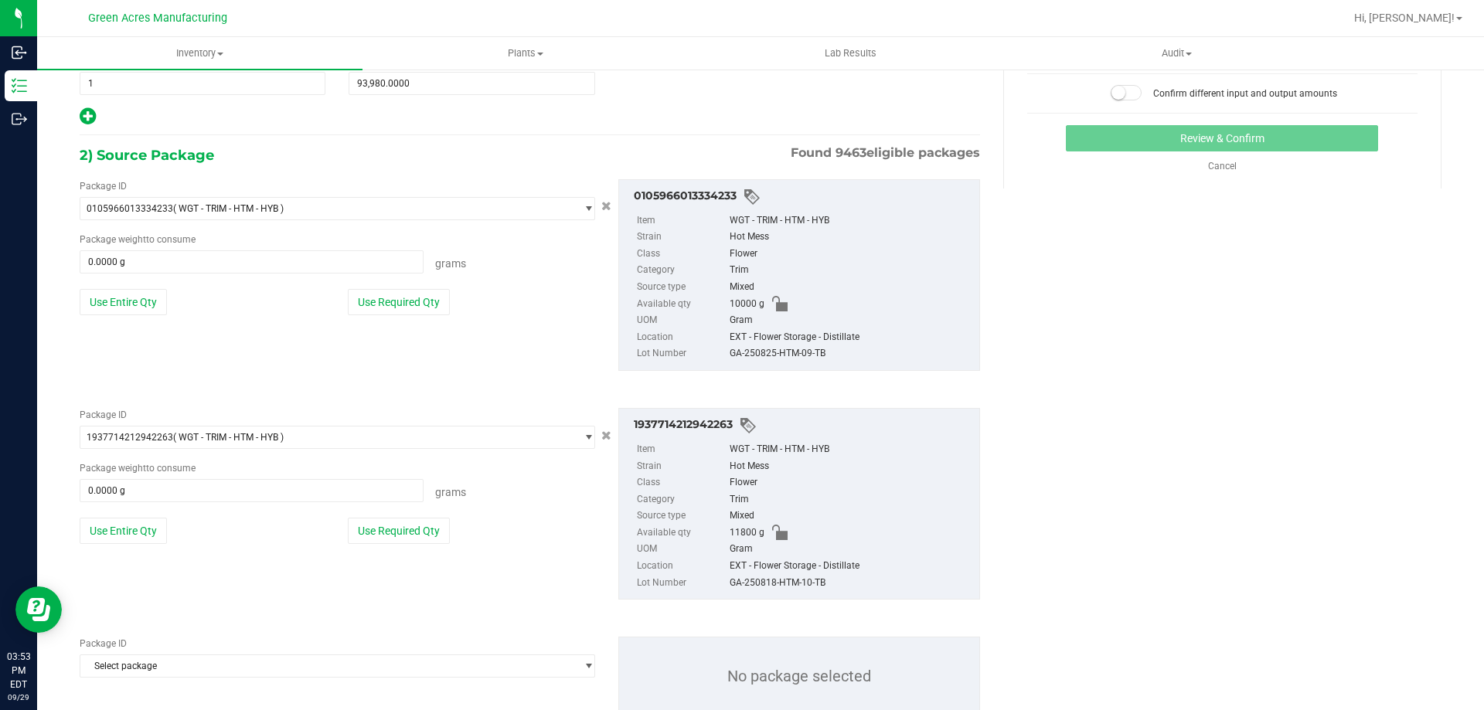
scroll to position [282, 0]
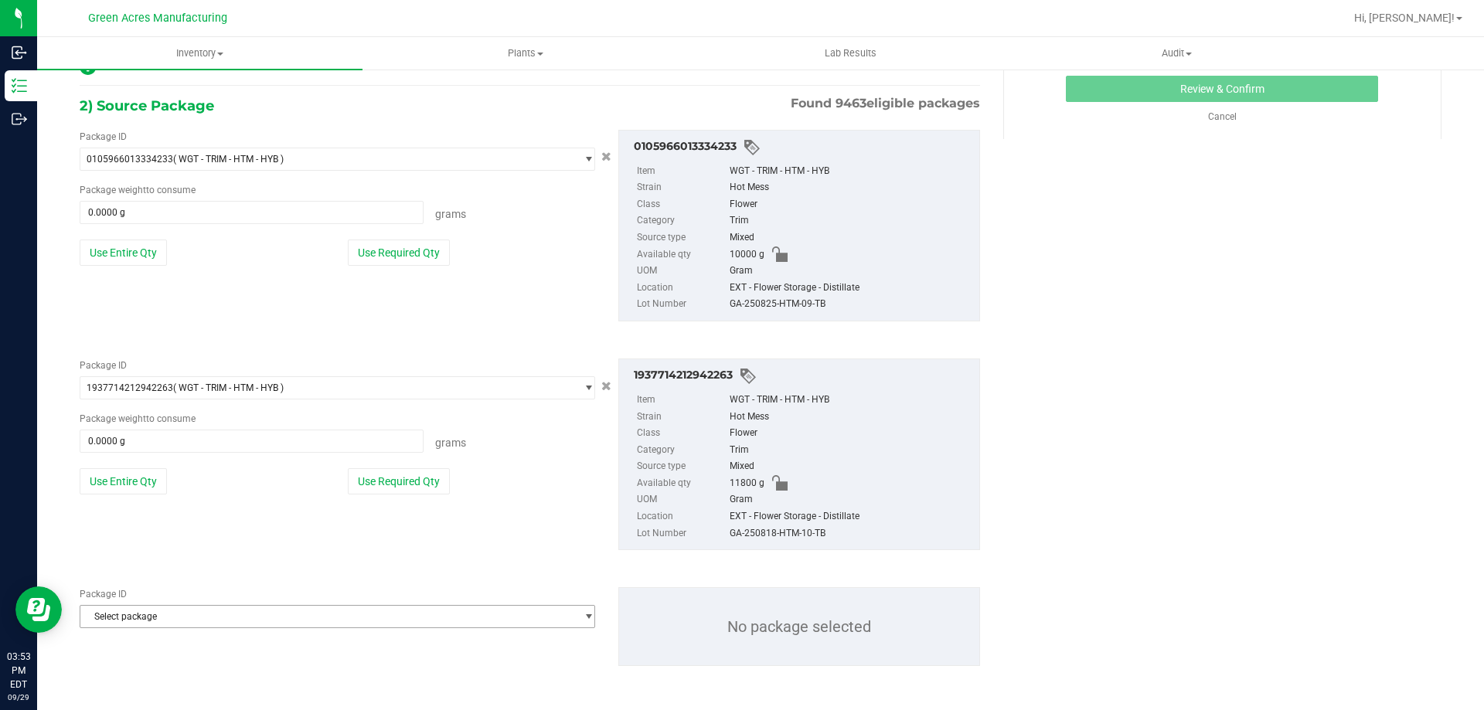
click at [239, 622] on span "Select package" at bounding box center [327, 617] width 495 height 22
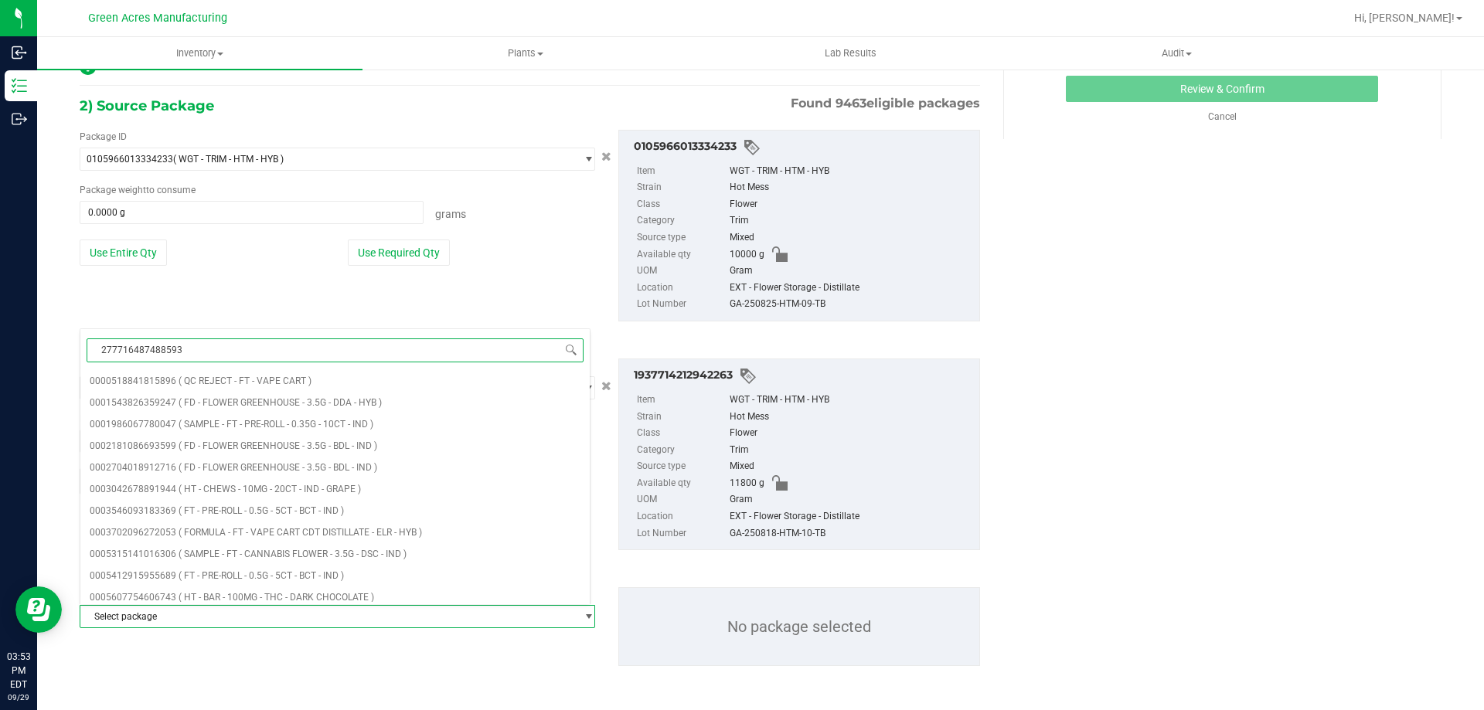
type input "2777164874885937"
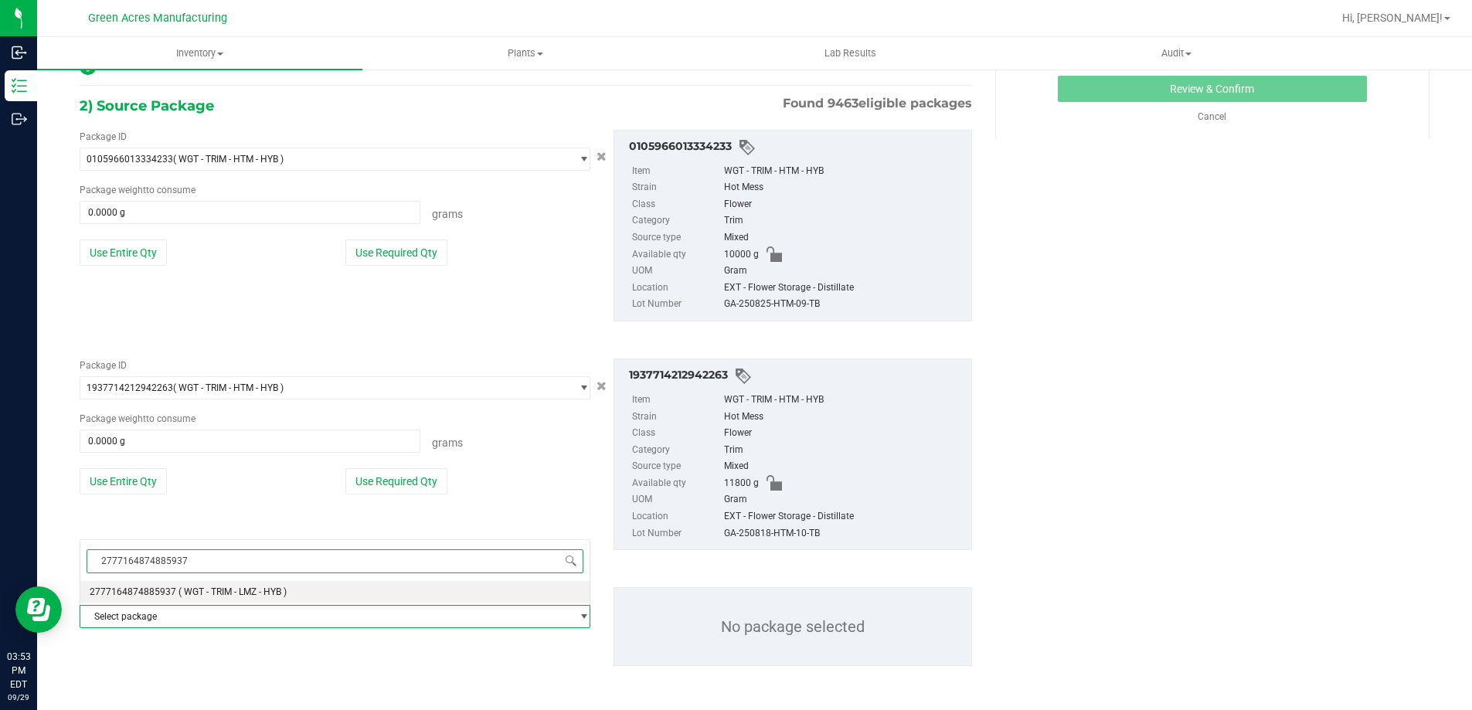
click at [241, 594] on span "( WGT - TRIM - LMZ - HYB )" at bounding box center [233, 592] width 108 height 11
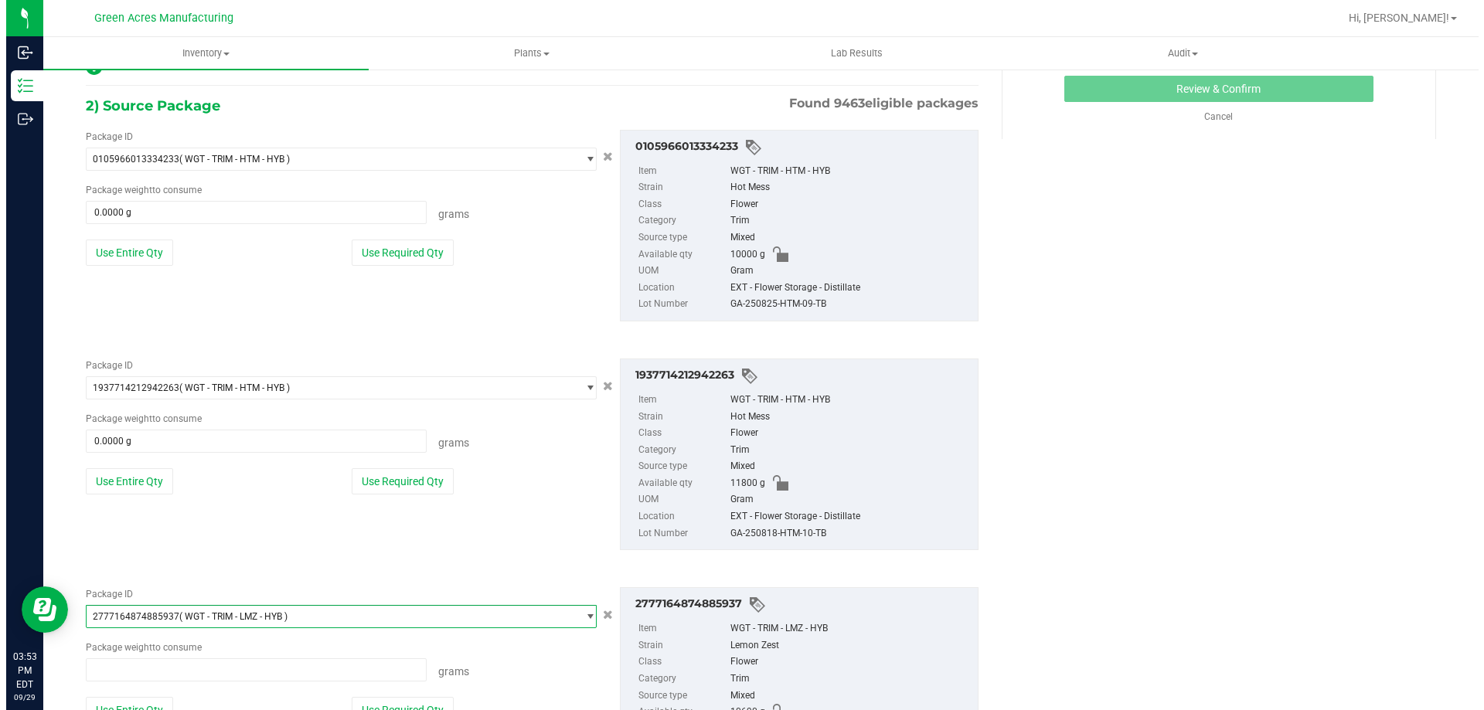
scroll to position [57777, 0]
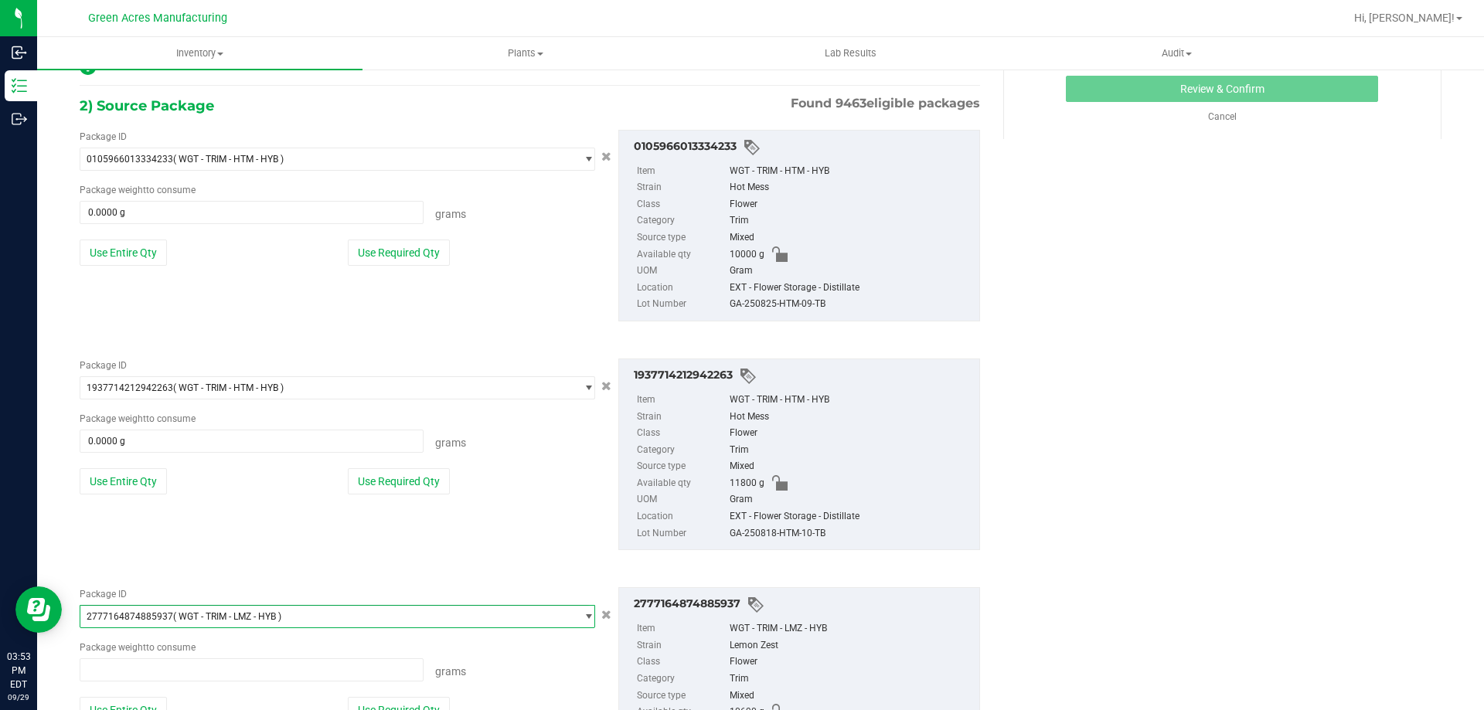
type input "0.0000 g"
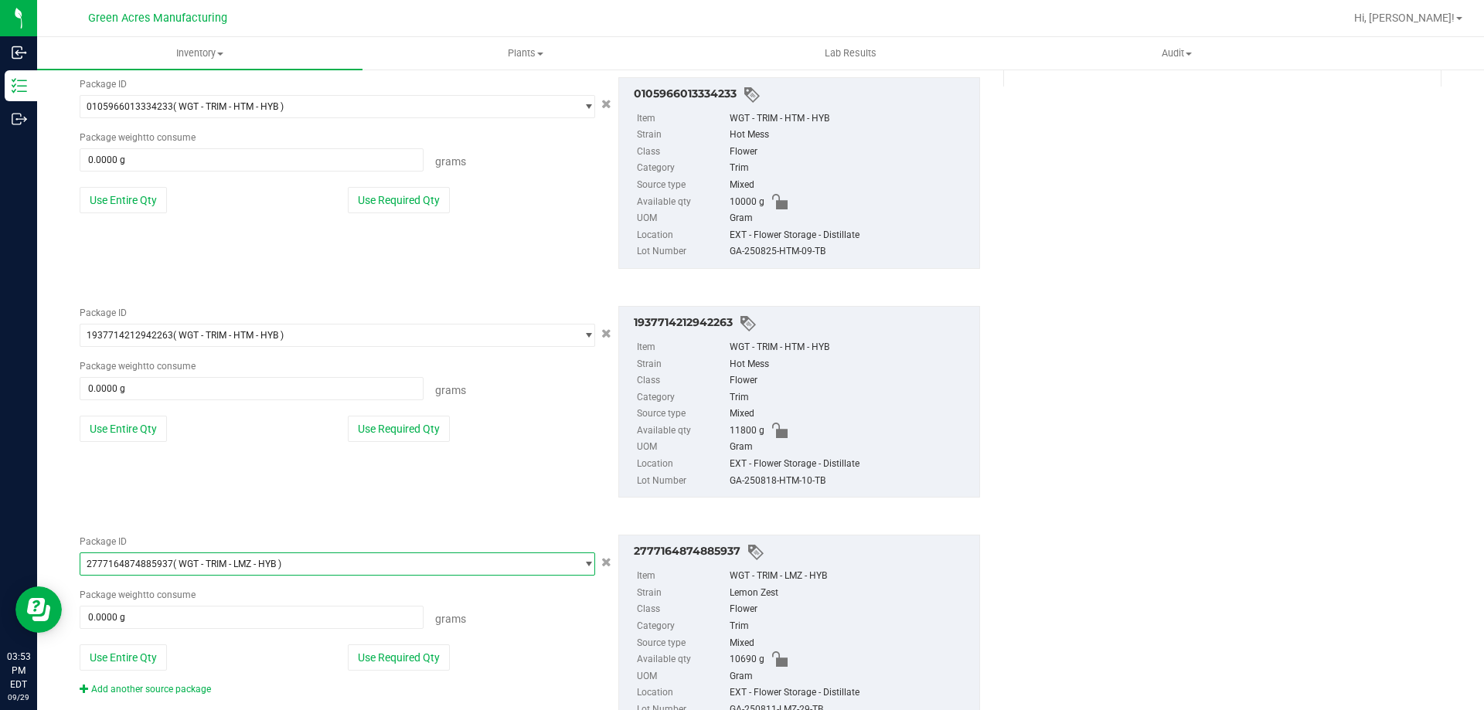
scroll to position [396, 0]
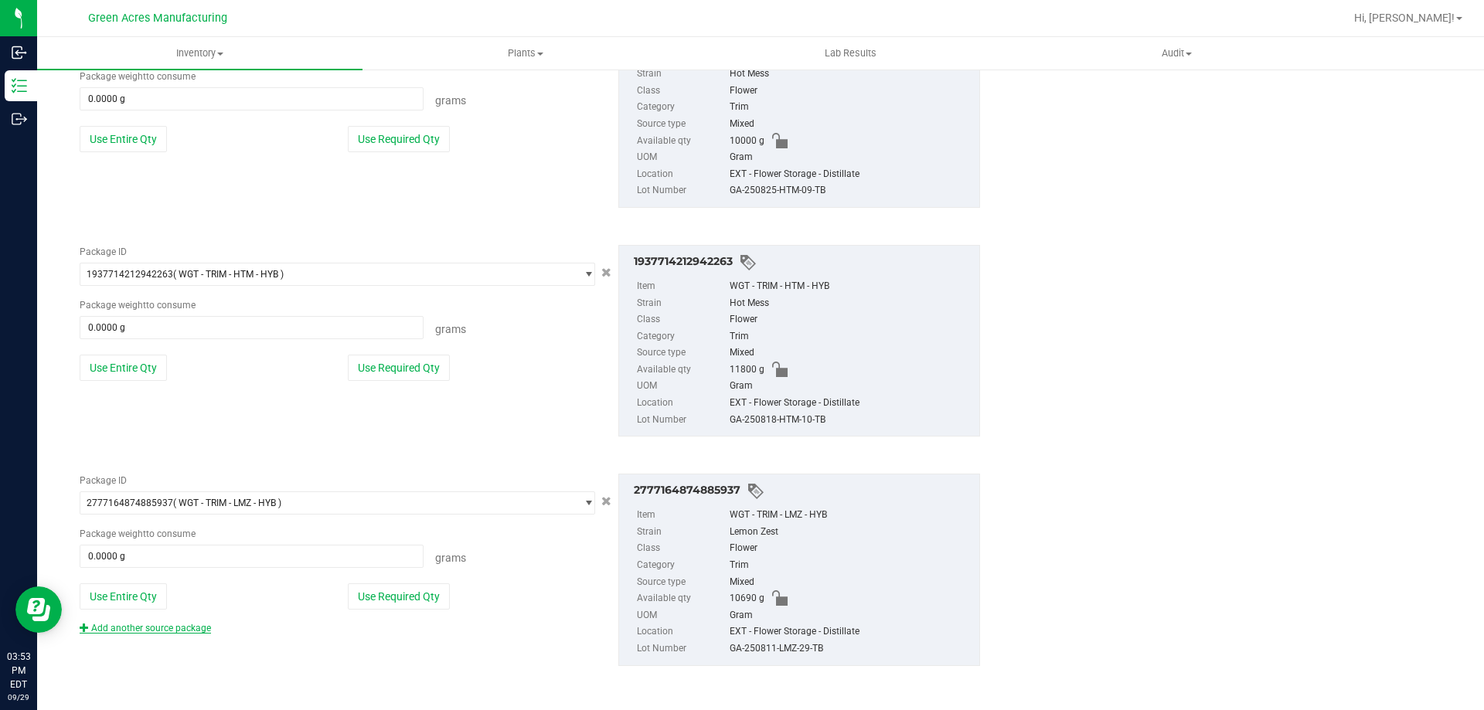
click at [170, 624] on link "Add another source package" at bounding box center [145, 628] width 131 height 11
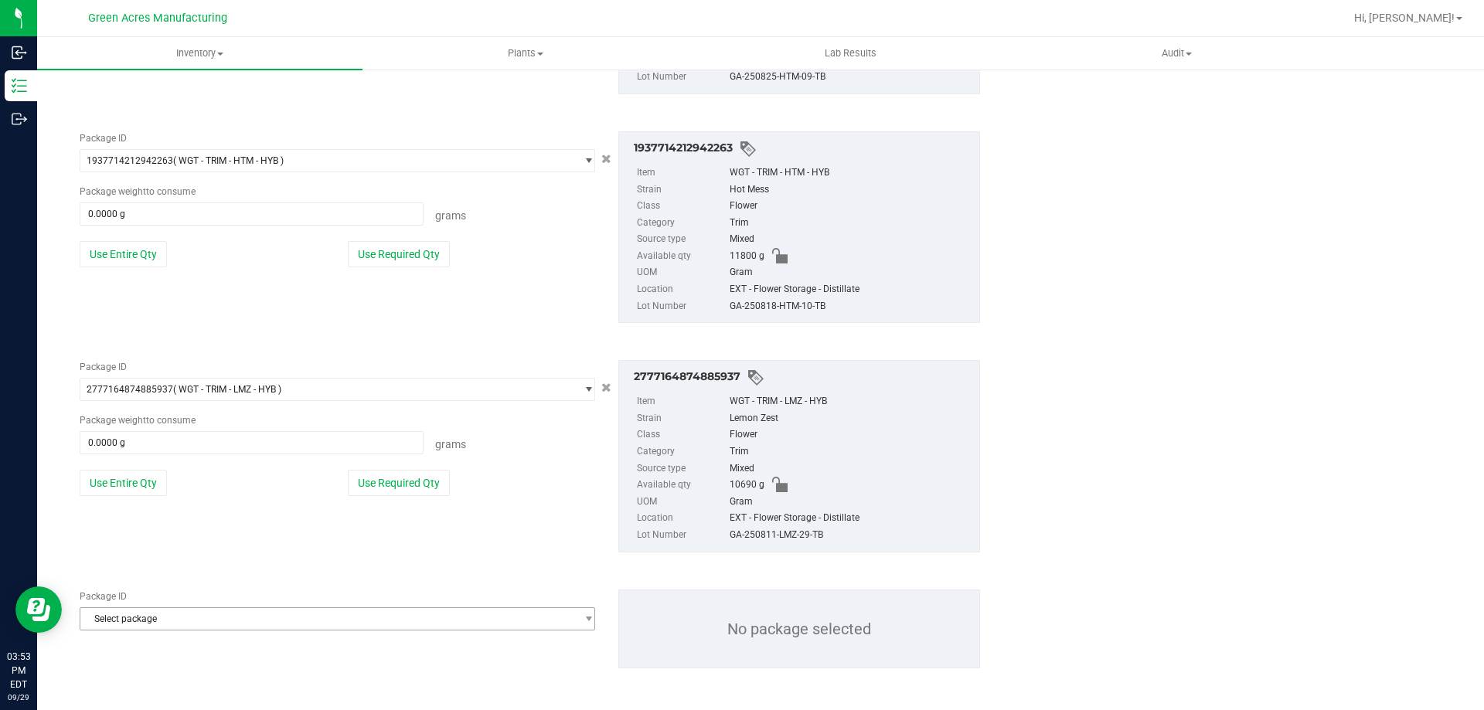
scroll to position [512, 0]
click at [253, 621] on span "Select package" at bounding box center [327, 617] width 495 height 22
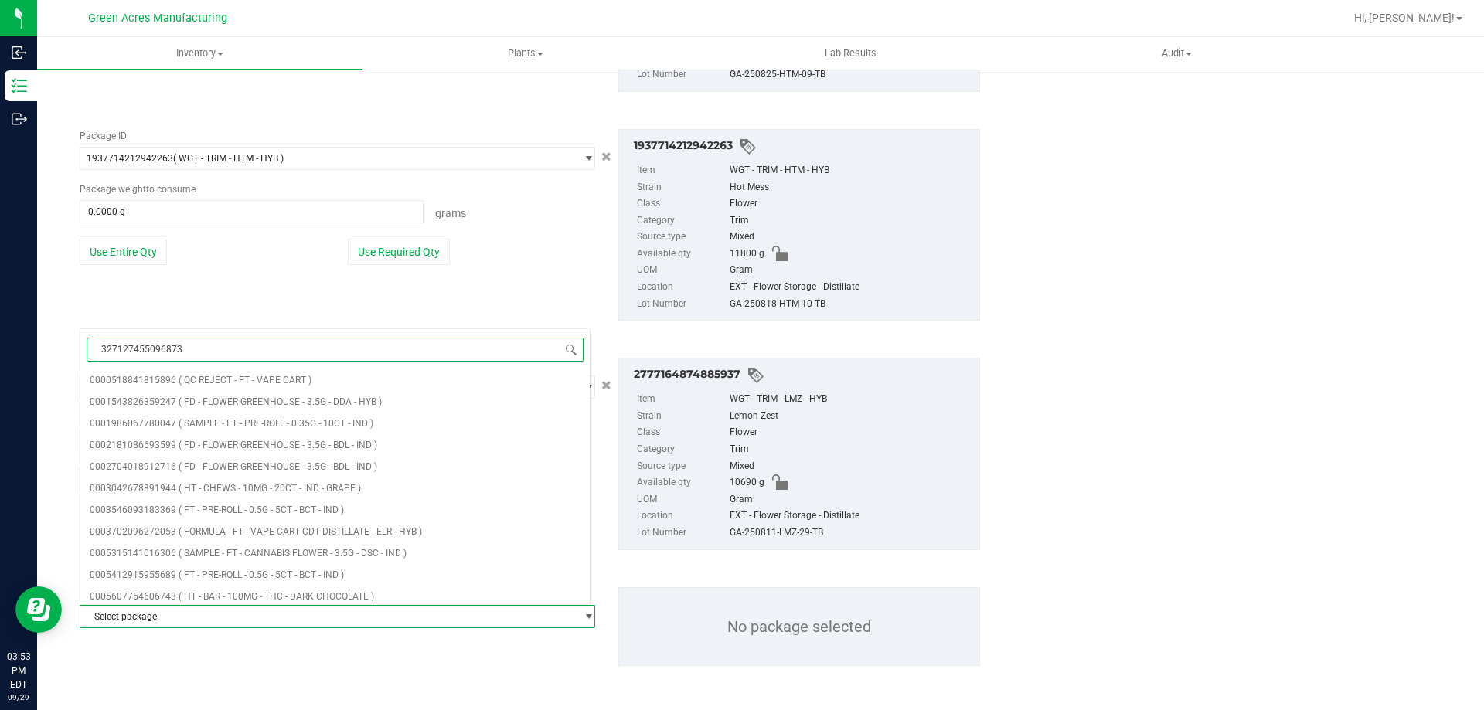
type input "3271274550968735"
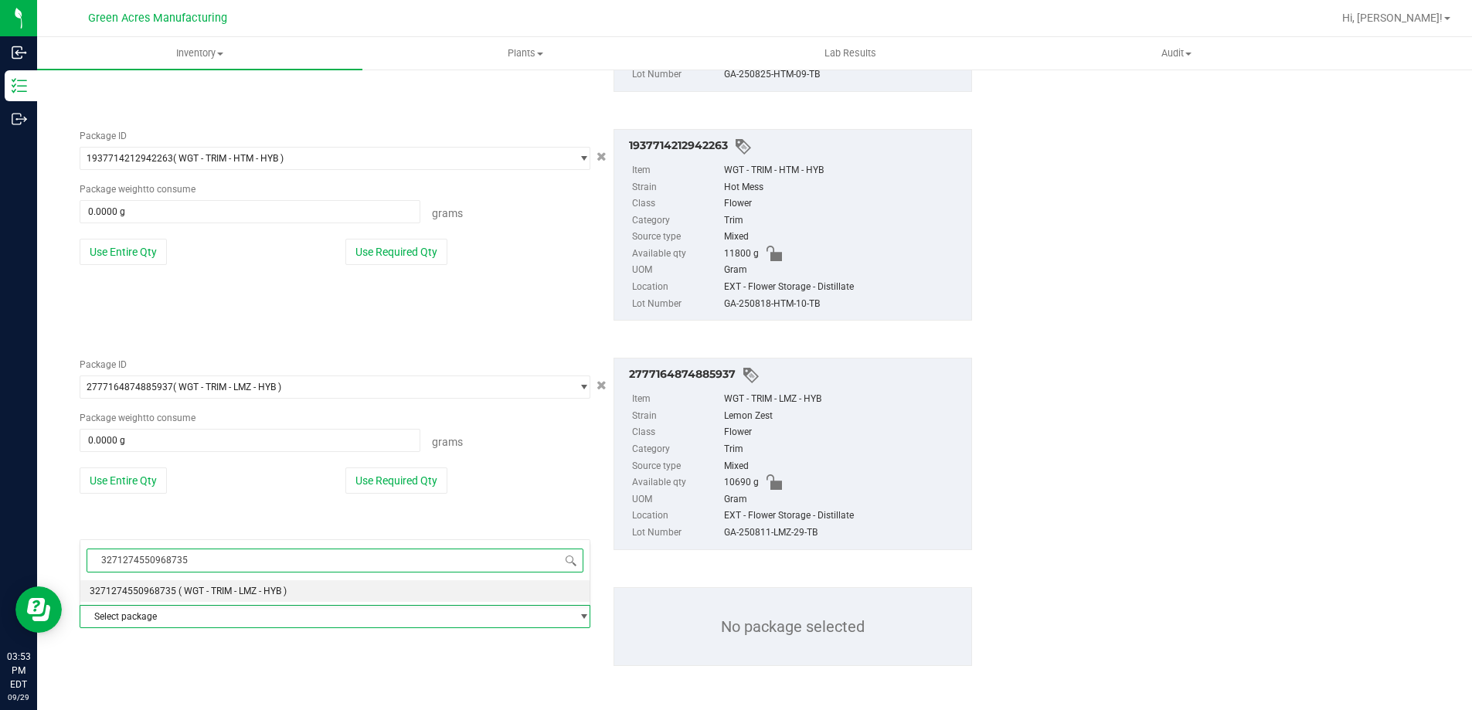
click at [258, 598] on li "3271274550968735 ( WGT - TRIM - LMZ - HYB )" at bounding box center [334, 591] width 509 height 22
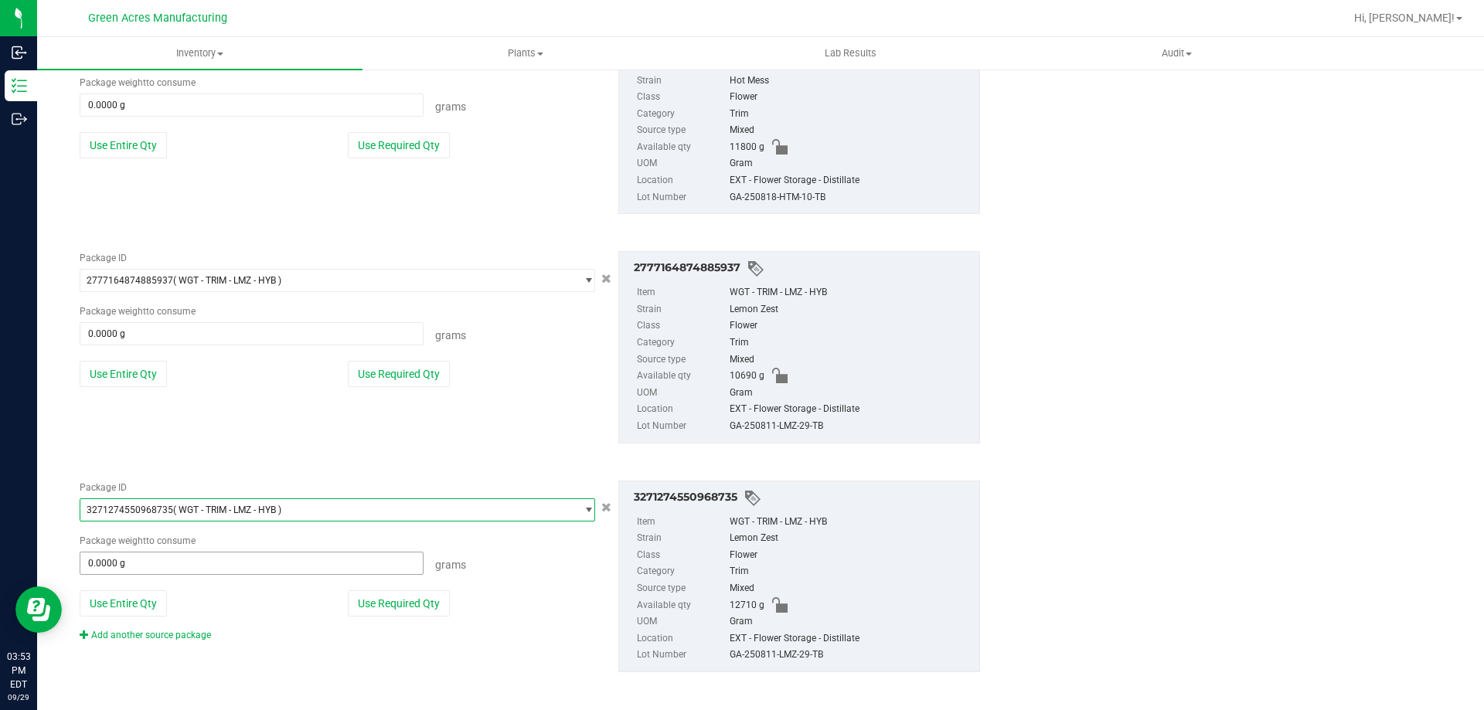
scroll to position [624, 0]
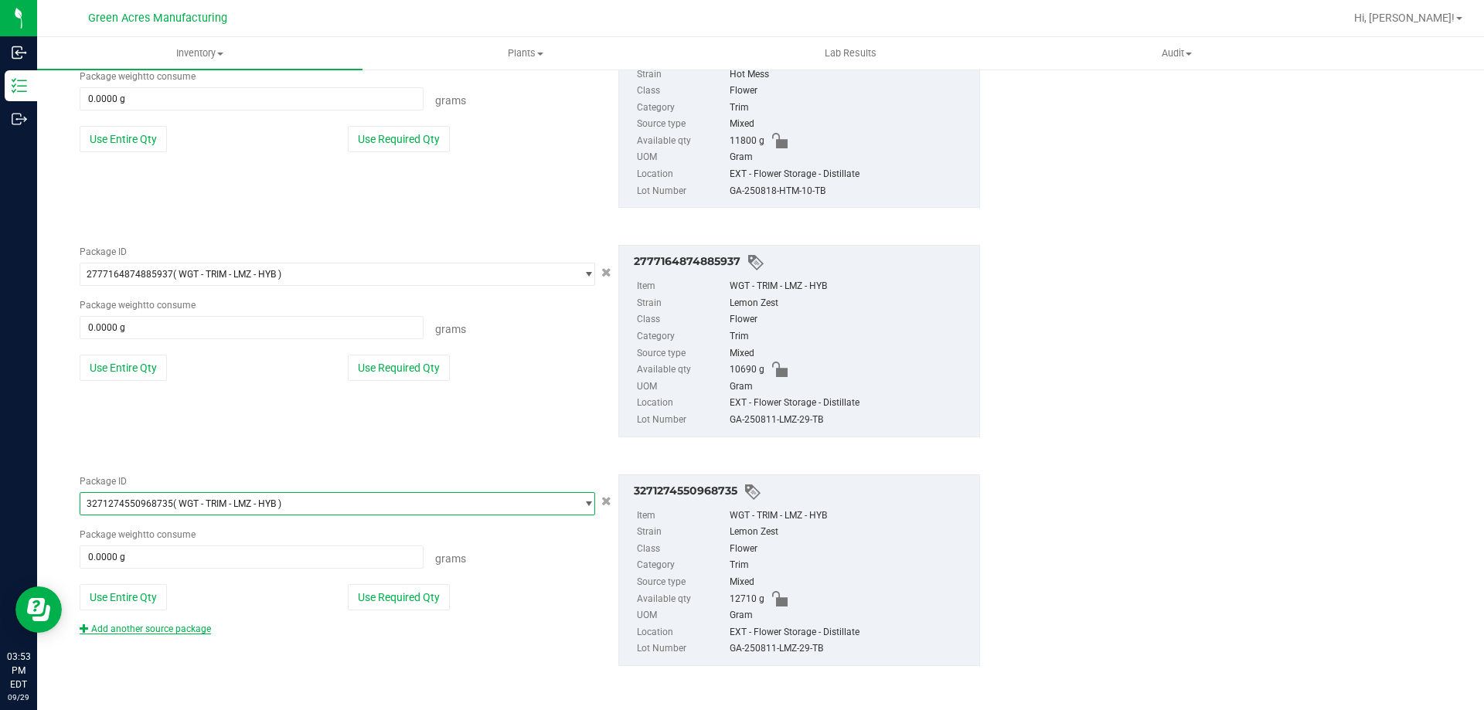
click at [197, 632] on link "Add another source package" at bounding box center [145, 629] width 131 height 11
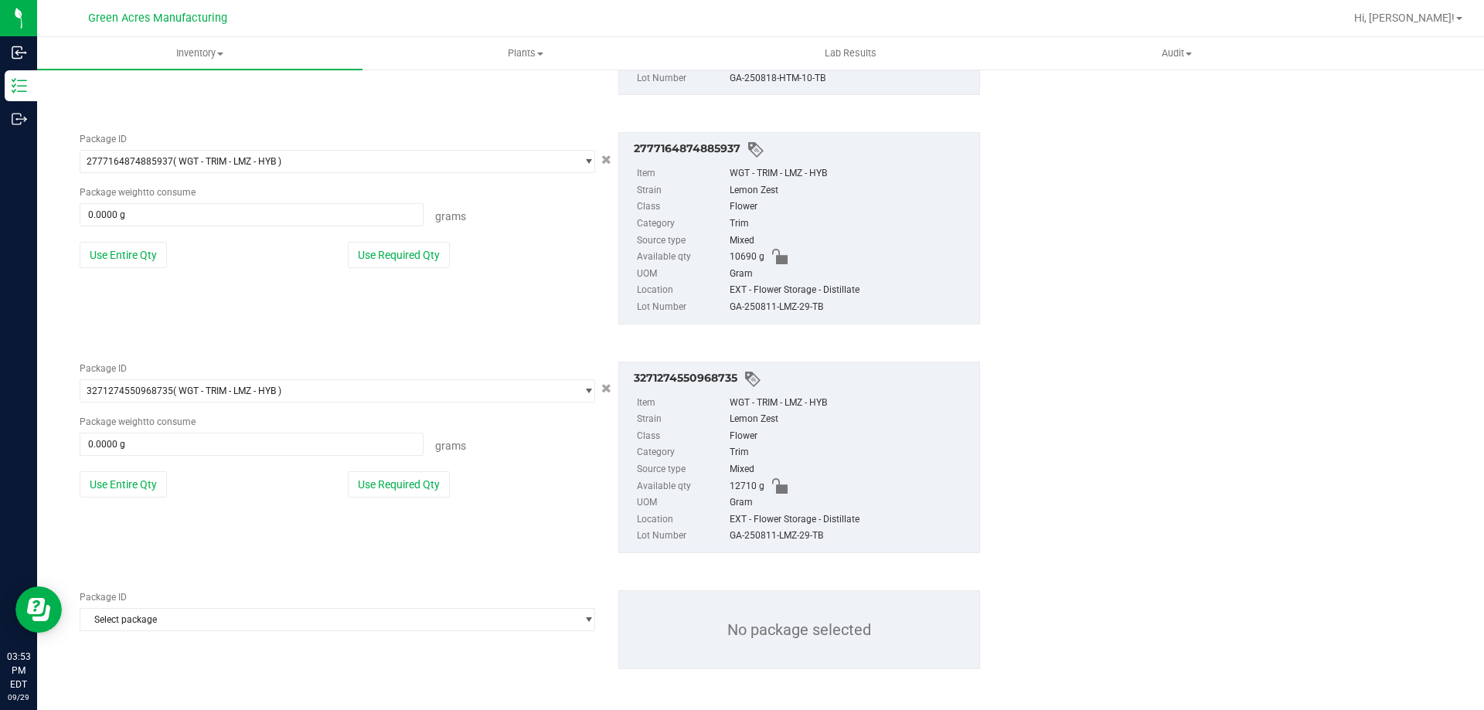
scroll to position [740, 0]
click at [282, 623] on span "Select package" at bounding box center [327, 617] width 495 height 22
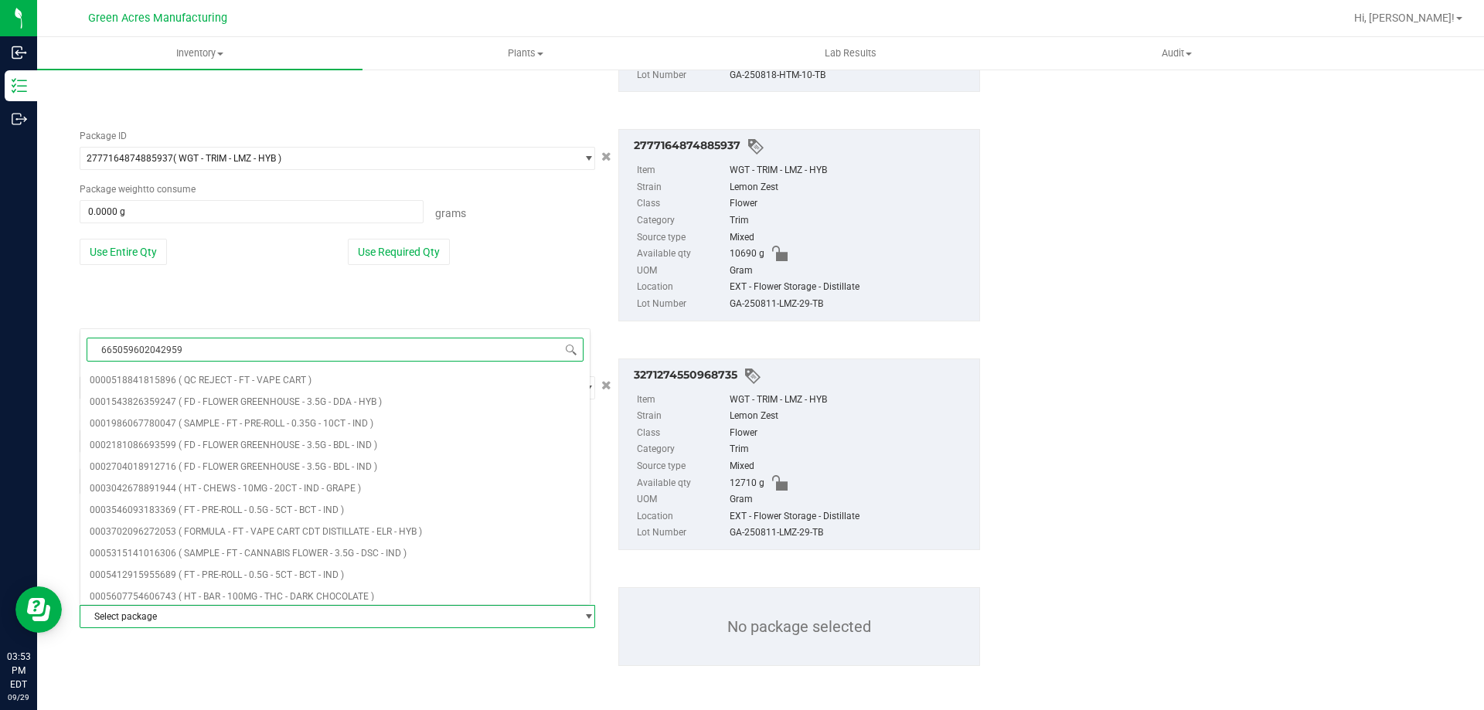
type input "6650596020429596"
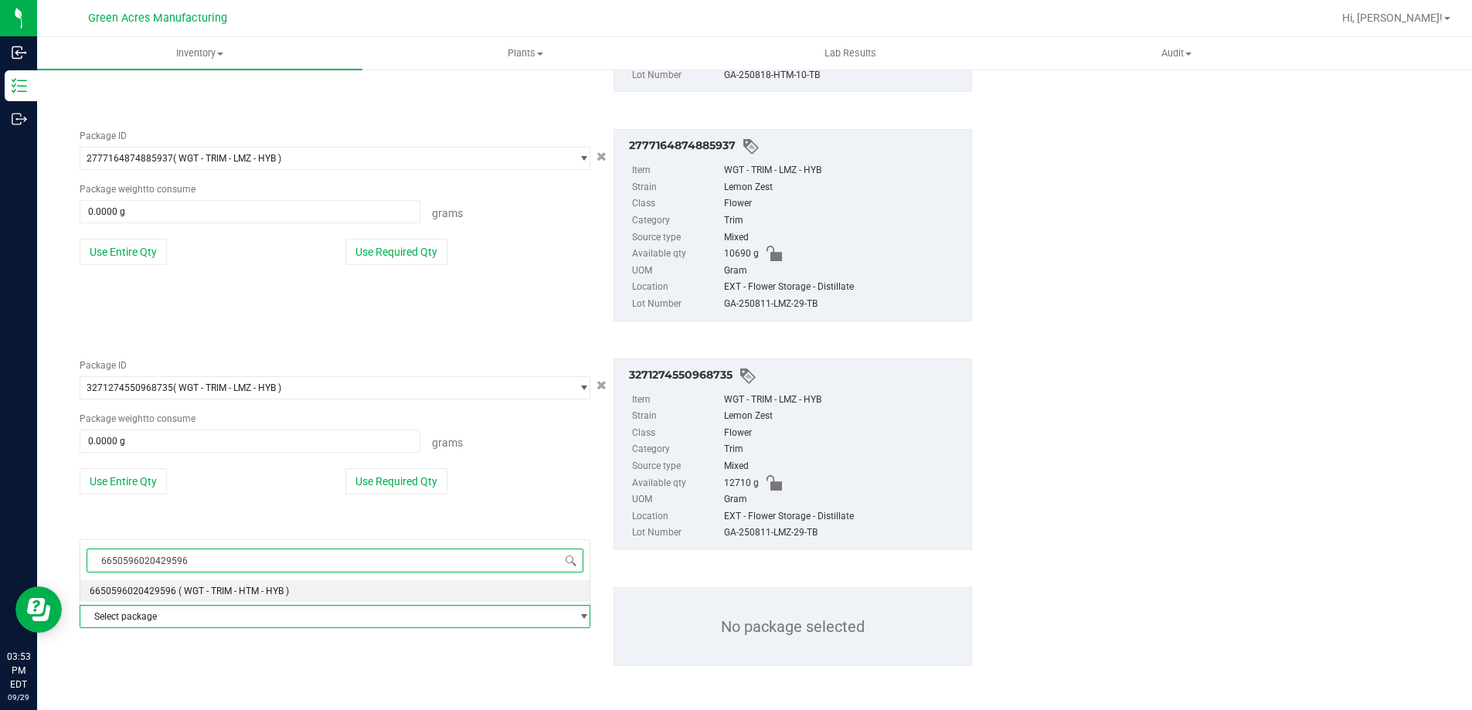
click at [284, 583] on li "6650596020429596 ( WGT - TRIM - HTM - HYB )" at bounding box center [334, 591] width 509 height 22
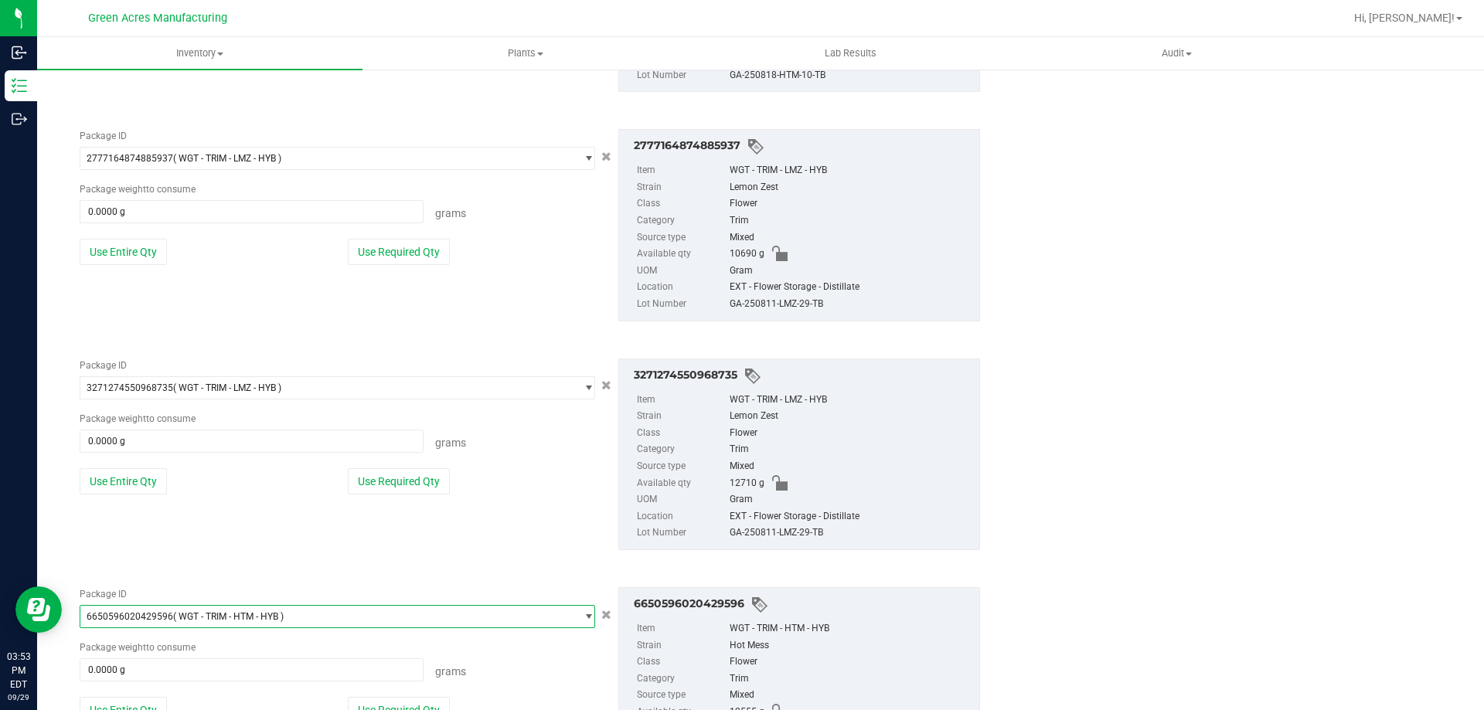
scroll to position [853, 0]
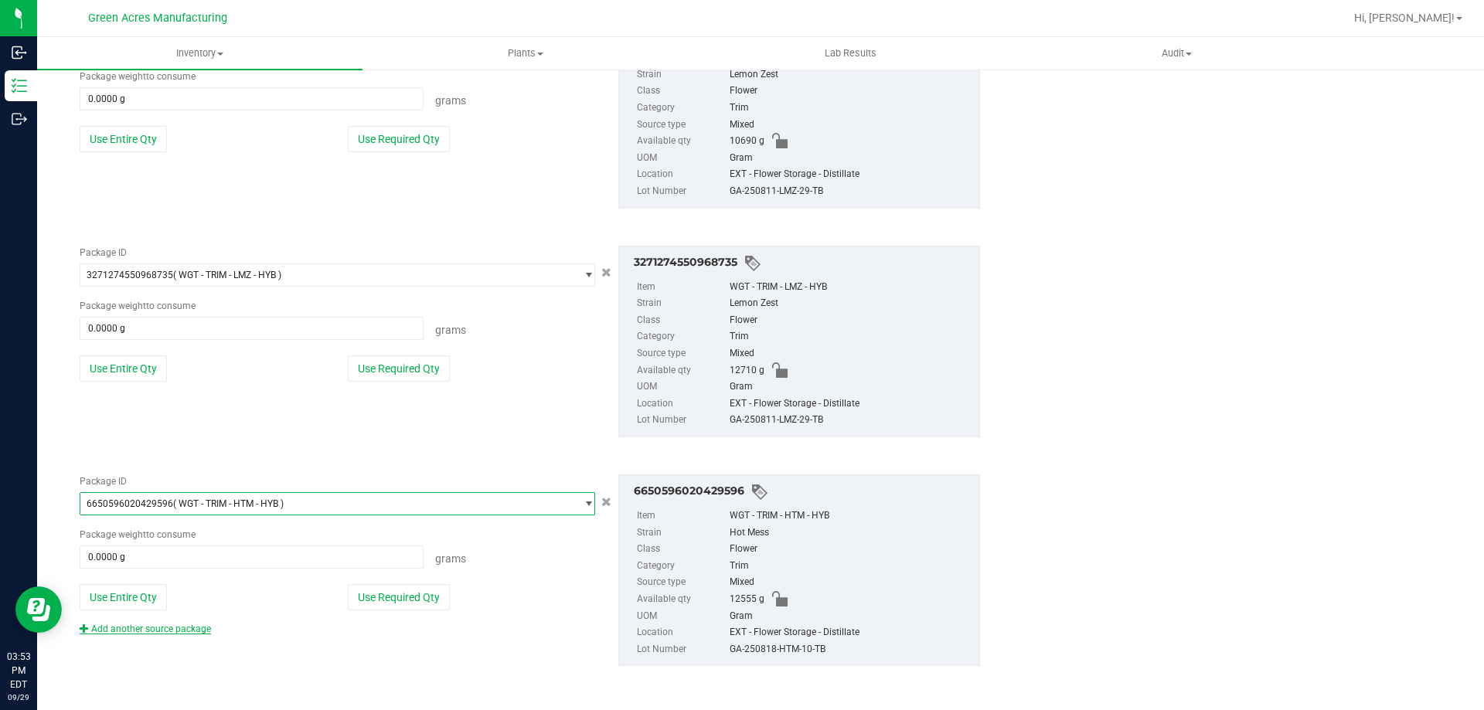
click at [196, 630] on link "Add another source package" at bounding box center [145, 629] width 131 height 11
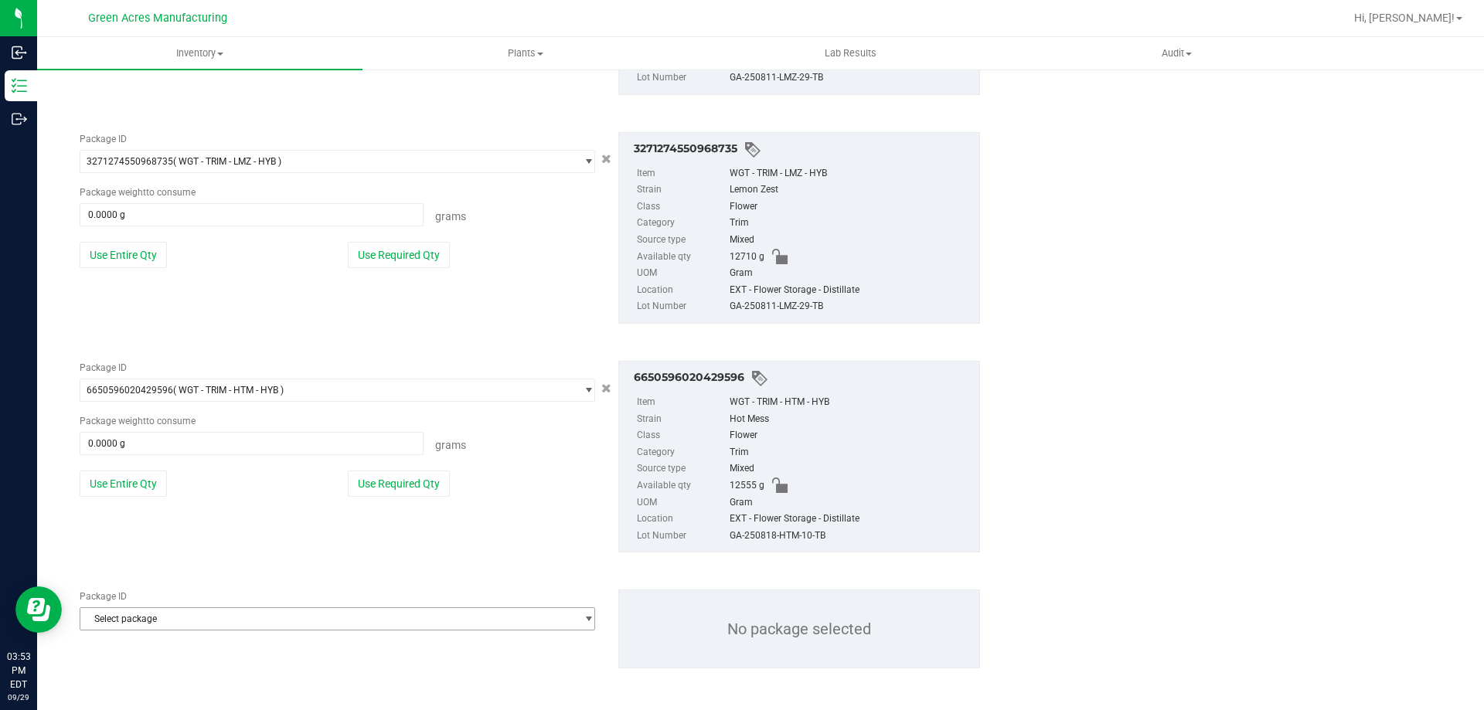
scroll to position [969, 0]
click at [282, 622] on span "Select package" at bounding box center [327, 617] width 495 height 22
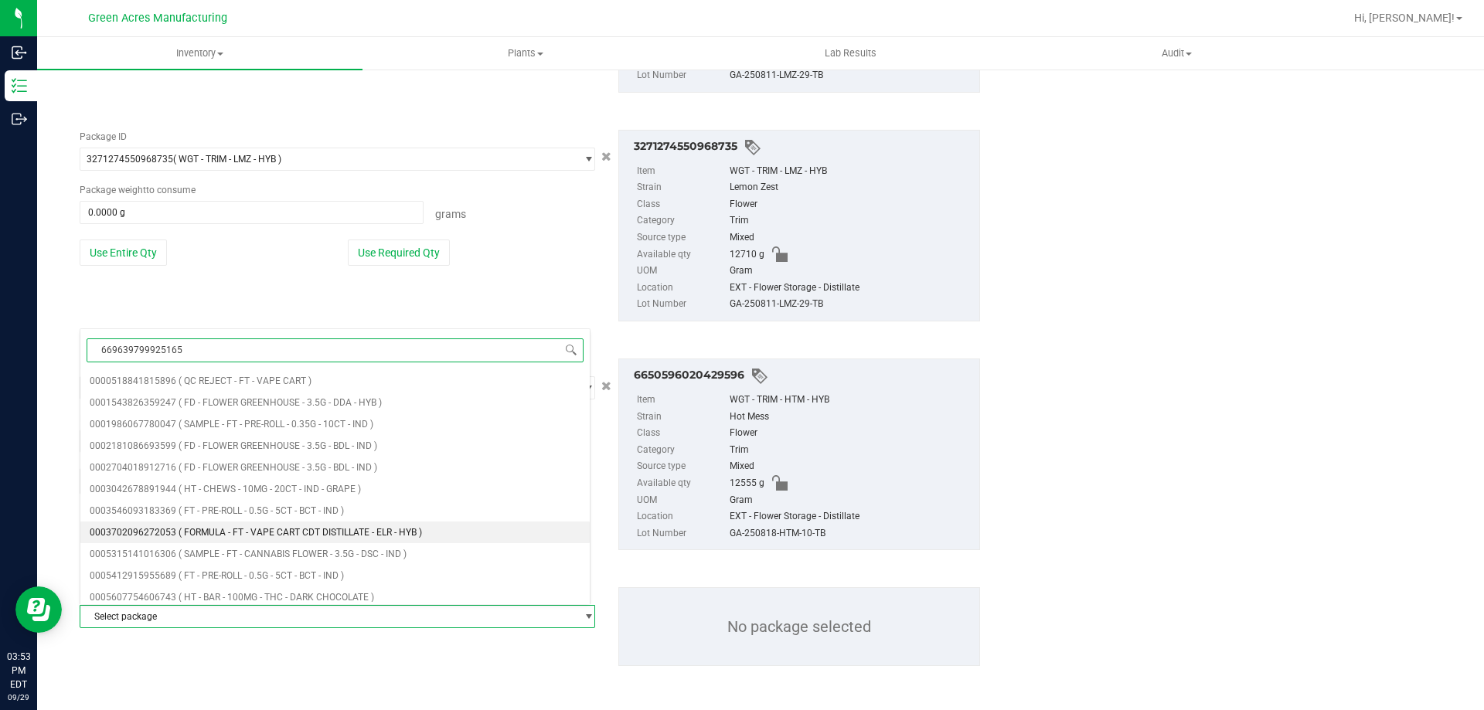
type input "6696397999251658"
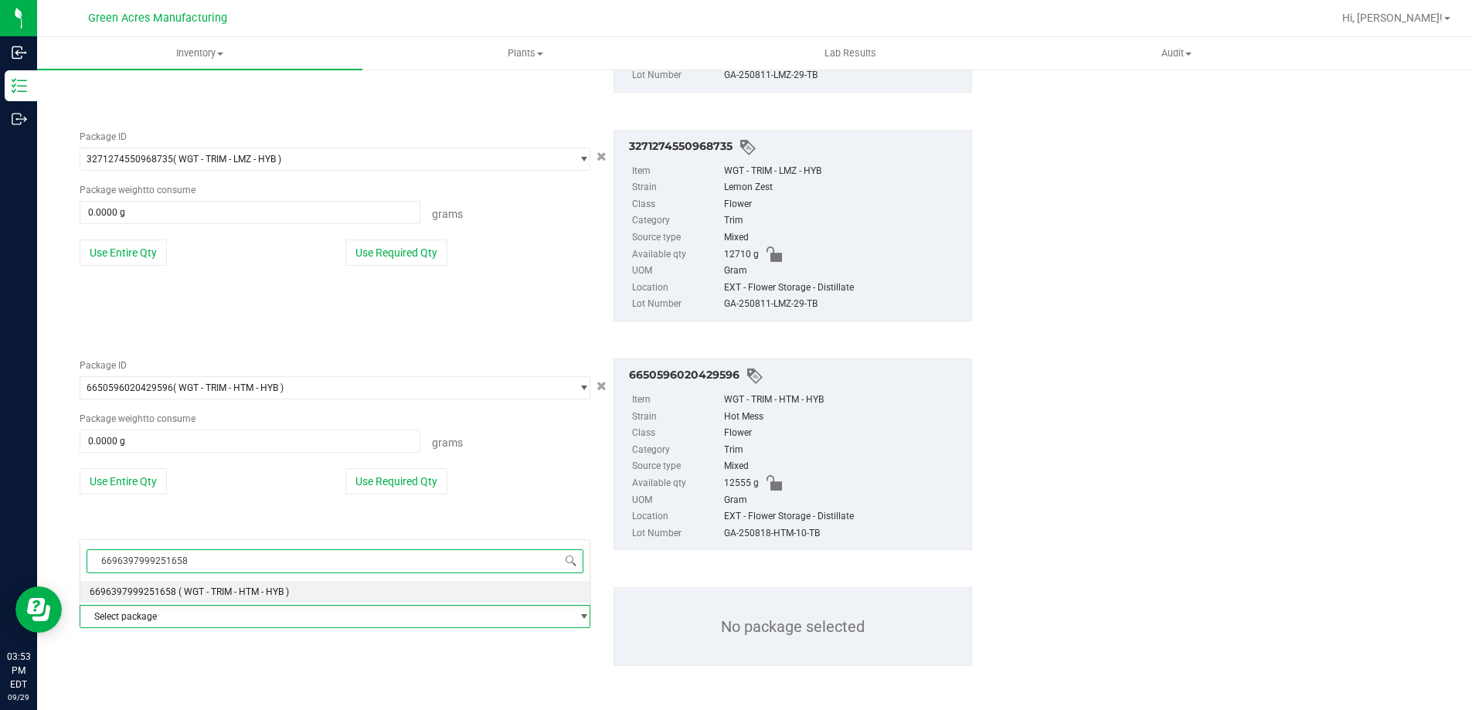
click at [287, 589] on span "( WGT - TRIM - HTM - HYB )" at bounding box center [234, 592] width 111 height 11
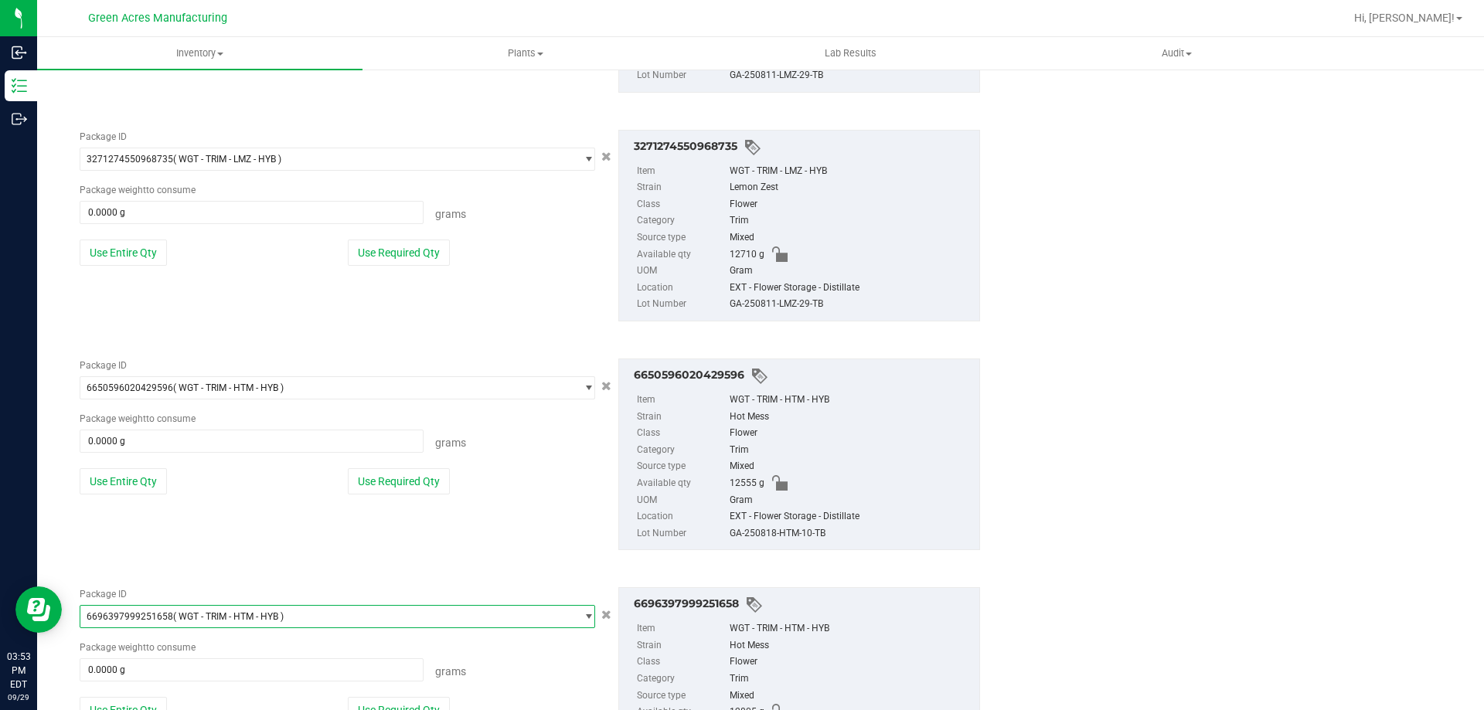
scroll to position [1083, 0]
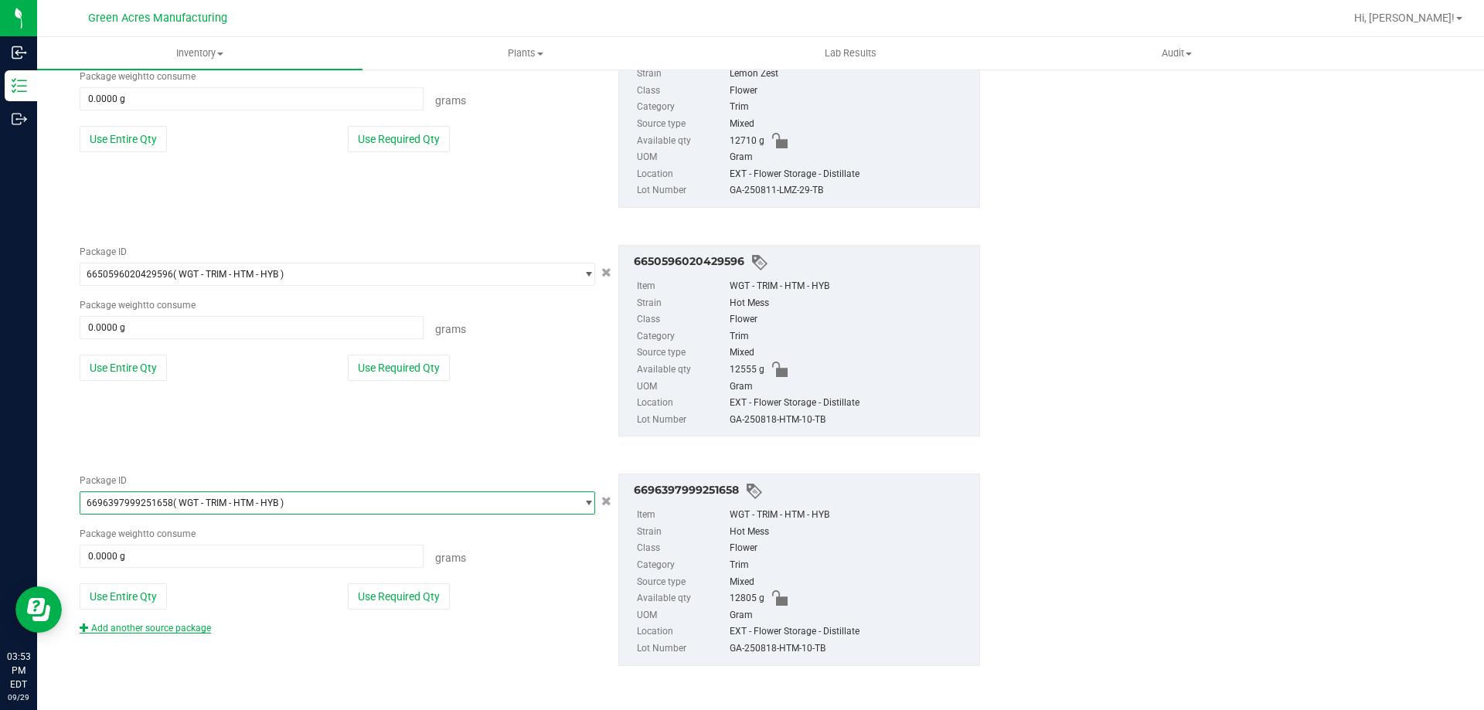
click at [188, 628] on link "Add another source package" at bounding box center [145, 628] width 131 height 11
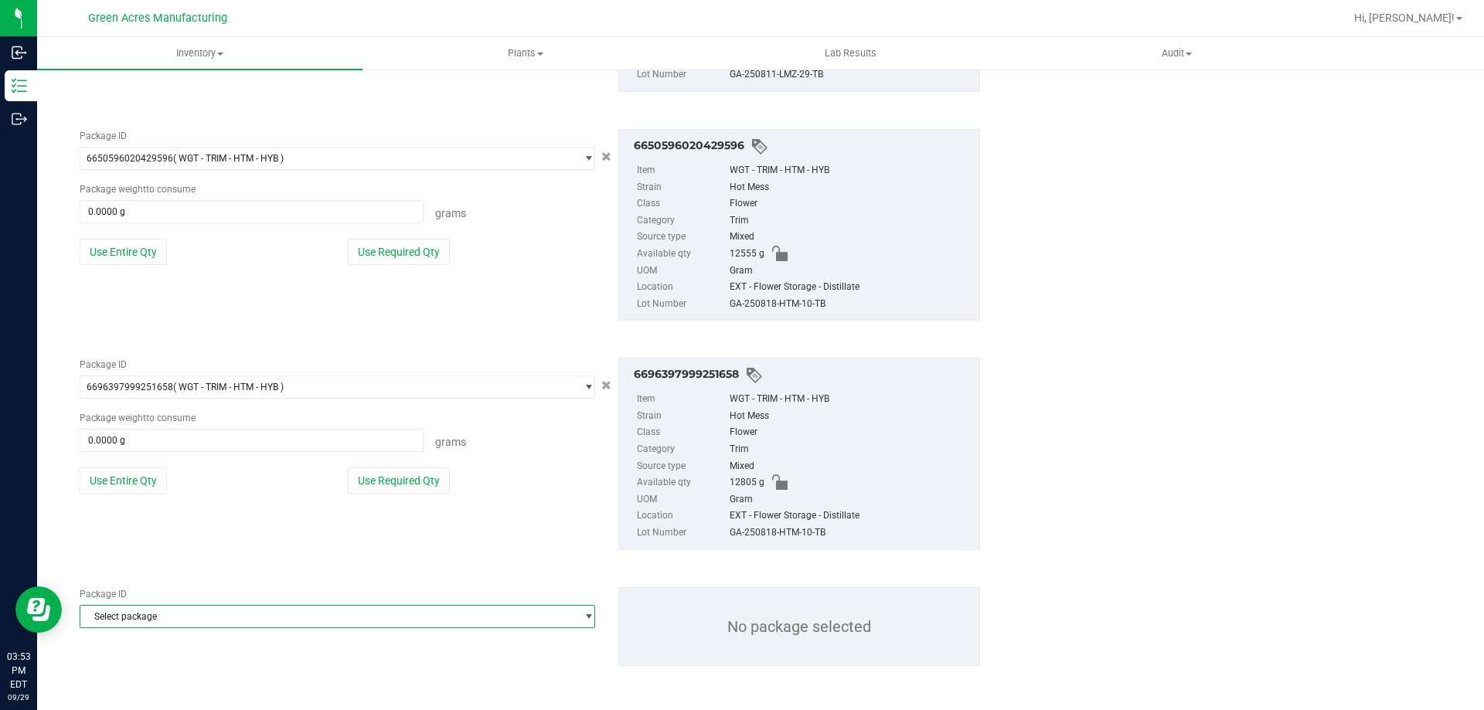
click at [264, 620] on span "Select package" at bounding box center [327, 617] width 495 height 22
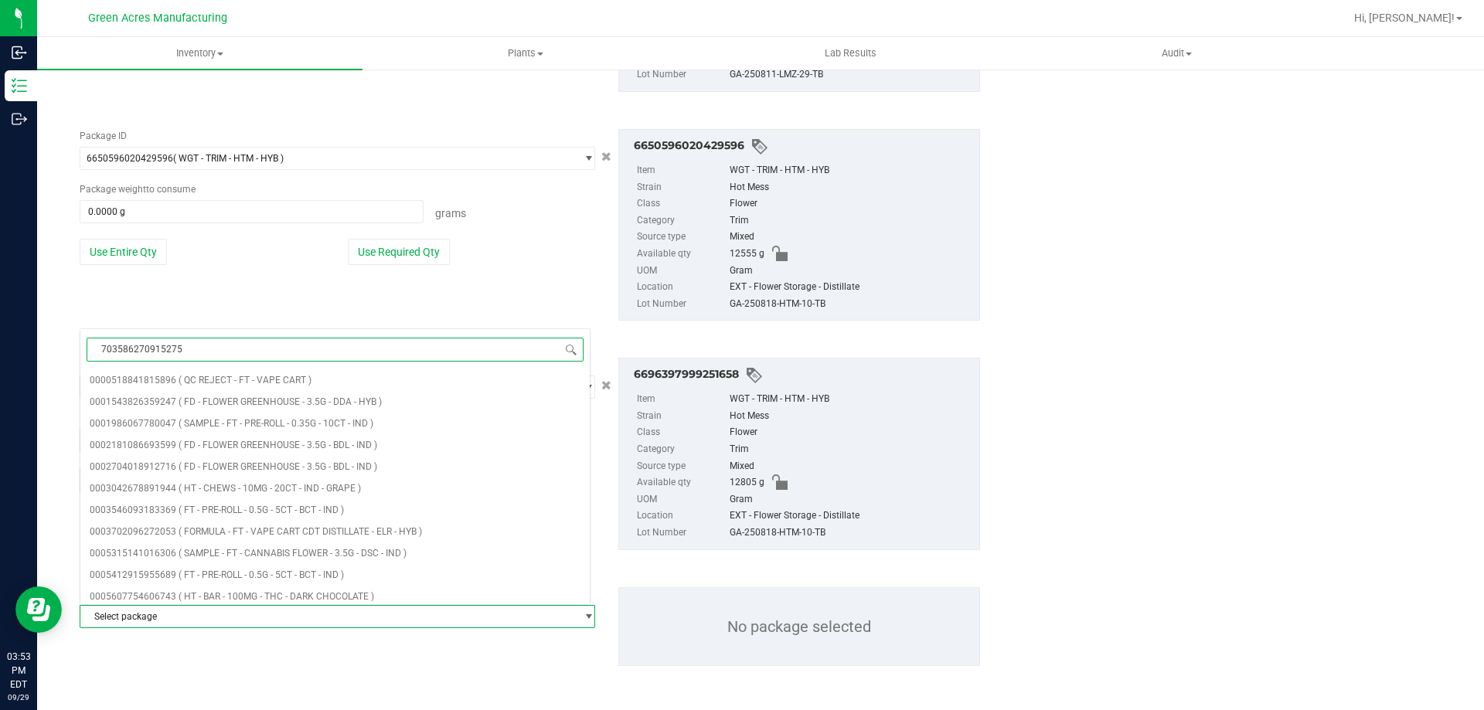
type input "7035862709152755"
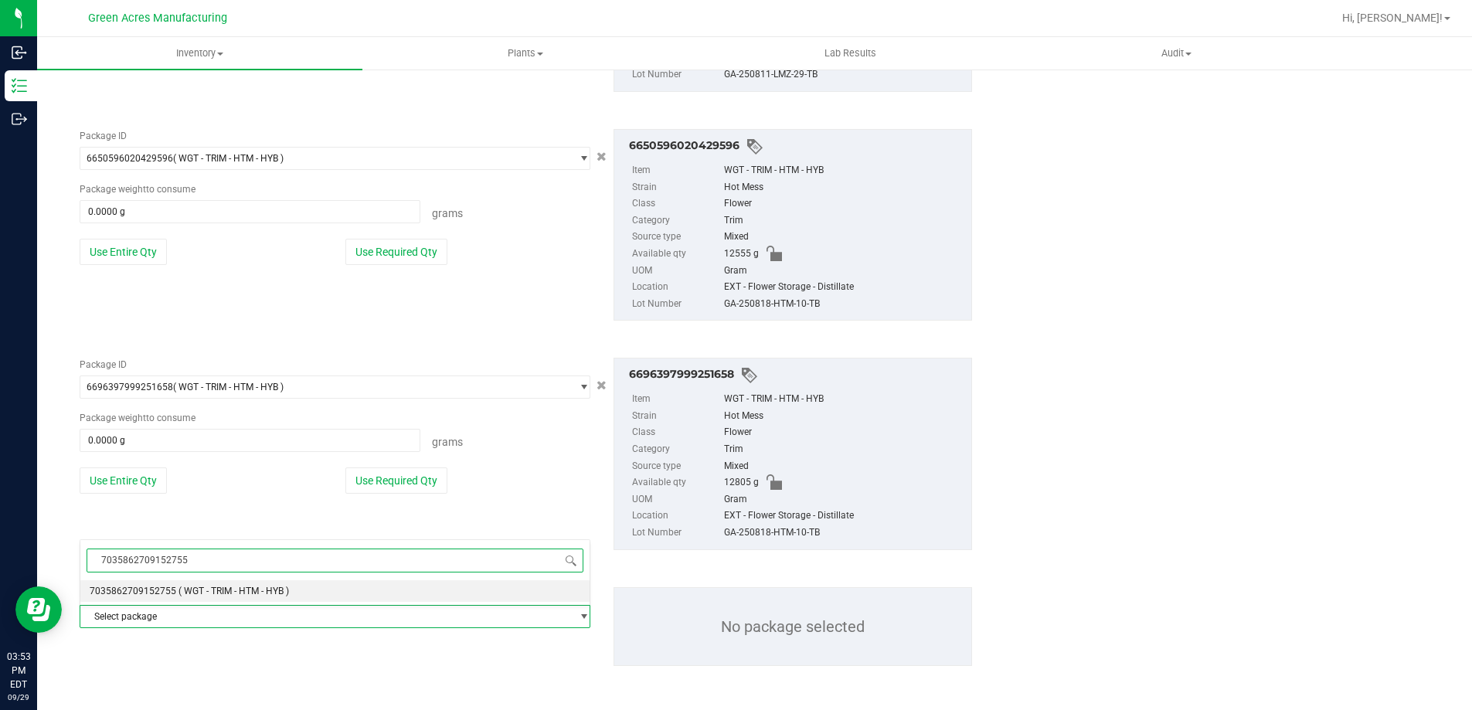
click at [265, 595] on span "( WGT - TRIM - HTM - HYB )" at bounding box center [234, 591] width 111 height 11
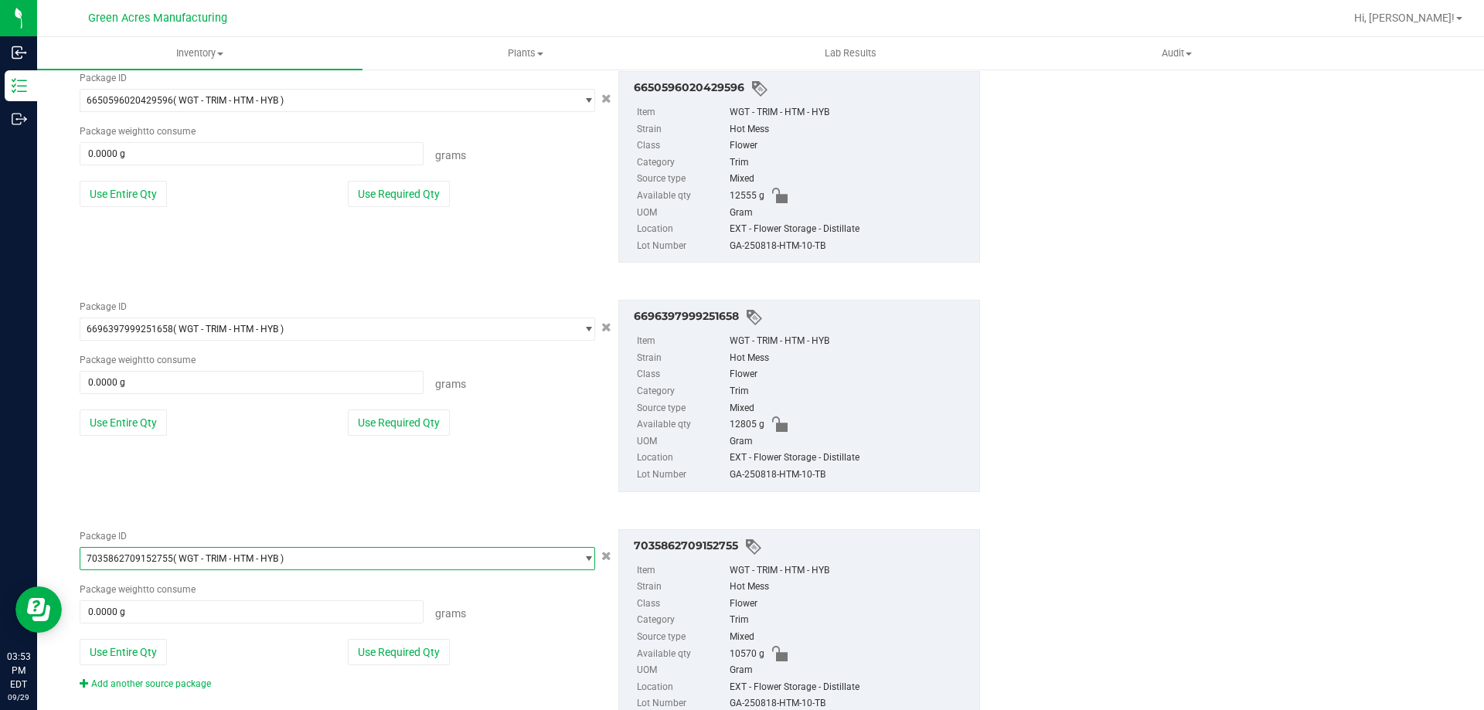
scroll to position [1311, 0]
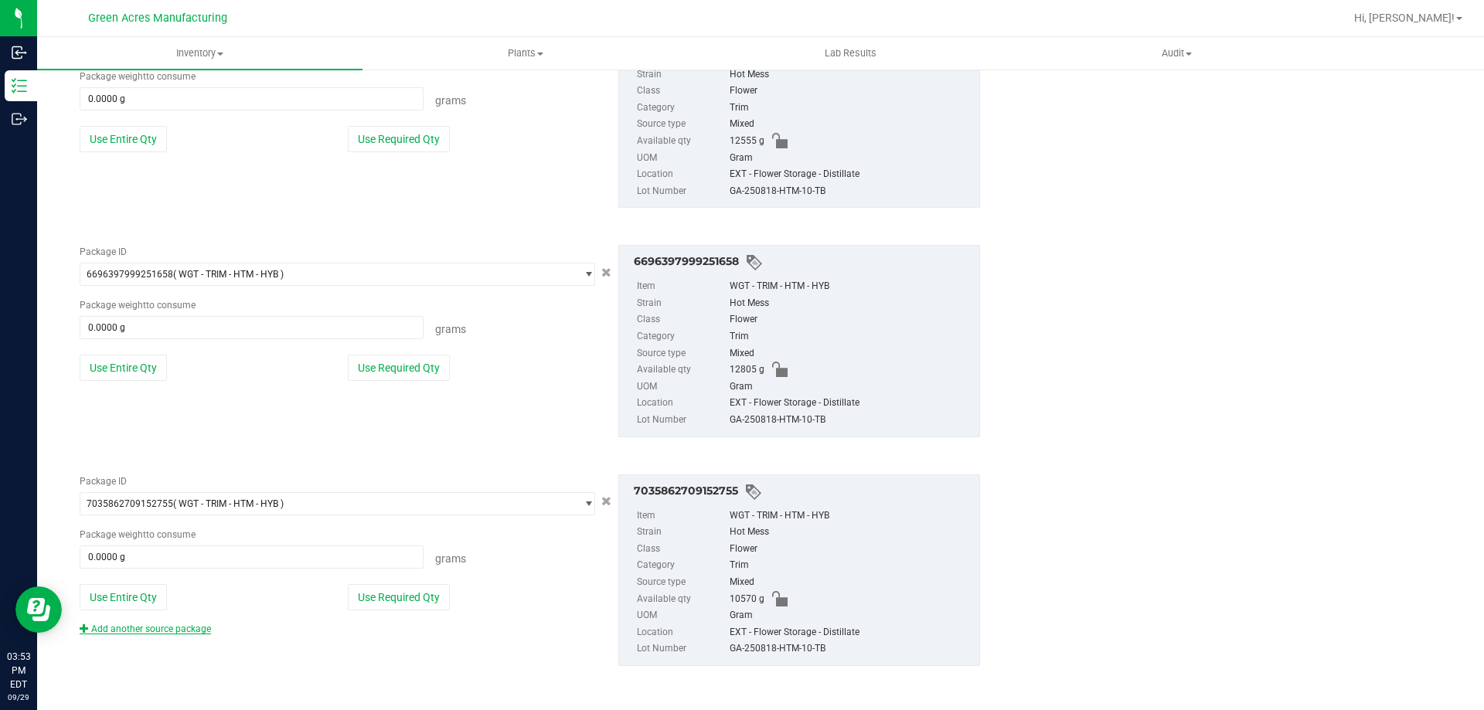
click at [189, 628] on link "Add another source package" at bounding box center [145, 629] width 131 height 11
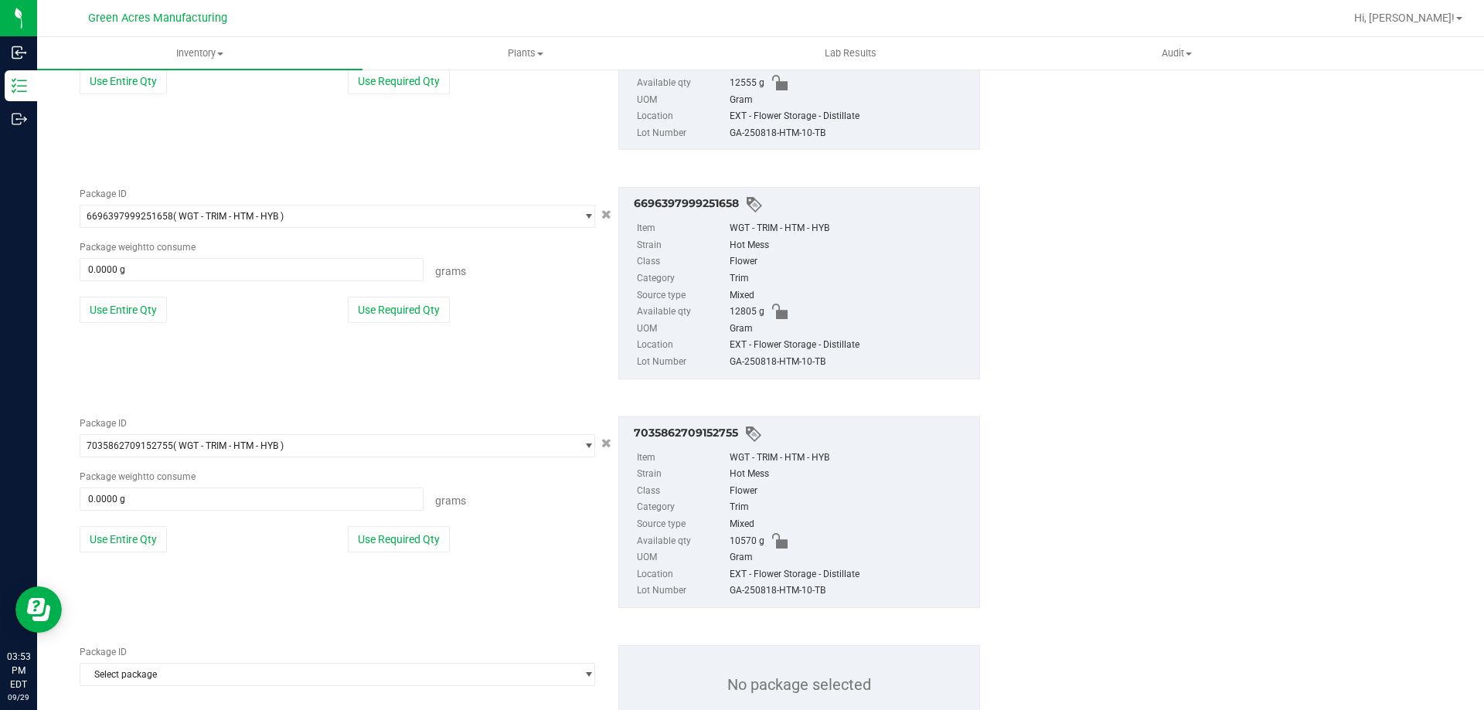
scroll to position [1427, 0]
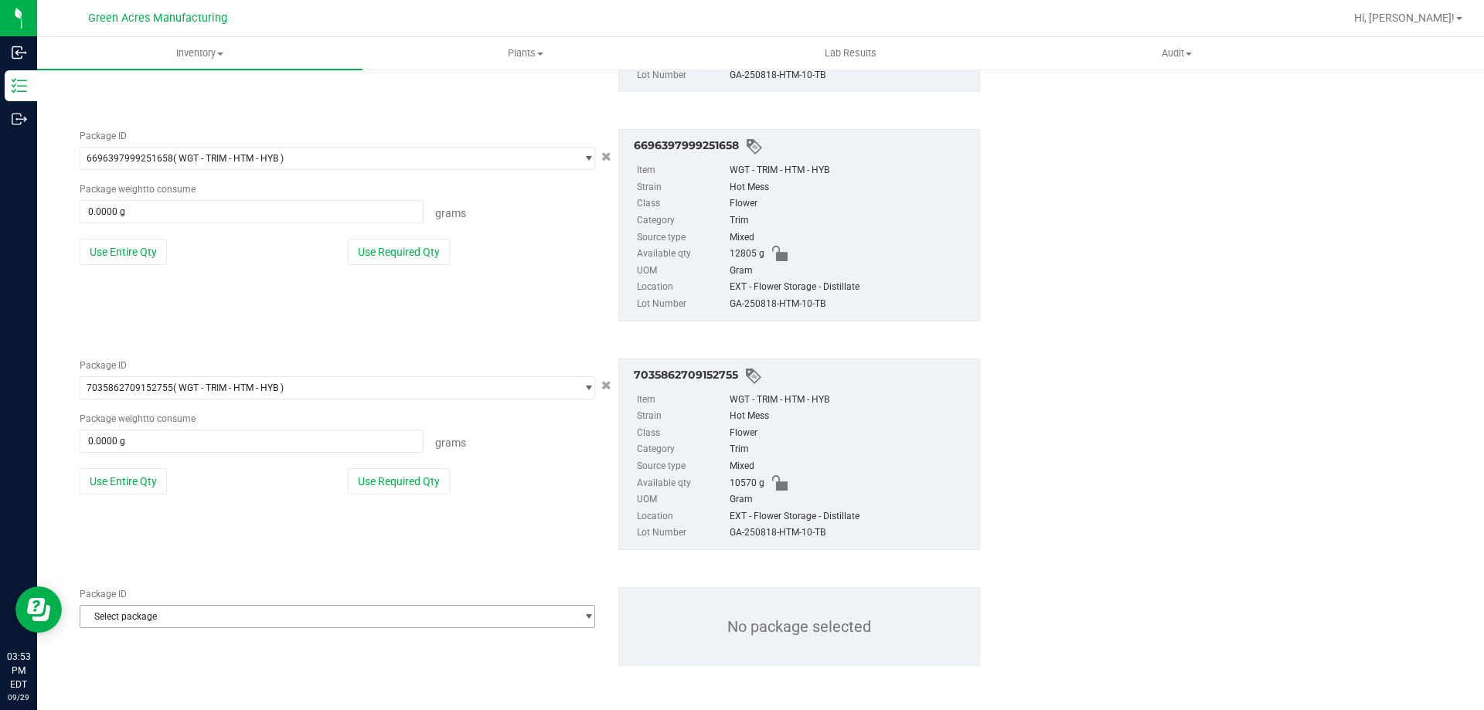
click at [293, 623] on span "Select package" at bounding box center [327, 617] width 495 height 22
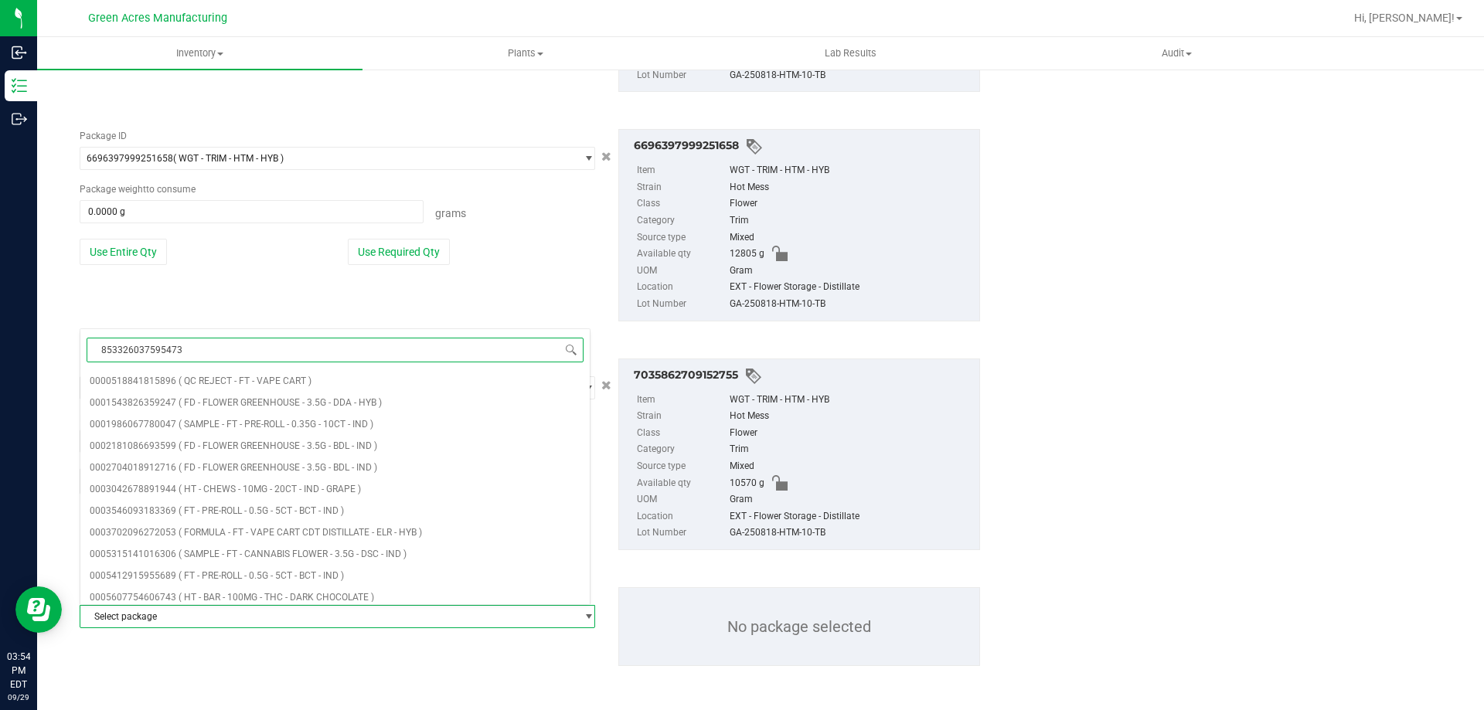
type input "8533260375954739"
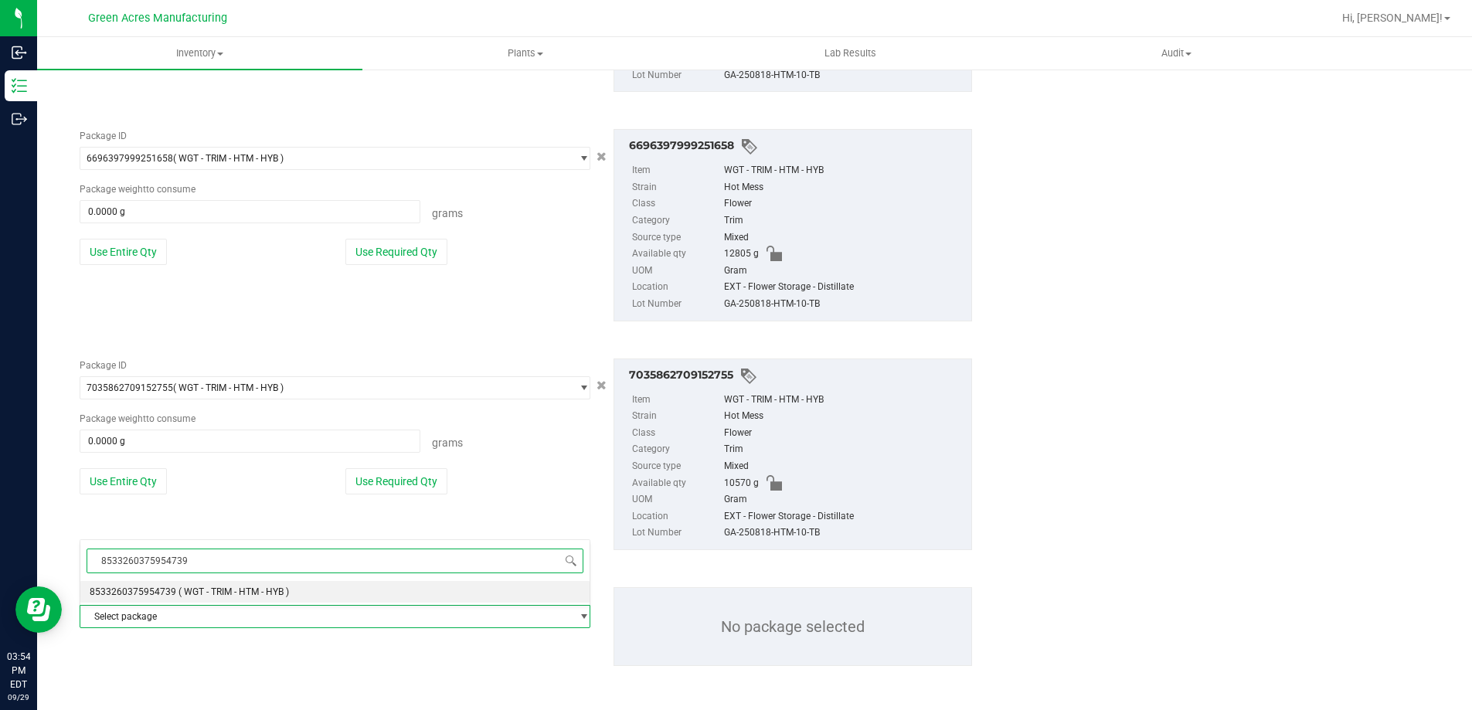
click at [301, 594] on li "8533260375954739 ( WGT - TRIM - HTM - HYB )" at bounding box center [334, 592] width 509 height 22
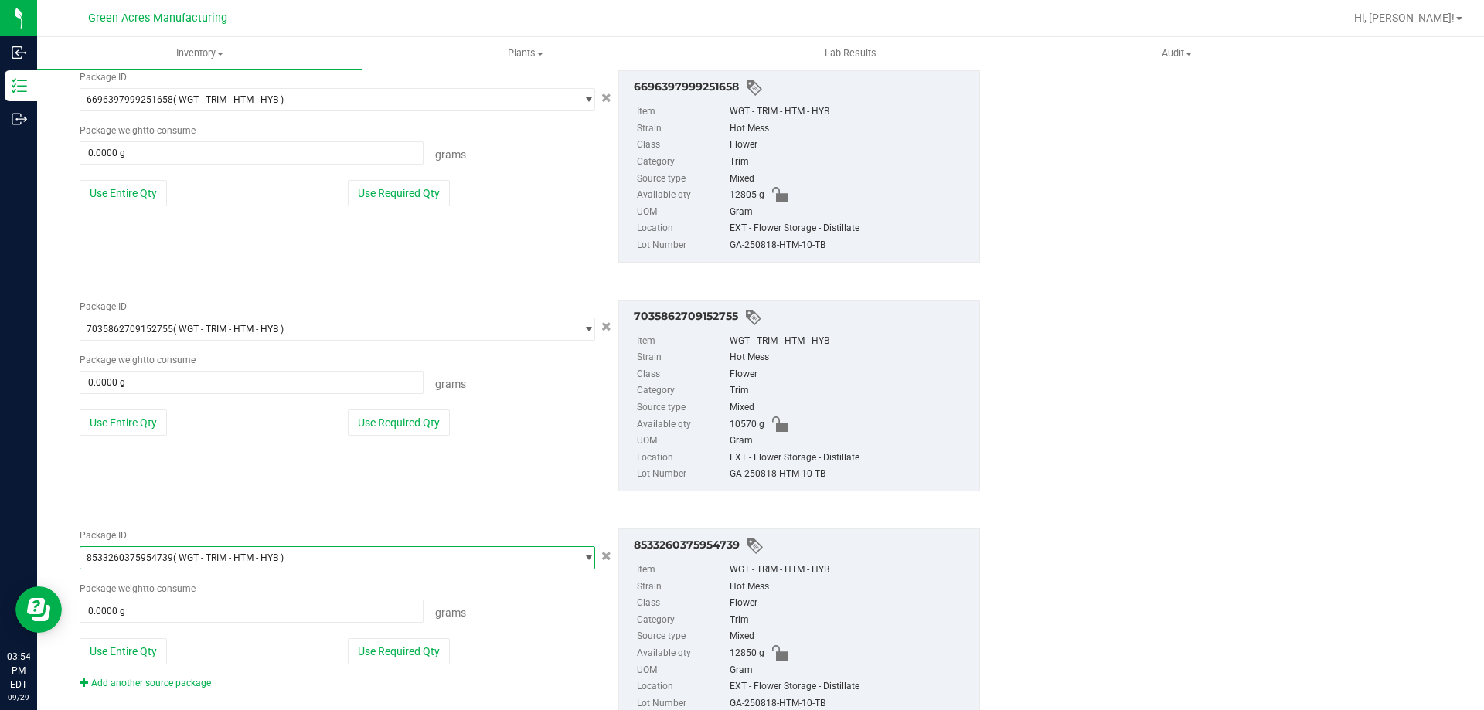
scroll to position [1540, 0]
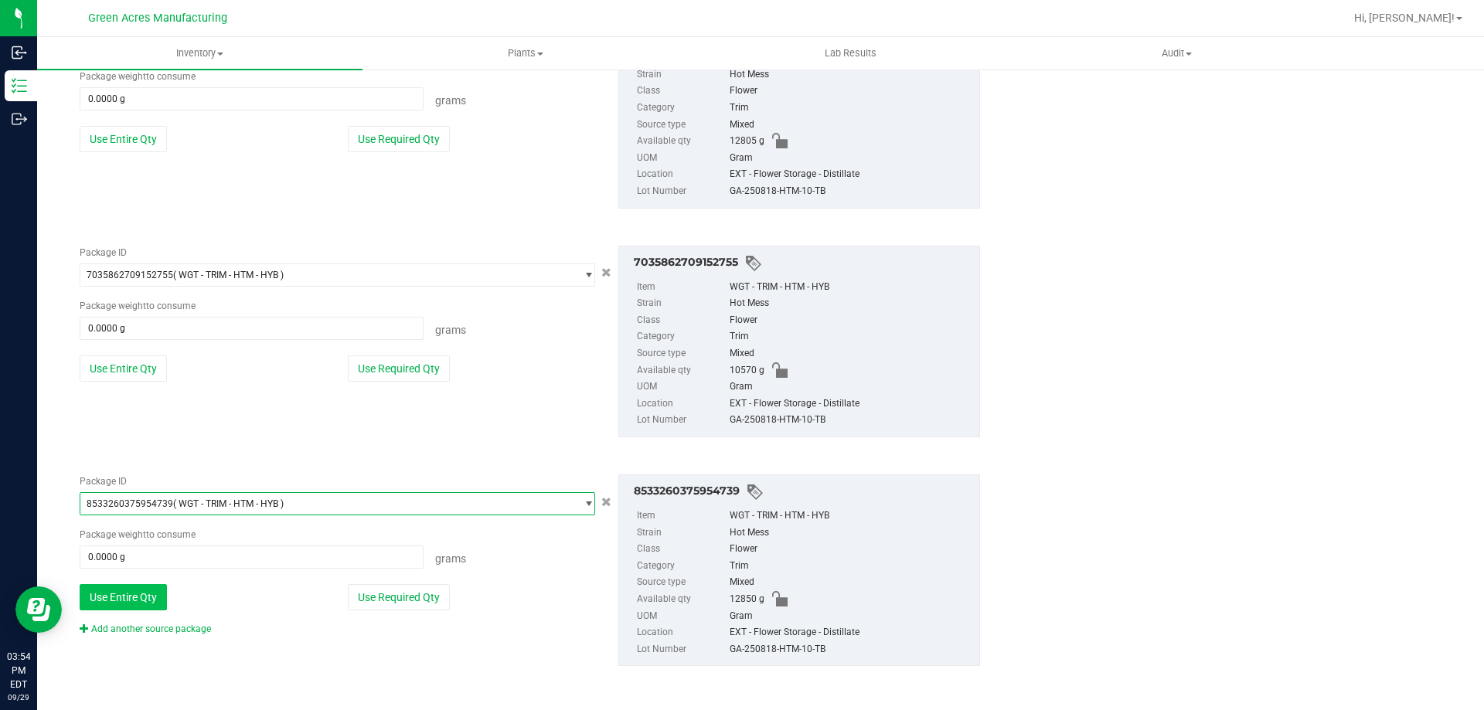
click at [155, 602] on button "Use Entire Qty" at bounding box center [123, 597] width 87 height 26
type input "12850.0000 g"
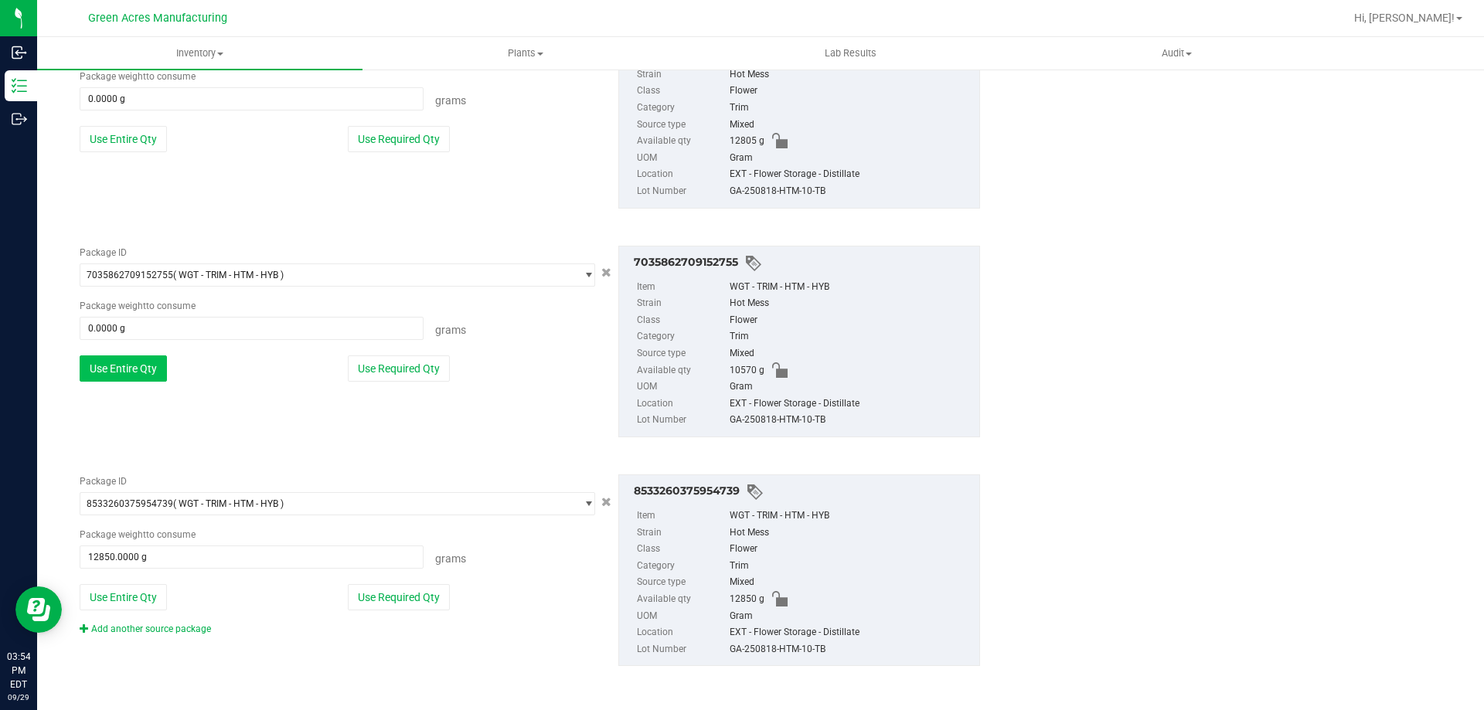
click at [126, 361] on button "Use Entire Qty" at bounding box center [123, 369] width 87 height 26
type input "10570.0000 g"
click at [140, 362] on button "Use Entire Qty" at bounding box center [123, 371] width 87 height 26
type input "12805.0000 g"
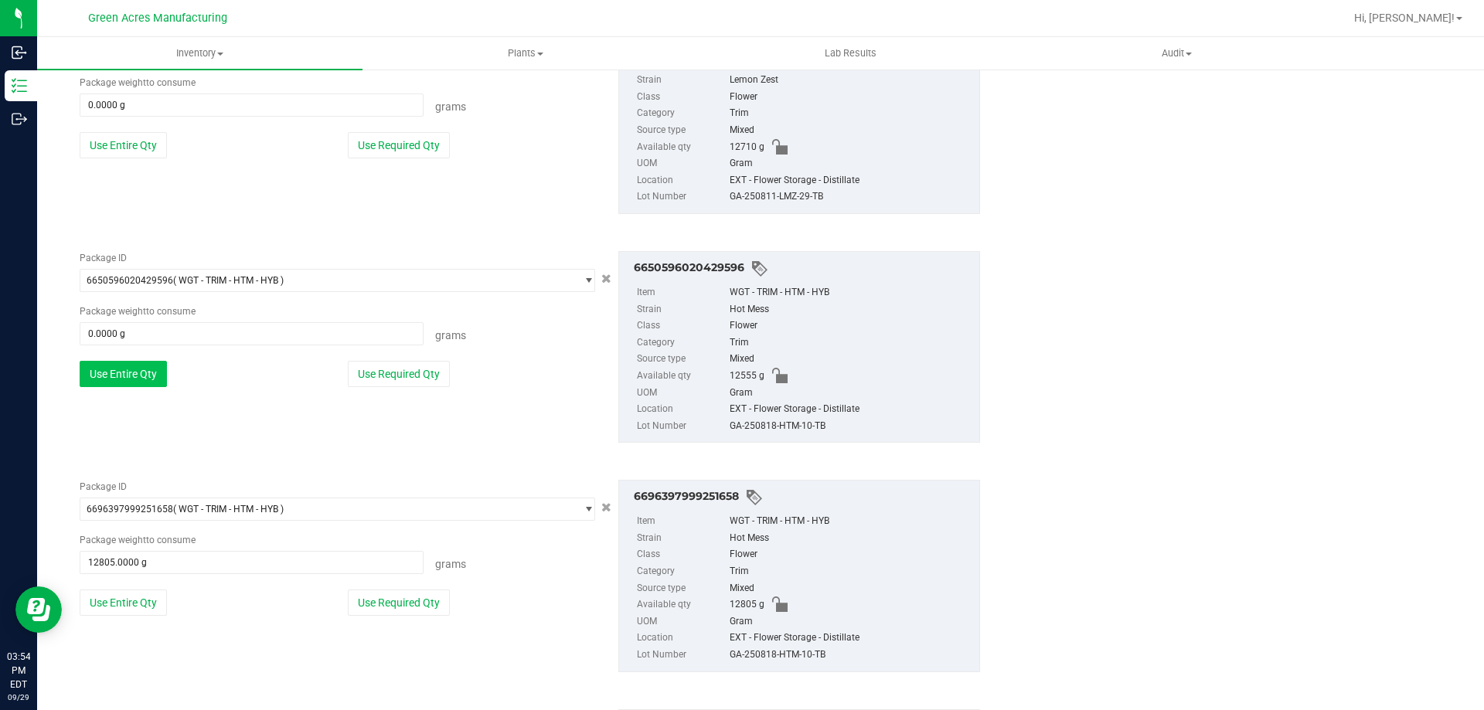
click at [140, 366] on button "Use Entire Qty" at bounding box center [123, 374] width 87 height 26
type input "12555.0000 g"
click at [129, 367] on button "Use Entire Qty" at bounding box center [123, 377] width 87 height 26
type input "12710.0000 g"
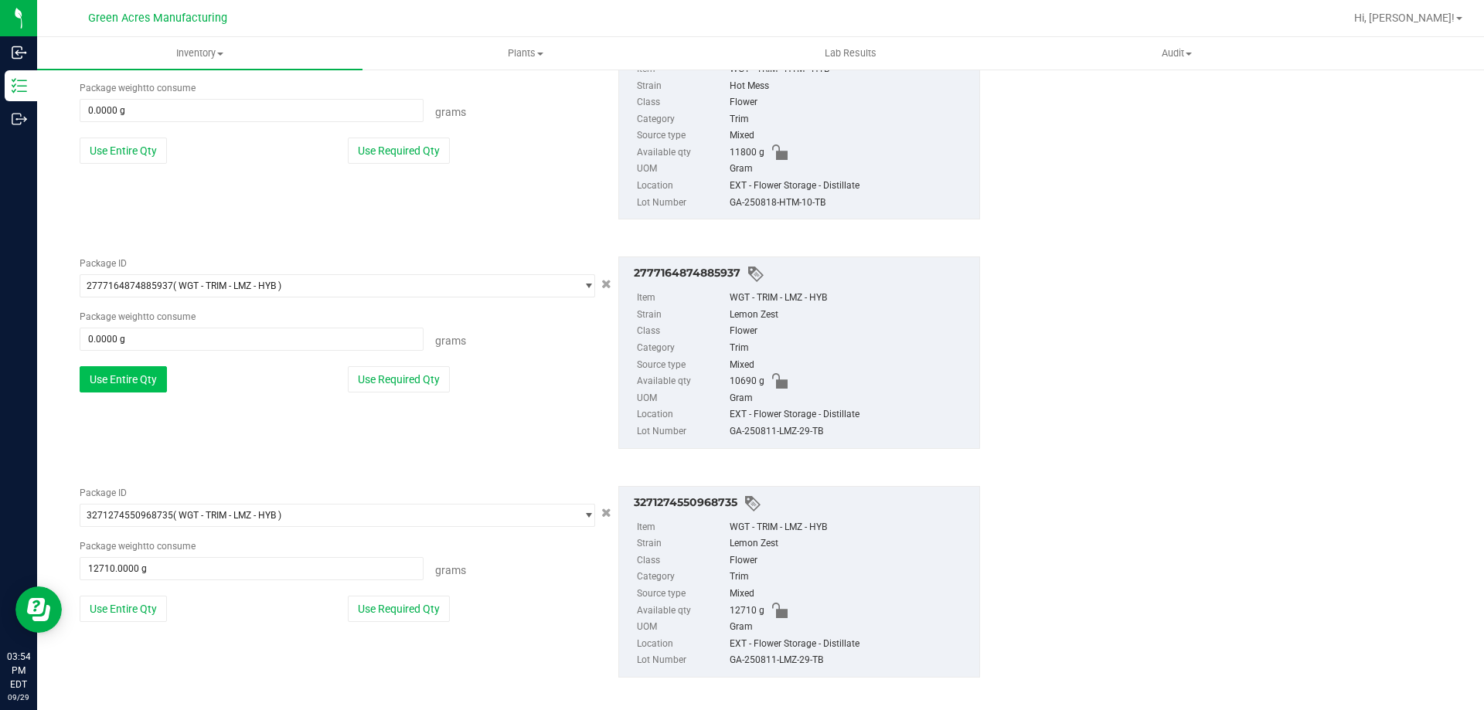
click at [120, 378] on button "Use Entire Qty" at bounding box center [123, 379] width 87 height 26
type input "10690.0000 g"
click at [130, 375] on button "Use Entire Qty" at bounding box center [123, 382] width 87 height 26
type input "11800.0000 g"
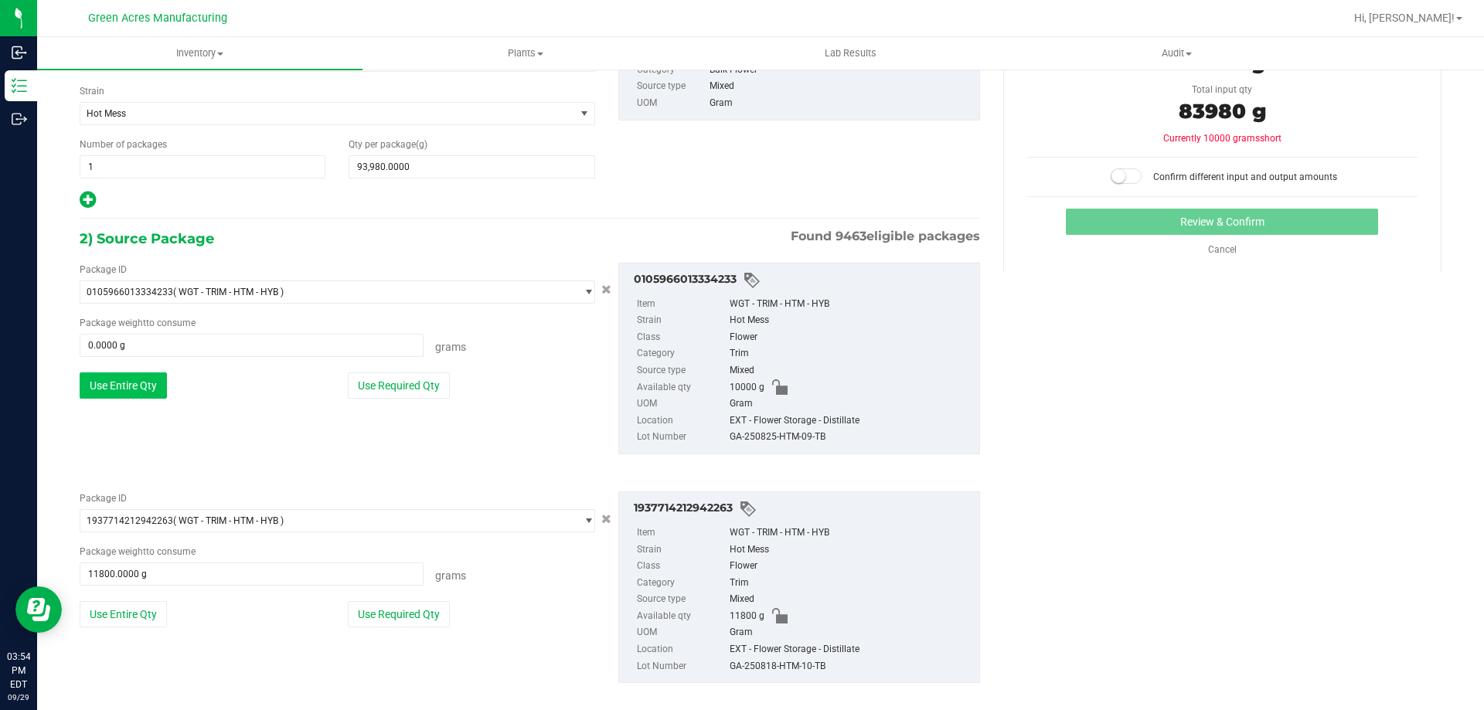
click at [138, 381] on button "Use Entire Qty" at bounding box center [123, 386] width 87 height 26
type input "10000.0000 g"
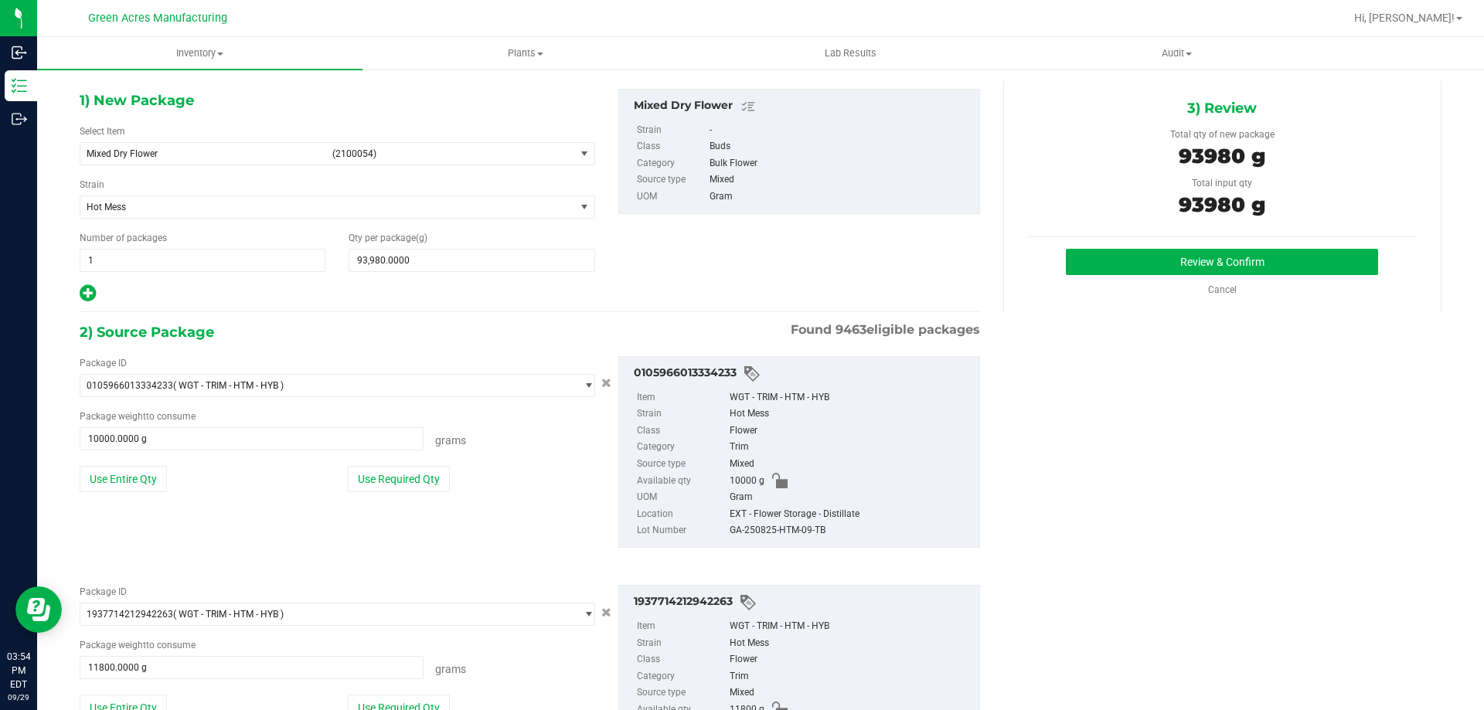
scroll to position [0, 0]
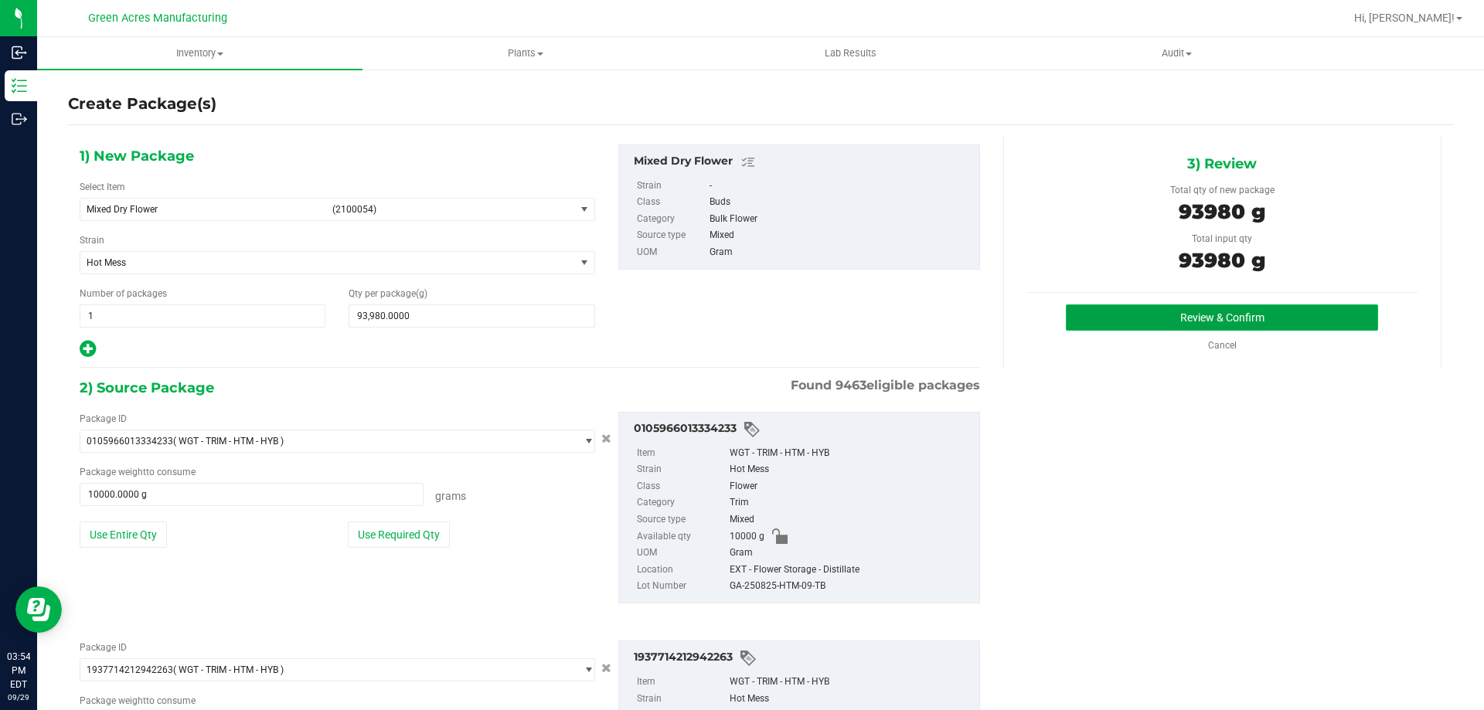
click at [1097, 313] on button "Review & Confirm" at bounding box center [1222, 317] width 312 height 26
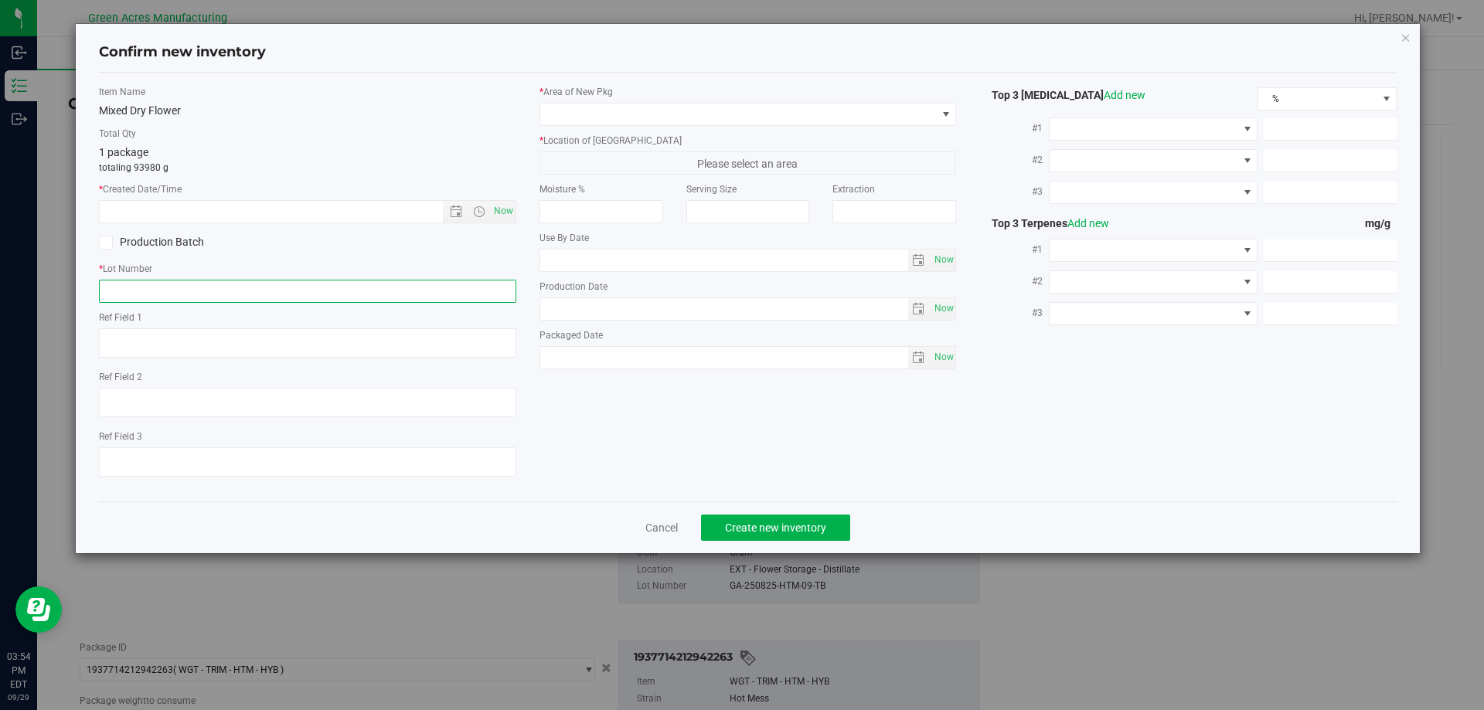
click at [361, 284] on input "text" at bounding box center [307, 291] width 417 height 23
paste input "GA-250929-ETH-HYB-D-THCA15"
type input "GA-250929-ETH-HYB-D-THCA15"
click at [506, 214] on span "Now" at bounding box center [503, 211] width 26 height 22
type input "[DATE] 3:54 PM"
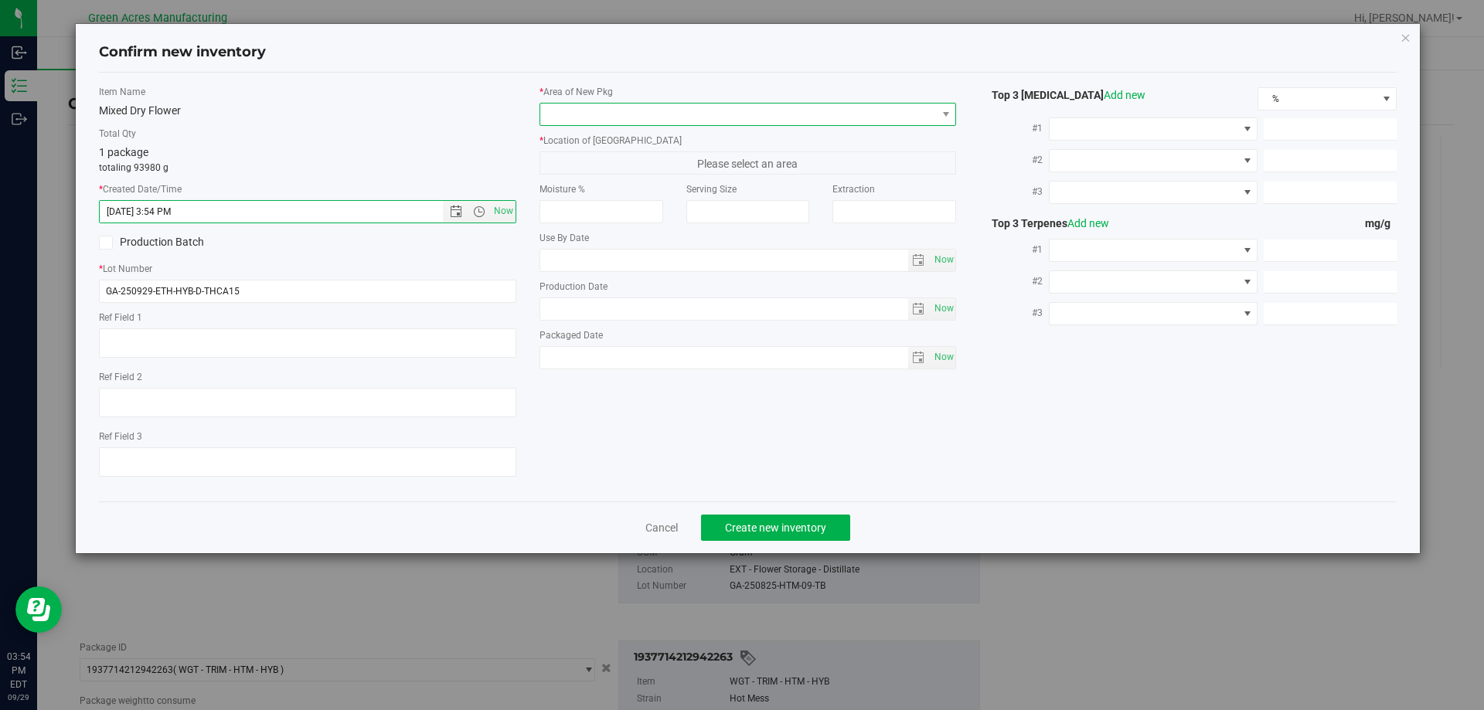
click at [574, 122] on span at bounding box center [738, 115] width 396 height 22
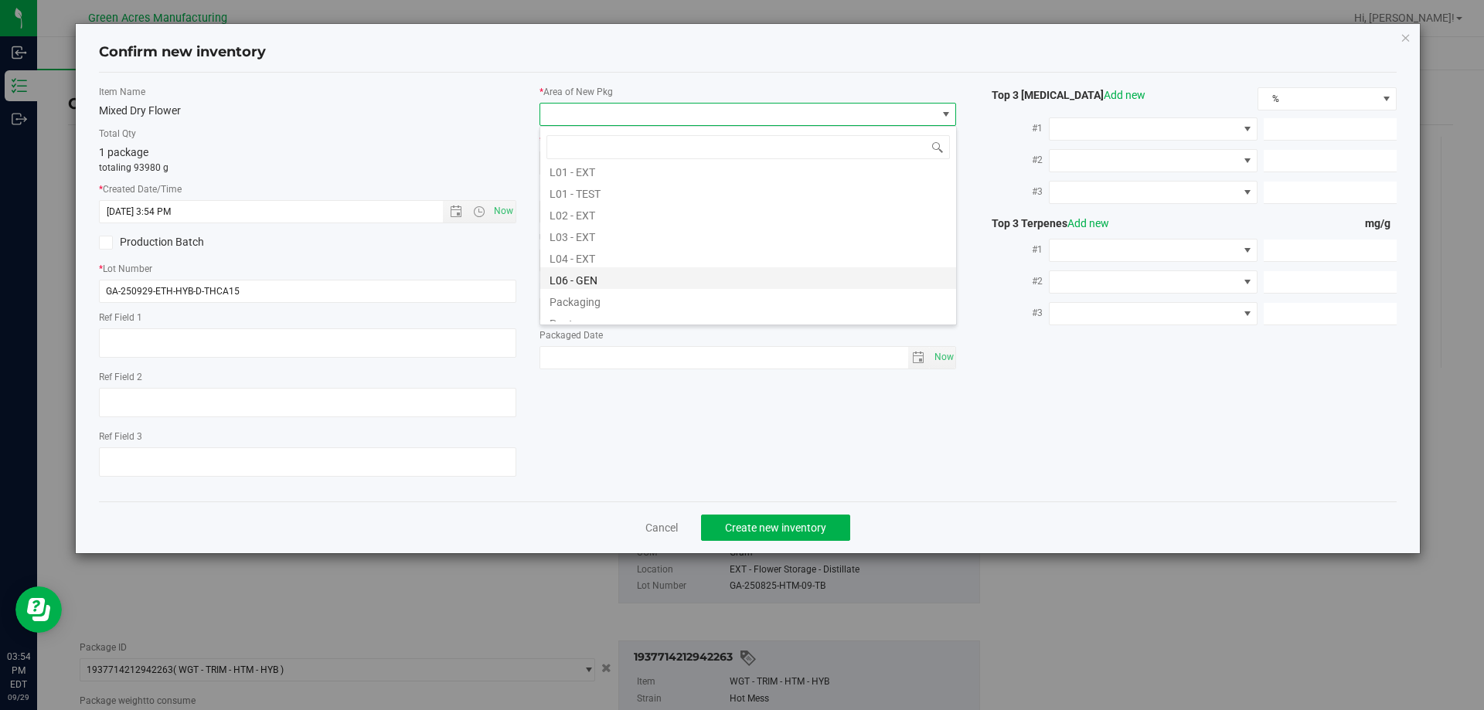
scroll to position [309, 0]
click at [599, 233] on li "L04 - EXT" at bounding box center [748, 237] width 416 height 22
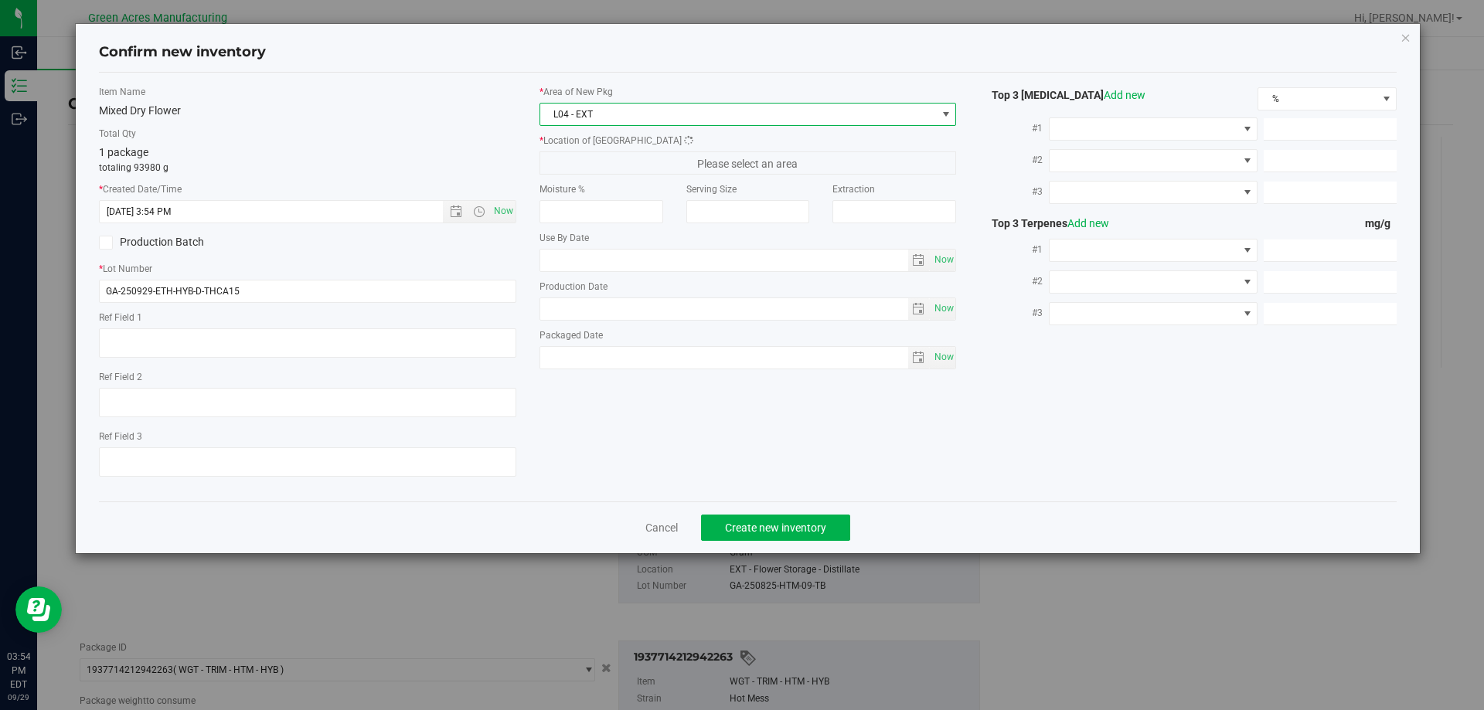
click at [600, 160] on span "Please select an area" at bounding box center [747, 162] width 417 height 23
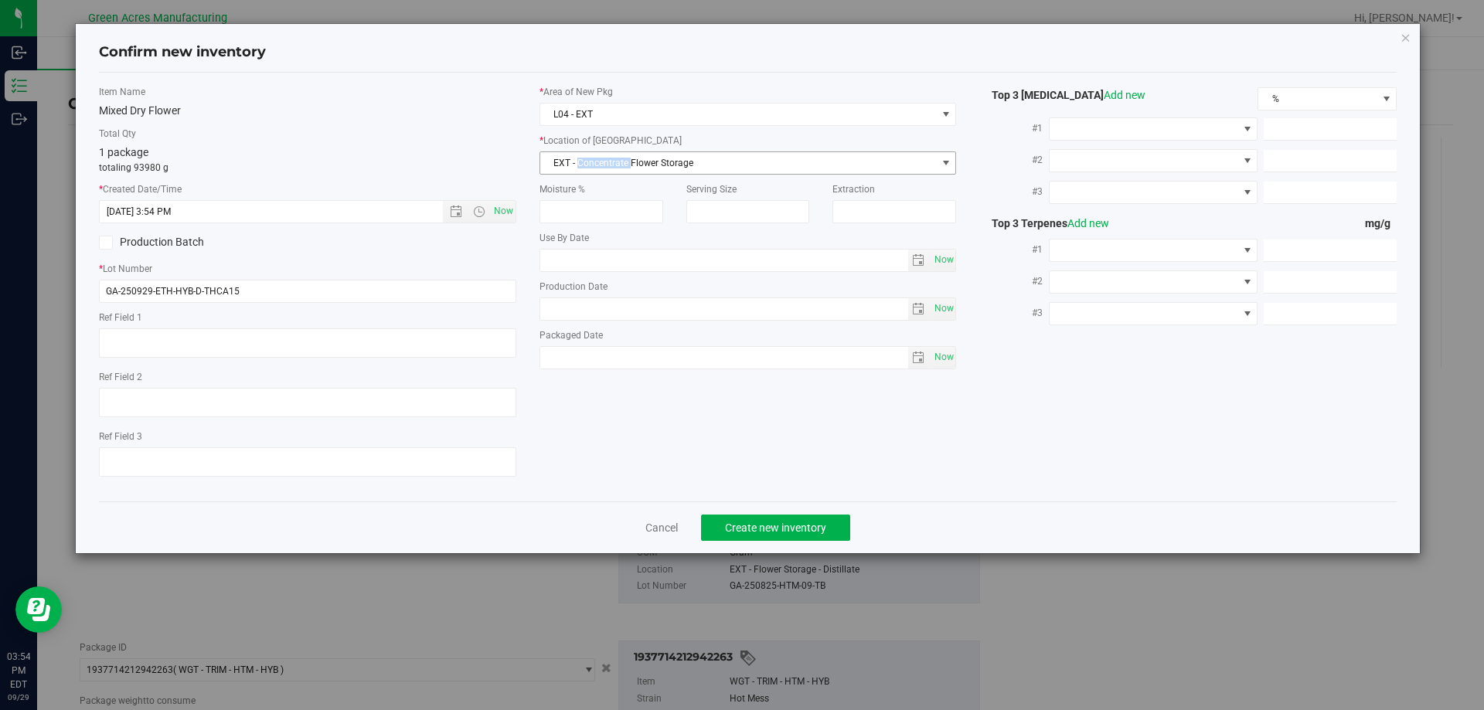
click at [600, 160] on span "EXT - Concentrate Flower Storage" at bounding box center [738, 163] width 396 height 22
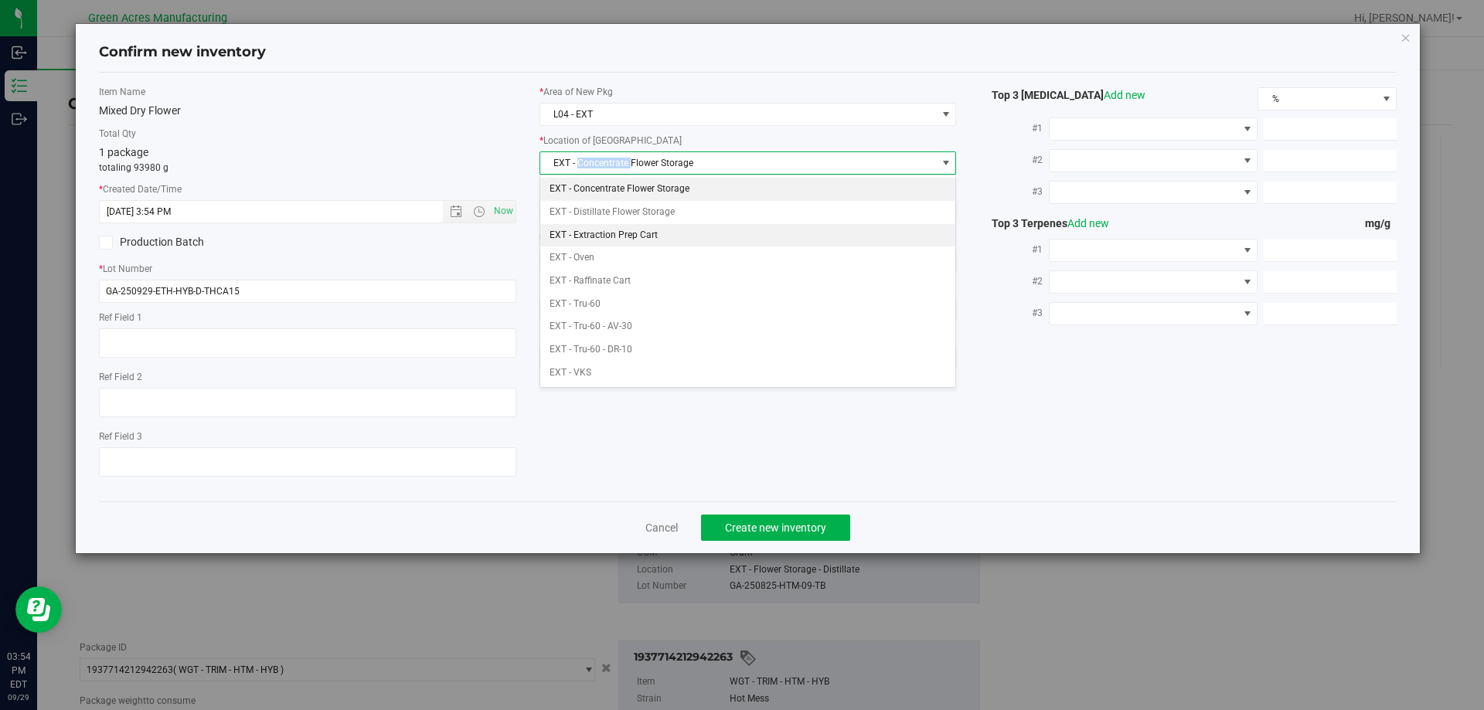
click at [641, 240] on li "EXT - Extraction Prep Cart" at bounding box center [748, 235] width 416 height 23
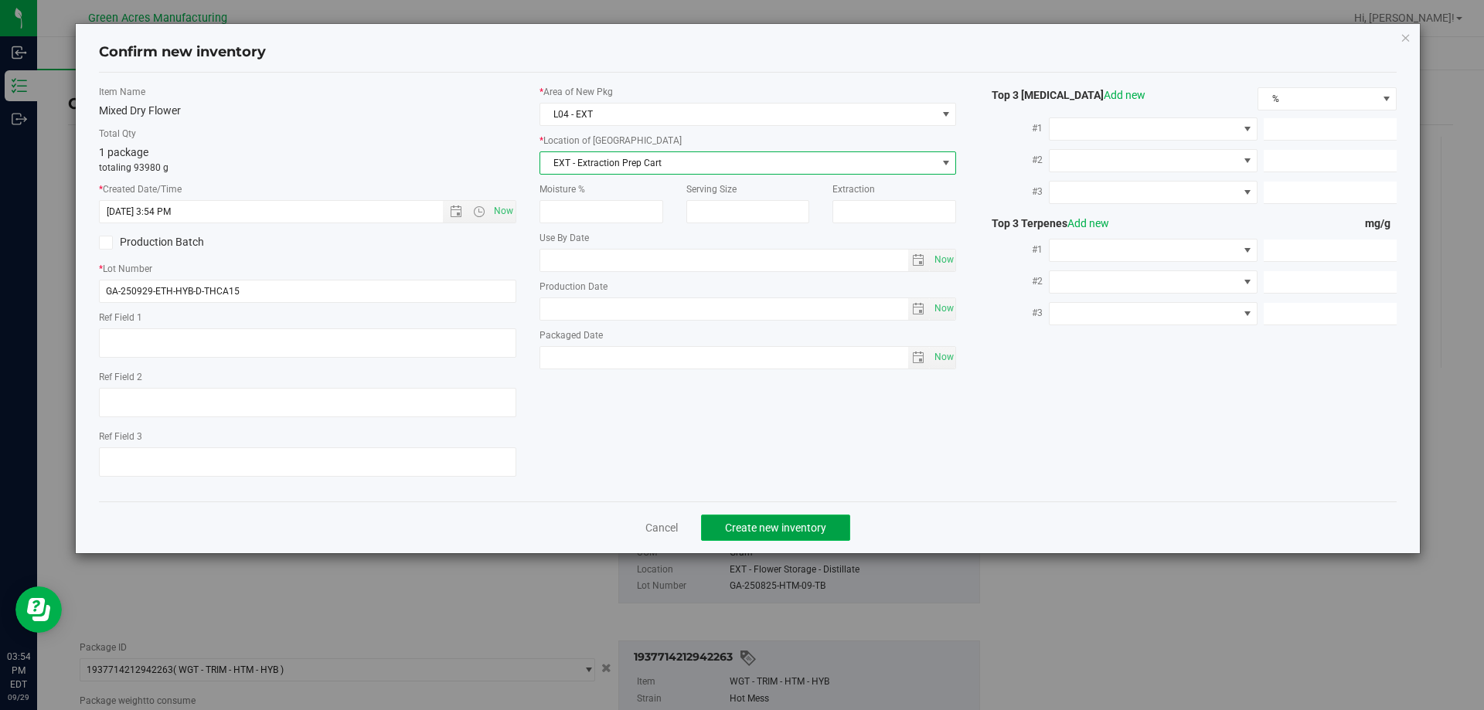
click at [767, 525] on span "Create new inventory" at bounding box center [775, 528] width 101 height 12
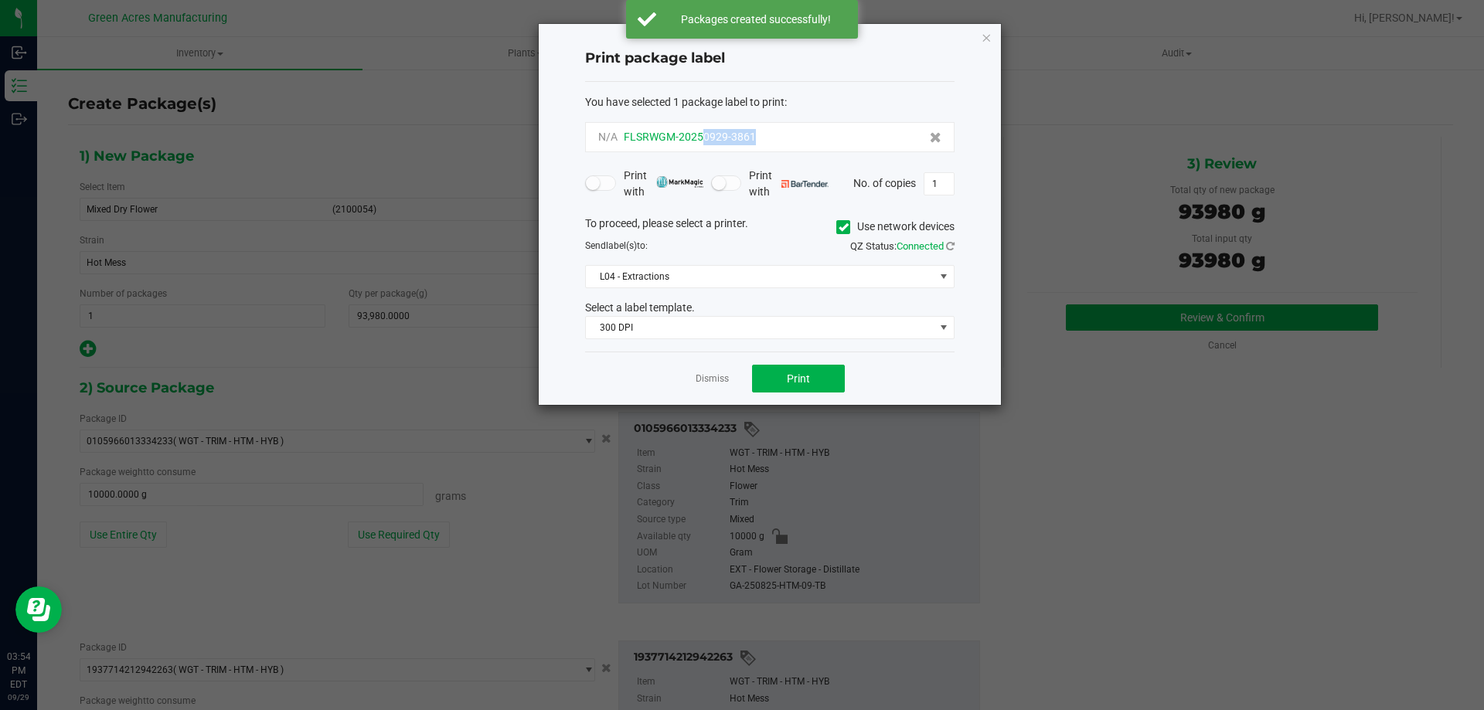
drag, startPoint x: 773, startPoint y: 138, endPoint x: 702, endPoint y: 141, distance: 71.2
click at [702, 141] on div "N/A FLSRWGM-20250929-3861" at bounding box center [769, 137] width 343 height 16
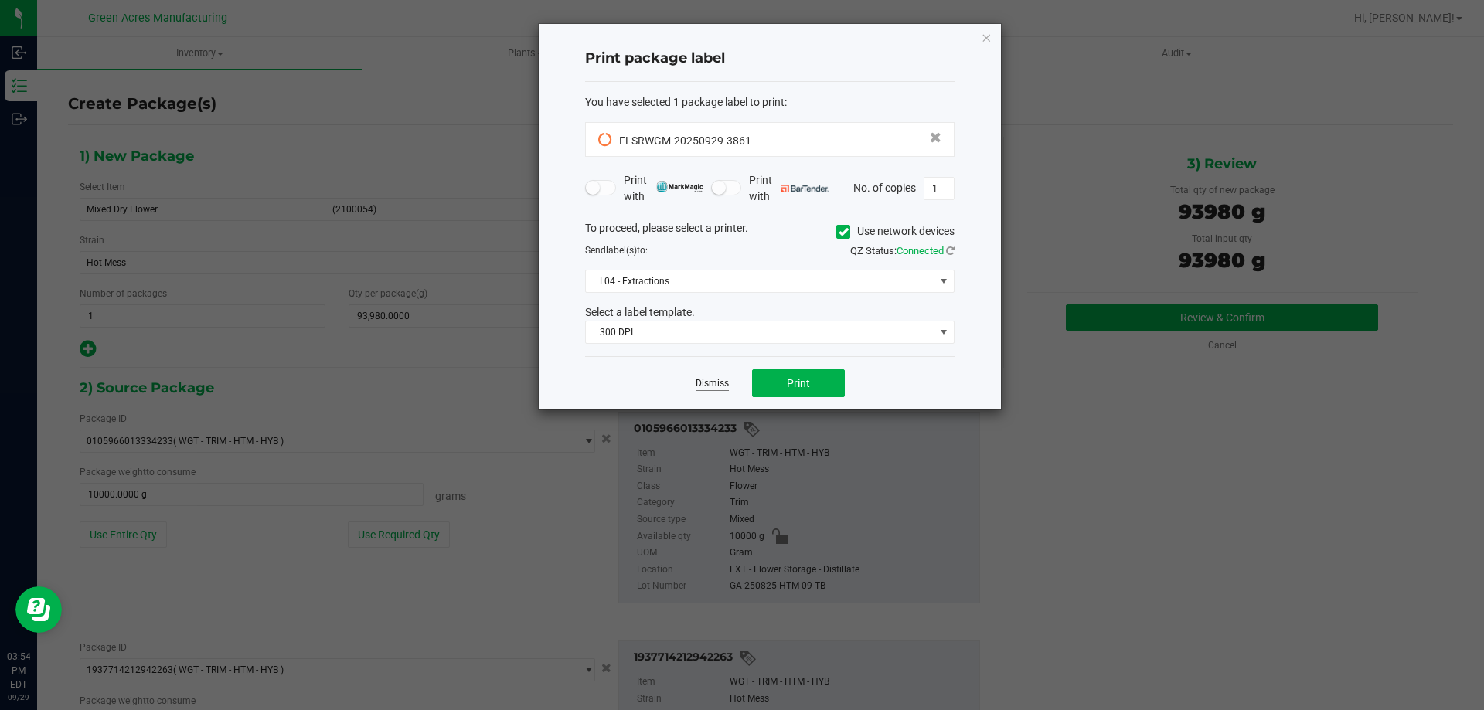
click at [717, 387] on link "Dismiss" at bounding box center [712, 383] width 33 height 13
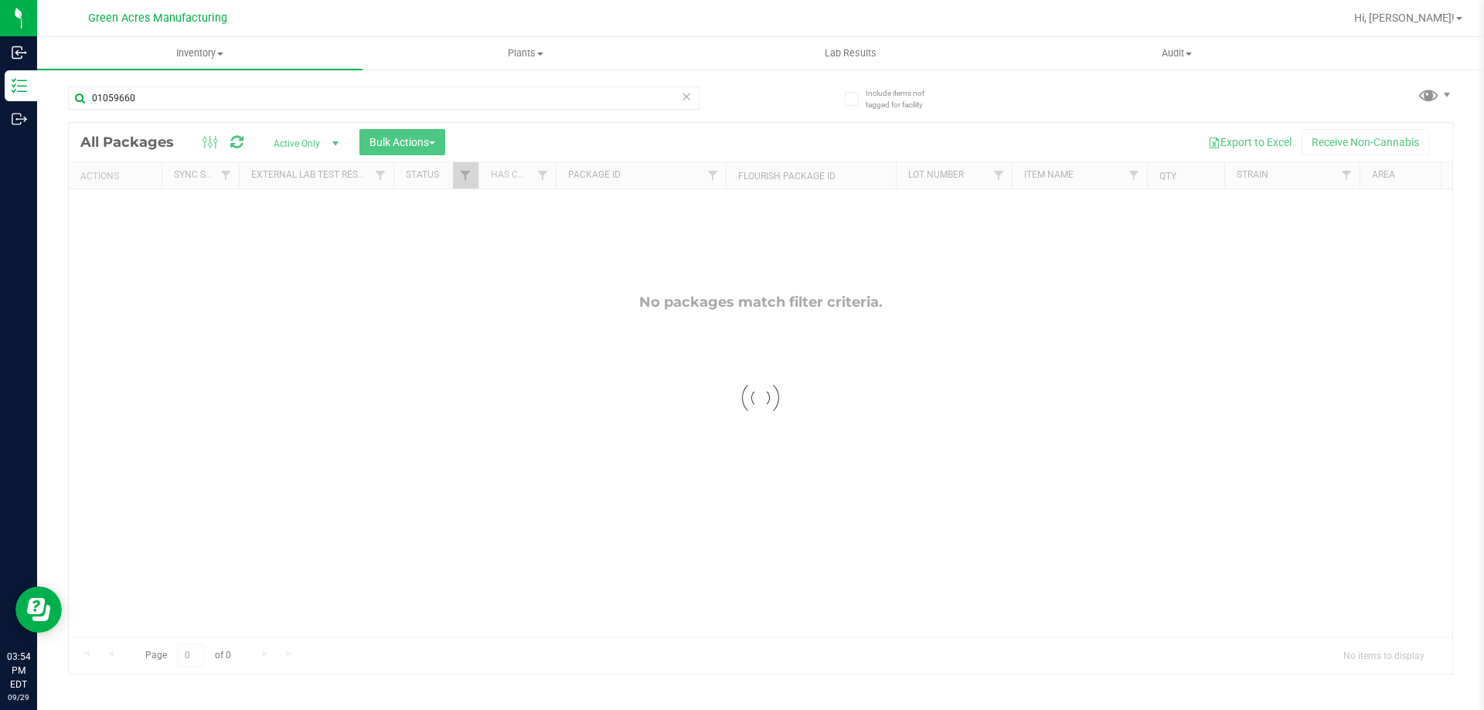
click at [687, 100] on icon at bounding box center [686, 96] width 11 height 19
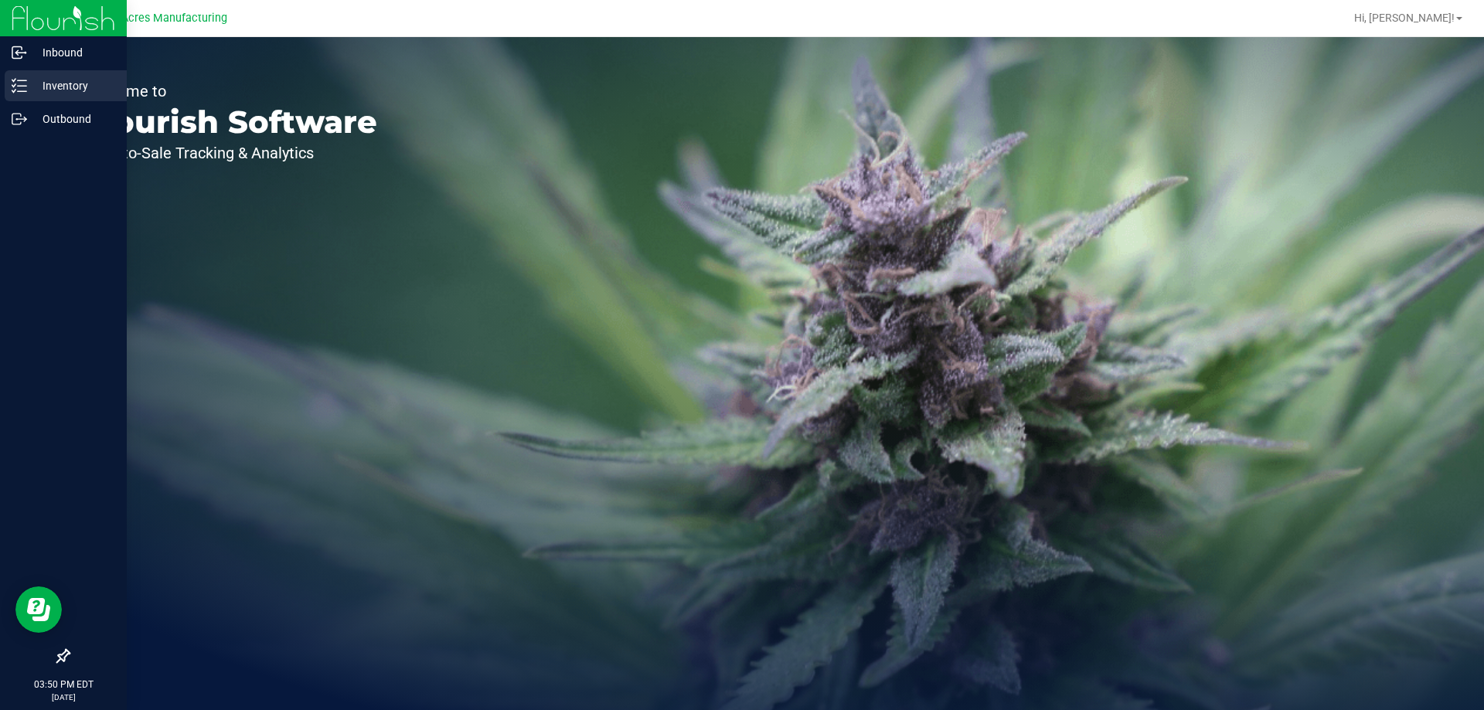
click at [40, 79] on p "Inventory" at bounding box center [73, 86] width 93 height 19
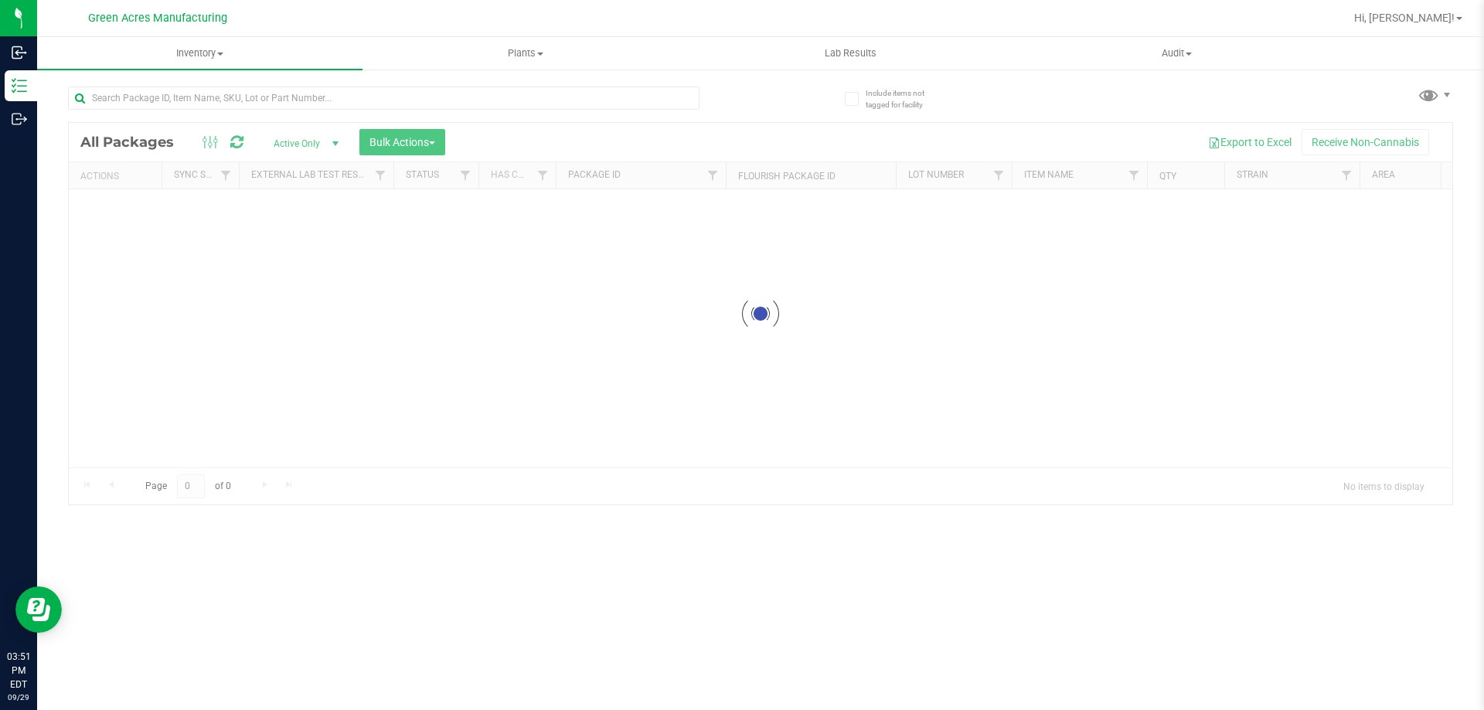
click at [793, 18] on div at bounding box center [810, 18] width 1067 height 30
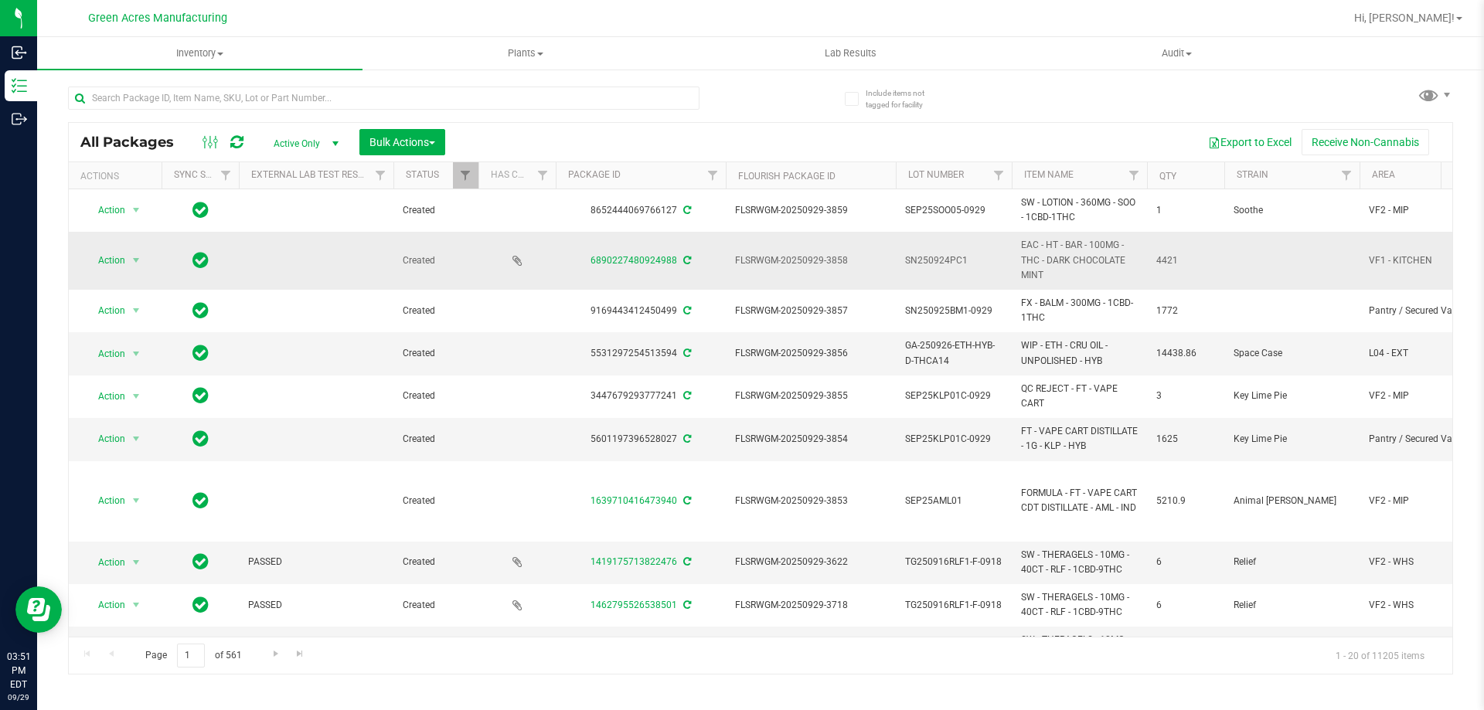
drag, startPoint x: 671, startPoint y: 268, endPoint x: 801, endPoint y: 271, distance: 130.6
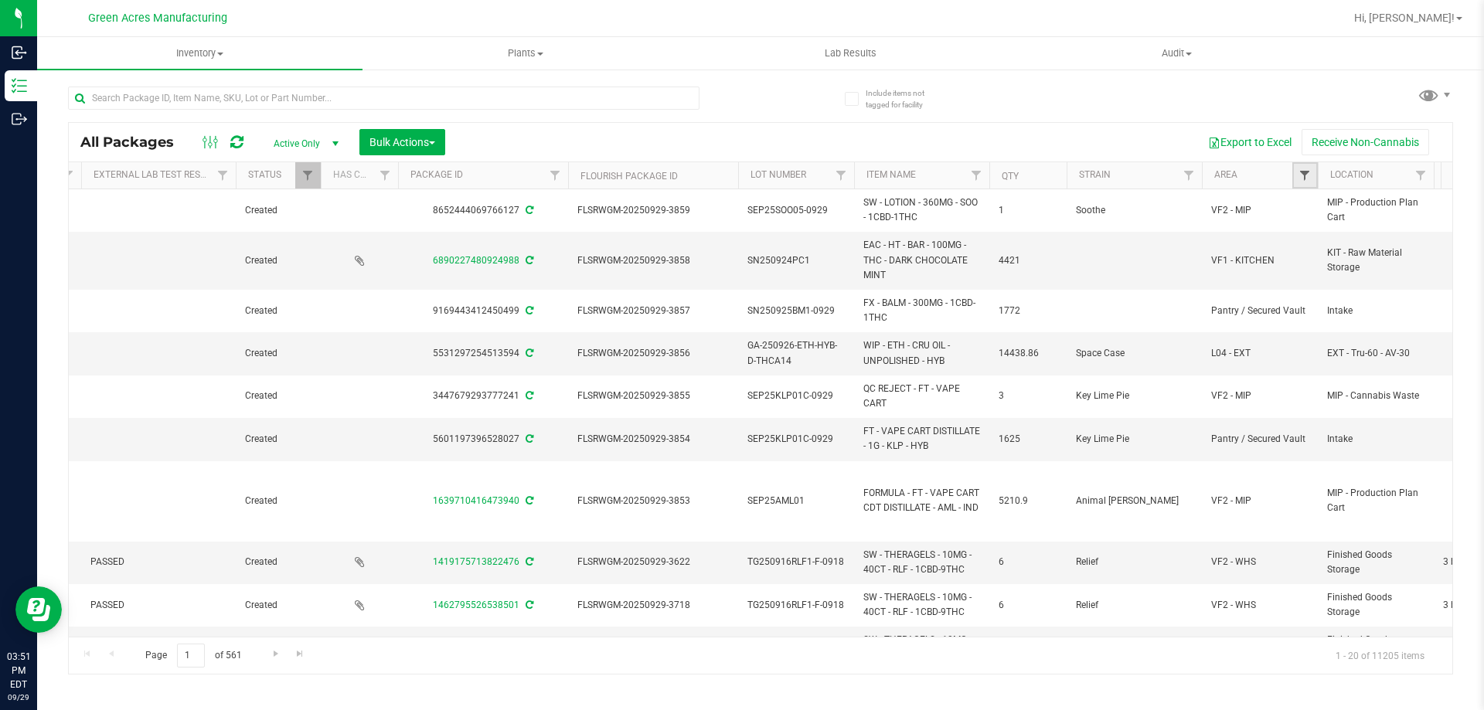
click at [1307, 172] on span "Filter" at bounding box center [1304, 175] width 12 height 12
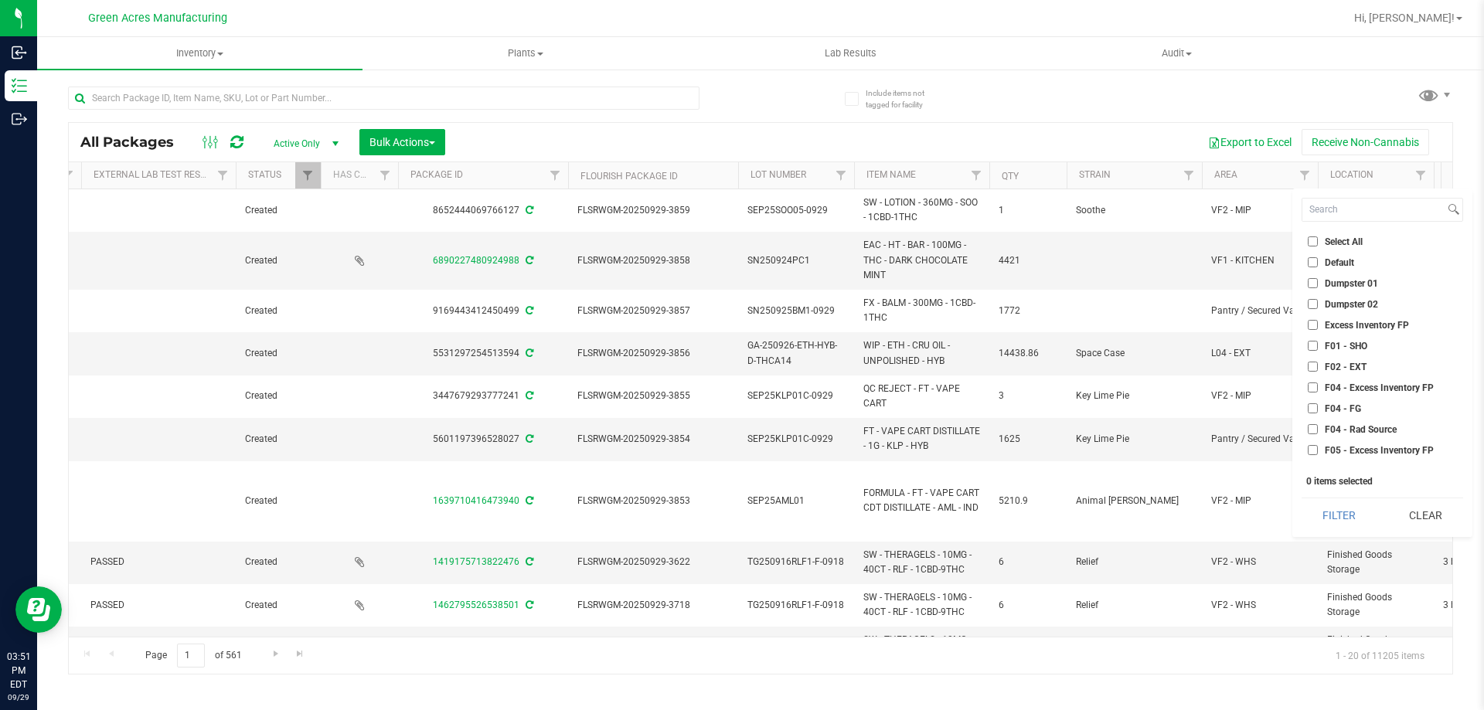
click at [1341, 343] on span "F01 - SHO" at bounding box center [1346, 346] width 43 height 9
click at [1318, 343] on input "F01 - SHO" at bounding box center [1313, 346] width 10 height 10
checkbox input "true"
click at [1341, 368] on span "F02 - EXT" at bounding box center [1346, 366] width 42 height 9
click at [1318, 368] on input "F02 - EXT" at bounding box center [1313, 367] width 10 height 10
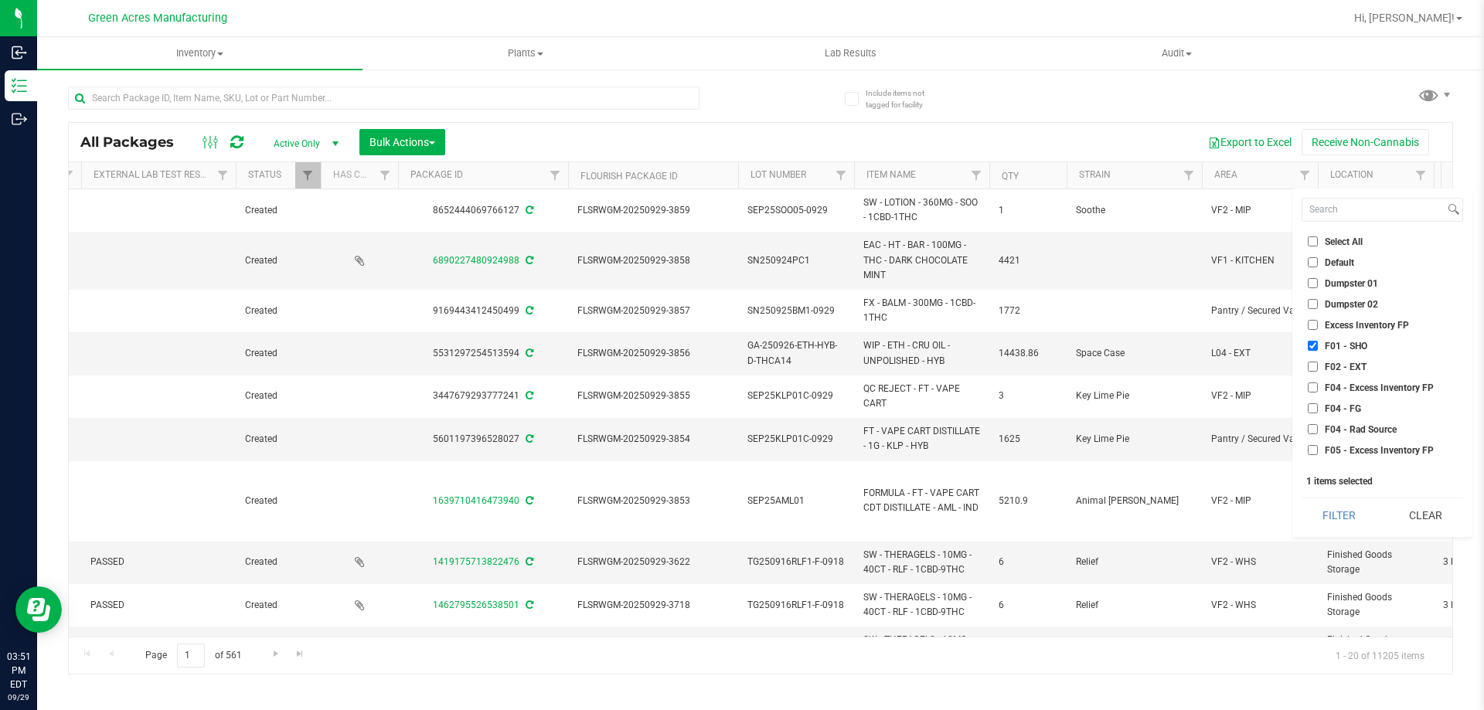
checkbox input "true"
click at [1344, 376] on span "H02 - Storage" at bounding box center [1353, 379] width 57 height 9
click at [1318, 376] on input "H02 - Storage" at bounding box center [1313, 379] width 10 height 10
checkbox input "true"
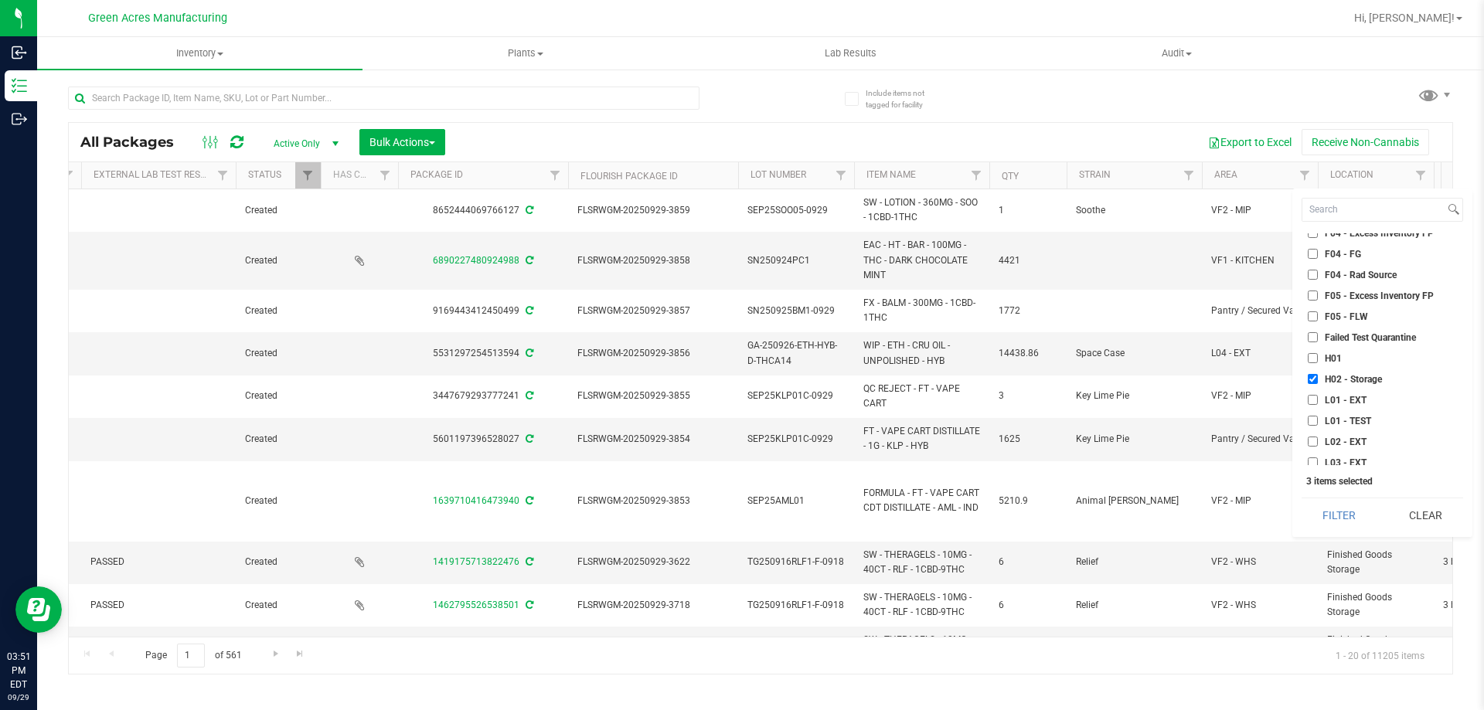
click at [1343, 397] on span "L01 - EXT" at bounding box center [1346, 400] width 42 height 9
click at [1318, 397] on input "L01 - EXT" at bounding box center [1313, 400] width 10 height 10
checkbox input "true"
click at [1351, 438] on span "L02 - EXT" at bounding box center [1346, 441] width 42 height 9
click at [1342, 459] on span "L03 - EXT" at bounding box center [1346, 462] width 42 height 9
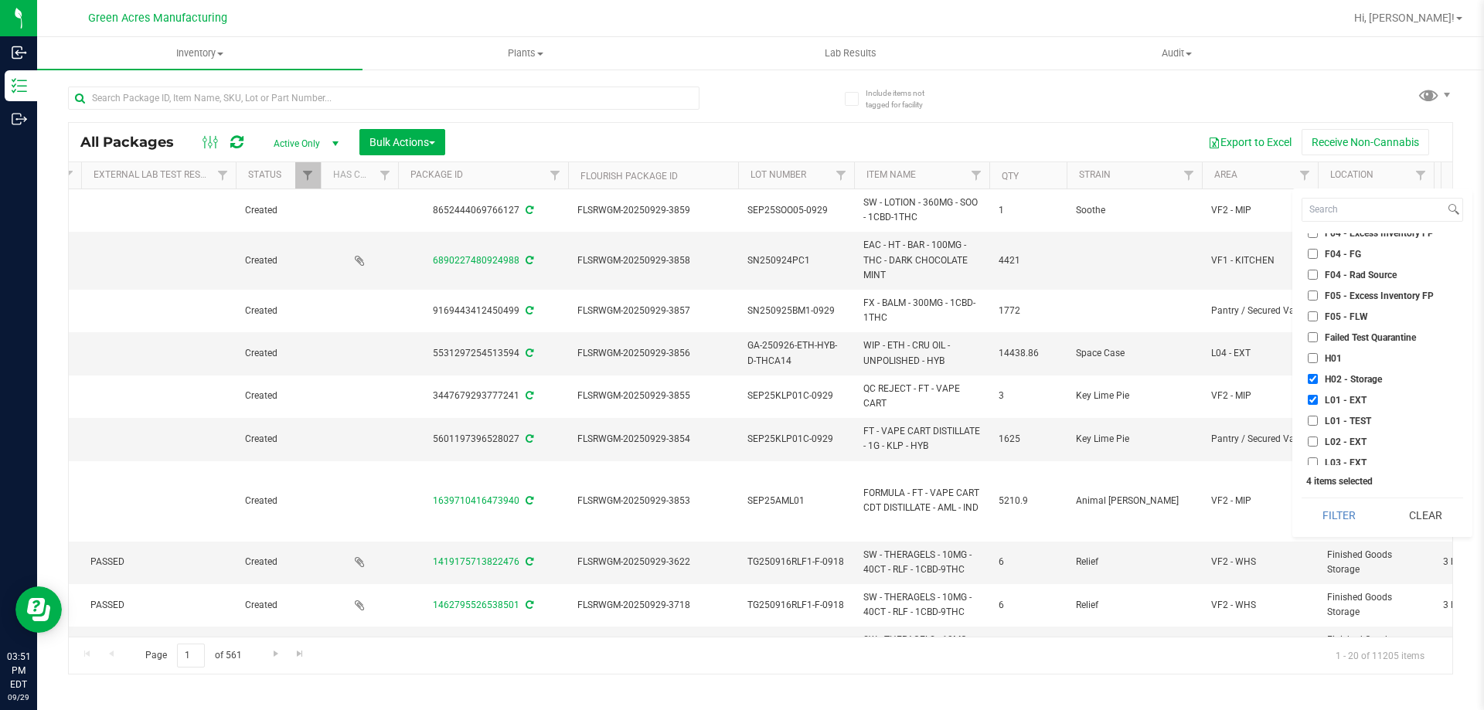
click at [1318, 459] on input "L03 - EXT" at bounding box center [1313, 463] width 10 height 10
checkbox input "true"
click at [1335, 365] on span "L02 - EXT" at bounding box center [1346, 362] width 42 height 9
click at [1318, 365] on input "L02 - EXT" at bounding box center [1313, 362] width 10 height 10
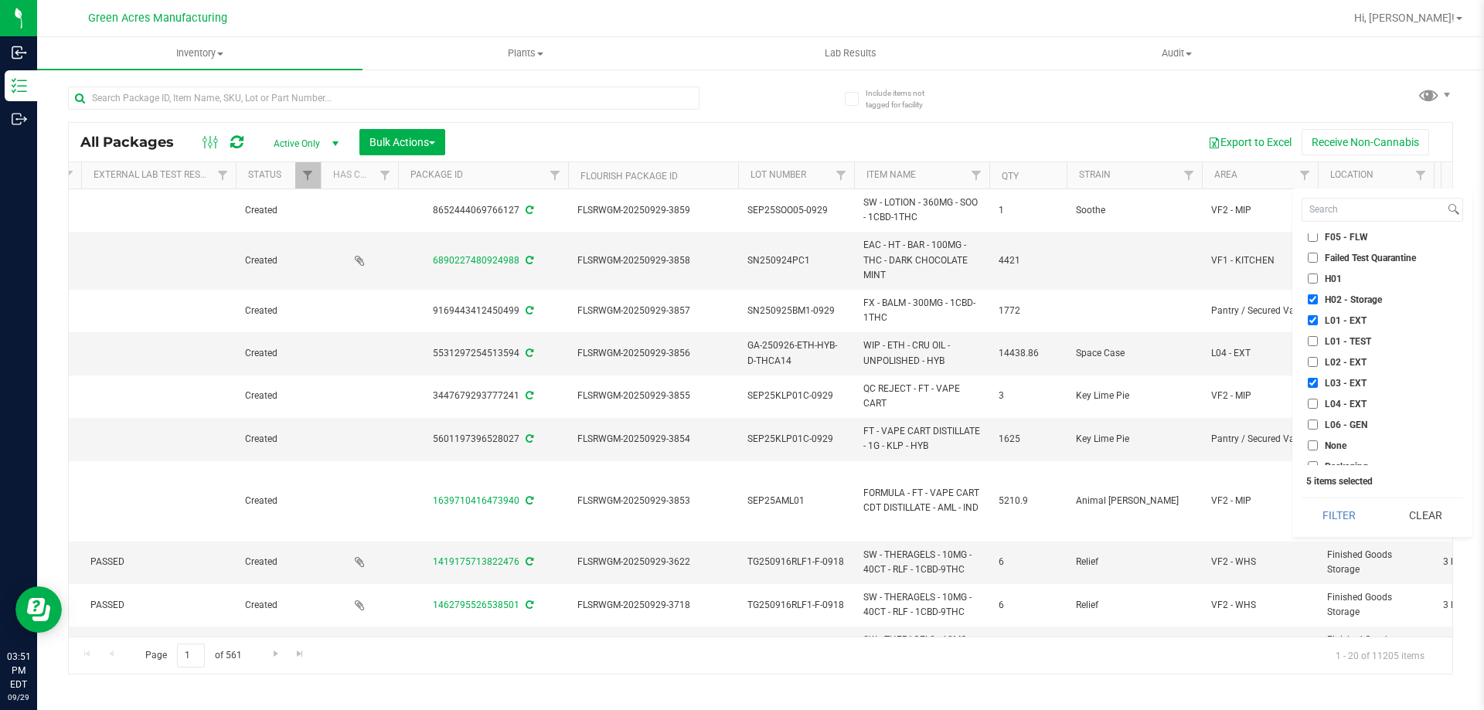
checkbox input "true"
click at [1343, 400] on span "L04 - EXT" at bounding box center [1346, 404] width 42 height 9
click at [1318, 399] on input "L04 - EXT" at bounding box center [1313, 404] width 10 height 10
checkbox input "true"
click at [1336, 507] on button "Filter" at bounding box center [1338, 515] width 75 height 34
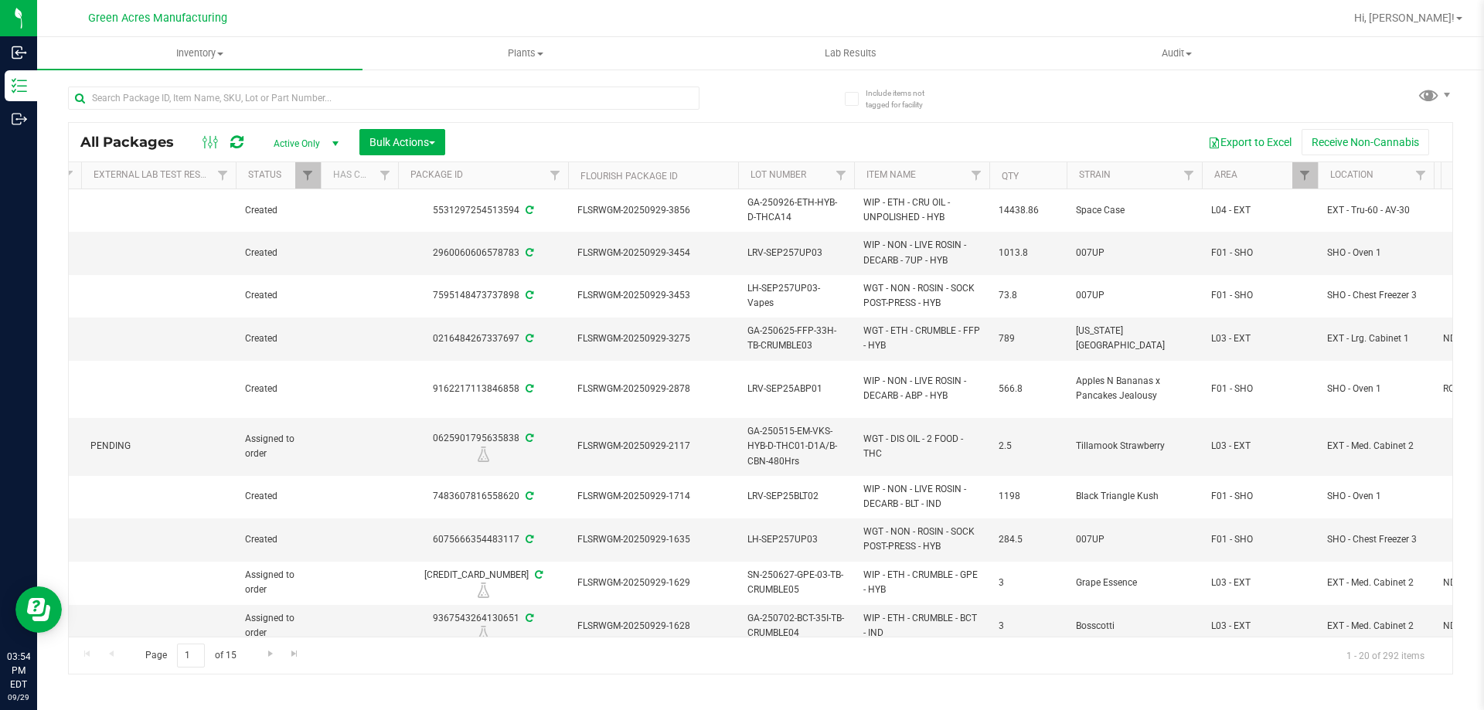
click at [236, 140] on icon at bounding box center [236, 141] width 13 height 15
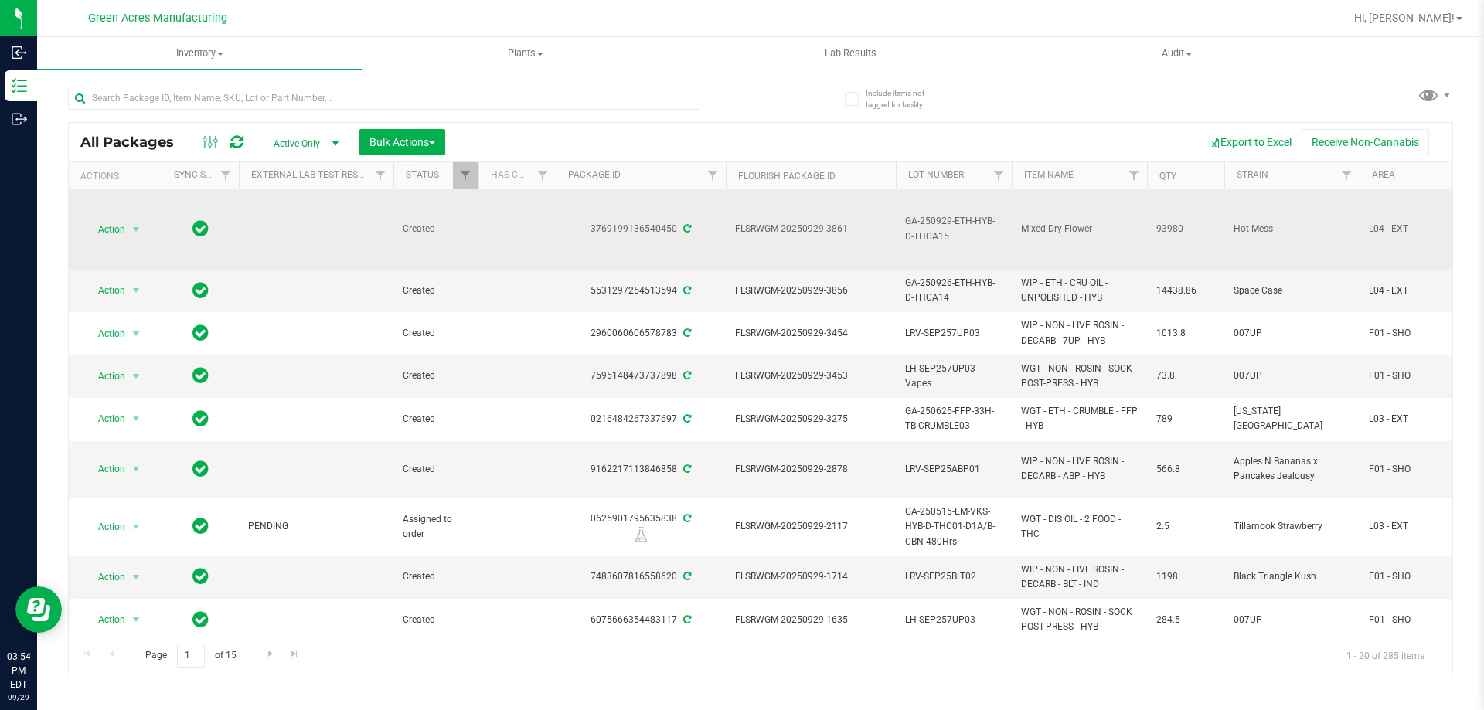
drag, startPoint x: 546, startPoint y: 253, endPoint x: 427, endPoint y: 253, distance: 119.0
click at [116, 235] on span "Action" at bounding box center [105, 230] width 42 height 22
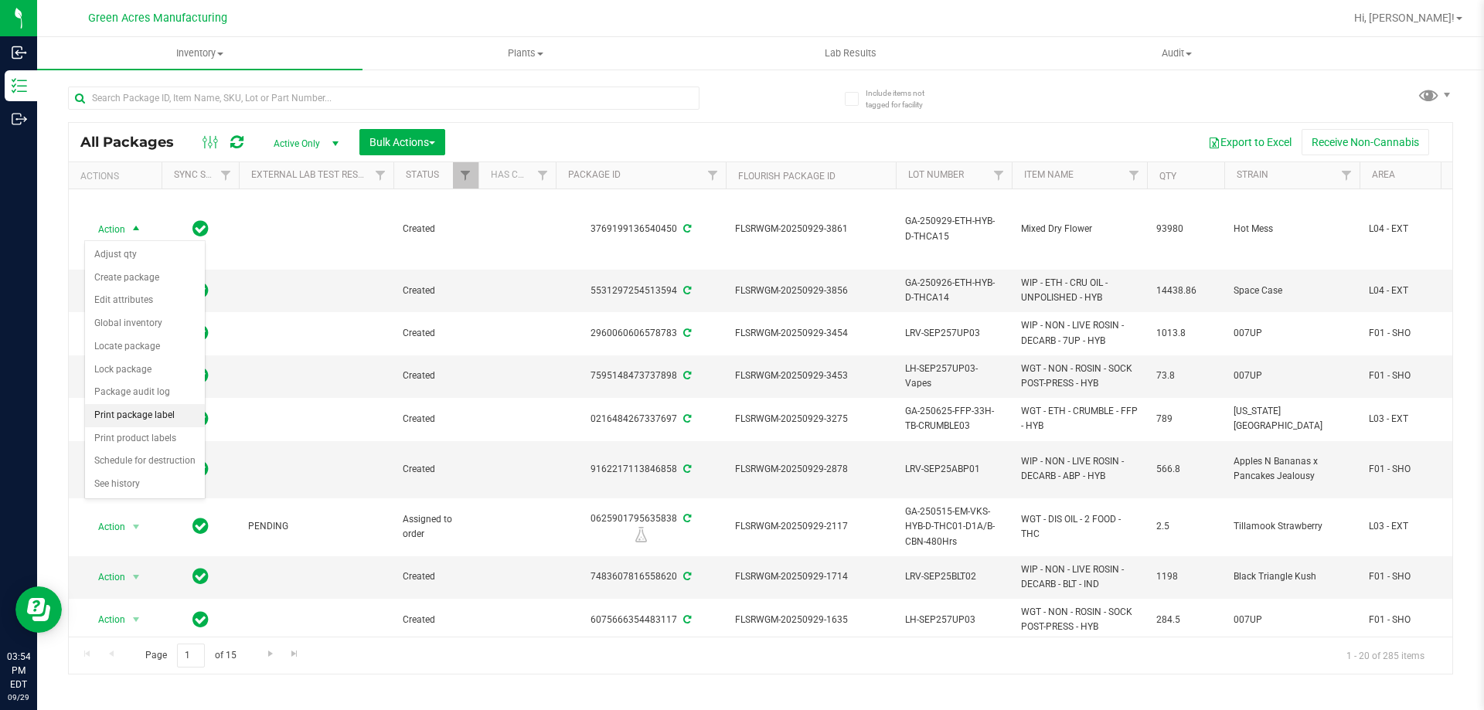
click at [162, 422] on li "Print package label" at bounding box center [145, 415] width 120 height 23
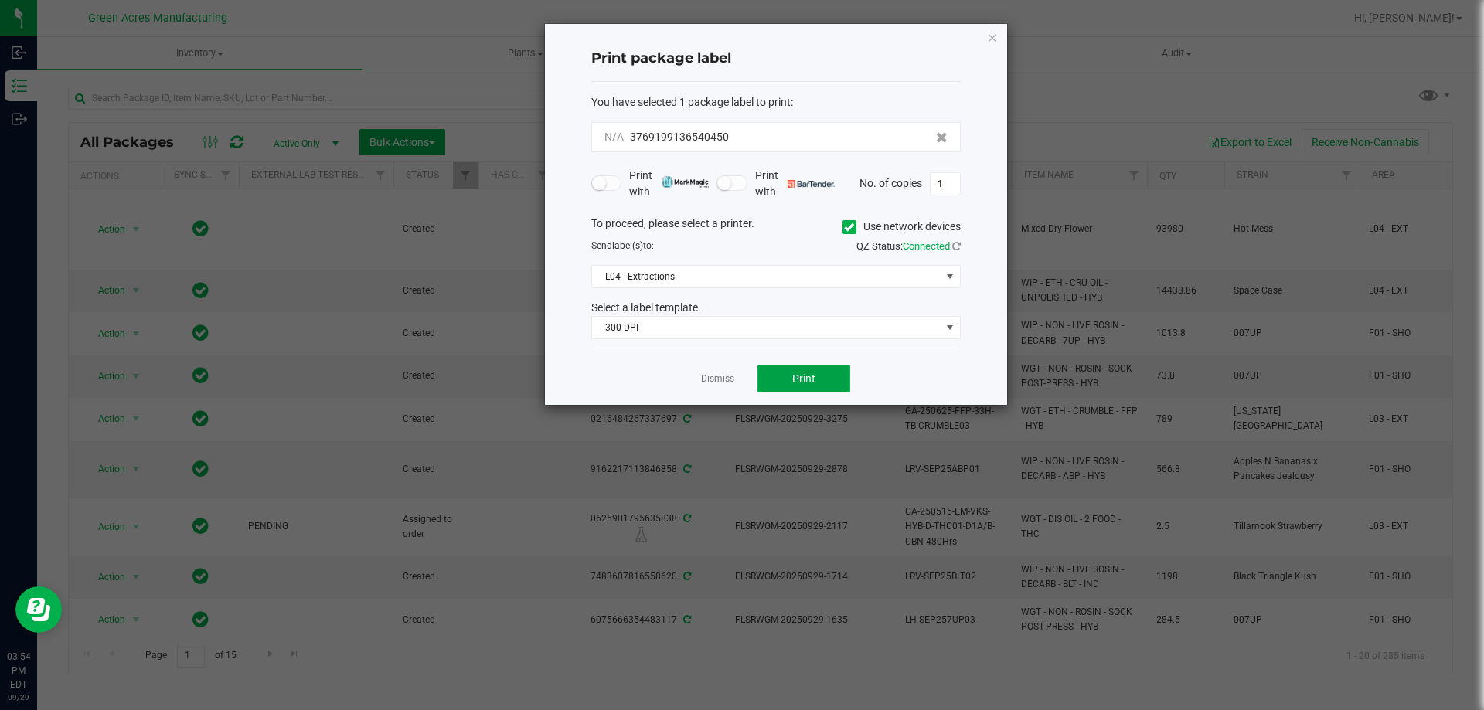
click at [800, 376] on span "Print" at bounding box center [803, 379] width 23 height 12
click at [803, 376] on div at bounding box center [776, 214] width 462 height 381
click at [803, 376] on span "Print" at bounding box center [803, 379] width 23 height 12
click at [811, 373] on span "Print" at bounding box center [803, 379] width 23 height 12
click at [805, 379] on span "Print" at bounding box center [803, 379] width 23 height 12
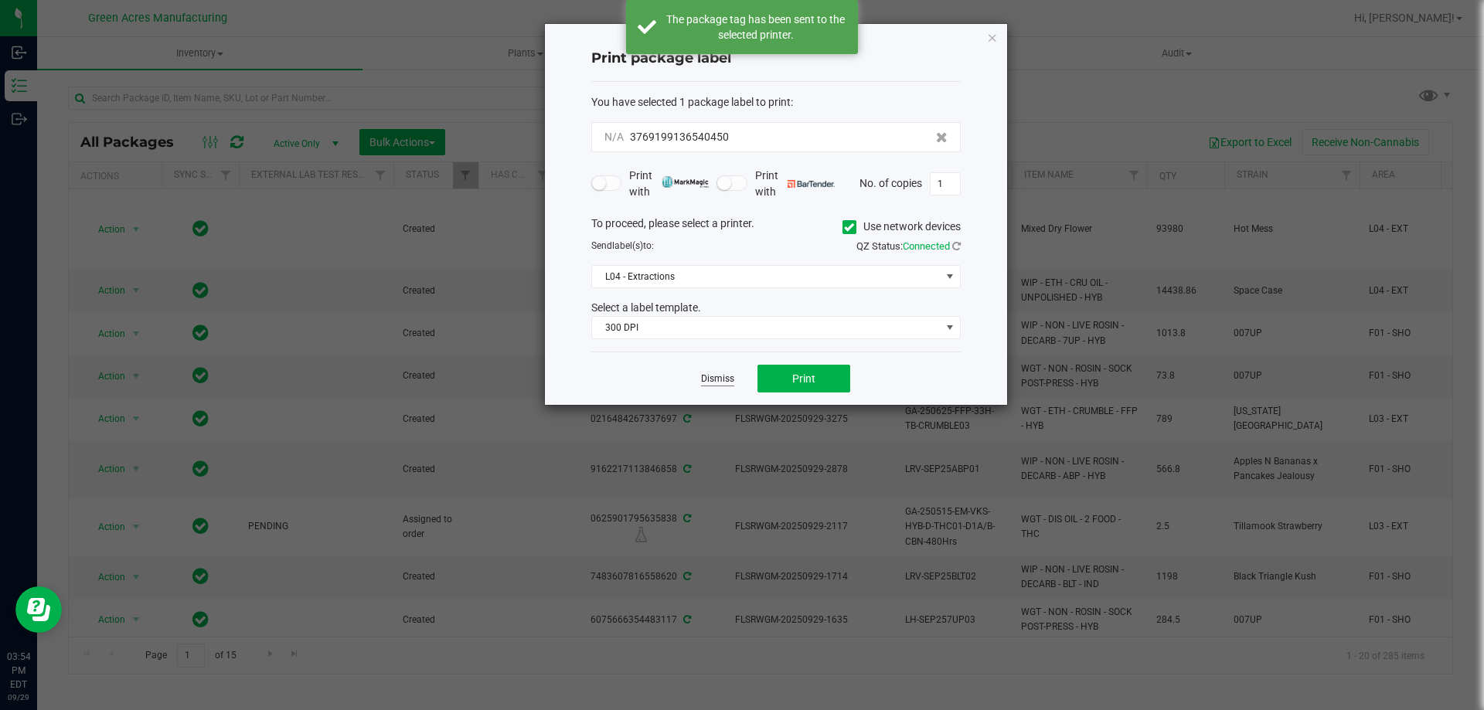
click at [726, 375] on link "Dismiss" at bounding box center [717, 379] width 33 height 13
